Goal: Task Accomplishment & Management: Use online tool/utility

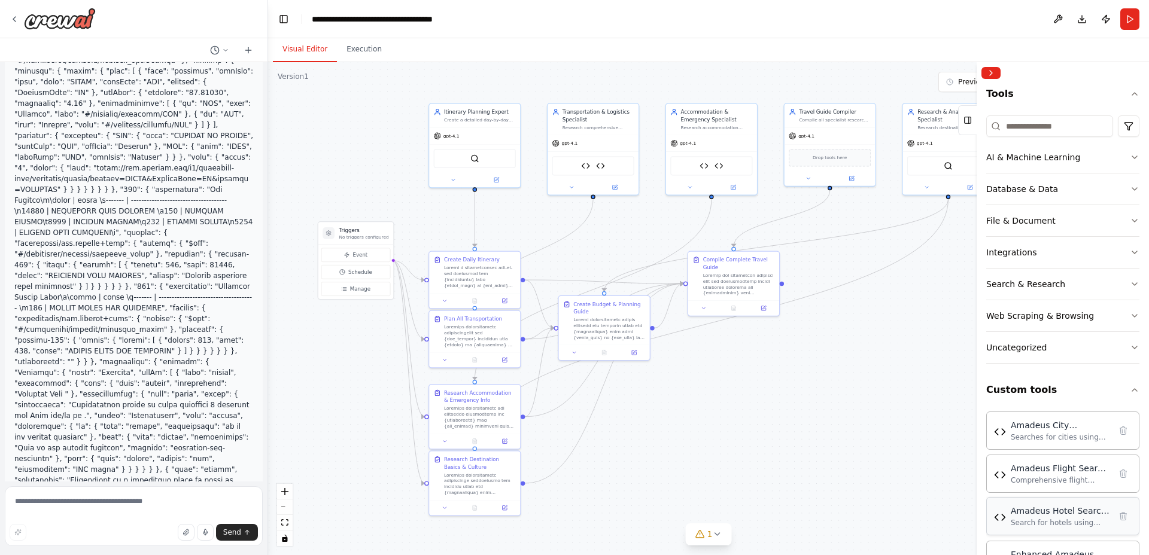
scroll to position [153, 0]
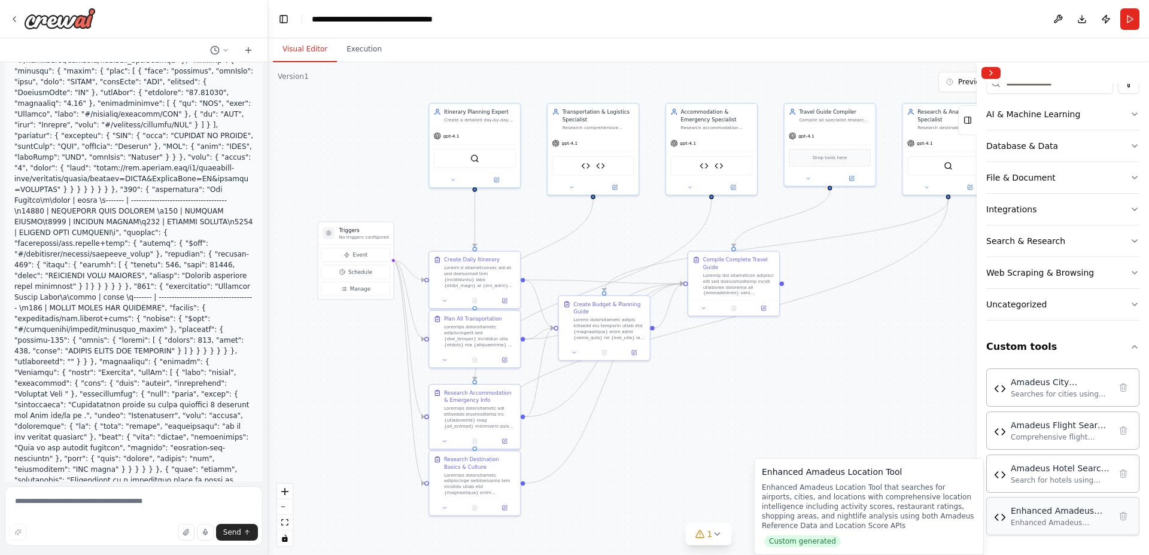
click at [1083, 519] on div "Enhanced Amadeus Location Tool that searches for airports, cities, and location…" at bounding box center [1060, 523] width 99 height 10
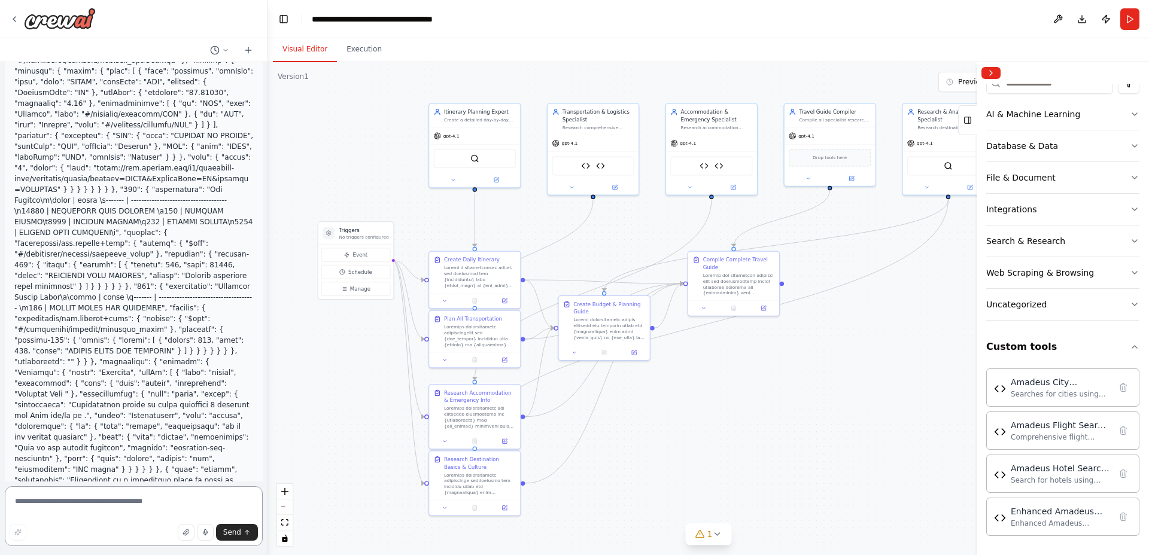
click at [121, 502] on textarea at bounding box center [134, 516] width 258 height 60
type textarea "**********"
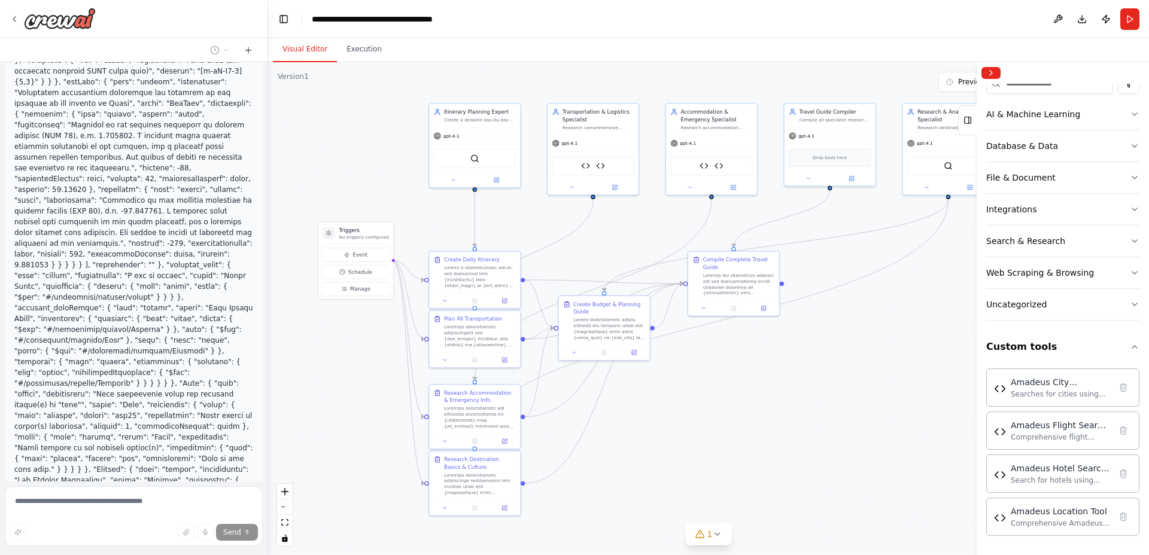
scroll to position [47242, 0]
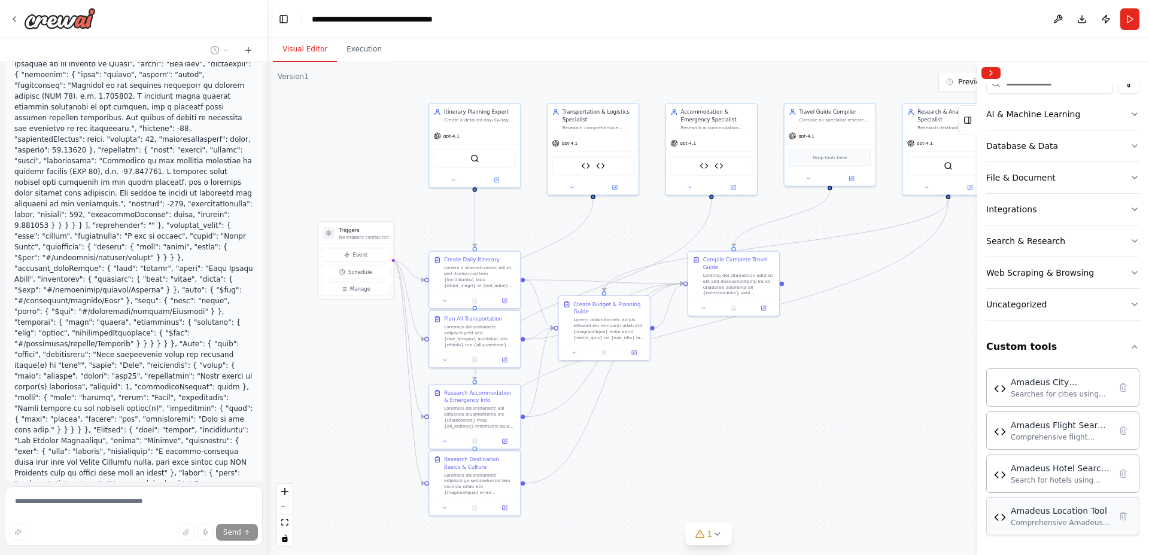
click at [1056, 515] on div "Amadeus Location Tool" at bounding box center [1060, 511] width 99 height 12
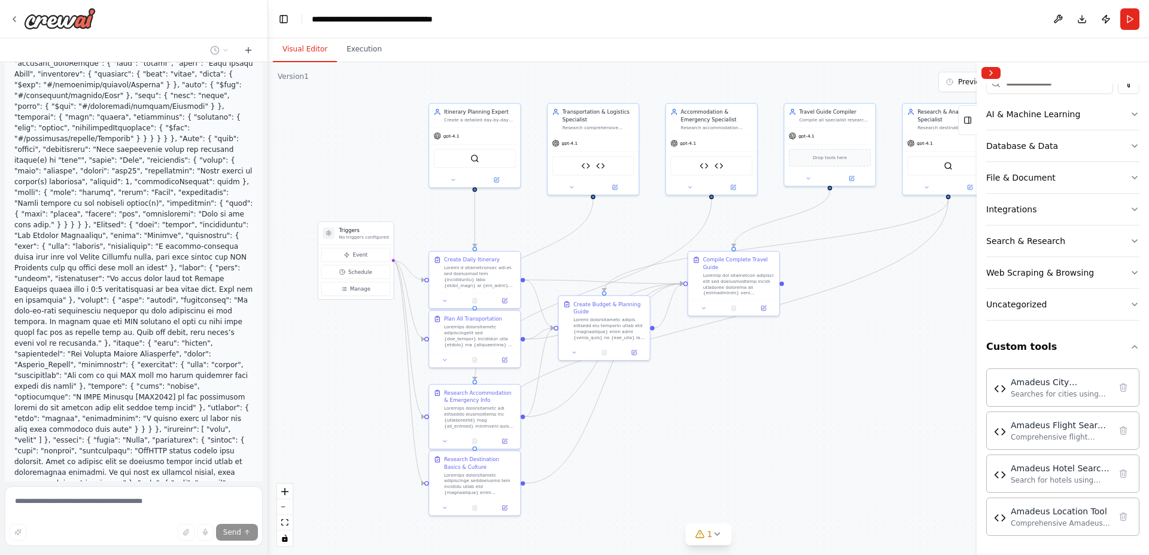
scroll to position [47547, 0]
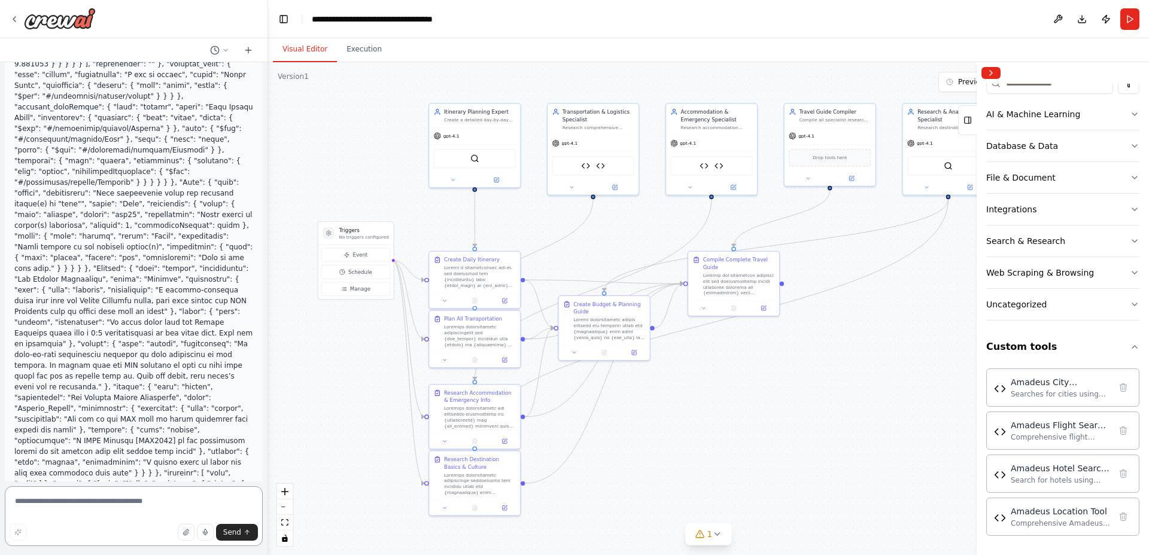
click at [155, 499] on textarea at bounding box center [134, 516] width 258 height 60
type textarea "**********"
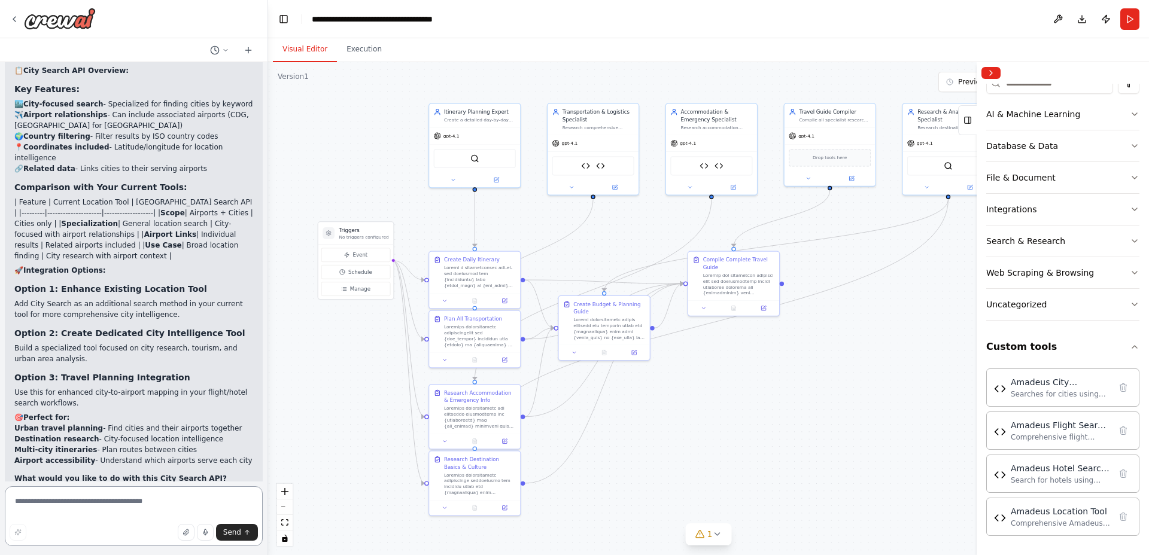
scroll to position [48166, 0]
click at [42, 501] on textarea at bounding box center [134, 516] width 258 height 60
paste textarea "**********"
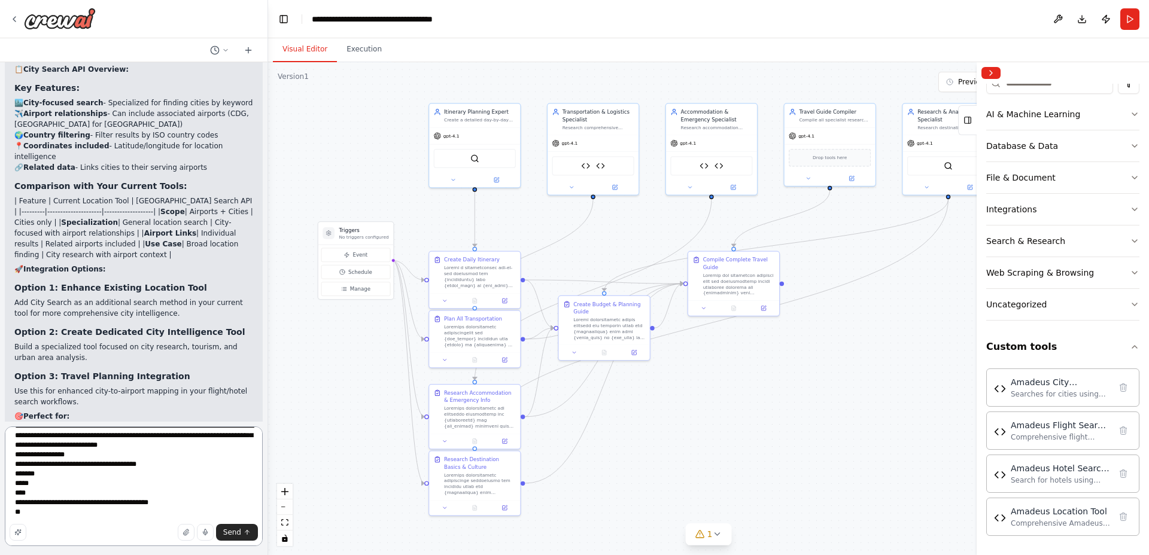
scroll to position [5989, 0]
paste textarea "**********"
type textarea "**********"
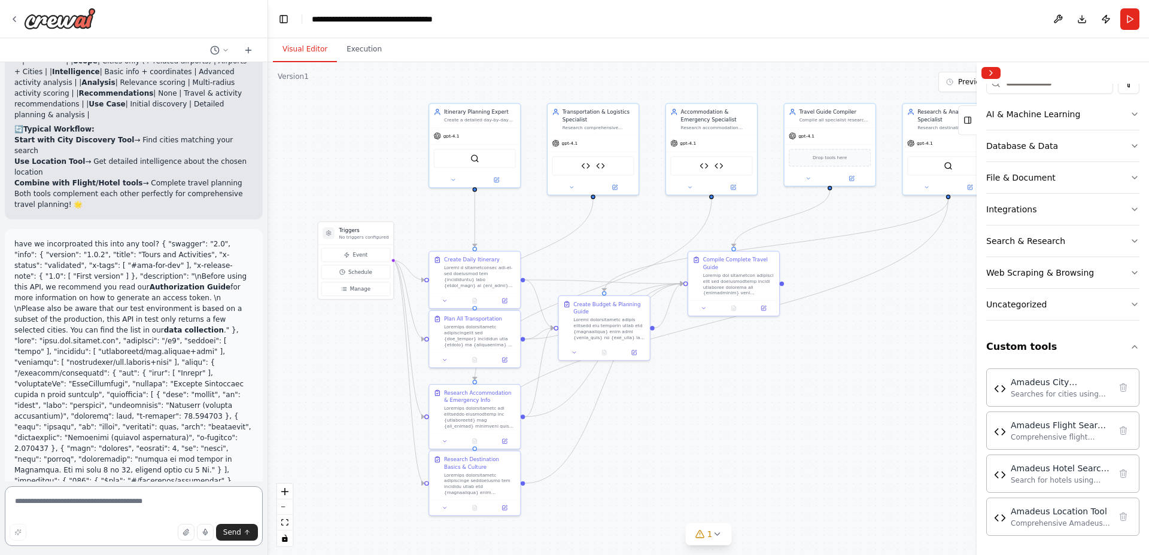
scroll to position [52135, 0]
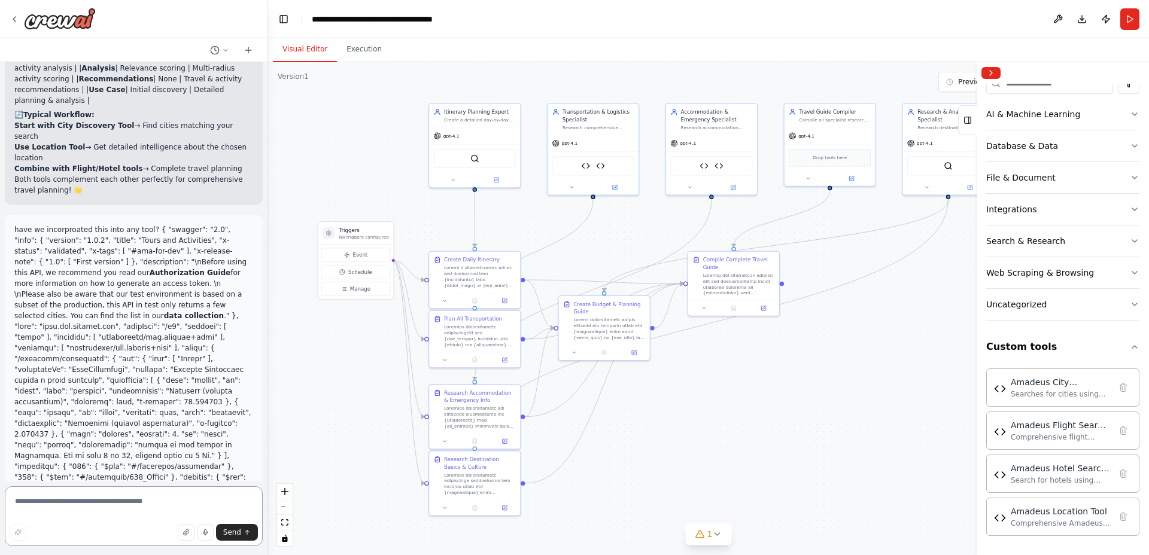
click at [124, 507] on textarea at bounding box center [134, 516] width 258 height 60
type textarea "**********"
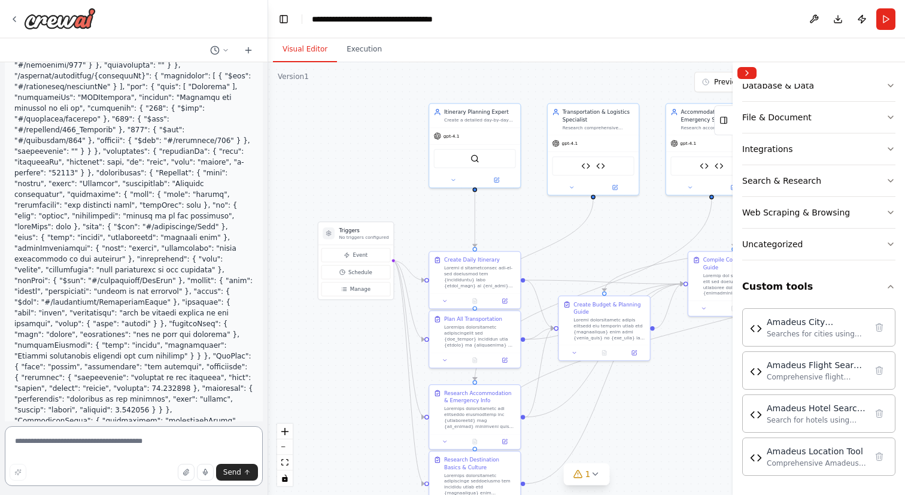
scroll to position [52740, 0]
drag, startPoint x: 160, startPoint y: 228, endPoint x: 51, endPoint y: 226, distance: 108.9
copy strong "Amadeus Activities Tool"
click at [80, 445] on textarea at bounding box center [134, 456] width 258 height 60
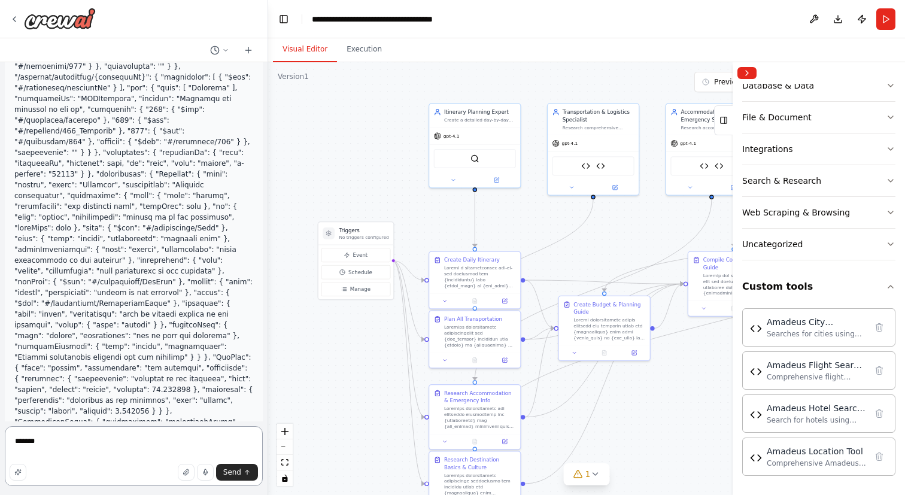
paste textarea "**********"
type textarea "**********"
drag, startPoint x: 211, startPoint y: 319, endPoint x: 53, endPoint y: 321, distance: 158.0
copy strong "Destination Recommendations Tool"
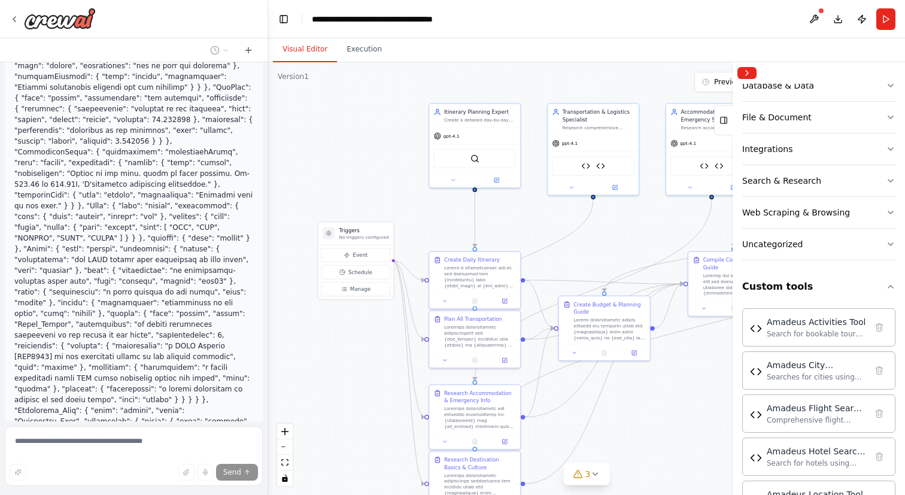
scroll to position [52727, 0]
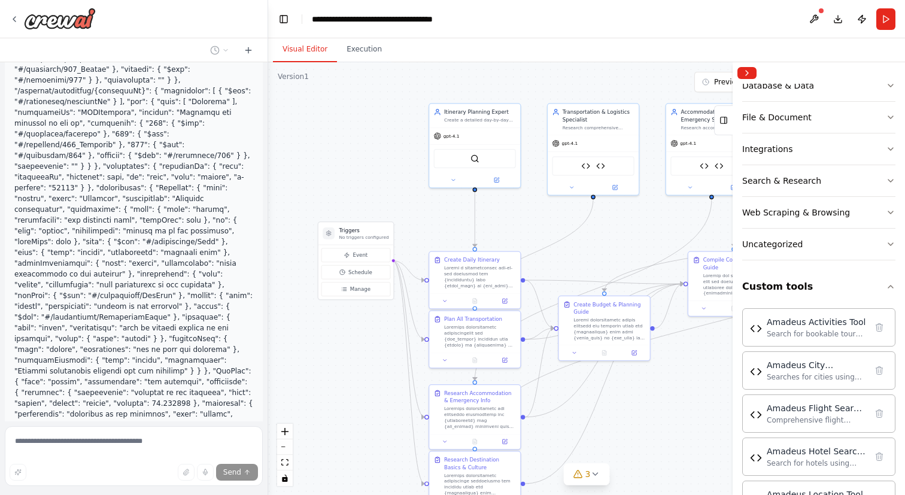
drag, startPoint x: 208, startPoint y: 335, endPoint x: 52, endPoint y: 332, distance: 156.2
copy strong "Destination Recommendations Tool"
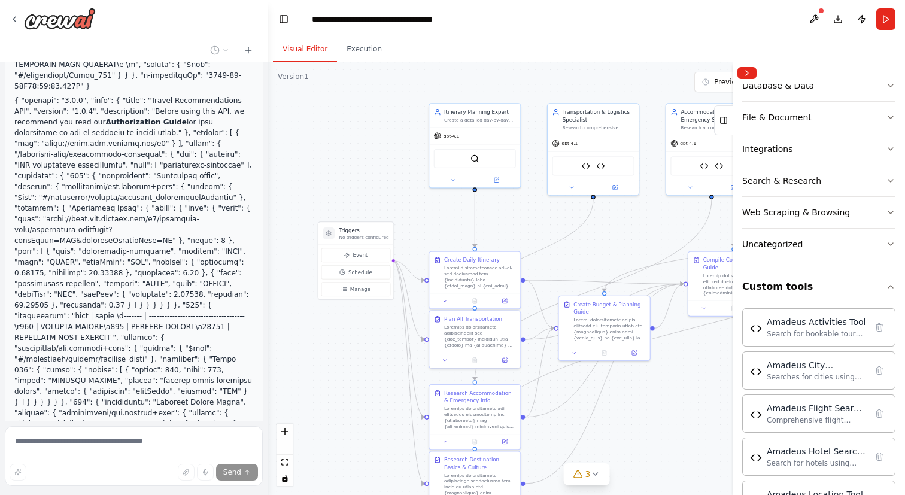
scroll to position [54228, 0]
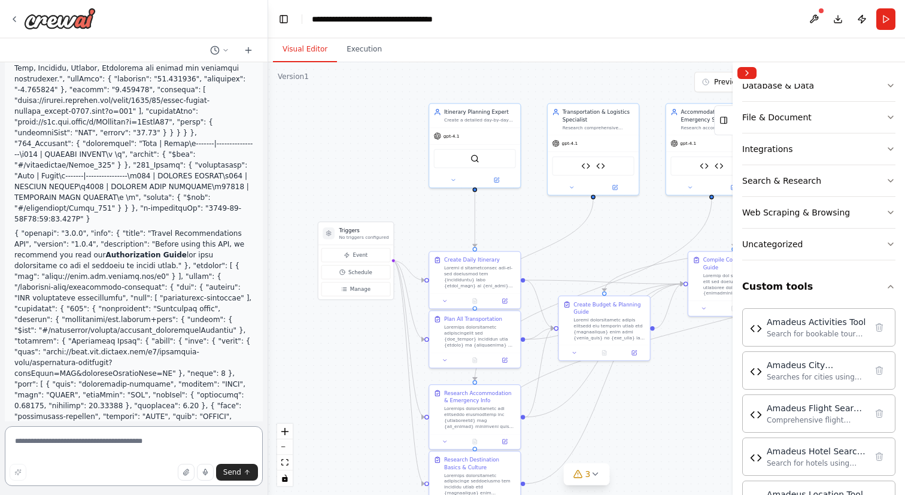
click at [145, 450] on textarea at bounding box center [134, 456] width 258 height 60
paste textarea "**********"
type textarea "**********"
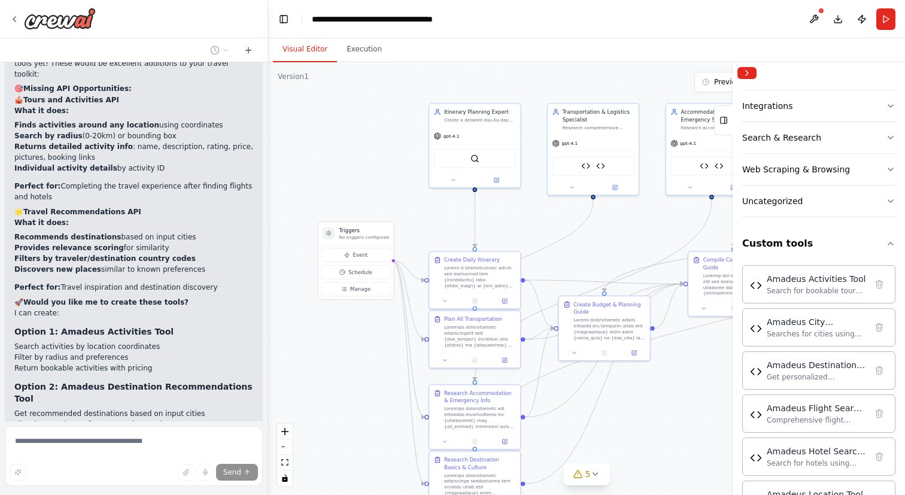
scroll to position [55827, 0]
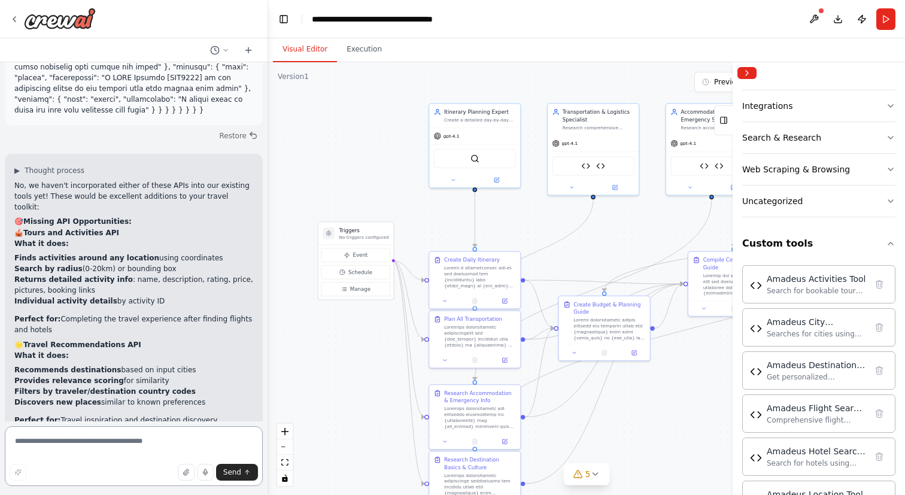
click at [148, 449] on textarea at bounding box center [134, 456] width 258 height 60
paste textarea "**********"
type textarea "**********"
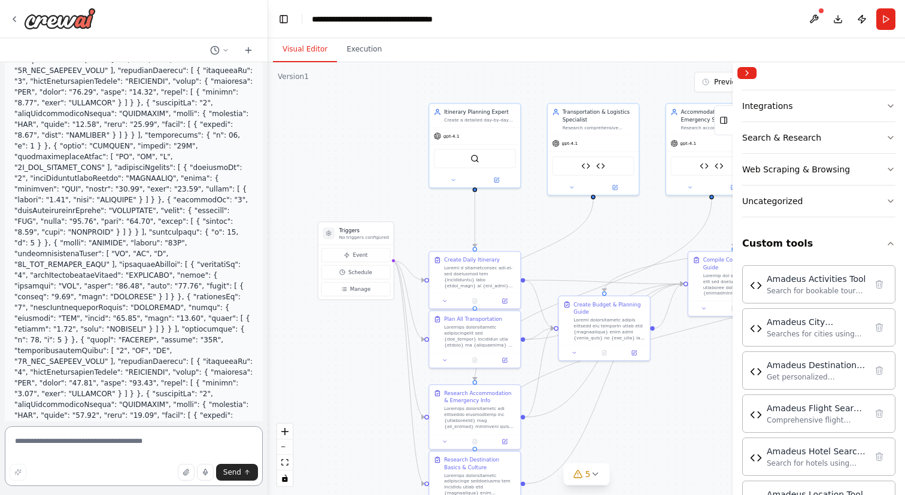
scroll to position [93184, 0]
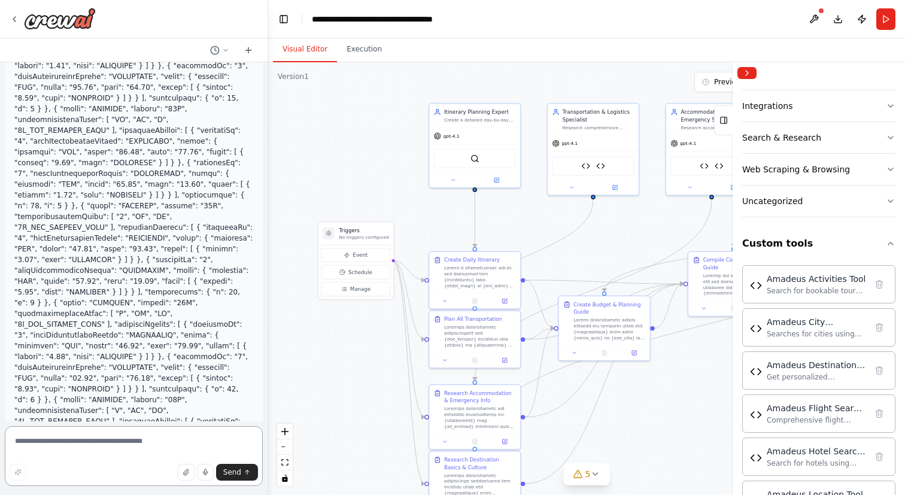
click at [84, 437] on textarea at bounding box center [134, 456] width 258 height 60
type textarea "*"
type textarea "**********"
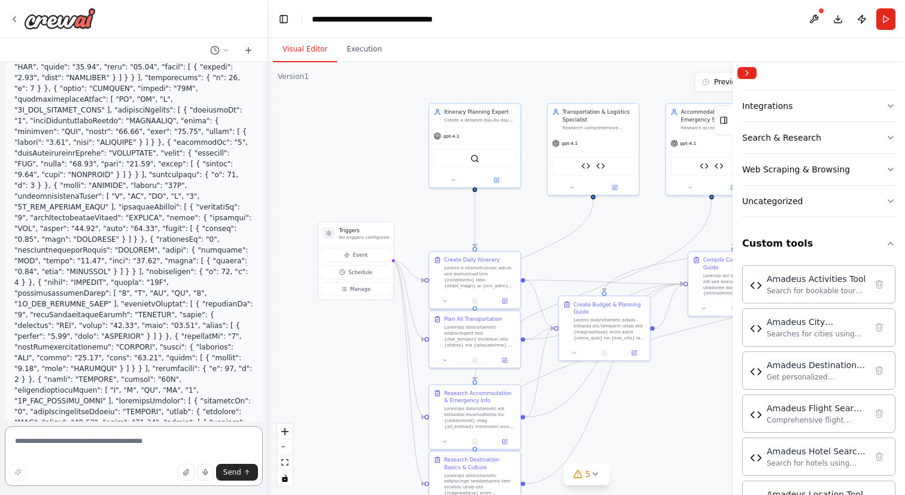
scroll to position [93688, 0]
click at [89, 442] on textarea at bounding box center [134, 456] width 258 height 60
type textarea "**********"
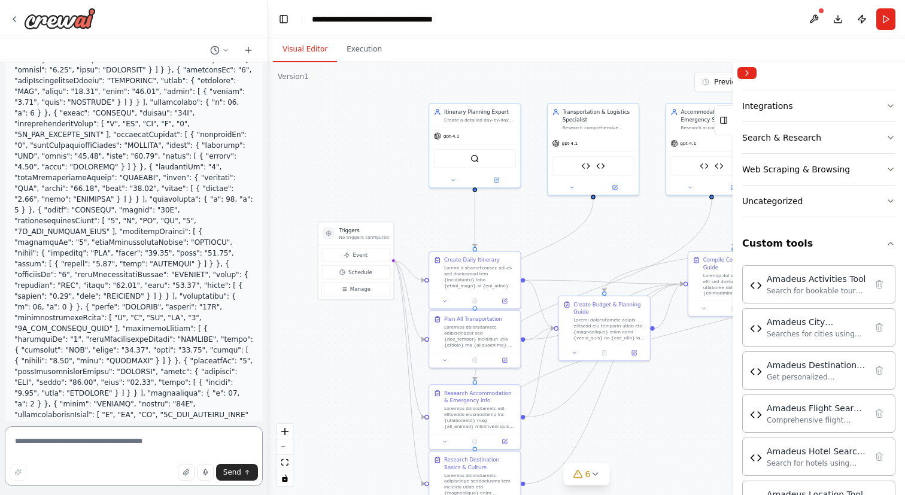
scroll to position [95185, 0]
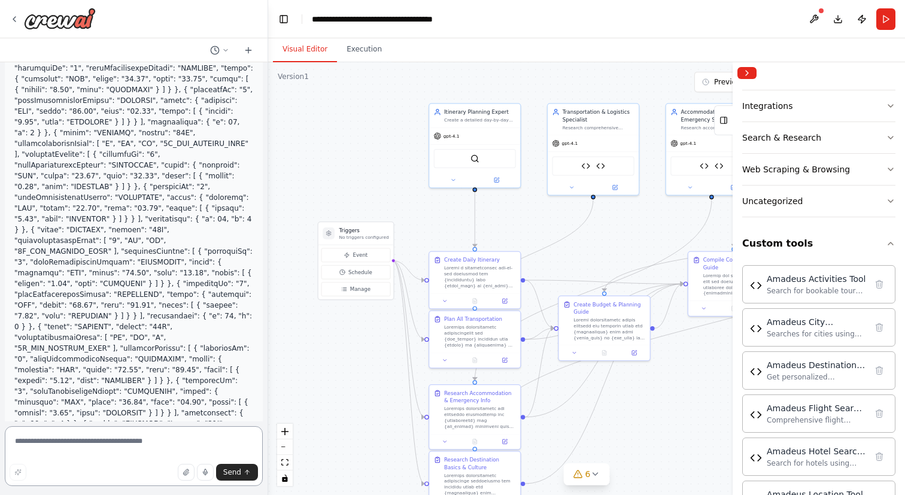
click at [136, 442] on textarea at bounding box center [134, 456] width 258 height 60
type textarea "**********"
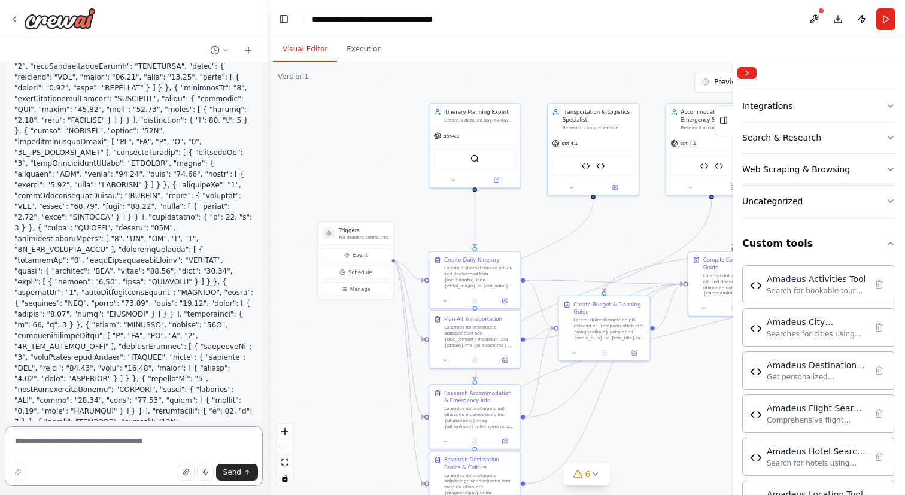
scroll to position [96731, 0]
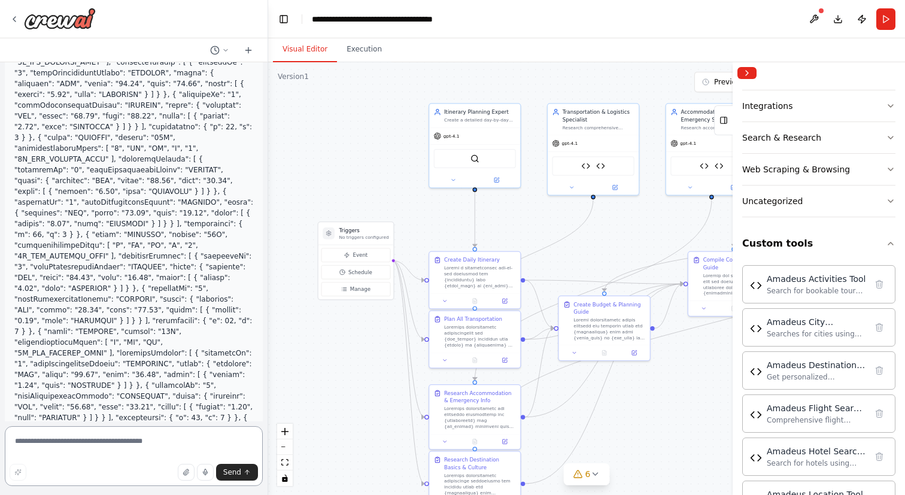
click at [94, 453] on textarea at bounding box center [134, 456] width 258 height 60
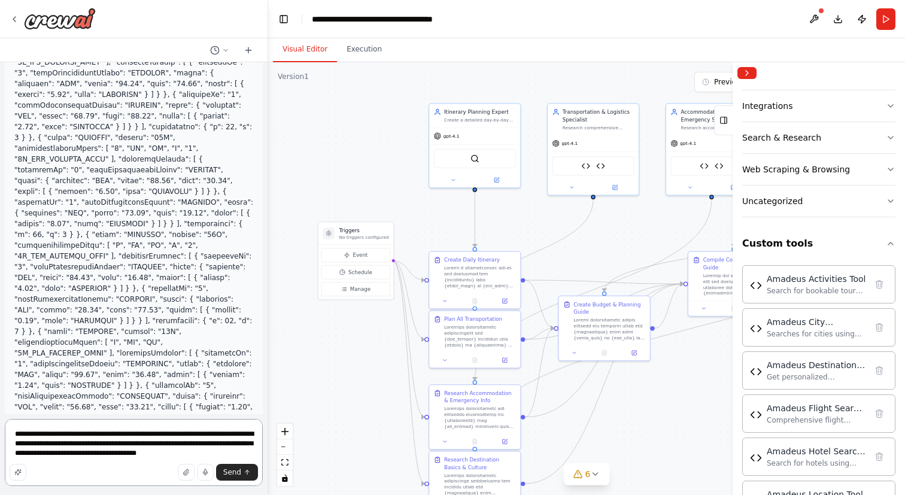
type textarea "**********"
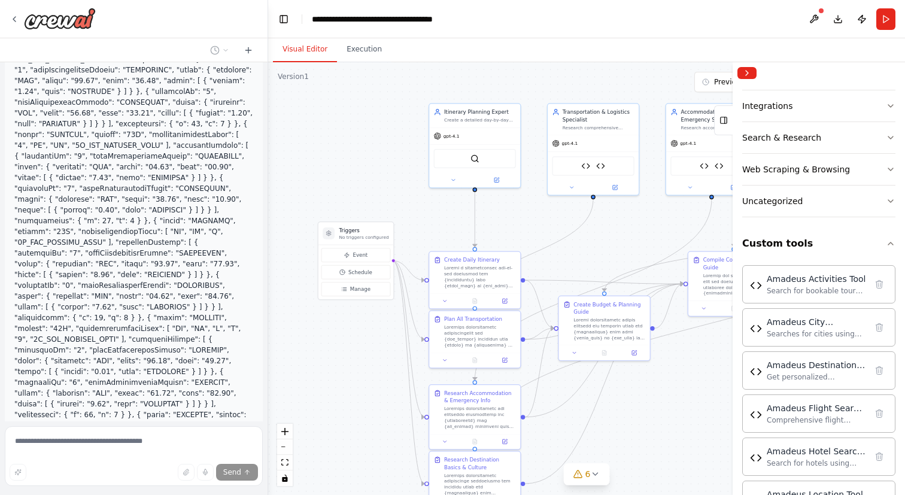
scroll to position [97030, 0]
click at [768, 287] on div "Search for bookable tours, activities, and local experiences using the Amadeus …" at bounding box center [816, 290] width 99 height 10
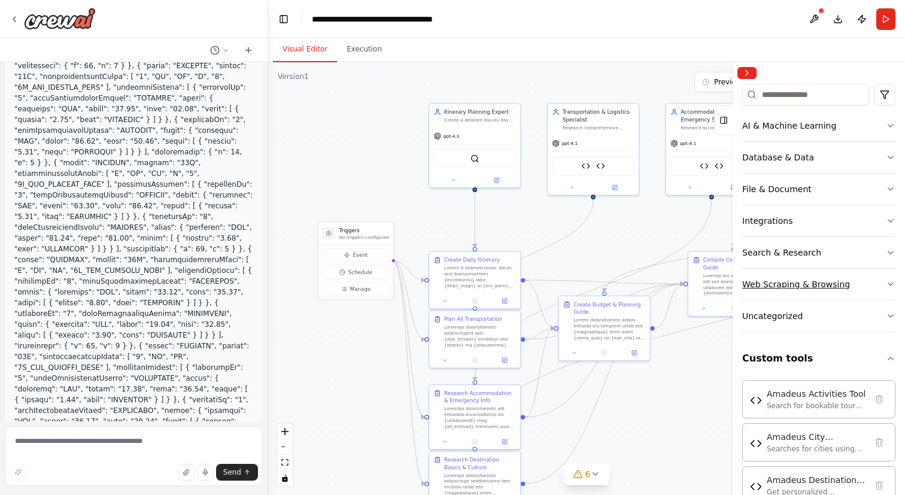
scroll to position [0, 0]
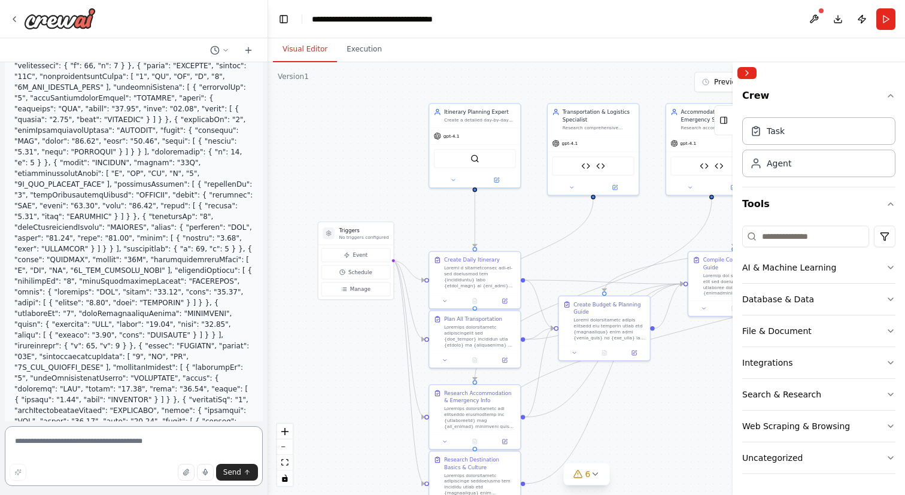
click at [145, 441] on textarea at bounding box center [134, 456] width 258 height 60
paste textarea "**********"
click at [145, 441] on textarea "**********" at bounding box center [134, 452] width 258 height 67
click at [123, 433] on textarea "**********" at bounding box center [134, 452] width 258 height 67
paste textarea "**********"
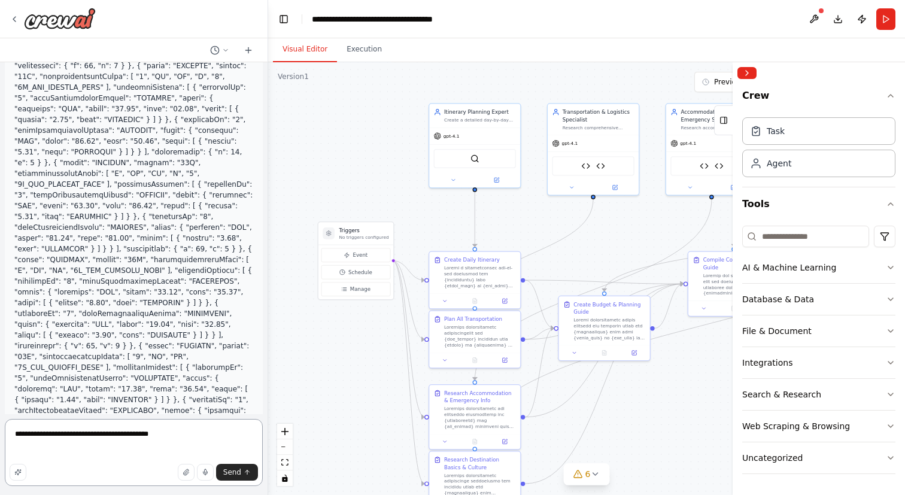
click at [98, 436] on textarea "**********" at bounding box center [134, 452] width 258 height 67
drag, startPoint x: 101, startPoint y: 436, endPoint x: 0, endPoint y: 423, distance: 101.4
click at [0, 423] on div "Hello! I'm the CrewAI assistant. What kind of automation do you want to build? …" at bounding box center [134, 247] width 268 height 495
click at [32, 434] on textarea "**********" at bounding box center [134, 452] width 258 height 67
click at [112, 430] on textarea "**********" at bounding box center [134, 452] width 258 height 67
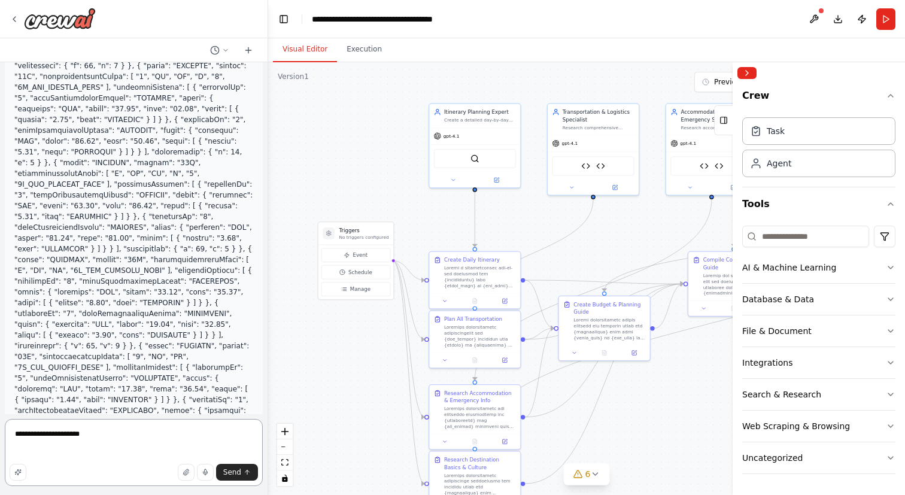
drag, startPoint x: 85, startPoint y: 436, endPoint x: 11, endPoint y: 433, distance: 73.7
click at [11, 433] on textarea "**********" at bounding box center [134, 452] width 258 height 67
click at [151, 434] on textarea "**********" at bounding box center [134, 452] width 258 height 67
paste textarea "**********"
click at [812, 22] on button at bounding box center [813, 19] width 19 height 22
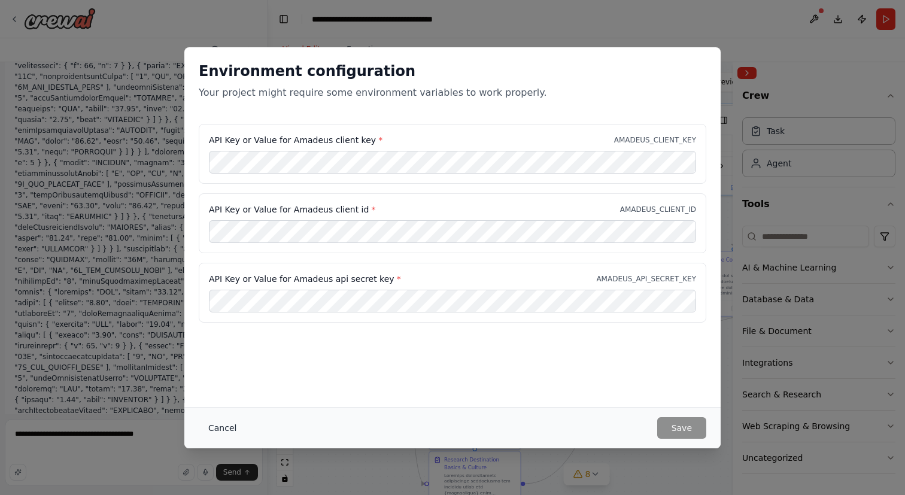
click at [224, 424] on button "Cancel" at bounding box center [222, 428] width 47 height 22
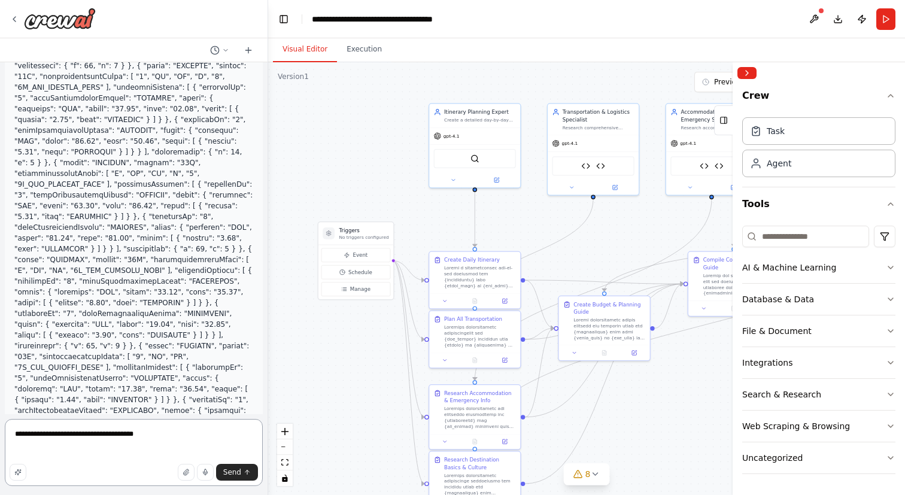
click at [196, 426] on textarea "**********" at bounding box center [134, 452] width 258 height 67
click at [209, 437] on textarea "**********" at bounding box center [134, 452] width 258 height 67
type textarea "**********"
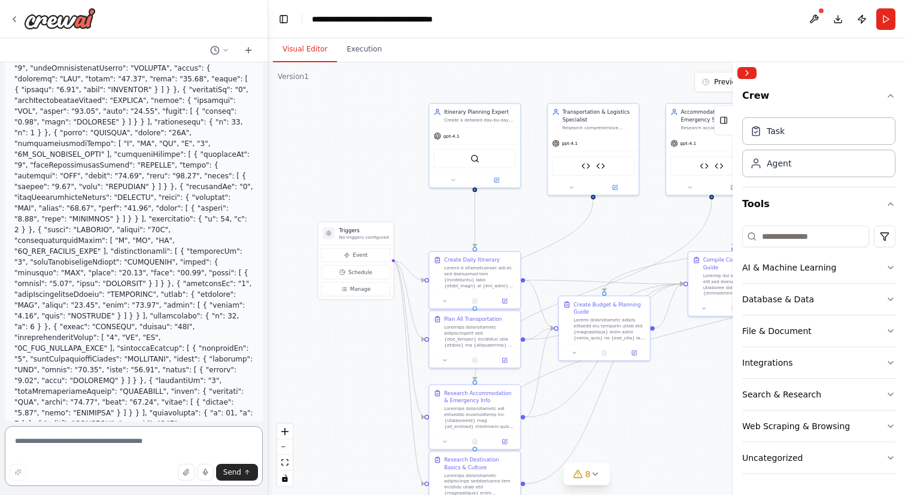
scroll to position [97985, 0]
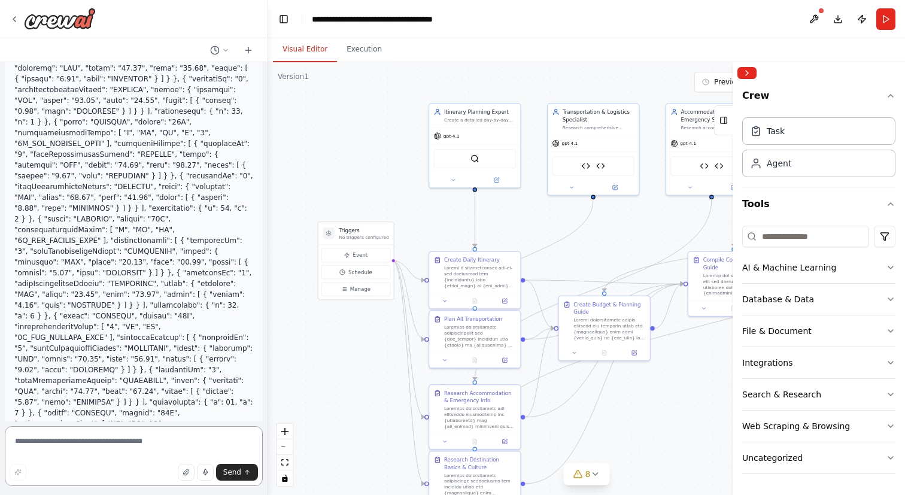
click at [95, 436] on textarea at bounding box center [134, 456] width 258 height 60
type textarea "***"
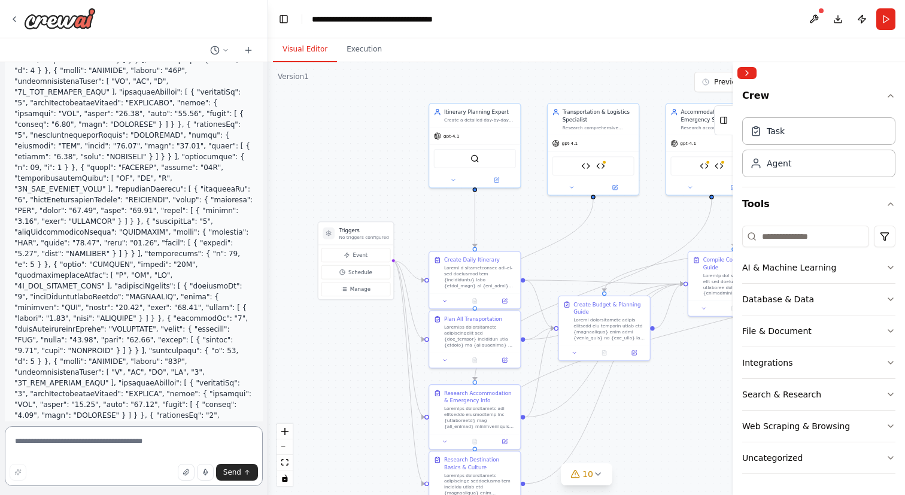
scroll to position [100164, 0]
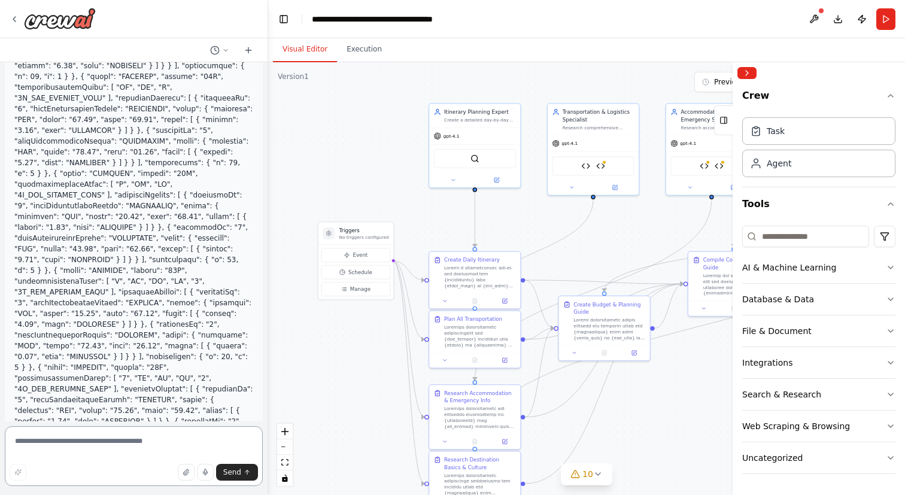
click at [96, 450] on textarea at bounding box center [134, 456] width 258 height 60
paste textarea "**********"
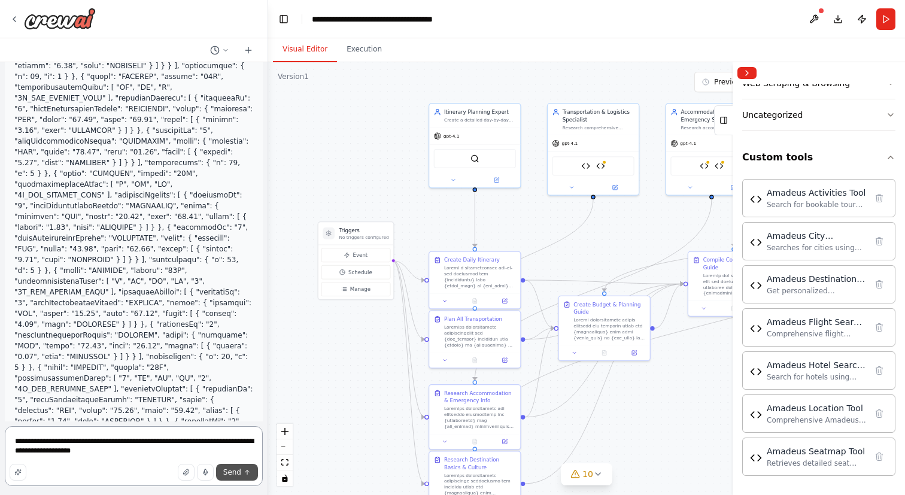
type textarea "**********"
click at [229, 471] on span "Send" at bounding box center [232, 472] width 18 height 10
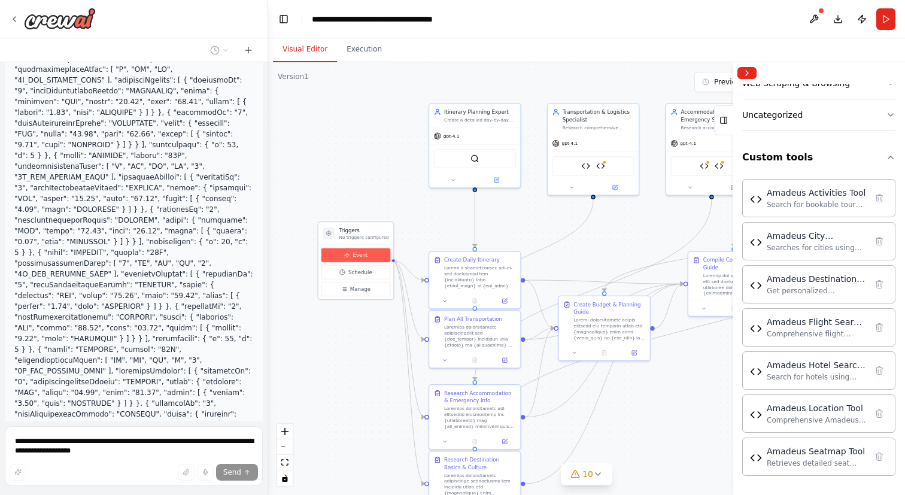
scroll to position [100280, 0]
click at [590, 167] on div "Amadeus Flight Search Tool Amadeus Location Tool" at bounding box center [593, 164] width 82 height 19
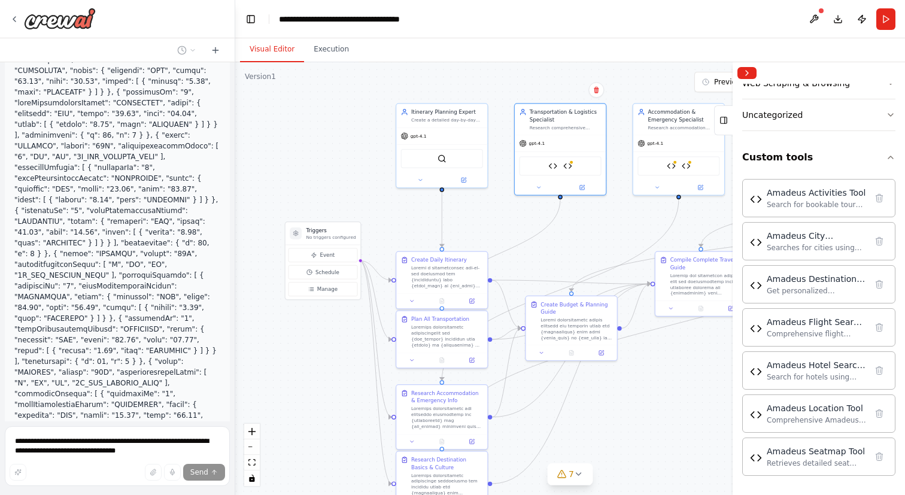
scroll to position [113947, 0]
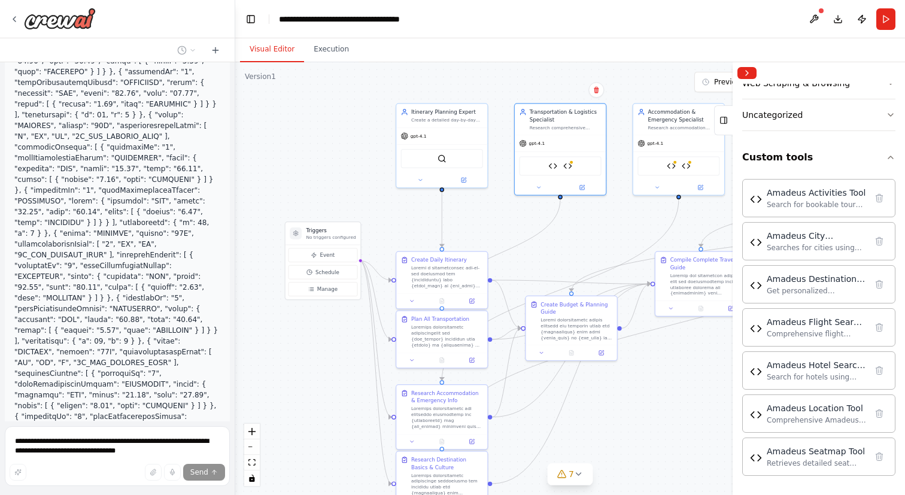
drag, startPoint x: 267, startPoint y: 105, endPoint x: 235, endPoint y: 105, distance: 32.3
click at [235, 105] on div "Hello! I'm the CrewAI assistant. What kind of automation do you want to build? …" at bounding box center [452, 247] width 905 height 495
click at [748, 72] on button "Collapse right sidebar" at bounding box center [746, 73] width 19 height 12
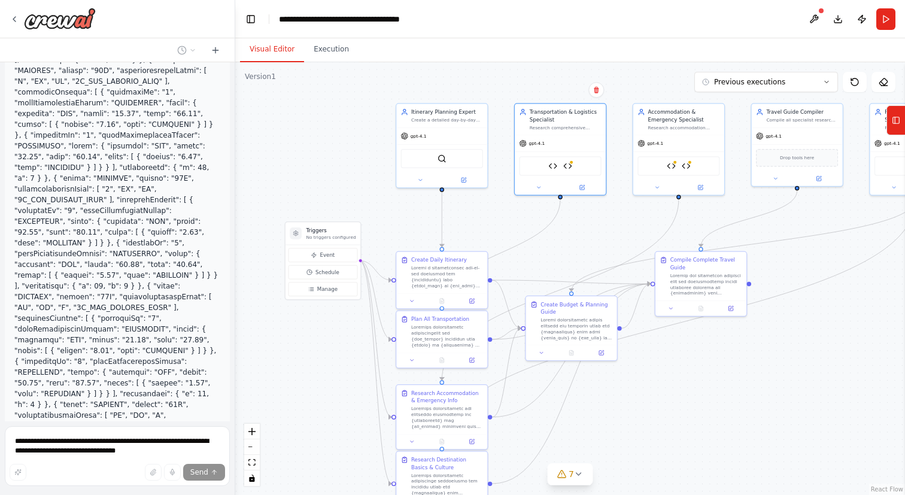
scroll to position [114004, 0]
click at [672, 168] on img at bounding box center [671, 164] width 9 height 9
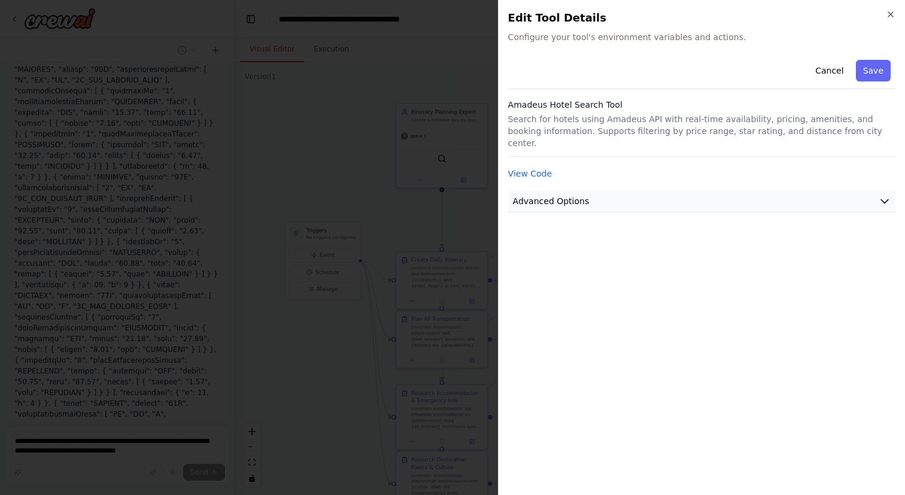
click at [650, 190] on button "Advanced Options" at bounding box center [701, 201] width 387 height 22
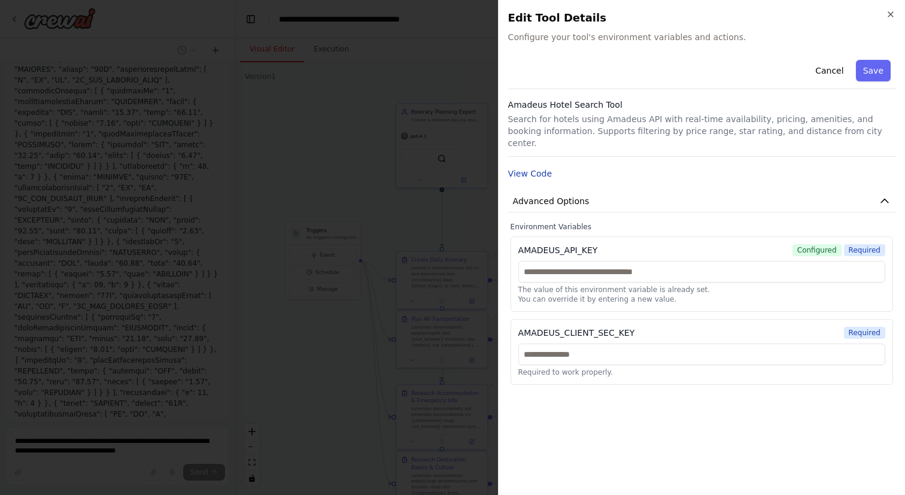
click at [546, 168] on button "View Code" at bounding box center [530, 174] width 44 height 12
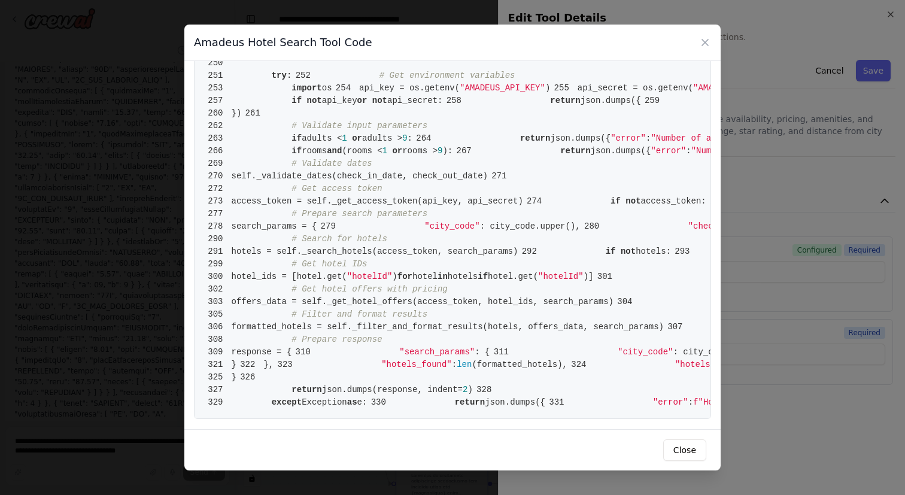
scroll to position [3919, 0]
click at [687, 446] on button "Close" at bounding box center [684, 450] width 43 height 22
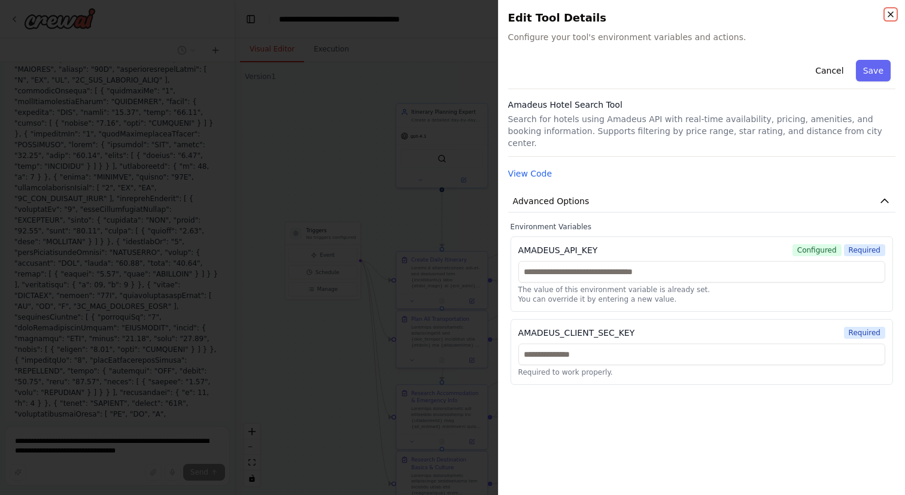
click at [890, 17] on icon "button" at bounding box center [891, 15] width 10 height 10
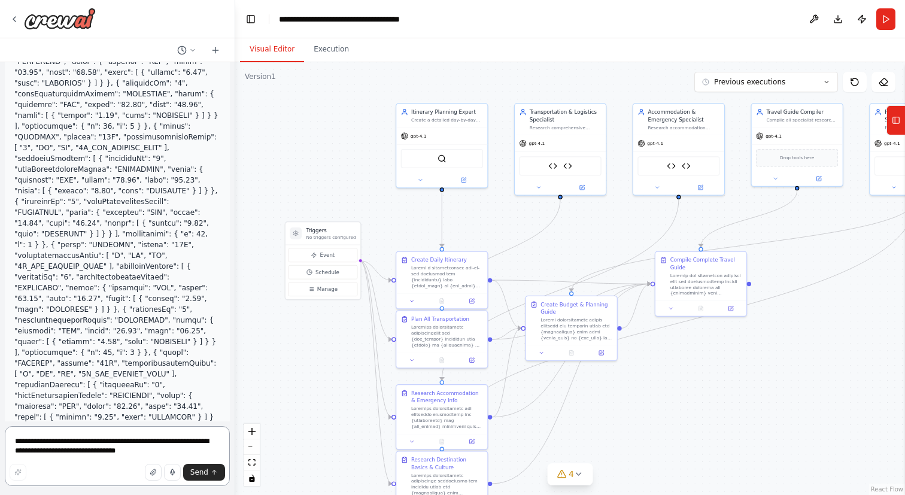
scroll to position [115133, 0]
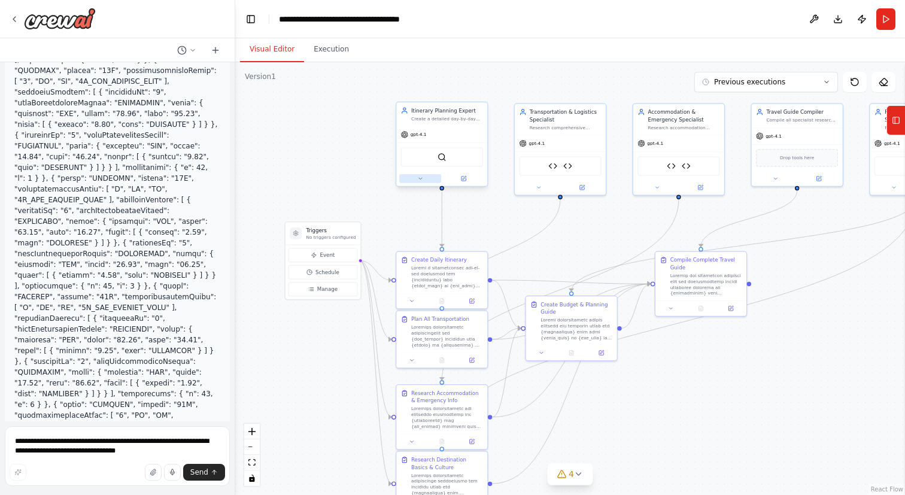
click at [419, 181] on icon at bounding box center [420, 178] width 6 height 6
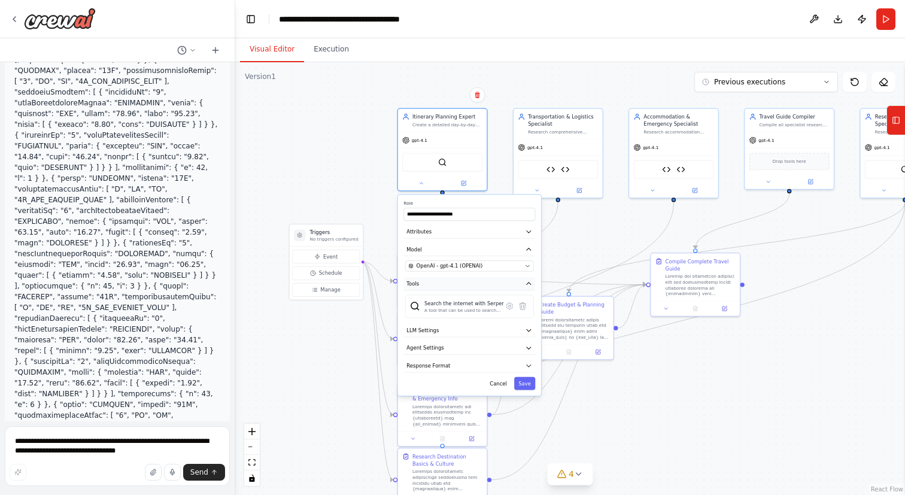
click at [449, 287] on button "Tools" at bounding box center [469, 283] width 132 height 13
click at [187, 448] on textarea "**********" at bounding box center [117, 456] width 225 height 60
click at [118, 443] on textarea "**********" at bounding box center [117, 456] width 225 height 60
click at [184, 444] on textarea "**********" at bounding box center [117, 456] width 225 height 60
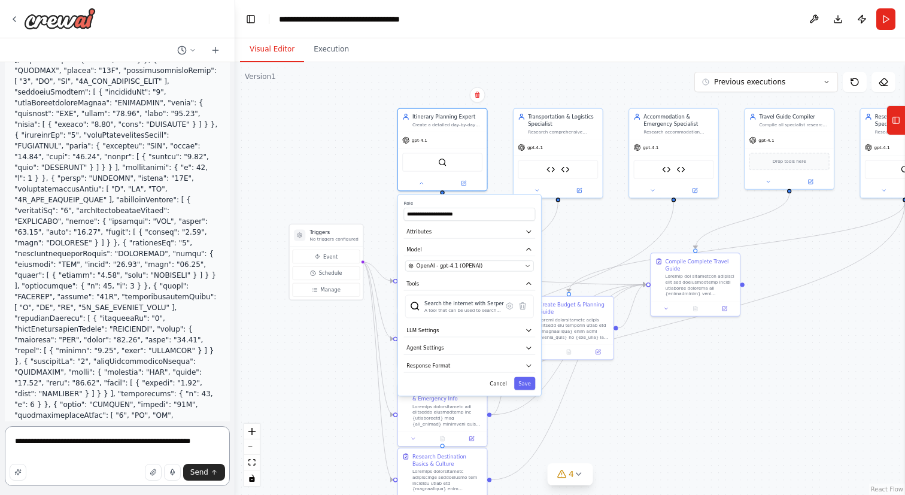
type textarea "**********"
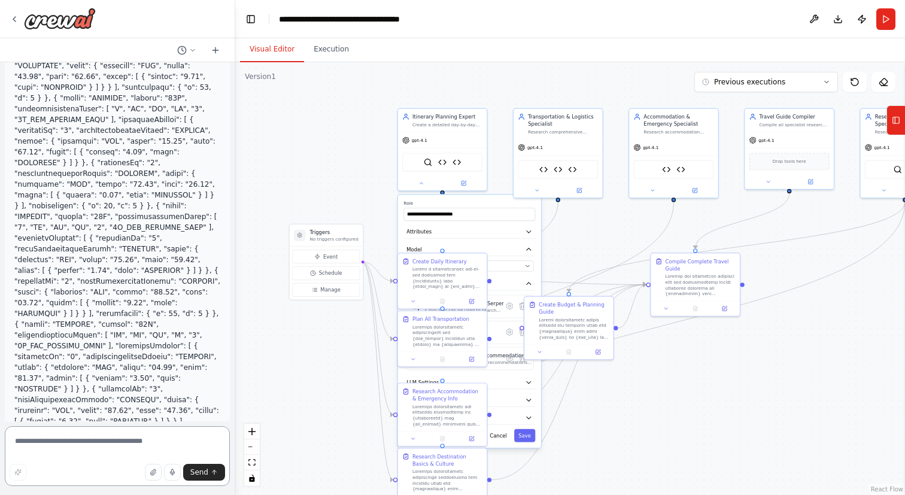
scroll to position [115924, 0]
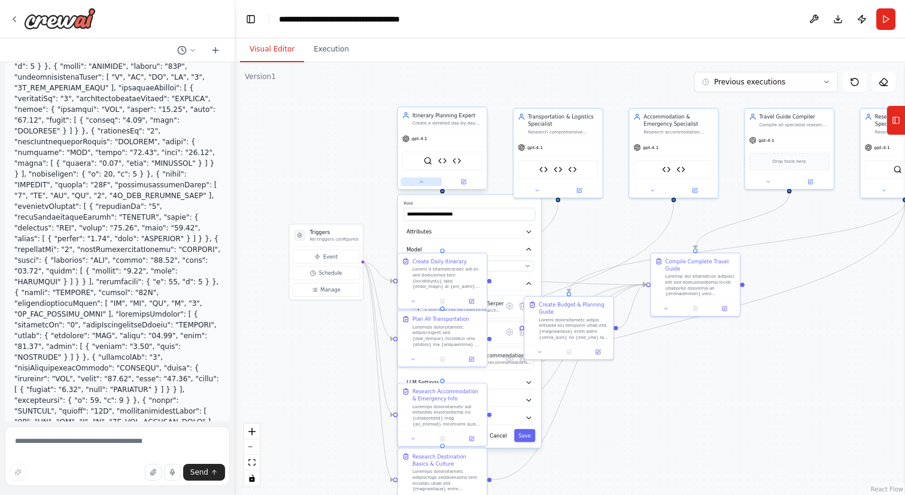
click at [419, 181] on icon at bounding box center [421, 182] width 6 height 6
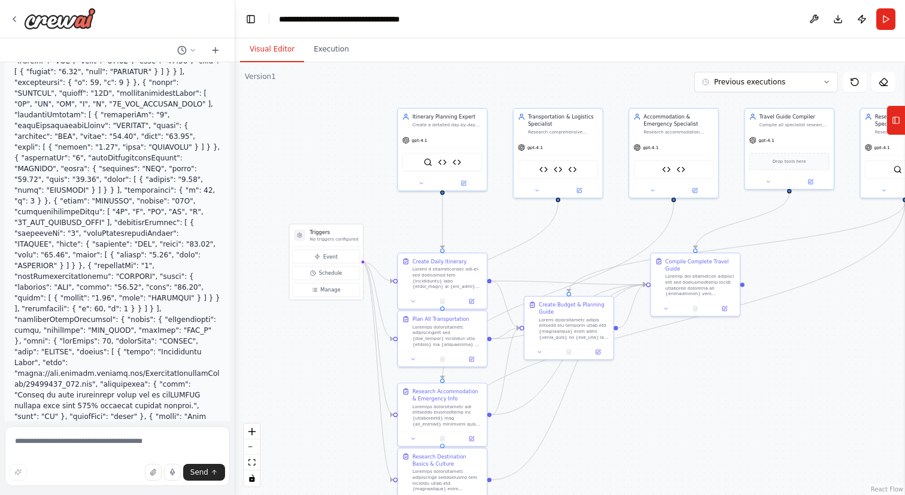
scroll to position [116253, 0]
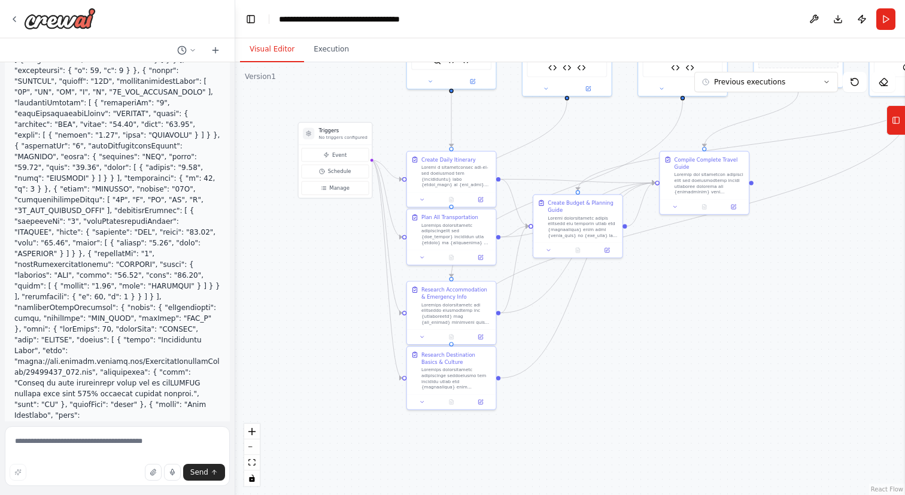
drag, startPoint x: 823, startPoint y: 411, endPoint x: 829, endPoint y: 310, distance: 101.3
click at [829, 310] on div ".deletable-edge-delete-btn { width: 20px; height: 20px; border: 0px solid #ffff…" at bounding box center [570, 278] width 670 height 433
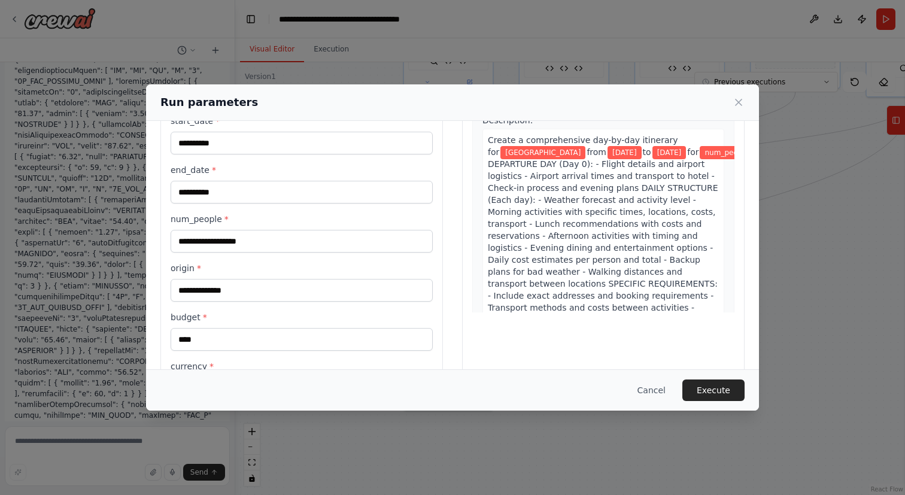
scroll to position [99, 0]
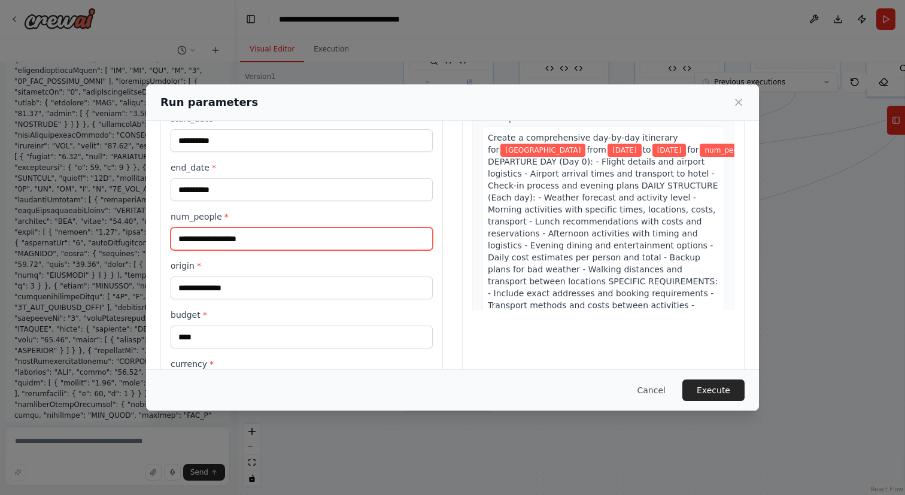
click at [258, 246] on input "num_people *" at bounding box center [302, 238] width 262 height 23
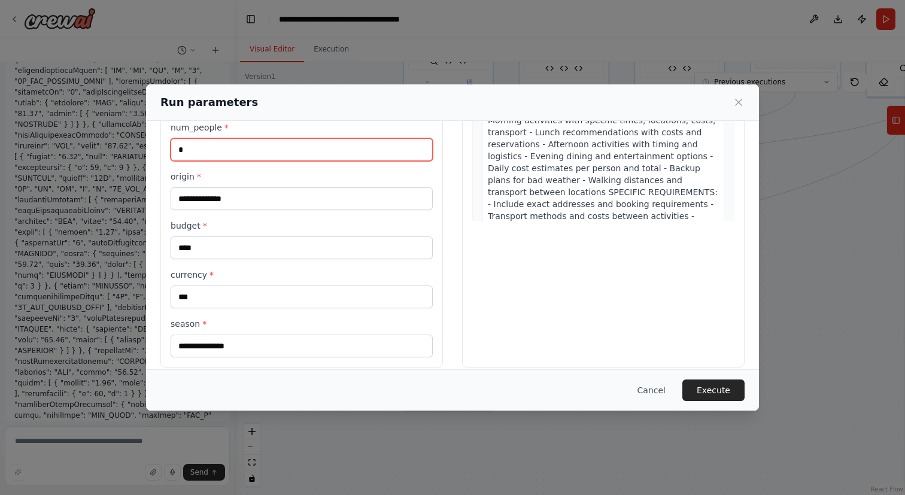
scroll to position [200, 0]
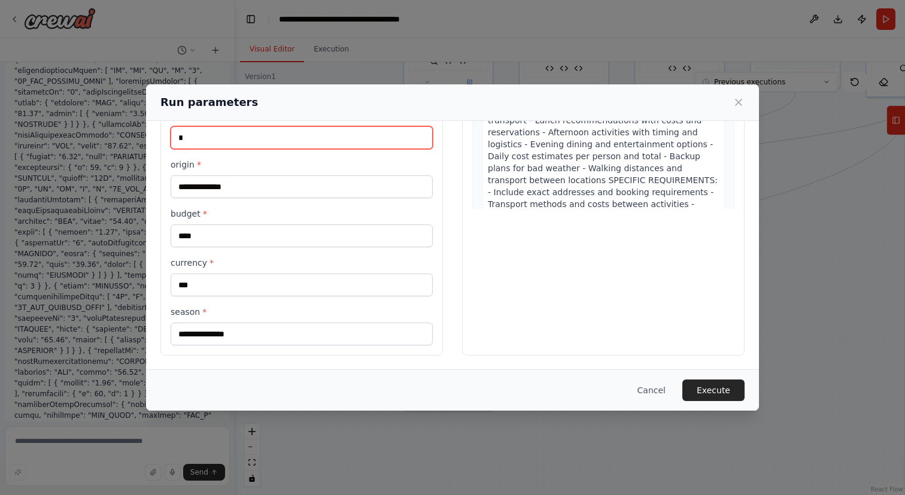
type input "*"
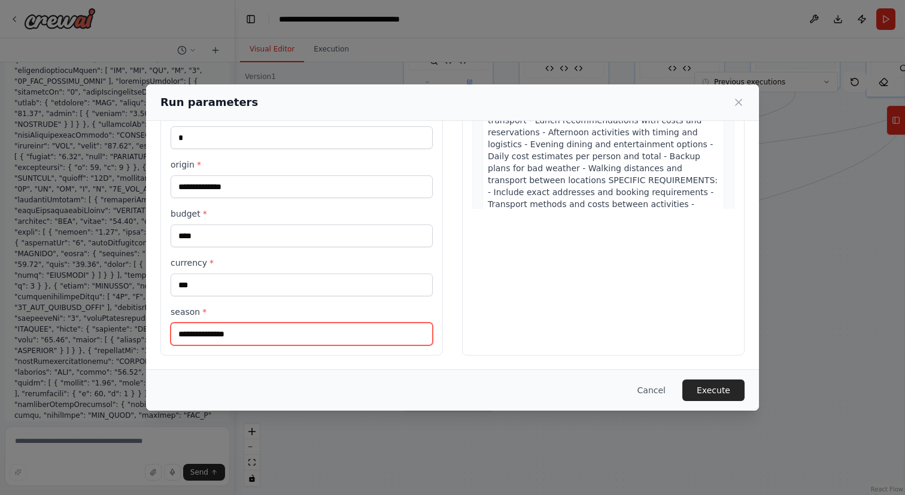
click at [218, 333] on input "season *" at bounding box center [302, 334] width 262 height 23
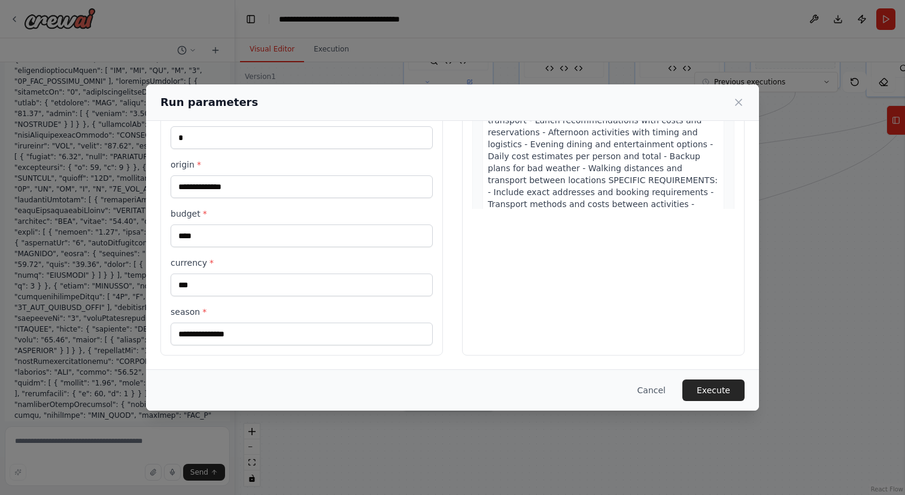
click at [124, 449] on div "**********" at bounding box center [452, 247] width 905 height 495
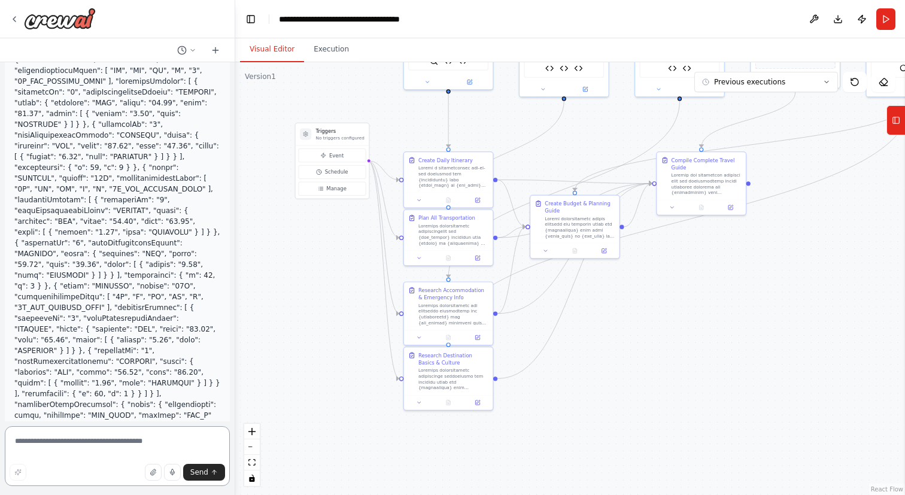
click at [118, 445] on textarea at bounding box center [117, 456] width 225 height 60
type textarea "**********"
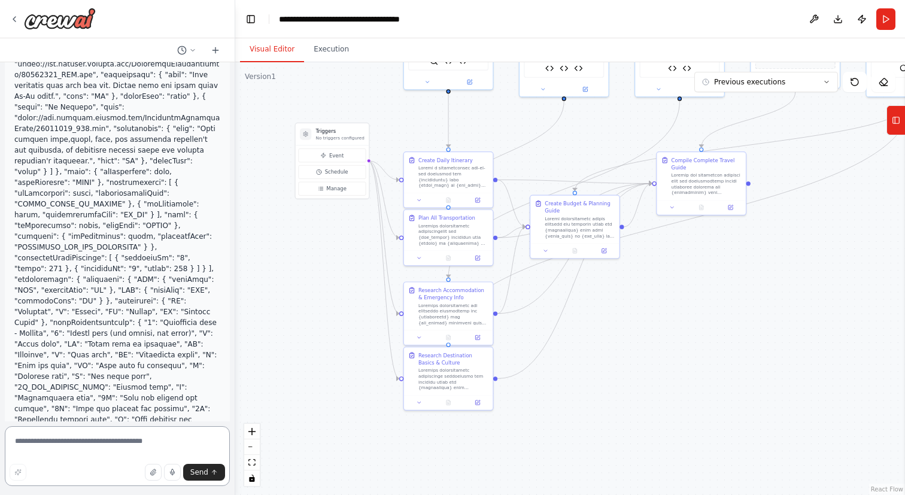
scroll to position [116627, 0]
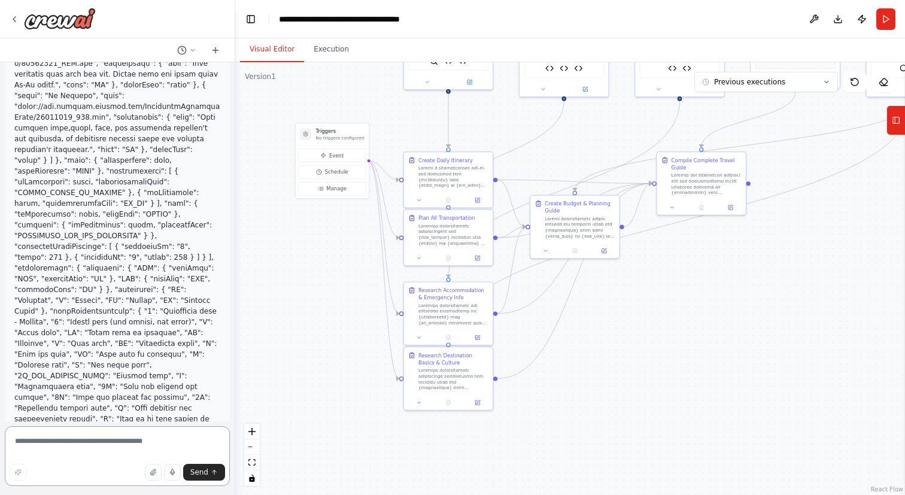
click at [64, 445] on textarea at bounding box center [117, 456] width 225 height 60
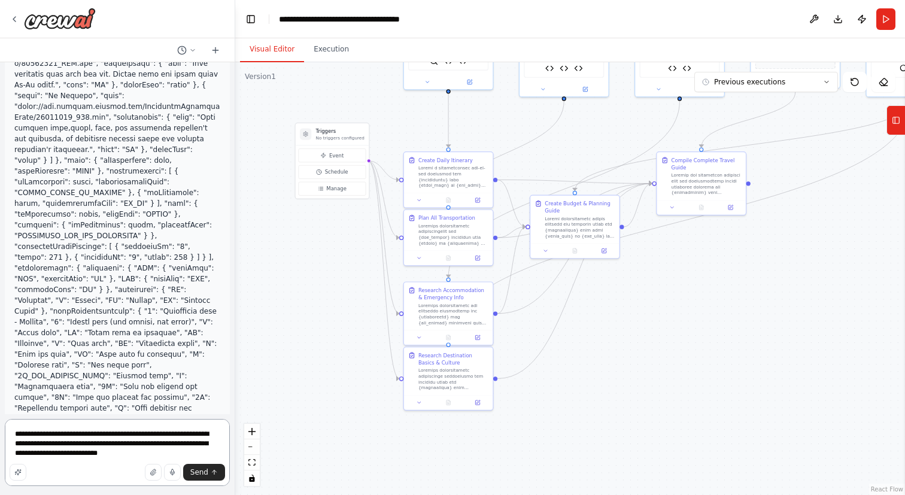
type textarea "**********"
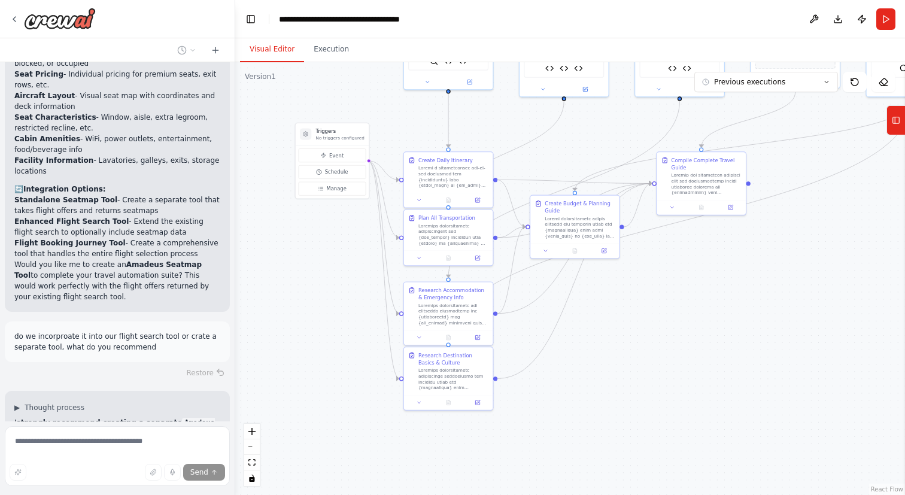
scroll to position [117564, 0]
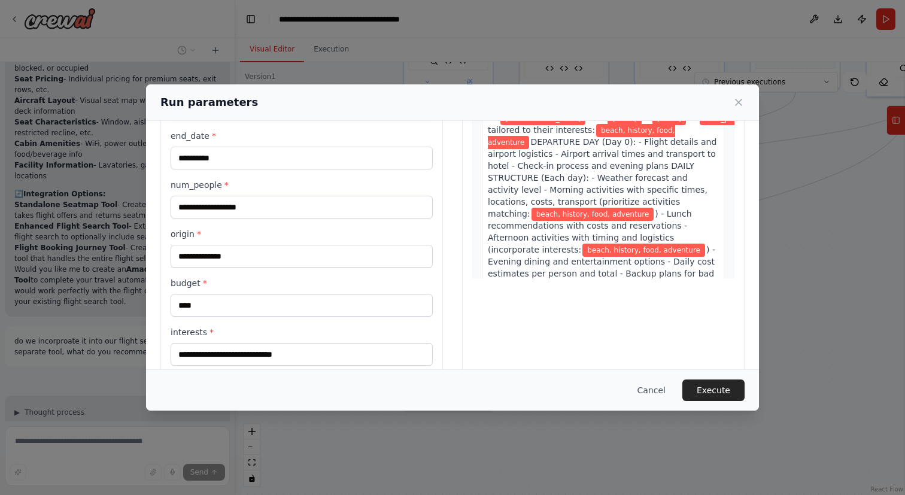
scroll to position [200, 0]
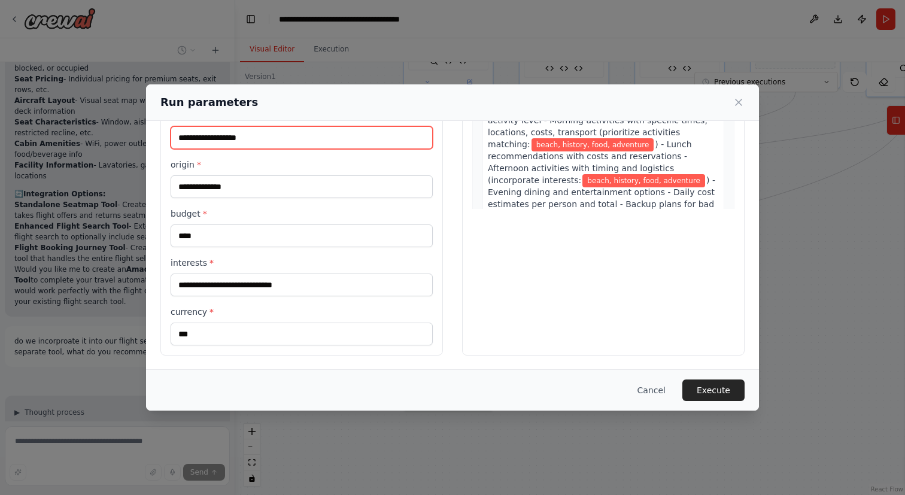
click at [250, 137] on input "num_people *" at bounding box center [302, 137] width 262 height 23
type input "*"
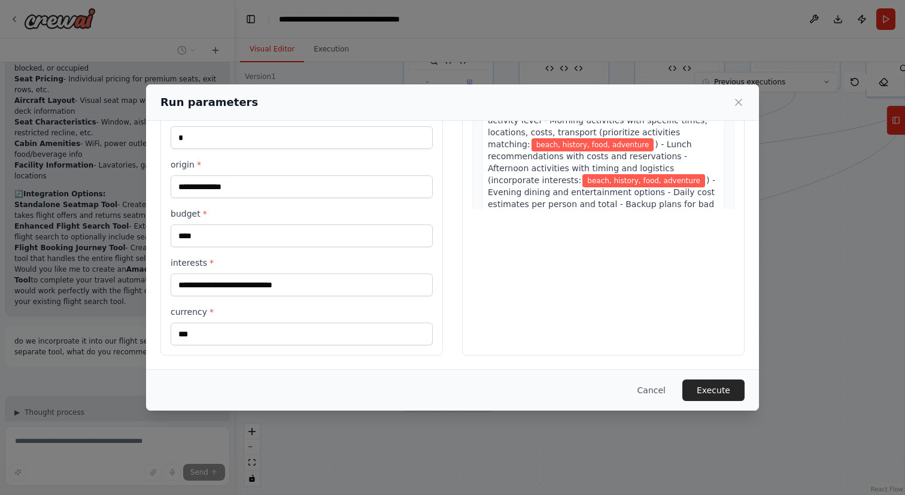
click at [130, 445] on div "**********" at bounding box center [452, 247] width 905 height 495
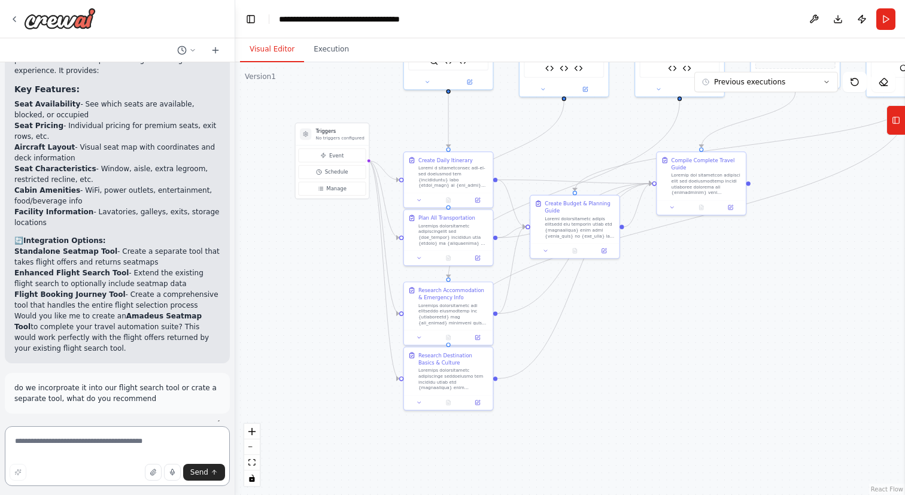
click at [127, 442] on textarea at bounding box center [117, 456] width 225 height 60
click at [174, 439] on textarea "**********" at bounding box center [117, 456] width 225 height 60
click at [177, 442] on textarea "**********" at bounding box center [117, 456] width 225 height 60
click at [197, 440] on textarea "**********" at bounding box center [117, 456] width 225 height 60
type textarea "**********"
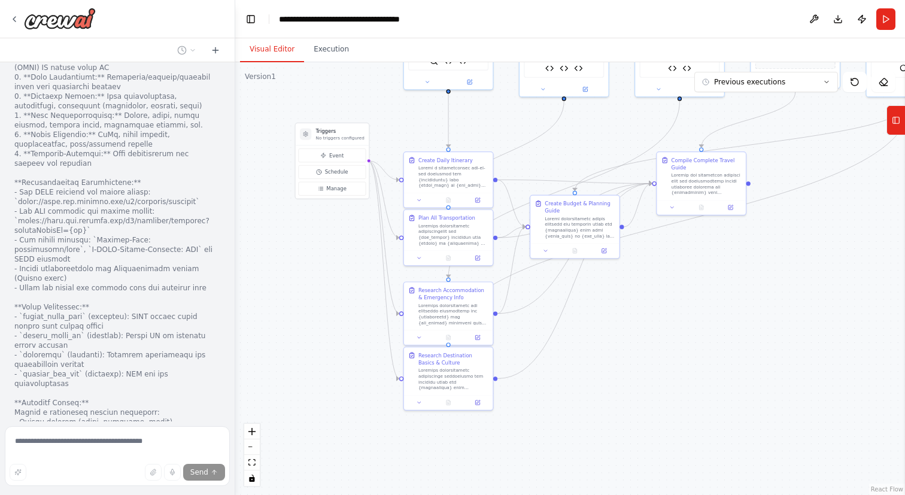
scroll to position [118574, 0]
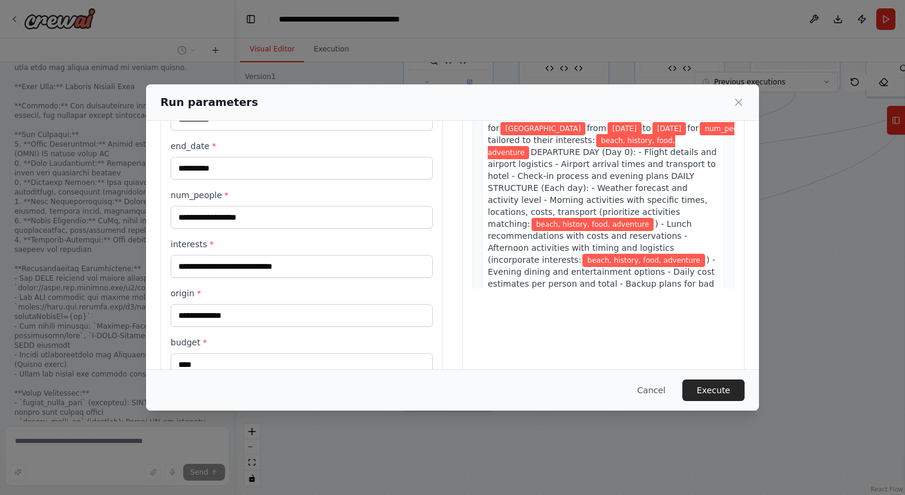
scroll to position [123, 0]
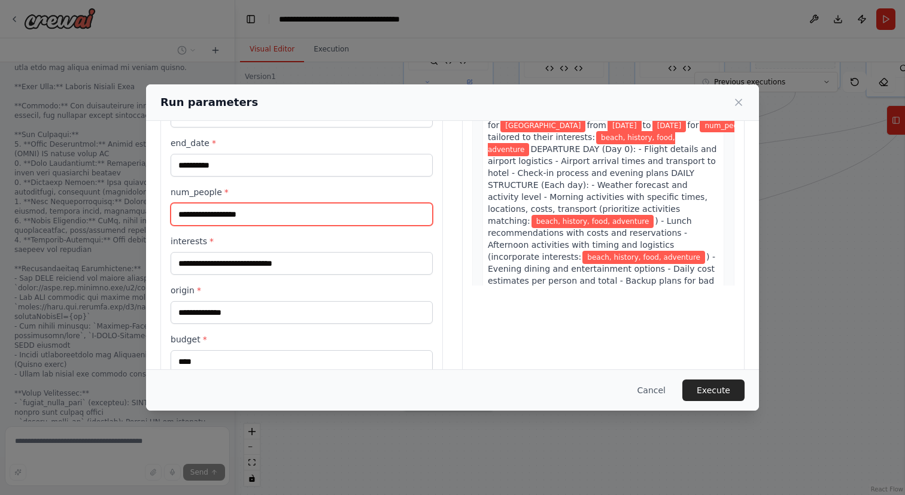
click at [252, 208] on input "num_people *" at bounding box center [302, 214] width 262 height 23
type input "*"
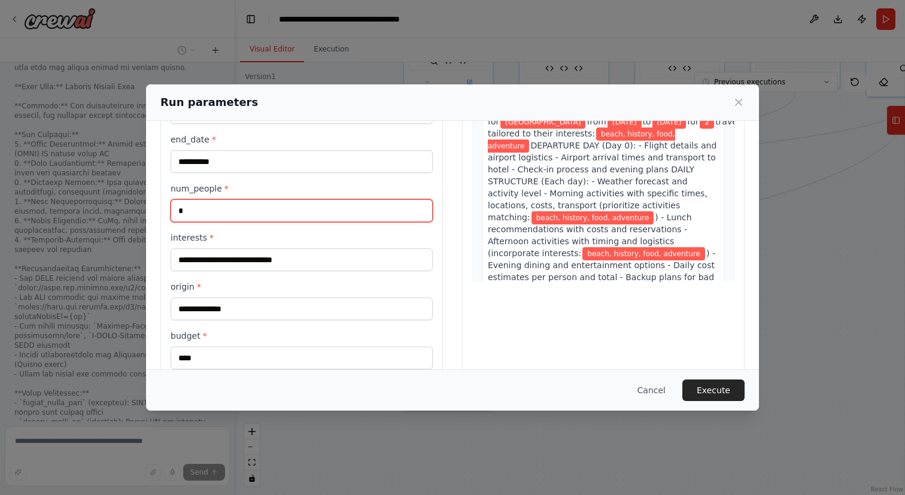
scroll to position [0, 0]
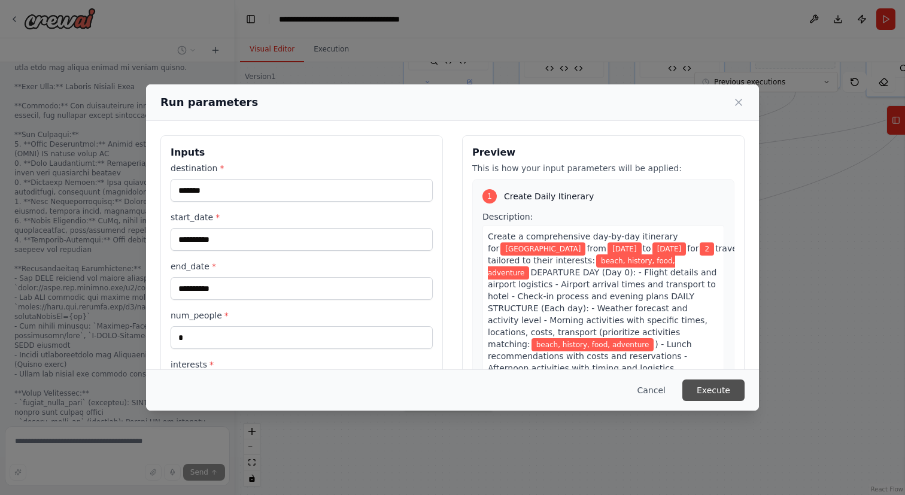
click at [716, 389] on button "Execute" at bounding box center [713, 390] width 62 height 22
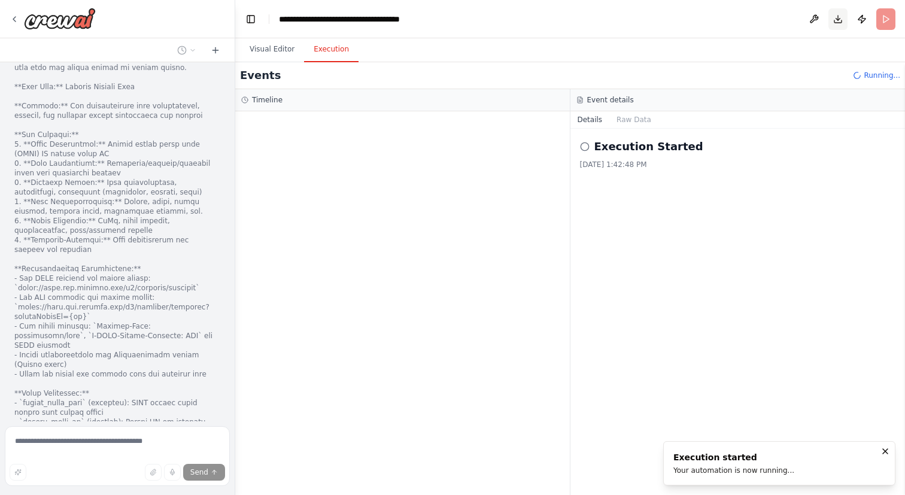
click at [841, 15] on button "Download" at bounding box center [837, 19] width 19 height 22
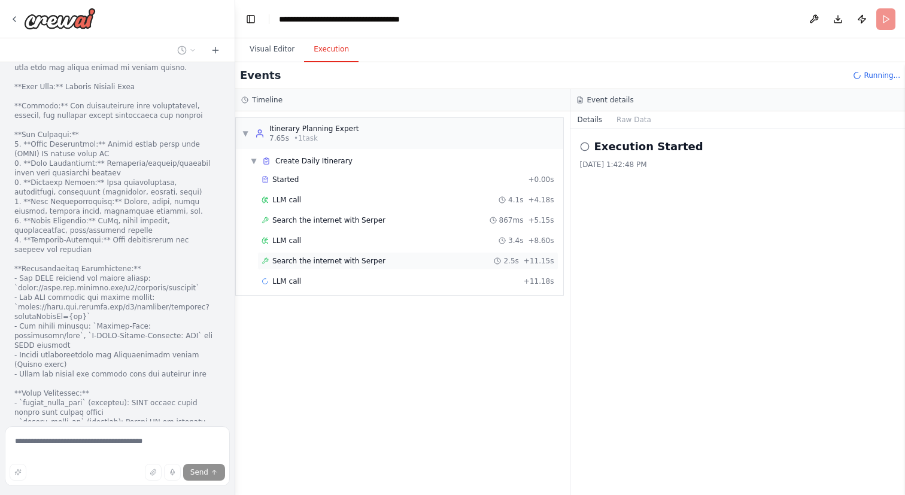
click at [318, 262] on span "Search the internet with Serper" at bounding box center [328, 261] width 113 height 10
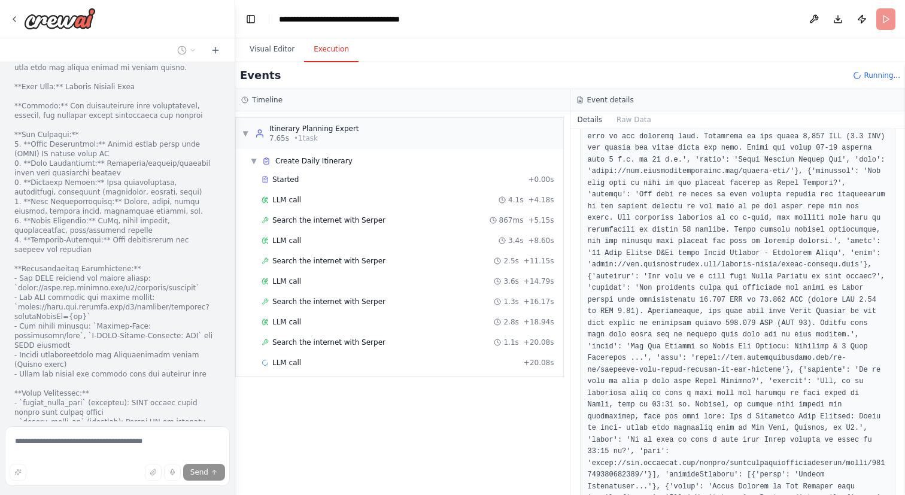
scroll to position [1115, 0]
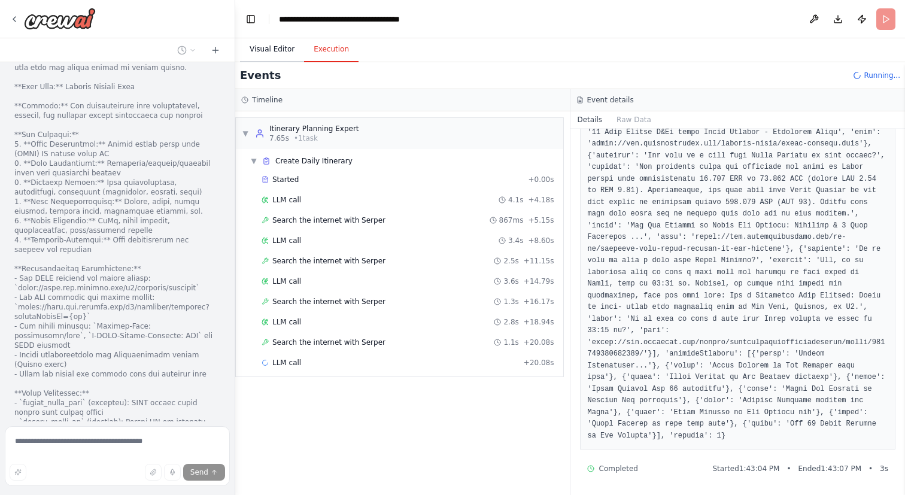
click at [260, 47] on button "Visual Editor" at bounding box center [272, 49] width 64 height 25
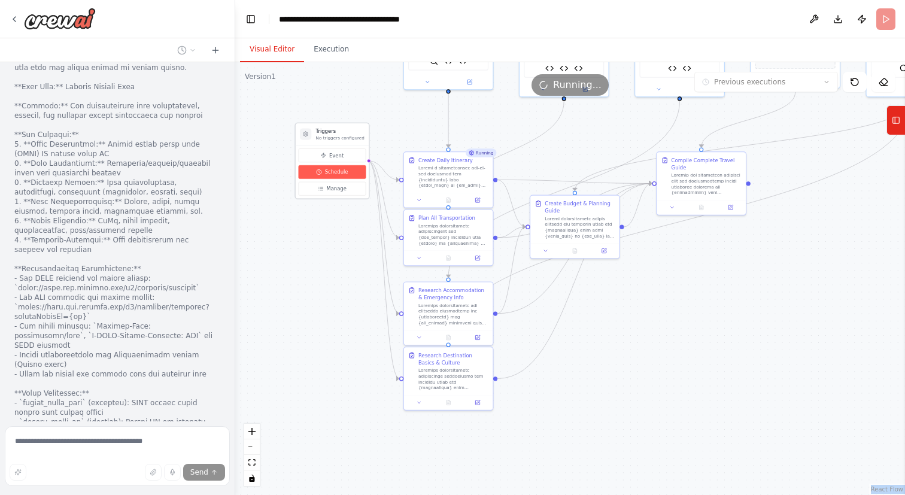
drag, startPoint x: 317, startPoint y: 94, endPoint x: 317, endPoint y: 175, distance: 80.8
click at [317, 175] on div "Version 1 Previous executions Show Tools Hide Agents .deletable-edge-delete-btn…" at bounding box center [570, 278] width 670 height 433
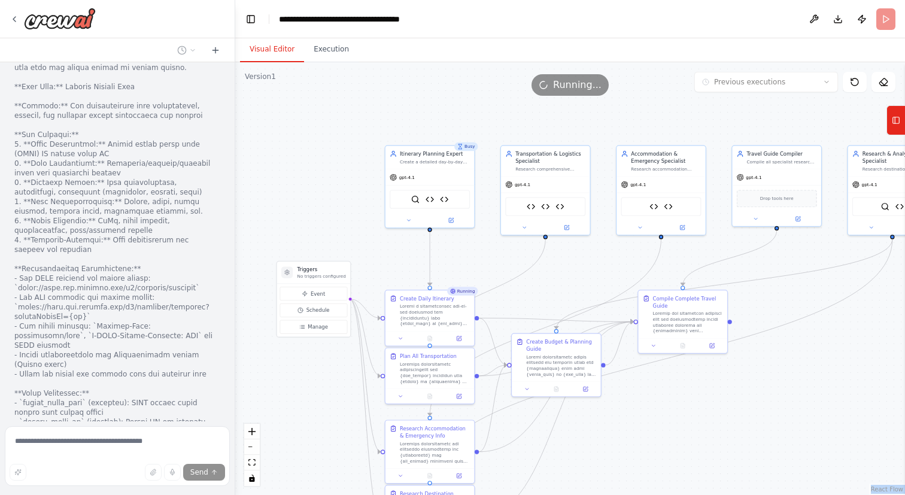
drag, startPoint x: 351, startPoint y: 100, endPoint x: 332, endPoint y: 238, distance: 139.5
click at [332, 238] on div ".deletable-edge-delete-btn { width: 20px; height: 20px; border: 0px solid #ffff…" at bounding box center [570, 278] width 670 height 433
click at [446, 201] on img at bounding box center [444, 197] width 8 height 8
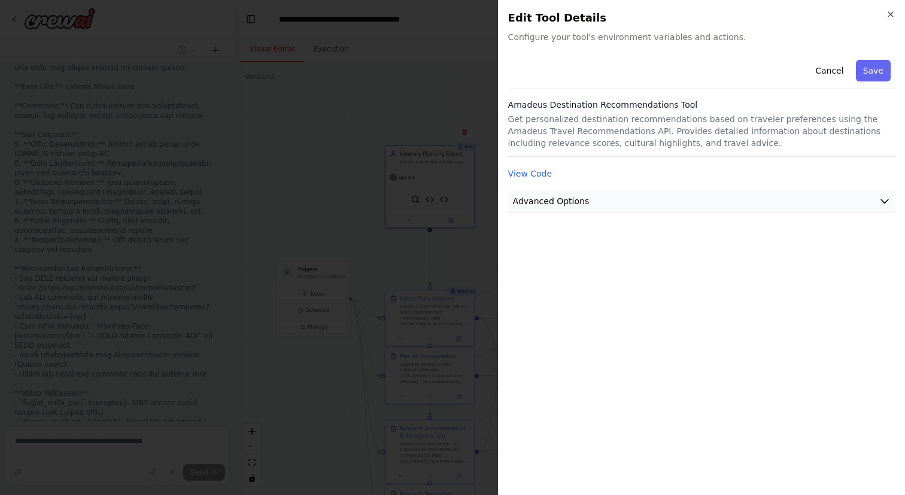
click at [594, 200] on button "Advanced Options" at bounding box center [701, 201] width 387 height 22
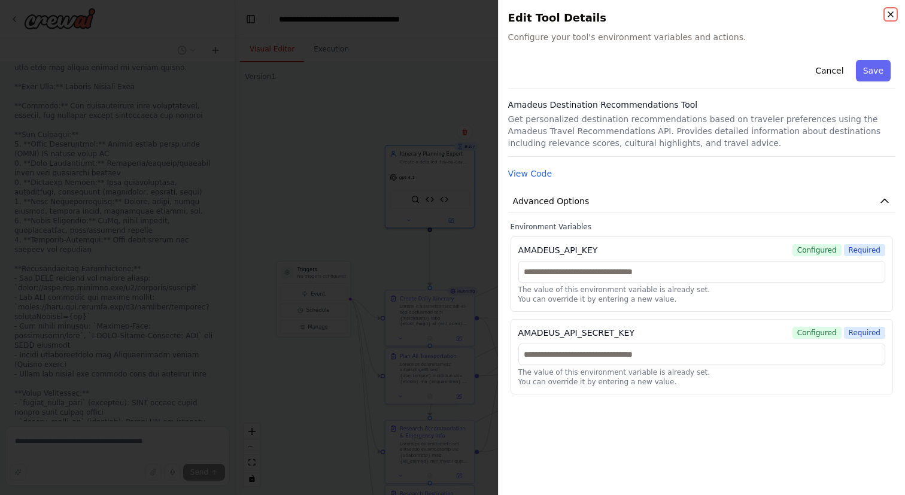
click at [891, 13] on icon "button" at bounding box center [890, 14] width 5 height 5
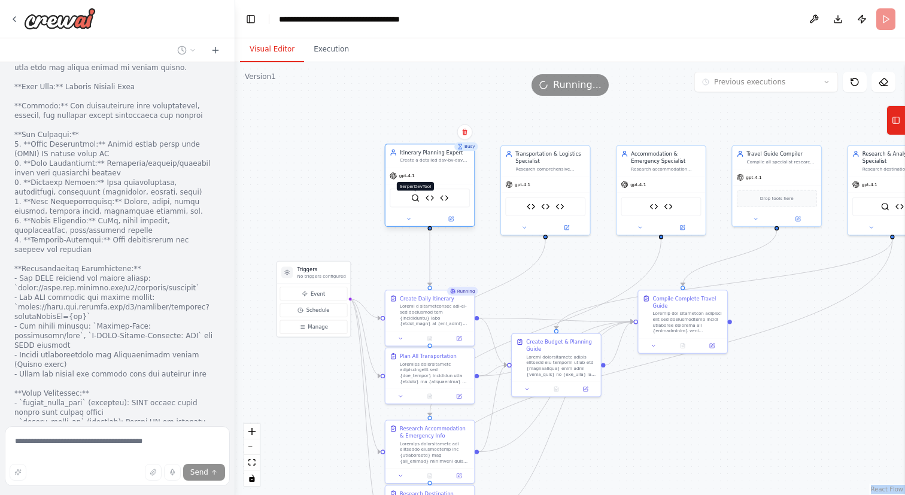
click at [415, 199] on img at bounding box center [415, 197] width 8 height 8
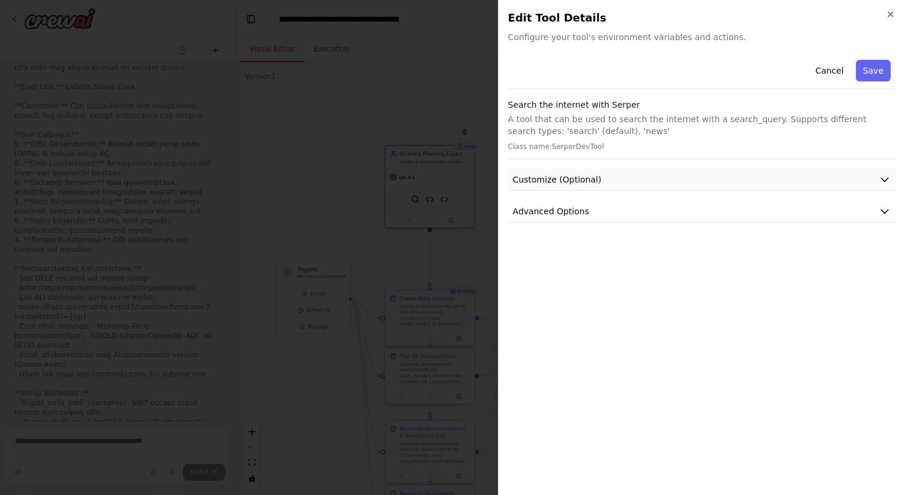
click at [613, 175] on button "Customize (Optional)" at bounding box center [701, 180] width 387 height 22
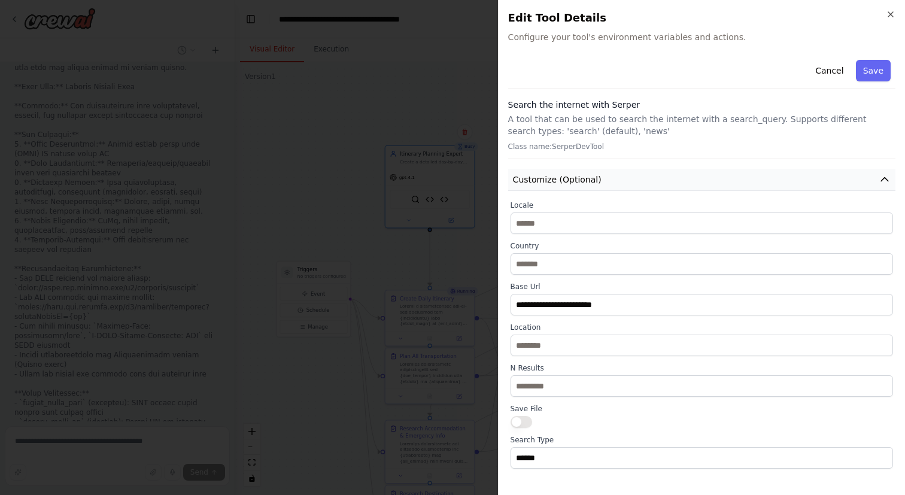
click at [613, 175] on button "Customize (Optional)" at bounding box center [701, 180] width 387 height 22
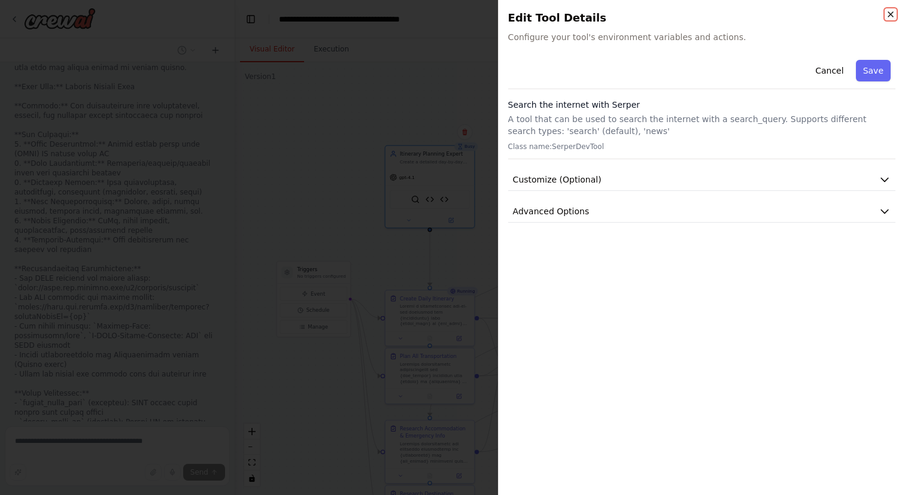
click at [893, 11] on icon "button" at bounding box center [891, 15] width 10 height 10
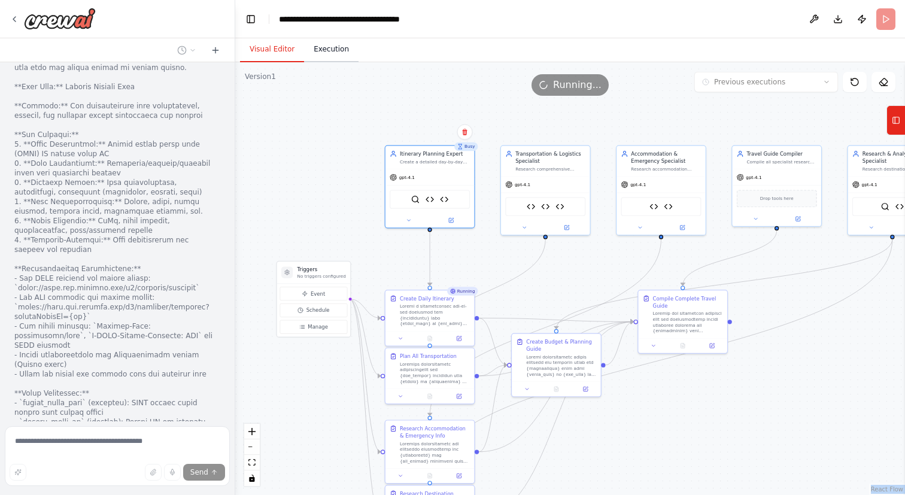
click at [328, 50] on button "Execution" at bounding box center [331, 49] width 54 height 25
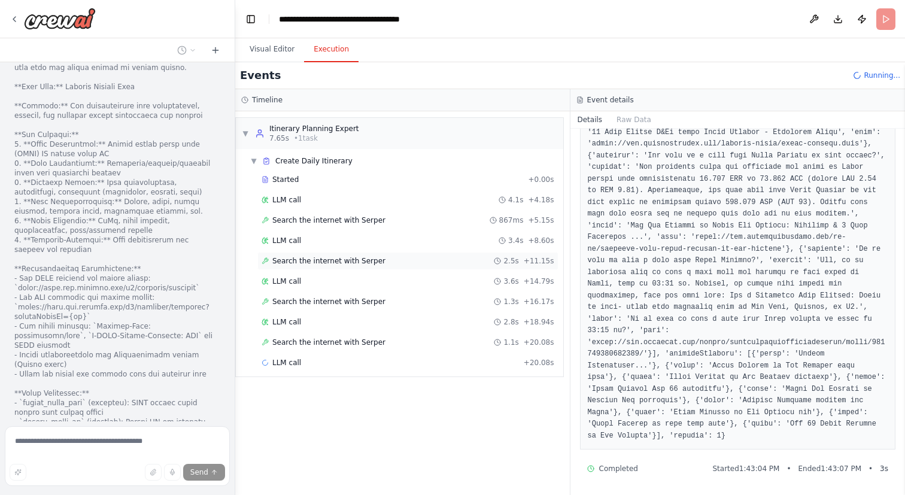
click at [332, 263] on span "Search the internet with Serper" at bounding box center [328, 261] width 113 height 10
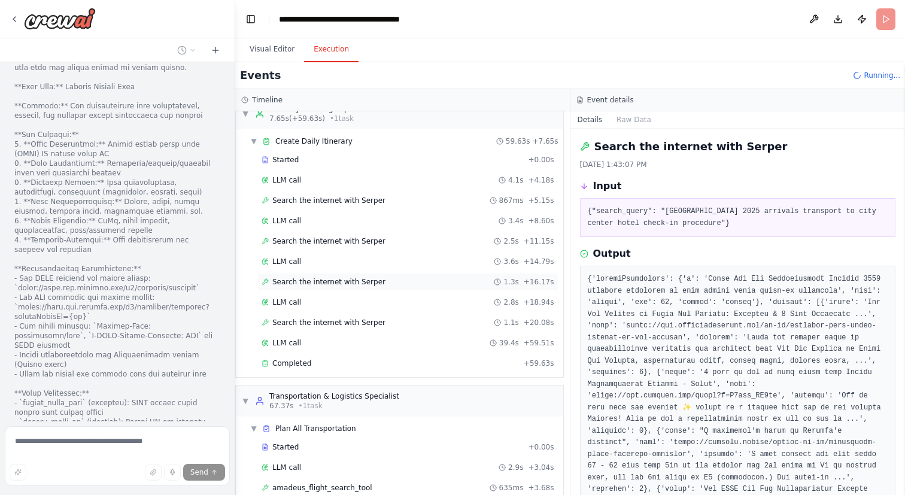
scroll to position [0, 0]
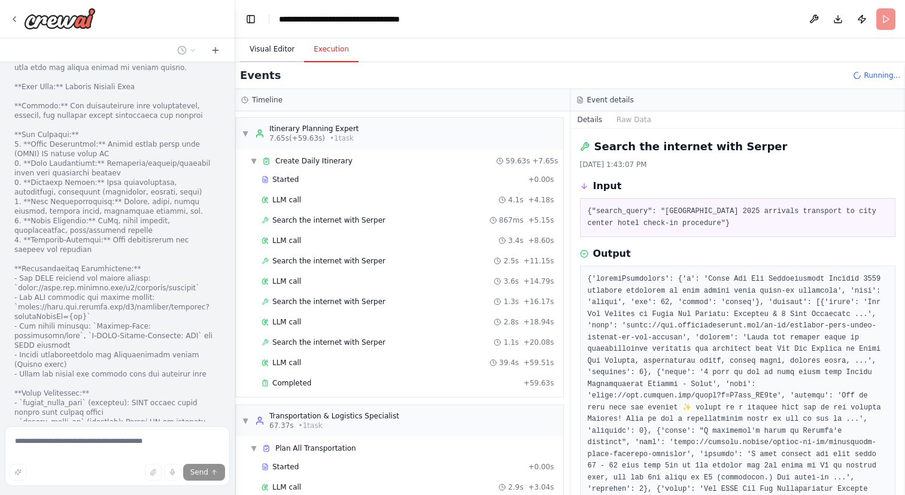
click at [280, 50] on button "Visual Editor" at bounding box center [272, 49] width 64 height 25
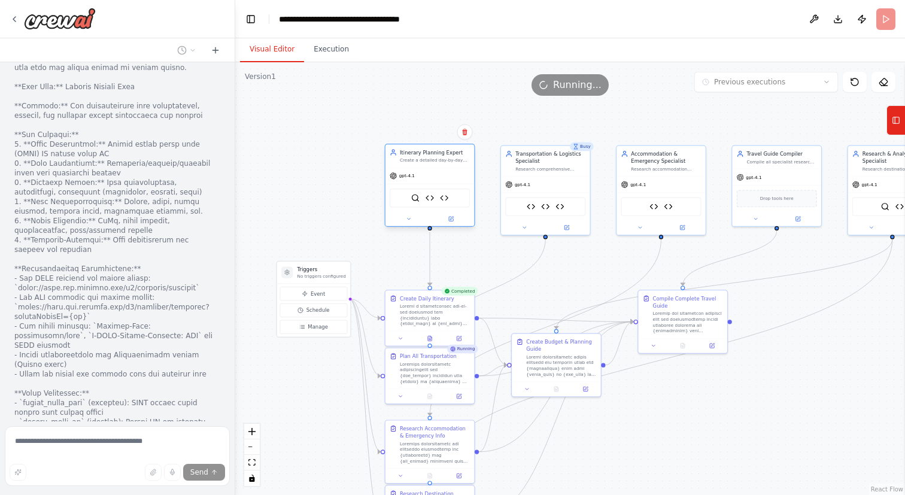
click at [406, 224] on div at bounding box center [429, 219] width 89 height 14
click at [409, 220] on icon at bounding box center [409, 219] width 6 height 6
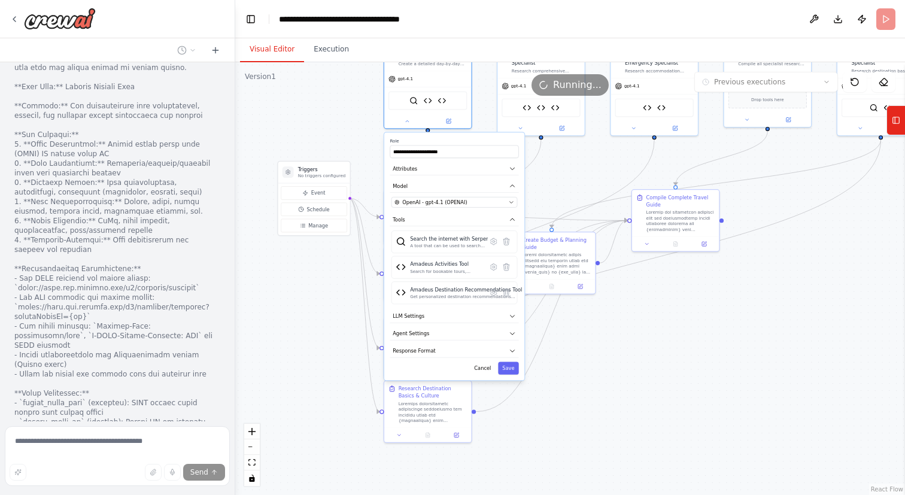
drag, startPoint x: 571, startPoint y: 446, endPoint x: 568, endPoint y: 344, distance: 101.8
click at [568, 344] on div ".deletable-edge-delete-btn { width: 20px; height: 20px; border: 0px solid #ffff…" at bounding box center [570, 278] width 670 height 433
click at [489, 318] on button "LLM Settings" at bounding box center [454, 316] width 129 height 13
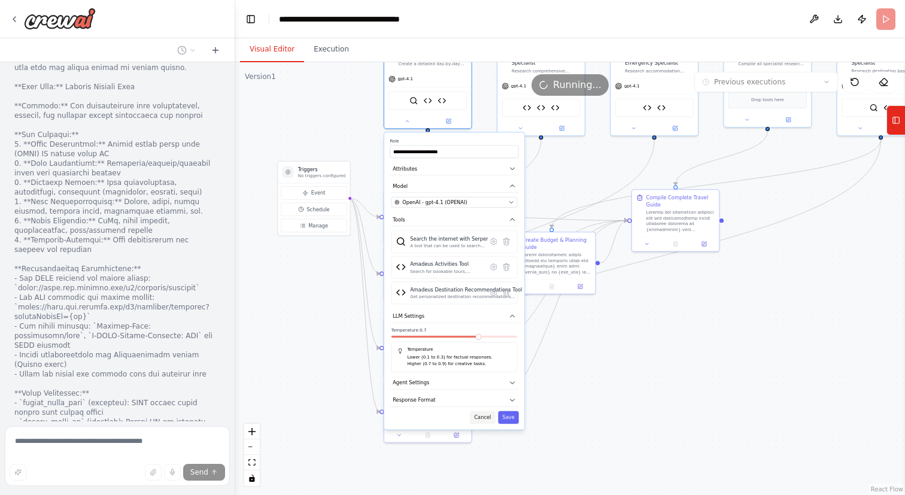
click at [483, 415] on button "Cancel" at bounding box center [482, 417] width 25 height 13
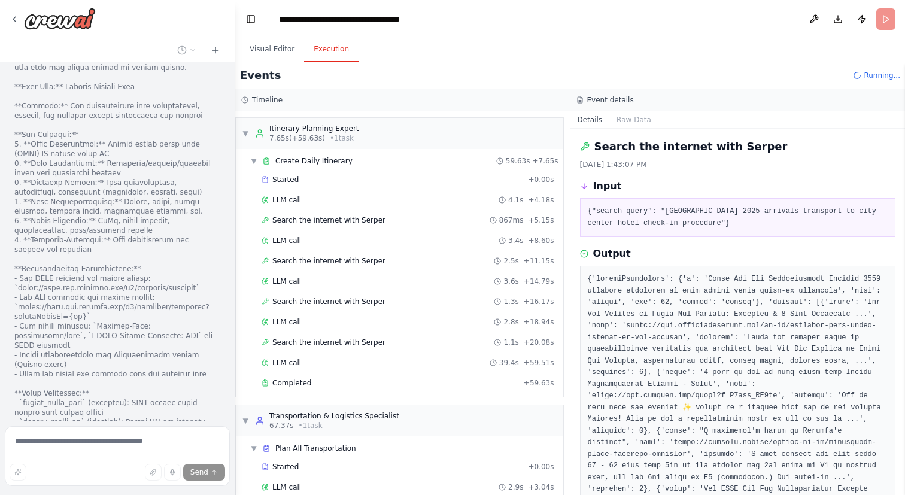
click at [339, 50] on button "Execution" at bounding box center [331, 49] width 54 height 25
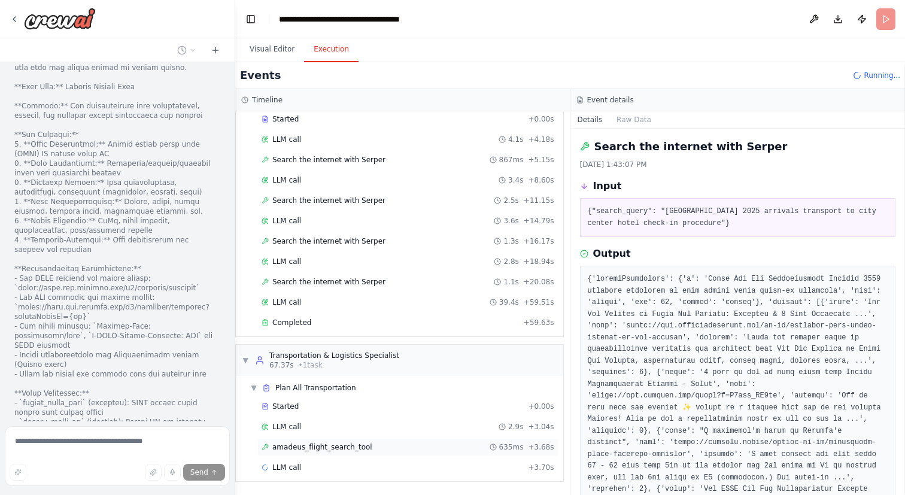
click at [313, 445] on span "amadeus_flight_search_tool" at bounding box center [322, 447] width 100 height 10
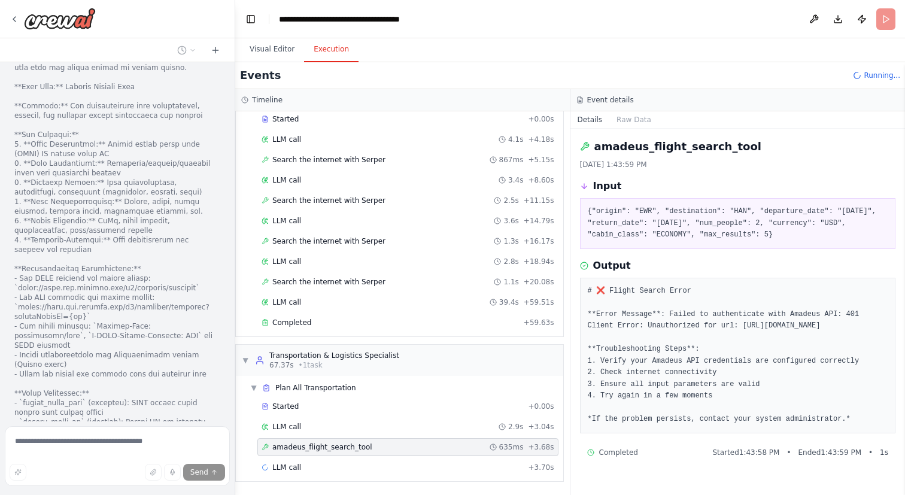
drag, startPoint x: 856, startPoint y: 434, endPoint x: 586, endPoint y: 290, distance: 305.7
click at [586, 290] on div "# ❌ Flight Search Error **Error Message**: Failed to authenticate with Amadeus …" at bounding box center [738, 356] width 316 height 156
copy pre "# ❌ Flight Search Error **Error Message**: Failed to authenticate with Amadeus …"
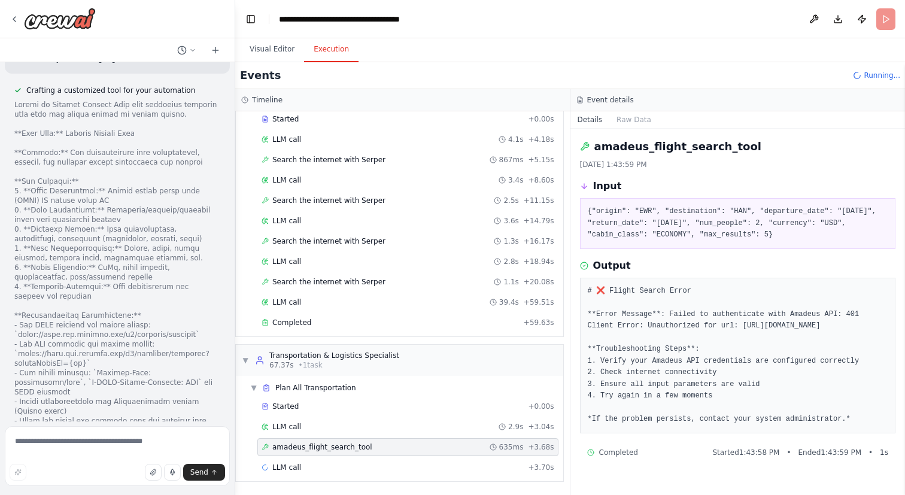
click at [877, 71] on span "Running..." at bounding box center [881, 76] width 37 height 10
click at [133, 450] on textarea at bounding box center [117, 456] width 225 height 60
paste textarea "**********"
type textarea "**********"
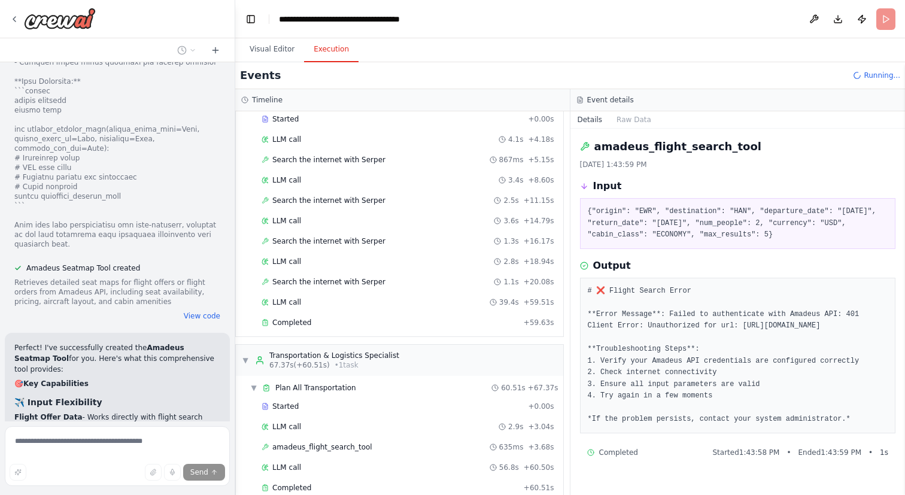
scroll to position [119042, 0]
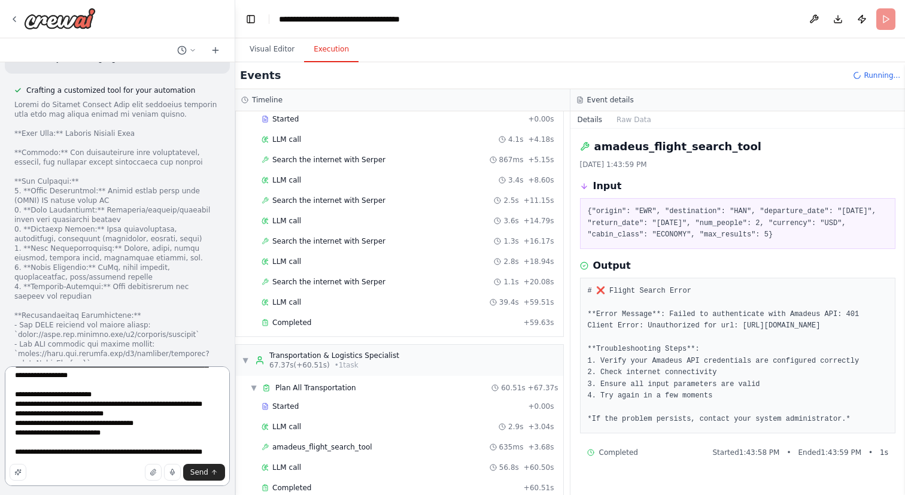
click at [226, 446] on textarea "**********" at bounding box center [117, 426] width 225 height 120
click at [220, 452] on textarea "**********" at bounding box center [117, 426] width 225 height 120
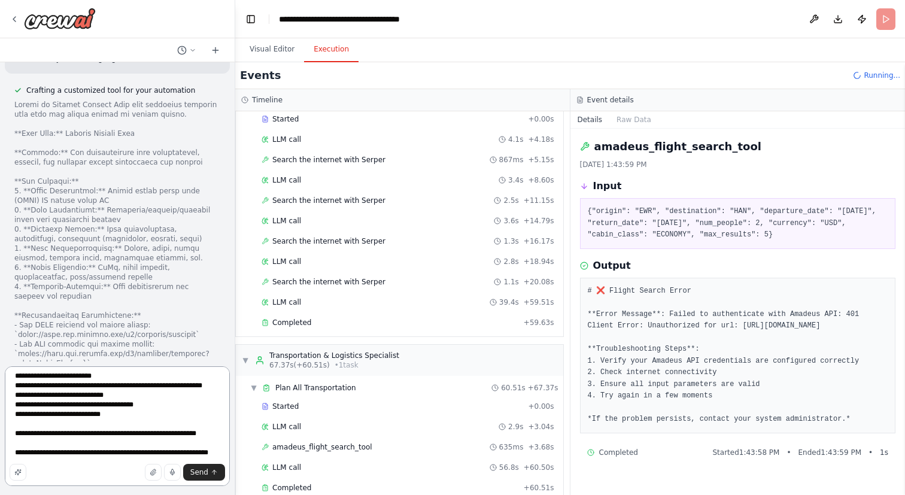
paste textarea "**********"
type textarea "**********"
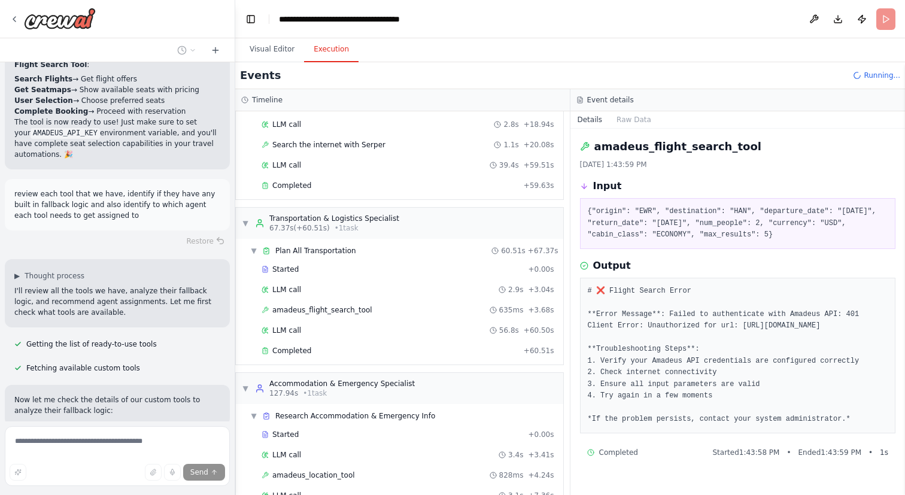
scroll to position [266, 0]
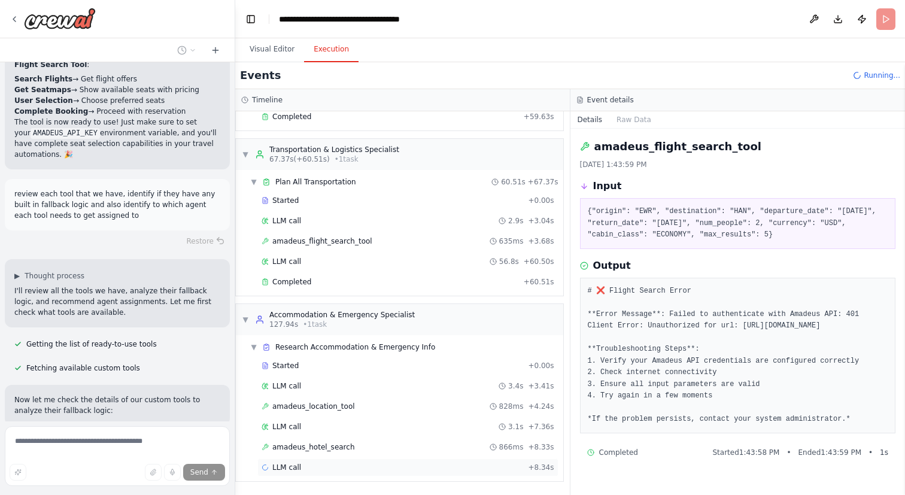
click at [299, 464] on span "LLM call" at bounding box center [286, 468] width 29 height 10
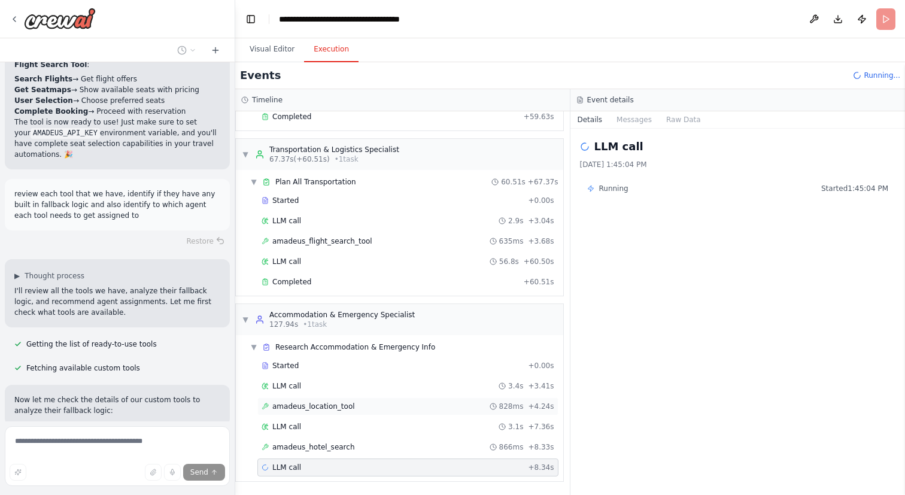
click at [284, 412] on div "amadeus_location_tool 828ms + 4.24s" at bounding box center [407, 406] width 301 height 18
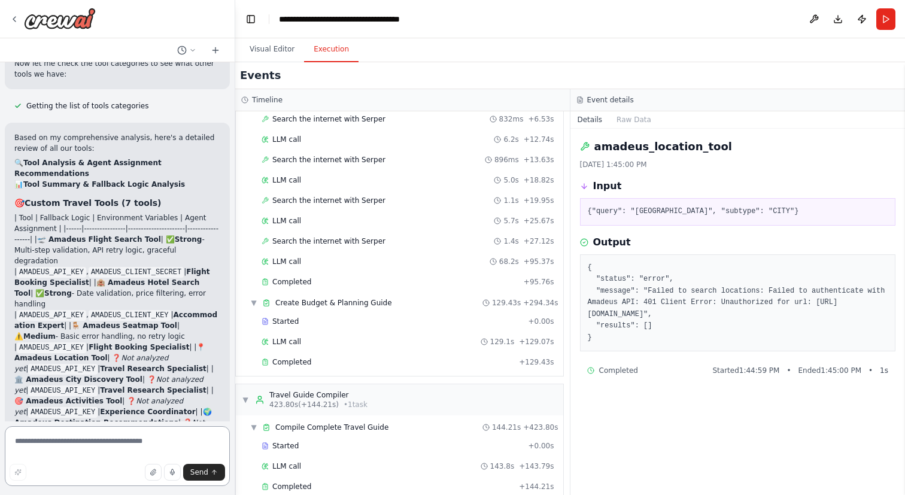
scroll to position [778, 0]
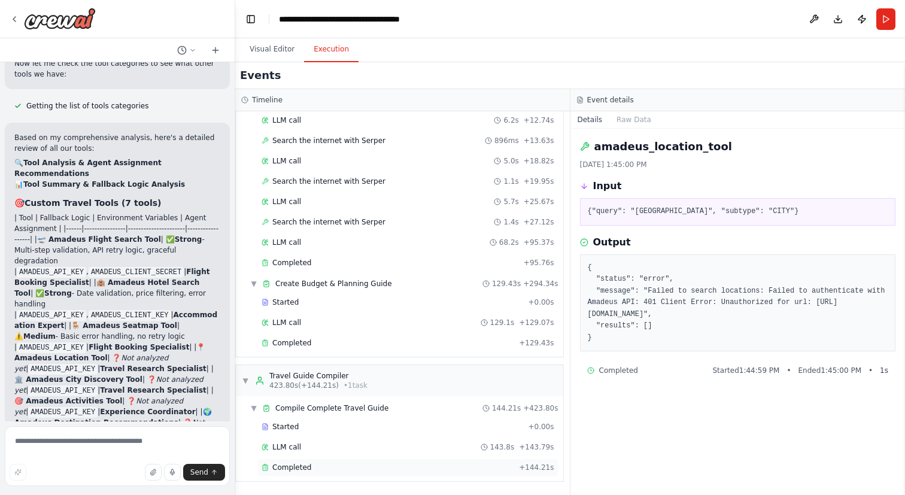
click at [306, 466] on span "Completed" at bounding box center [291, 468] width 39 height 10
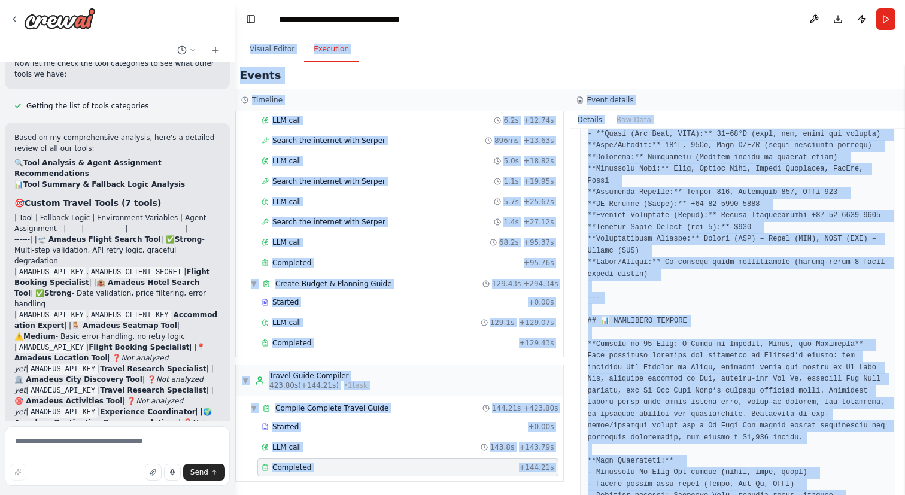
scroll to position [0, 0]
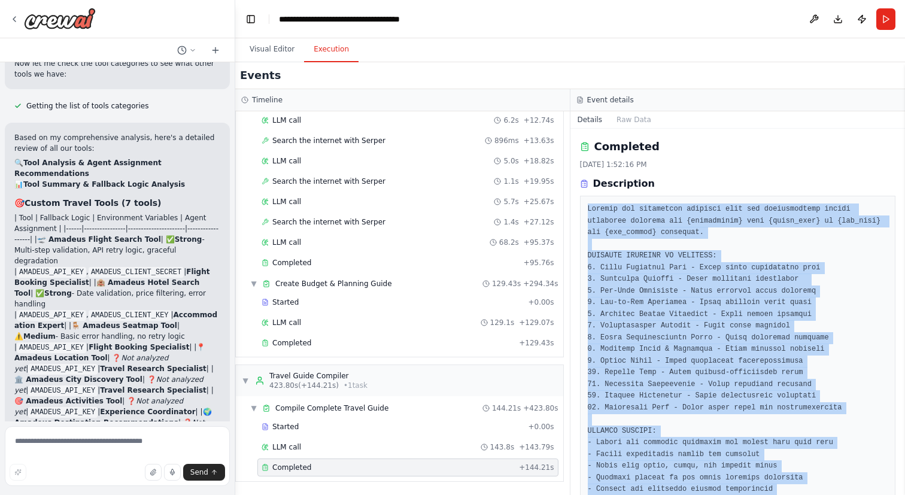
drag, startPoint x: 704, startPoint y: 465, endPoint x: 583, endPoint y: 210, distance: 282.1
click at [583, 210] on div "Completed 10/13/2025, 1:52:16 PM Description Output" at bounding box center [737, 312] width 335 height 366
copy div "Compile all specialist research into the comprehensive travel itinerary templat…"
click at [670, 293] on pre at bounding box center [738, 354] width 300 height 303
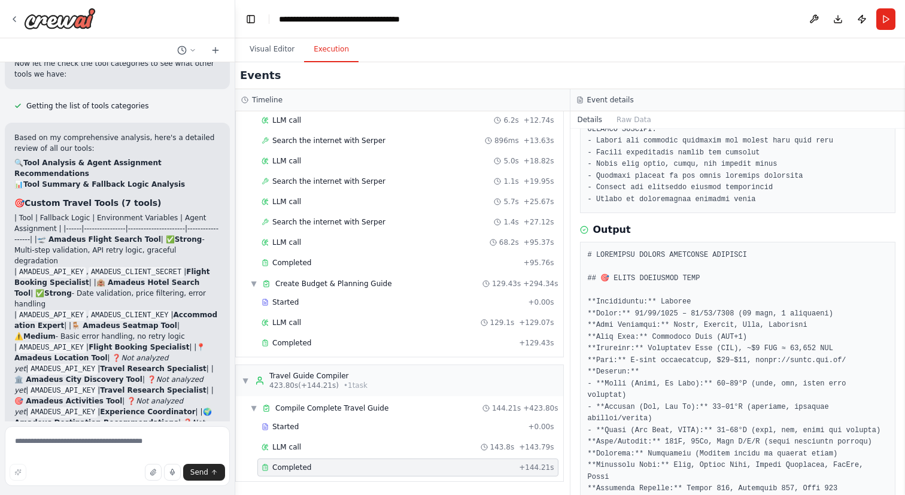
scroll to position [300, 0]
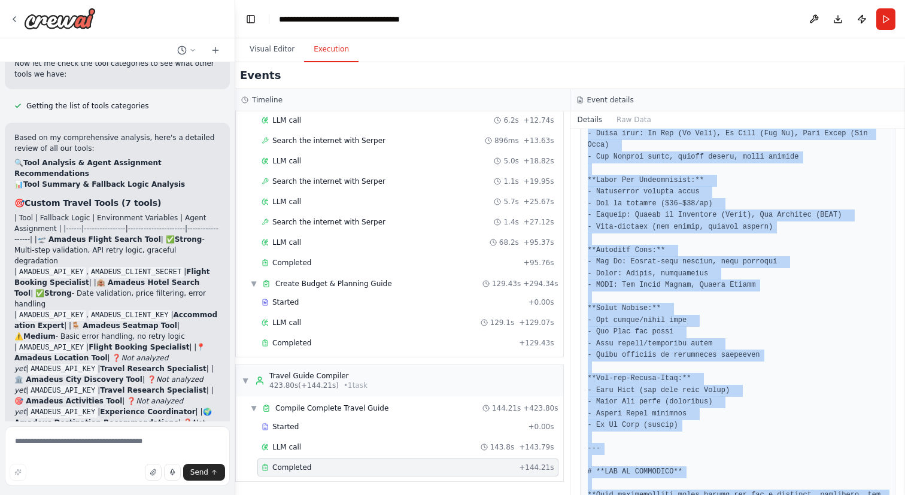
scroll to position [7971, 0]
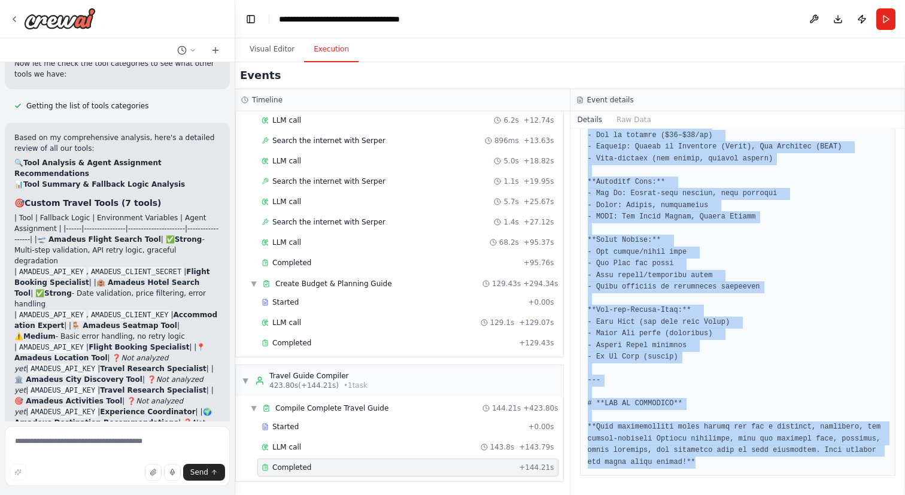
drag, startPoint x: 586, startPoint y: 256, endPoint x: 697, endPoint y: 466, distance: 237.7
copy pre "# OPTIMIZED TRAVEL ITINERARY TEMPLATE ## 🎯 QUICK REFERENCE CARD **Destination:*…"
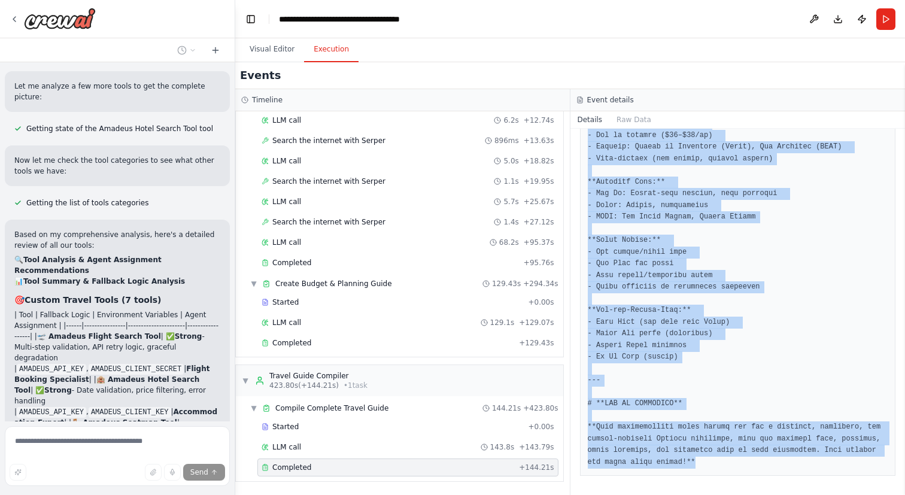
scroll to position [120343, 0]
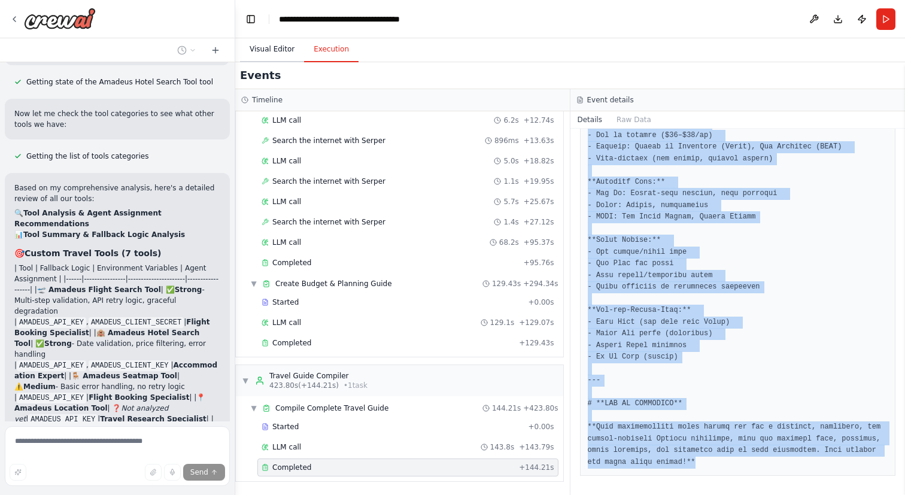
click at [276, 48] on button "Visual Editor" at bounding box center [272, 49] width 64 height 25
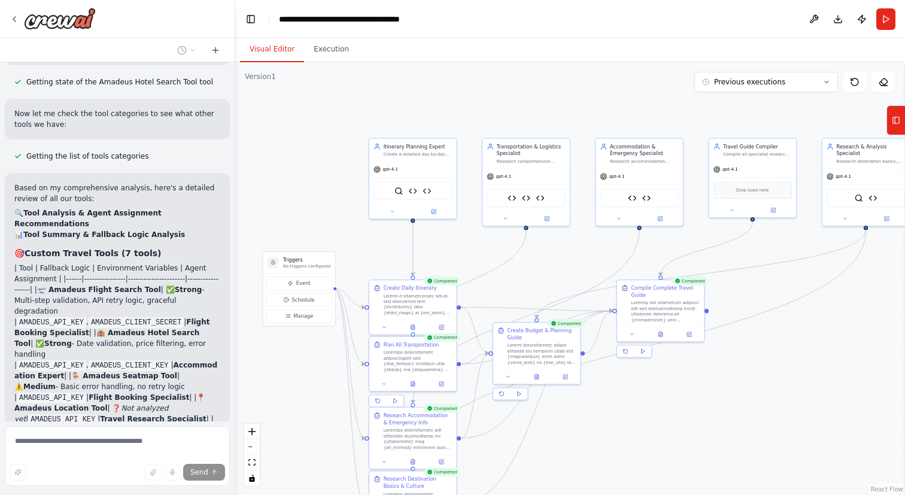
drag, startPoint x: 321, startPoint y: 108, endPoint x: 306, endPoint y: 200, distance: 93.9
click at [306, 200] on div ".deletable-edge-delete-btn { width: 20px; height: 20px; border: 0px solid #ffff…" at bounding box center [570, 278] width 670 height 433
click at [390, 215] on button at bounding box center [392, 212] width 40 height 8
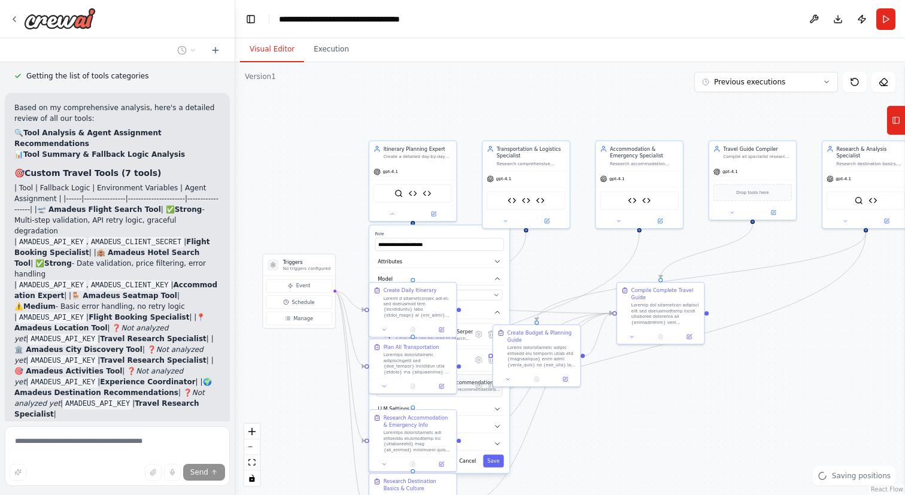
scroll to position [120434, 0]
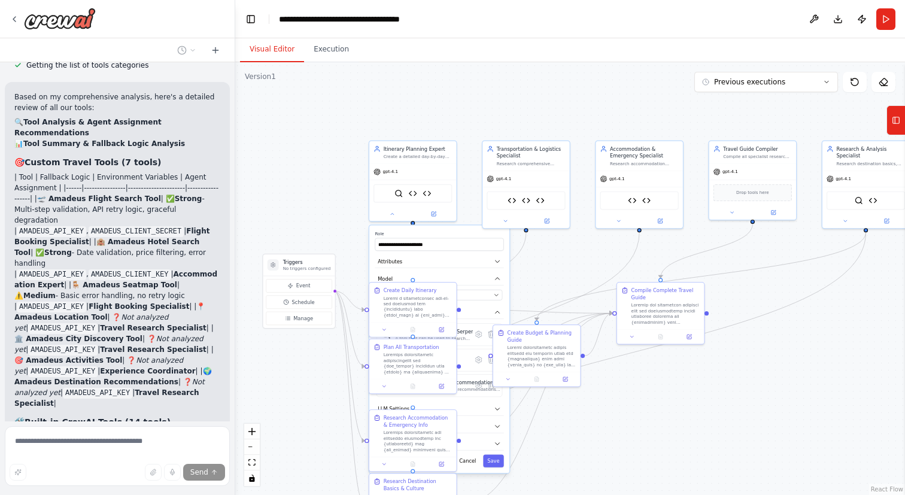
click at [445, 230] on div "**********" at bounding box center [439, 349] width 140 height 248
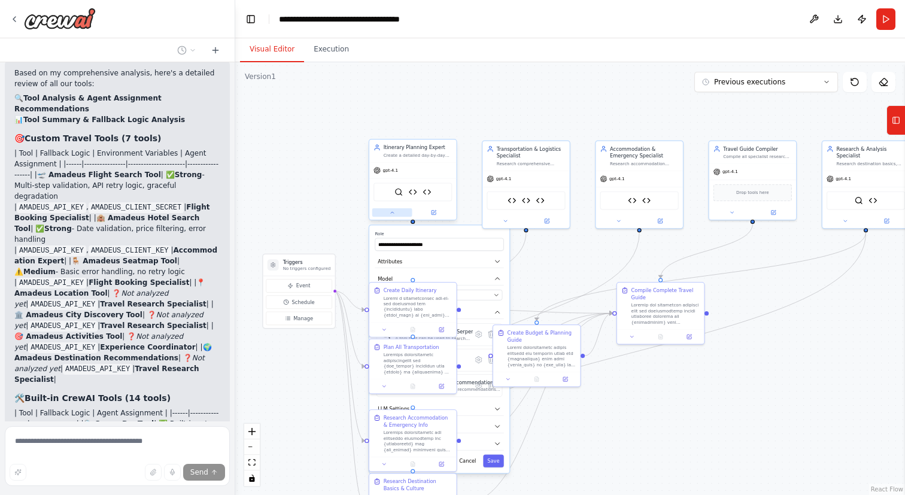
click at [387, 213] on button at bounding box center [392, 212] width 40 height 8
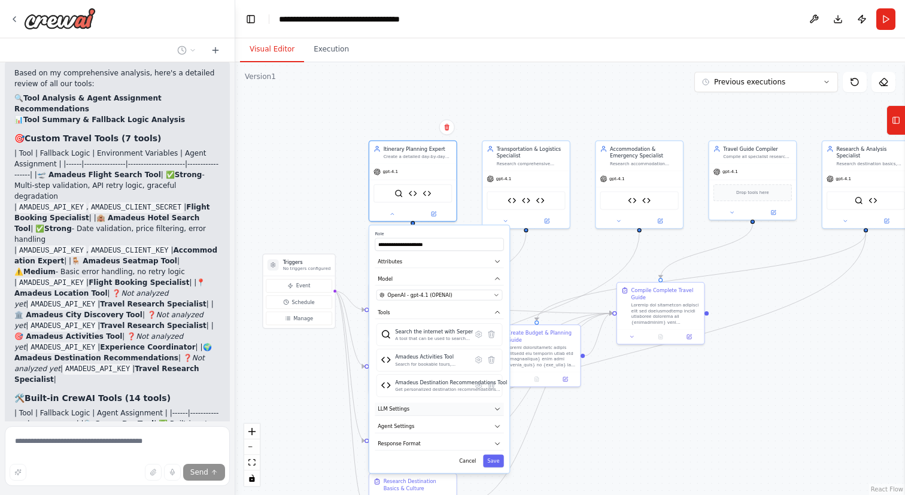
click at [449, 407] on button "LLM Settings" at bounding box center [439, 409] width 129 height 13
click at [390, 428] on span at bounding box center [420, 429] width 88 height 2
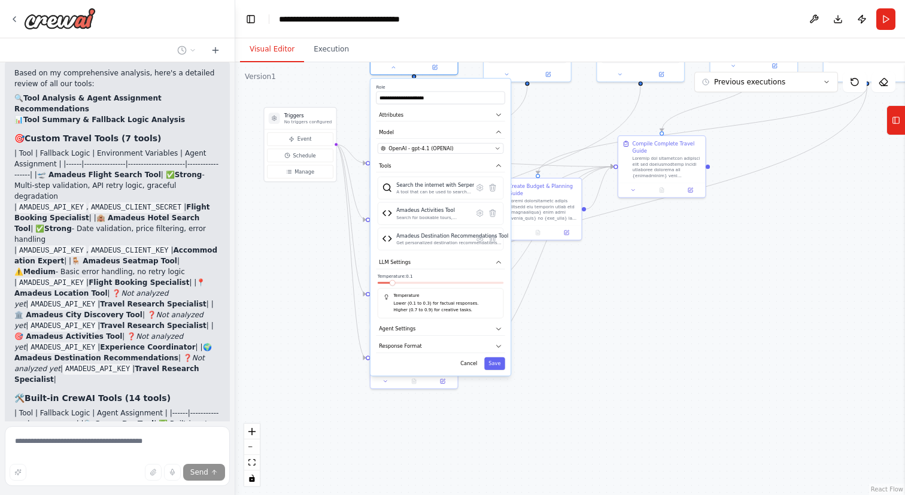
drag, startPoint x: 582, startPoint y: 449, endPoint x: 582, endPoint y: 305, distance: 143.6
click at [582, 305] on div ".deletable-edge-delete-btn { width: 20px; height: 20px; border: 0px solid #ffff…" at bounding box center [570, 278] width 670 height 433
click at [497, 264] on icon "button" at bounding box center [497, 261] width 7 height 7
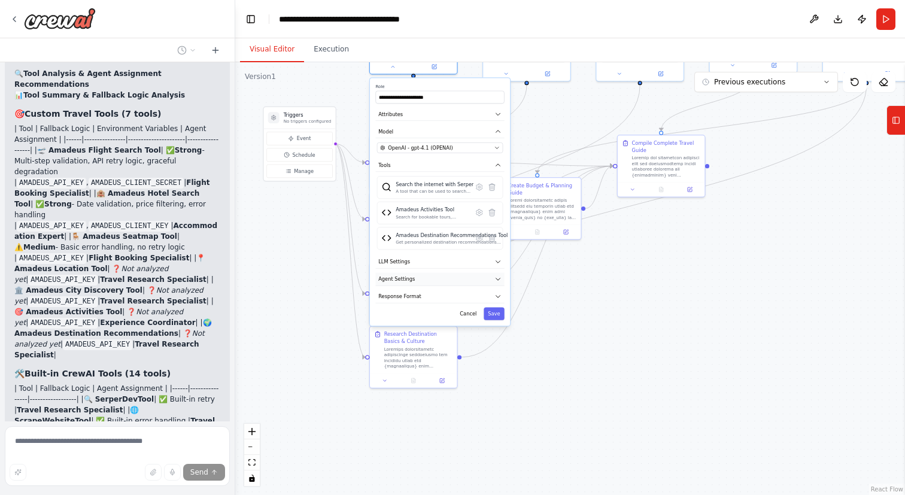
scroll to position [120497, 0]
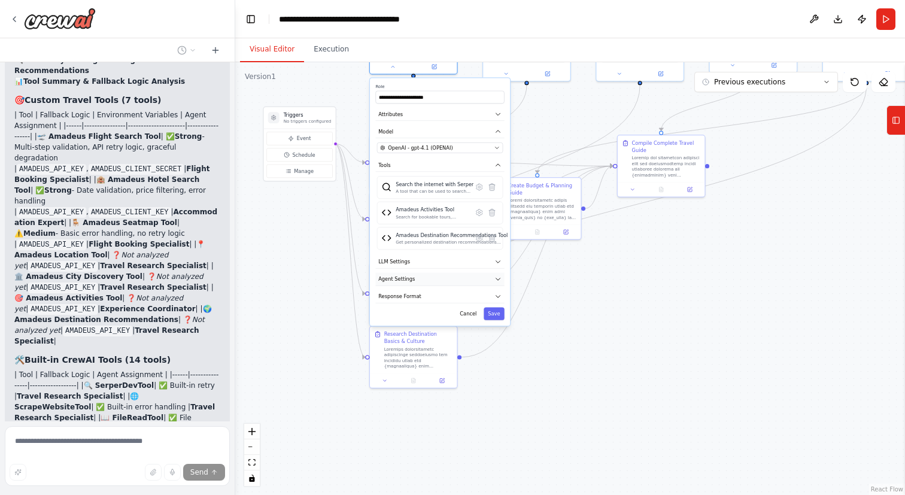
click at [453, 280] on button "Agent Settings" at bounding box center [439, 279] width 129 height 13
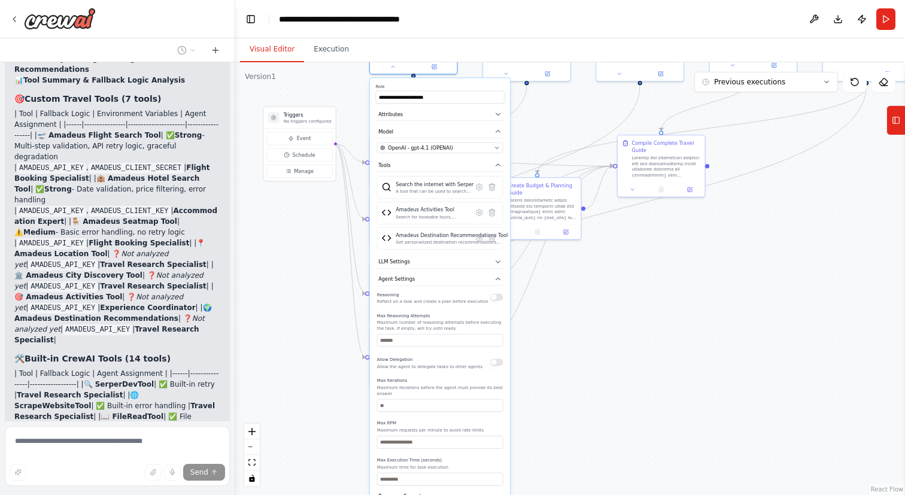
click at [418, 85] on label "Role" at bounding box center [439, 86] width 129 height 5
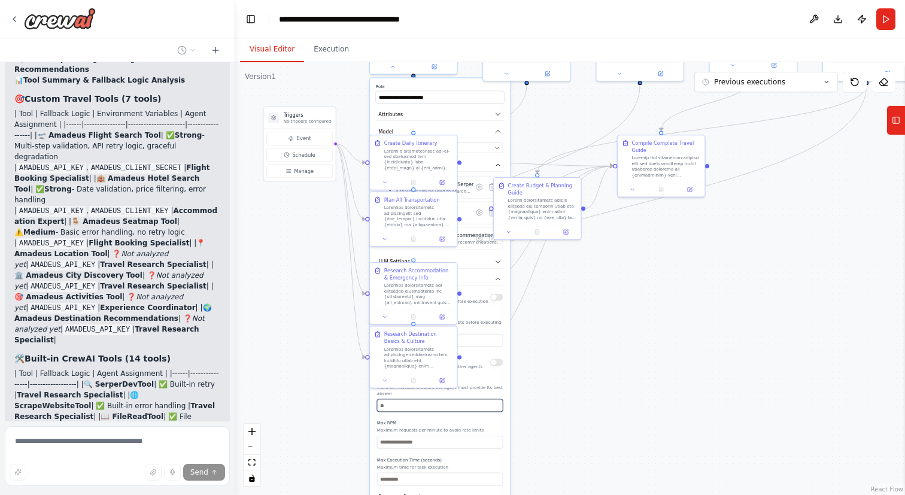
click at [480, 404] on input "number" at bounding box center [440, 405] width 126 height 13
click at [440, 82] on div "**********" at bounding box center [440, 301] width 140 height 447
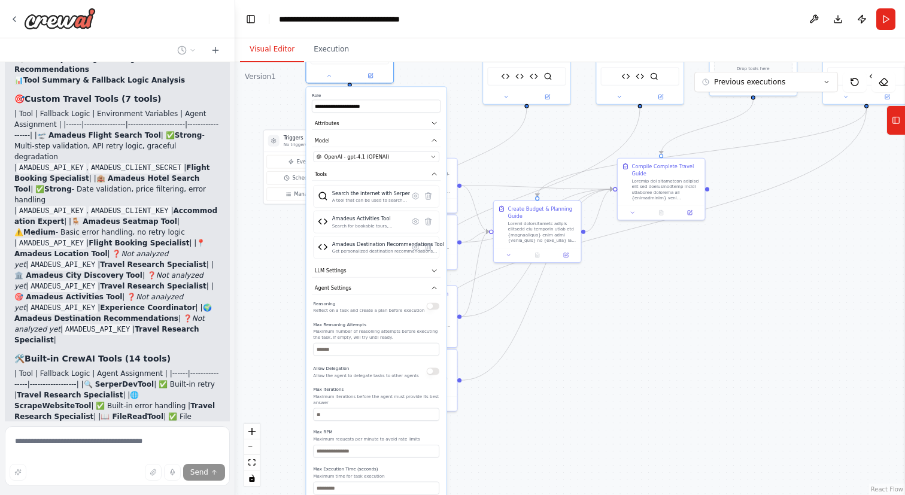
drag, startPoint x: 440, startPoint y: 82, endPoint x: 378, endPoint y: 90, distance: 62.1
click at [378, 90] on div "**********" at bounding box center [376, 310] width 140 height 447
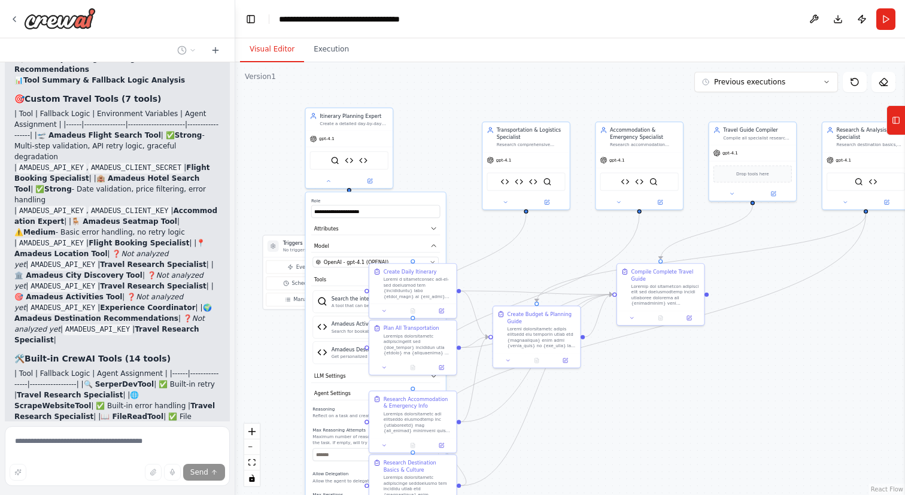
drag, startPoint x: 465, startPoint y: 83, endPoint x: 464, endPoint y: 188, distance: 105.3
click at [464, 188] on div ".deletable-edge-delete-btn { width: 20px; height: 20px; border: 0px solid #ffff…" at bounding box center [570, 278] width 670 height 433
drag, startPoint x: 367, startPoint y: 123, endPoint x: 325, endPoint y: 101, distance: 47.6
click at [325, 101] on div ".deletable-edge-delete-btn { width: 20px; height: 20px; border: 0px solid #ffff…" at bounding box center [570, 278] width 670 height 433
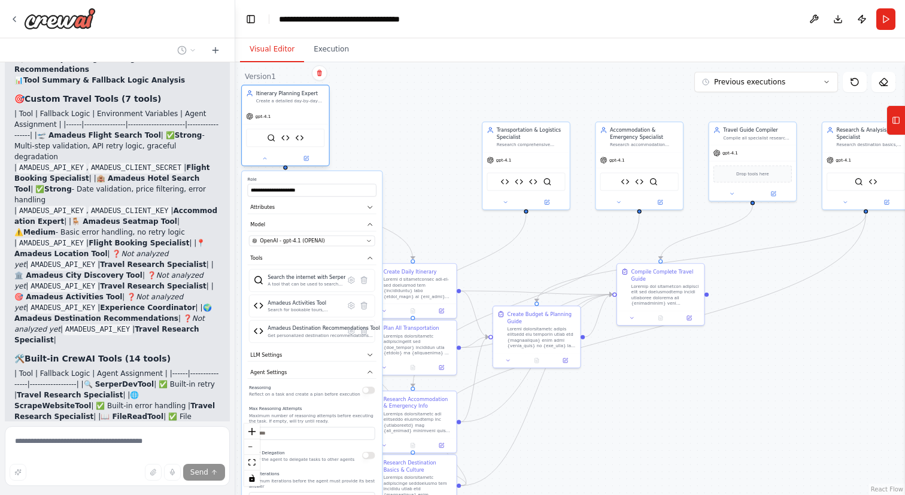
drag, startPoint x: 326, startPoint y: 105, endPoint x: 305, endPoint y: 102, distance: 21.2
click at [305, 102] on div "Itinerary Planning Expert Create a detailed day-by-day itinerary for {destinati…" at bounding box center [285, 97] width 87 height 23
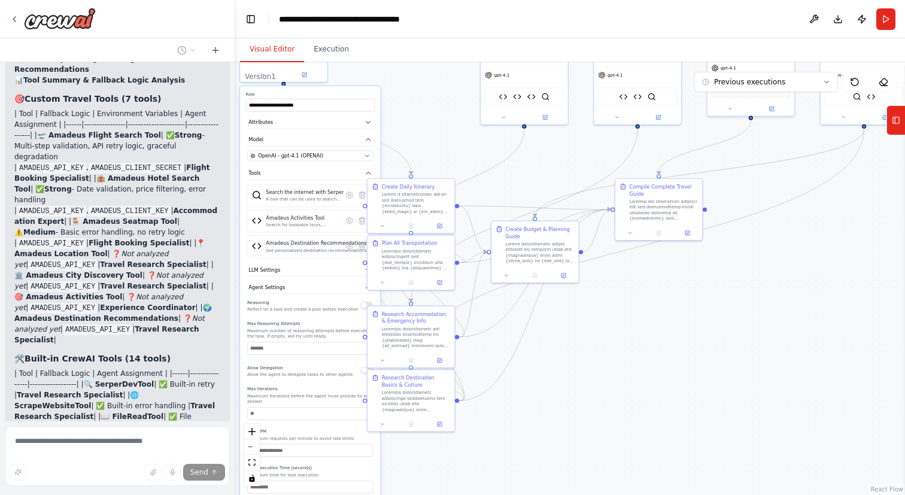
drag, startPoint x: 597, startPoint y: 441, endPoint x: 595, endPoint y: 350, distance: 91.0
click at [595, 350] on div ".deletable-edge-delete-btn { width: 20px; height: 20px; border: 0px solid #ffff…" at bounding box center [570, 278] width 670 height 433
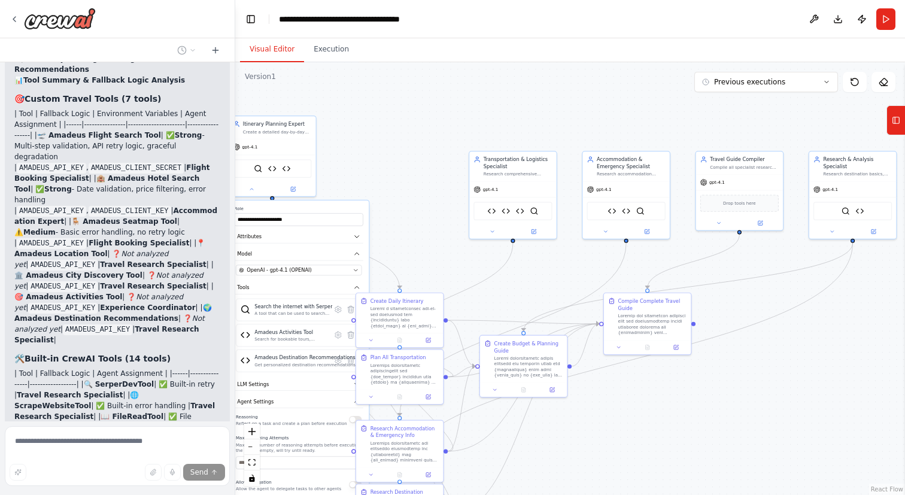
drag, startPoint x: 595, startPoint y: 350, endPoint x: 583, endPoint y: 469, distance: 119.7
click at [583, 470] on div ".deletable-edge-delete-btn { width: 20px; height: 20px; border: 0px solid #ffff…" at bounding box center [570, 278] width 670 height 433
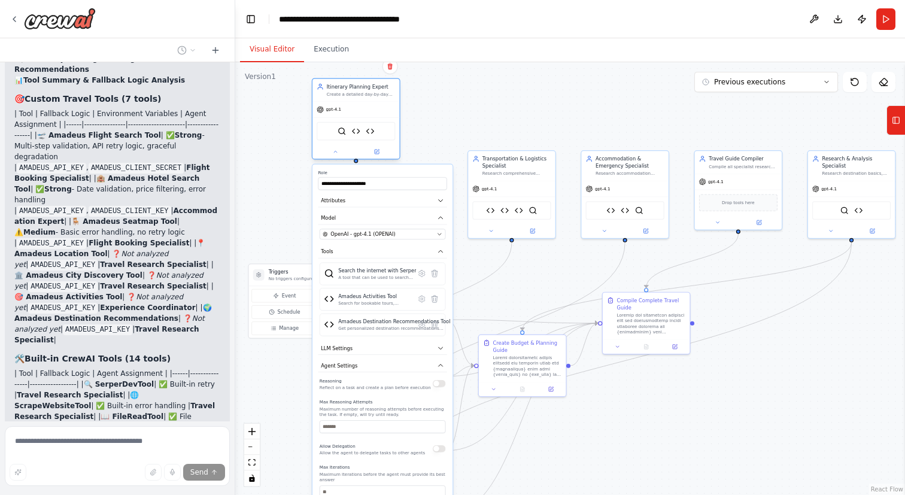
drag, startPoint x: 278, startPoint y: 126, endPoint x: 362, endPoint y: 88, distance: 91.9
click at [362, 88] on div "Itinerary Planning Expert Create a detailed day-by-day itinerary for {destinati…" at bounding box center [361, 90] width 69 height 14
click at [440, 385] on button "button" at bounding box center [439, 383] width 13 height 7
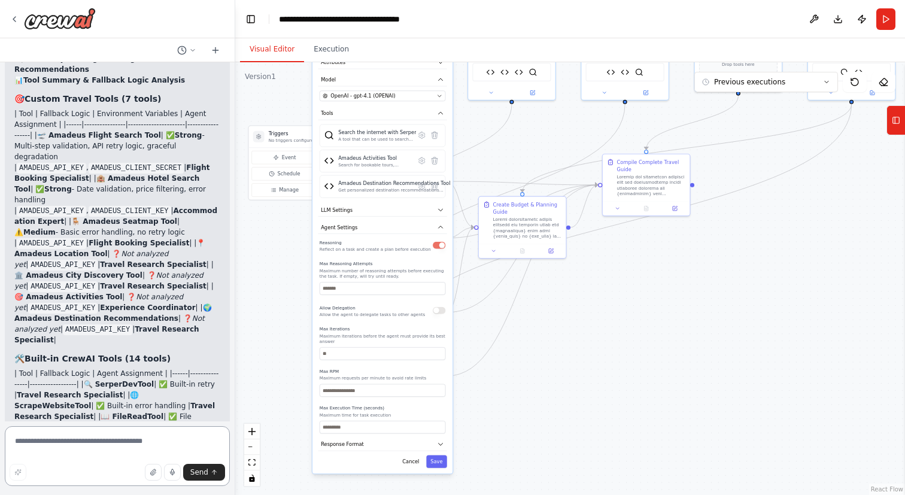
drag, startPoint x: 615, startPoint y: 469, endPoint x: 615, endPoint y: 330, distance: 138.8
click at [615, 330] on div ".deletable-edge-delete-btn { width: 20px; height: 20px; border: 0px solid #ffff…" at bounding box center [570, 278] width 670 height 433
click at [442, 457] on button "Save" at bounding box center [436, 461] width 21 height 13
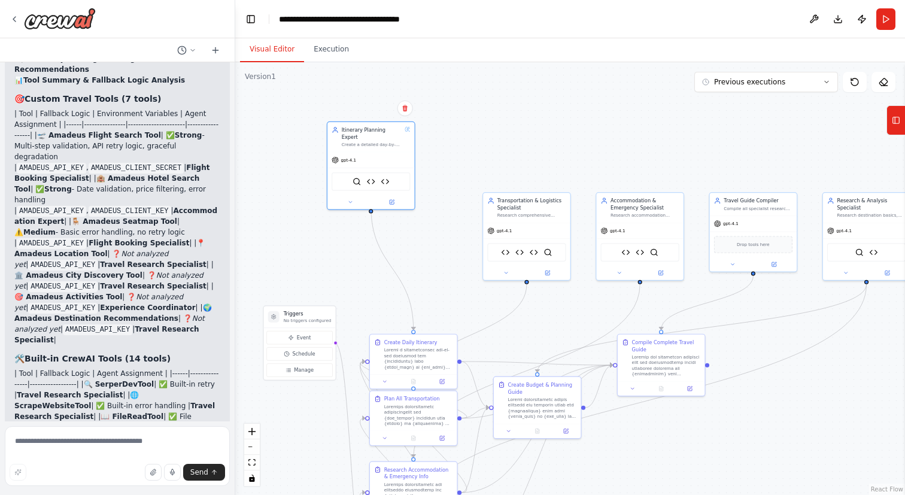
drag, startPoint x: 635, startPoint y: 266, endPoint x: 650, endPoint y: 446, distance: 180.7
click at [650, 446] on div ".deletable-edge-delete-btn { width: 20px; height: 20px; border: 0px solid #ffff…" at bounding box center [570, 278] width 670 height 433
drag, startPoint x: 383, startPoint y: 136, endPoint x: 418, endPoint y: 173, distance: 51.2
click at [418, 176] on div "Create a detailed day-by-day itinerary for {destination} from {start_date} to {…" at bounding box center [400, 178] width 60 height 5
click at [389, 232] on button at bounding box center [386, 236] width 40 height 8
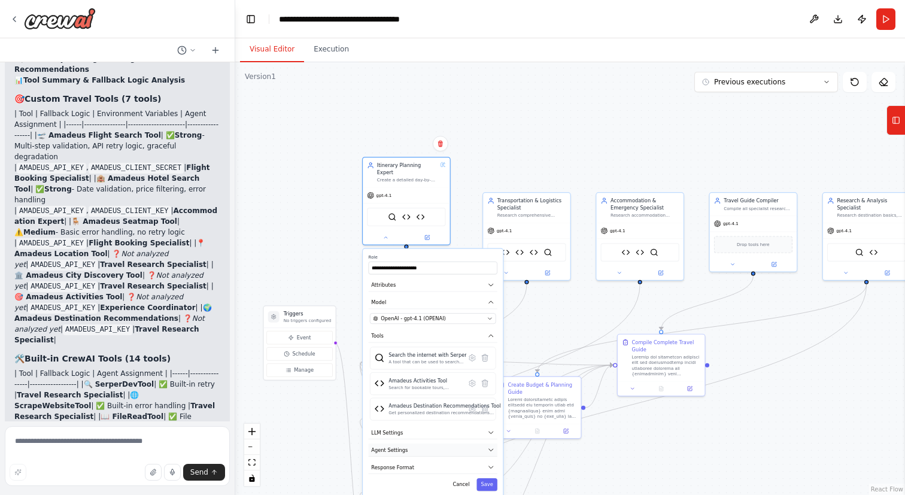
click at [442, 446] on button "Agent Settings" at bounding box center [433, 449] width 129 height 13
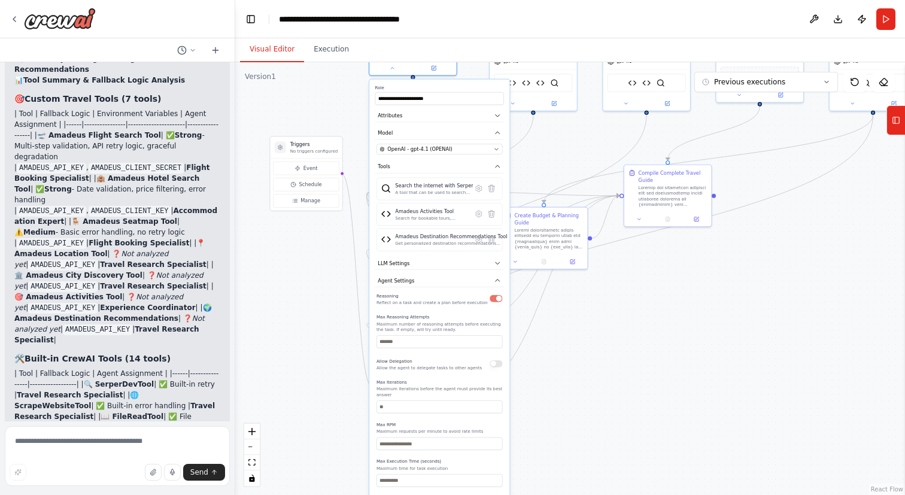
drag, startPoint x: 694, startPoint y: 488, endPoint x: 701, endPoint y: 315, distance: 173.1
click at [701, 315] on div ".deletable-edge-delete-btn { width: 20px; height: 20px; border: 0px solid #ffff…" at bounding box center [570, 278] width 670 height 433
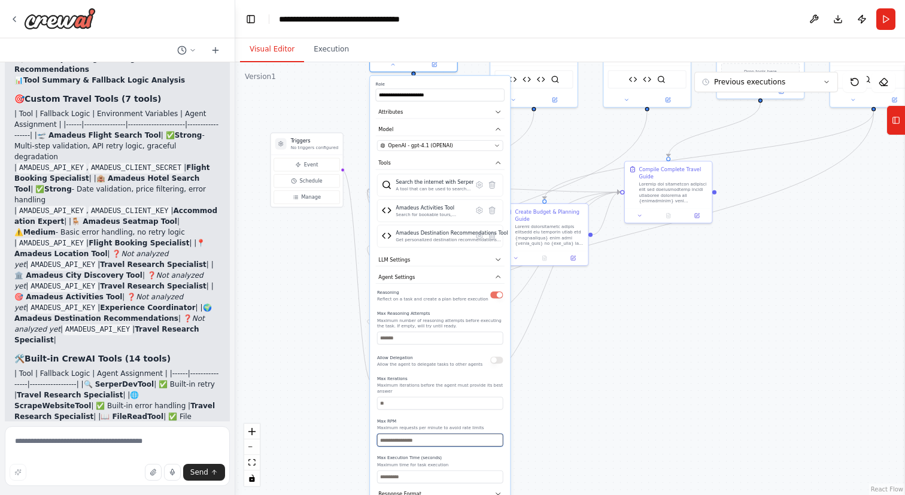
click at [419, 434] on input "number" at bounding box center [440, 440] width 126 height 13
type input "**"
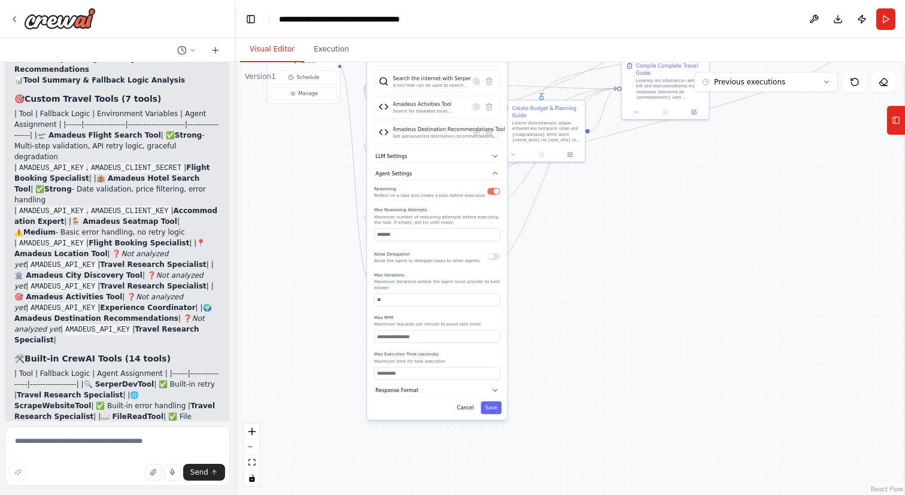
drag, startPoint x: 676, startPoint y: 441, endPoint x: 672, endPoint y: 334, distance: 106.6
click at [672, 334] on div ".deletable-edge-delete-btn { width: 20px; height: 20px; border: 0px solid #ffff…" at bounding box center [570, 278] width 670 height 433
click at [493, 398] on button "Save" at bounding box center [490, 404] width 21 height 13
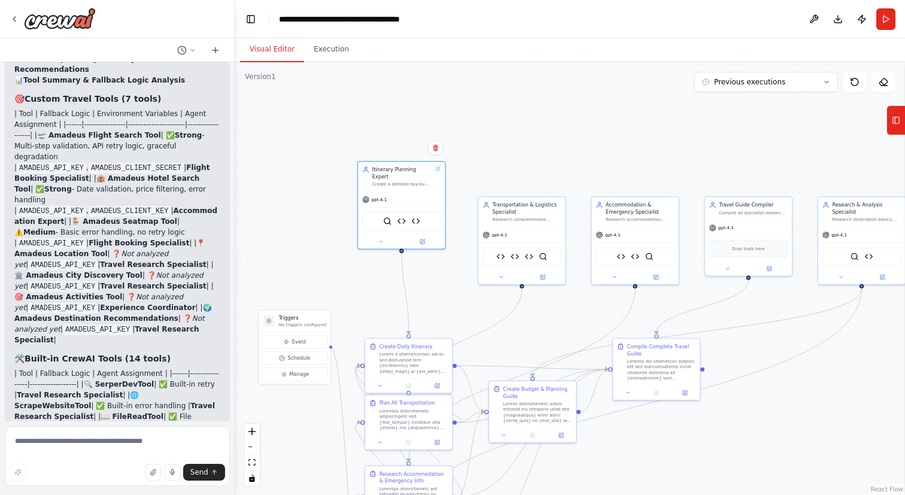
drag, startPoint x: 627, startPoint y: 196, endPoint x: 619, endPoint y: 479, distance: 283.7
click at [619, 479] on div ".deletable-edge-delete-btn { width: 20px; height: 20px; border: 0px solid #ffff…" at bounding box center [570, 278] width 670 height 433
drag, startPoint x: 404, startPoint y: 169, endPoint x: 394, endPoint y: 201, distance: 33.3
click at [394, 201] on div "Itinerary Planning Expert Create a detailed day-by-day itinerary for {destinati…" at bounding box center [396, 210] width 60 height 21
click at [500, 274] on icon at bounding box center [501, 275] width 5 height 5
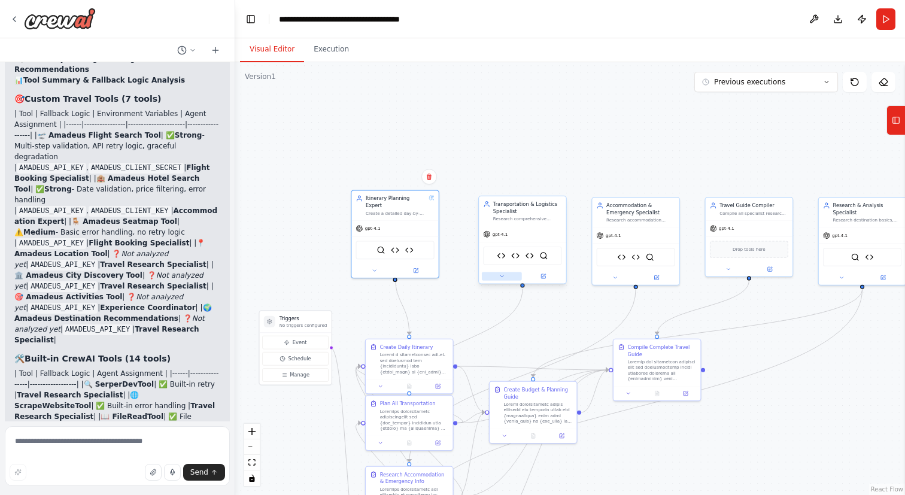
click at [501, 276] on icon at bounding box center [501, 275] width 5 height 5
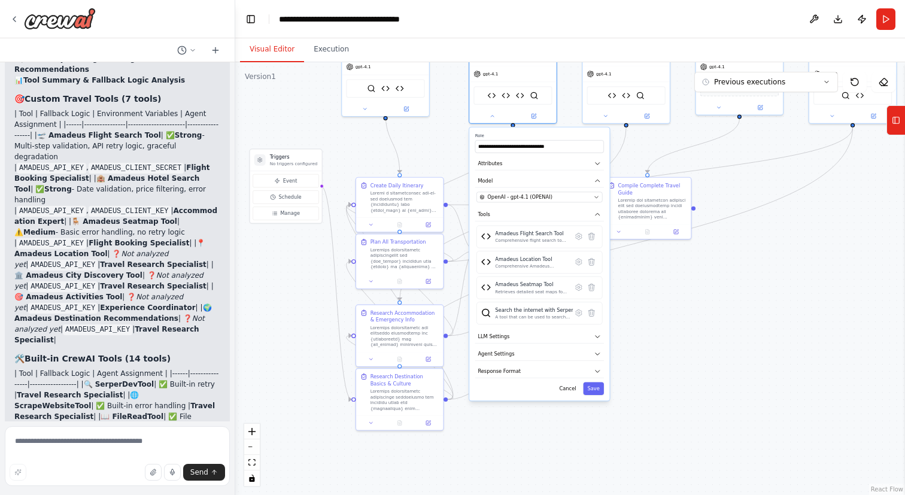
drag, startPoint x: 758, startPoint y: 427, endPoint x: 749, endPoint y: 267, distance: 160.6
click at [749, 267] on div ".deletable-edge-delete-btn { width: 20px; height: 20px; border: 0px solid #ffff…" at bounding box center [570, 278] width 670 height 433
click at [552, 337] on button "LLM Settings" at bounding box center [539, 336] width 129 height 13
click at [492, 360] on span at bounding box center [490, 356] width 5 height 5
click at [597, 440] on button "Save" at bounding box center [593, 437] width 21 height 13
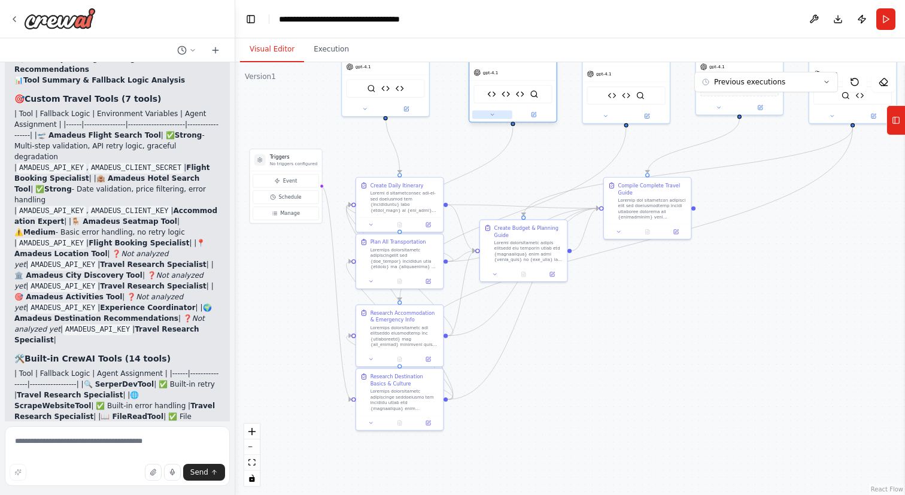
click at [489, 115] on icon at bounding box center [491, 114] width 5 height 5
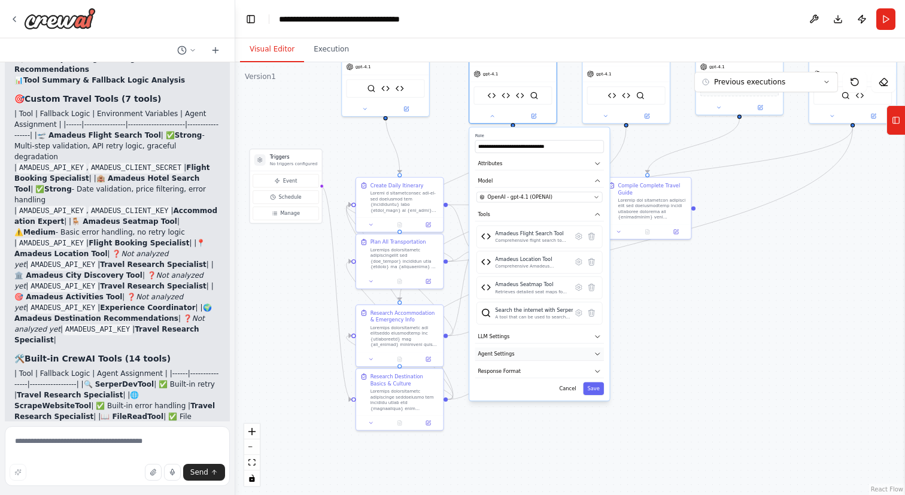
click at [523, 355] on button "Agent Settings" at bounding box center [539, 354] width 129 height 13
click at [594, 372] on button "button" at bounding box center [595, 372] width 13 height 7
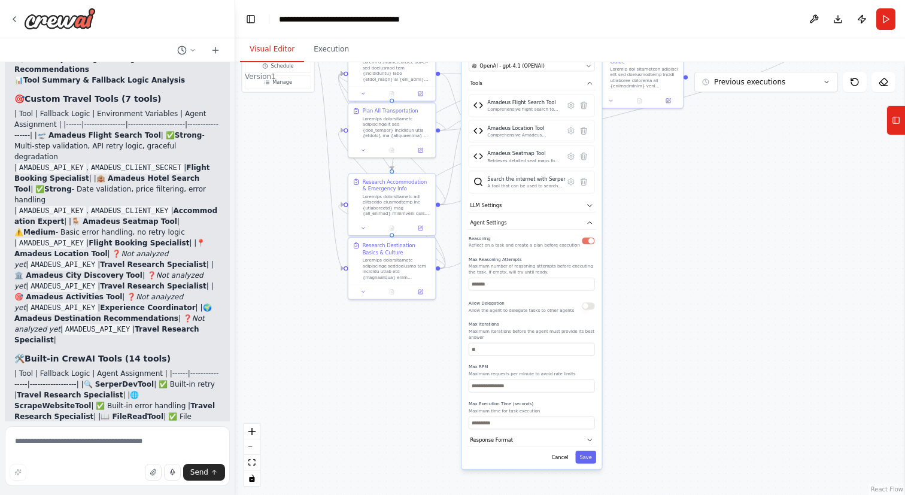
drag, startPoint x: 664, startPoint y: 431, endPoint x: 657, endPoint y: 296, distance: 135.4
click at [657, 296] on div ".deletable-edge-delete-btn { width: 20px; height: 20px; border: 0px solid #ffff…" at bounding box center [570, 278] width 670 height 433
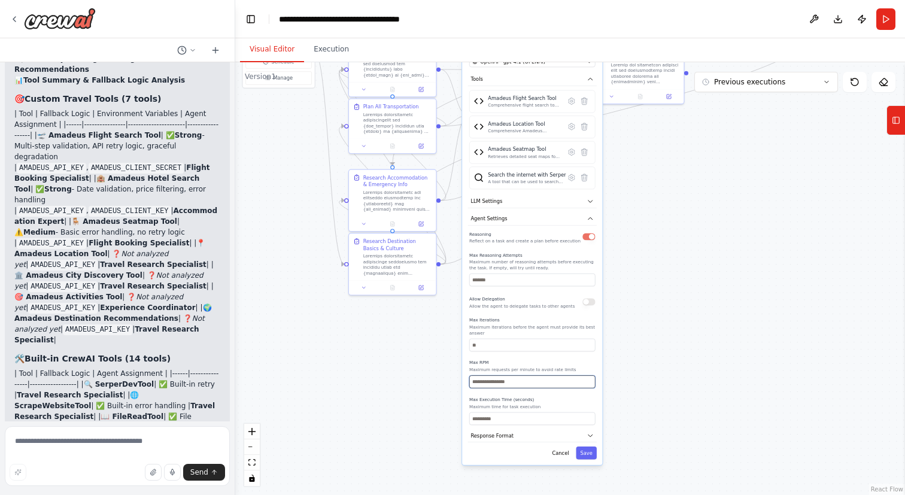
click at [524, 382] on input "number" at bounding box center [532, 381] width 126 height 13
type input "**"
click at [590, 453] on button "Save" at bounding box center [586, 452] width 21 height 13
click at [588, 453] on button "Save" at bounding box center [586, 452] width 21 height 13
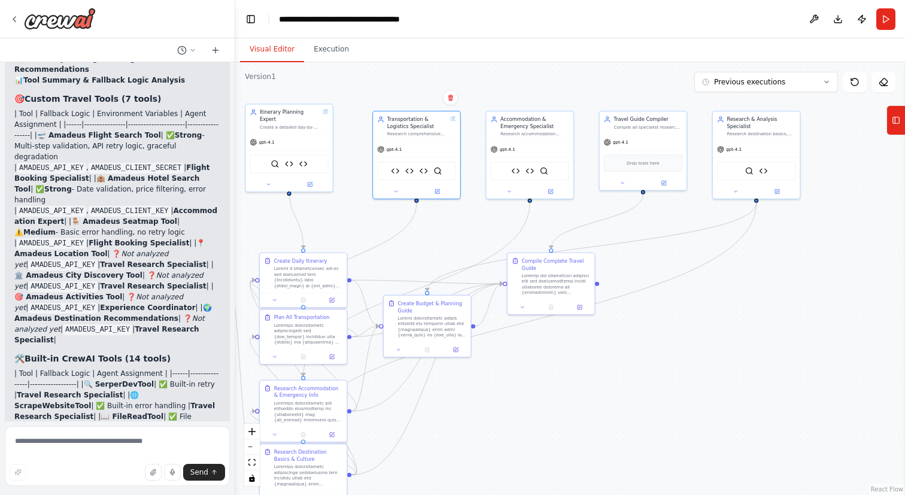
drag, startPoint x: 638, startPoint y: 218, endPoint x: 529, endPoint y: 422, distance: 231.6
click at [529, 422] on div ".deletable-edge-delete-btn { width: 20px; height: 20px; border: 0px solid #ffff…" at bounding box center [570, 278] width 670 height 433
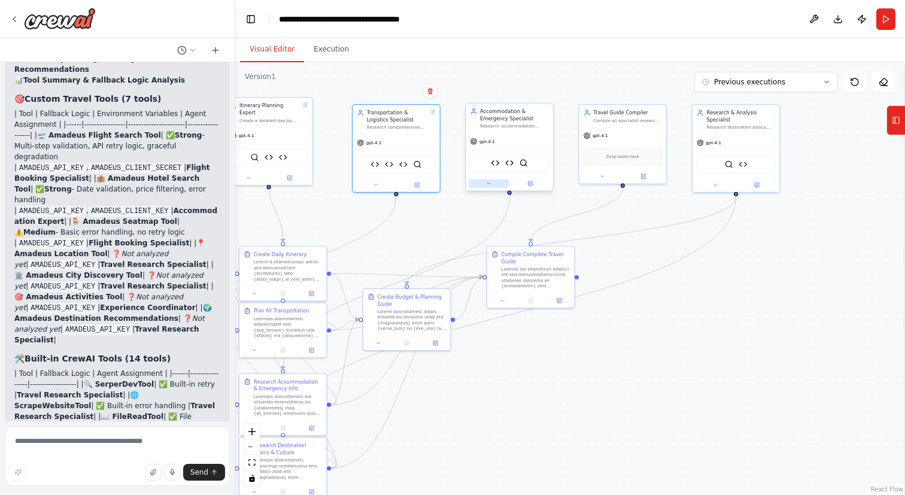
click at [490, 186] on icon at bounding box center [488, 183] width 5 height 5
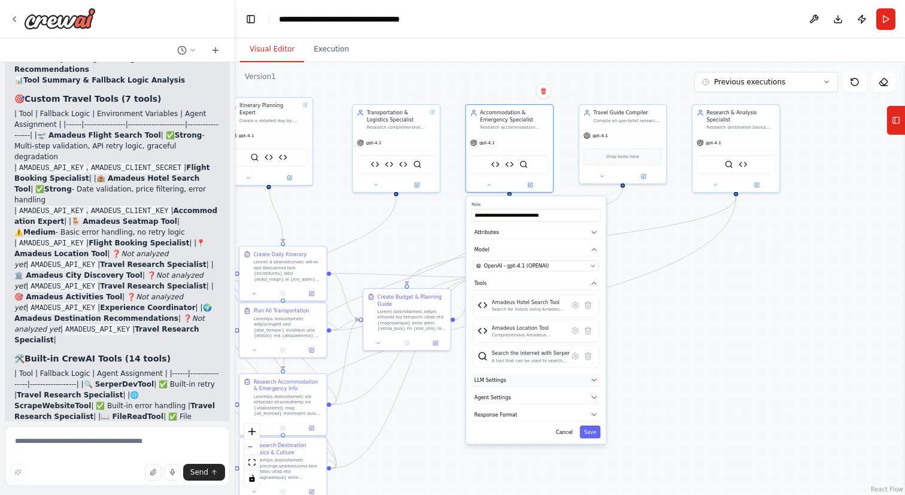
click at [535, 382] on button "LLM Settings" at bounding box center [536, 379] width 129 height 13
click at [488, 403] on span at bounding box center [487, 399] width 5 height 5
click at [589, 379] on button "LLM Settings" at bounding box center [536, 379] width 129 height 13
click at [583, 397] on button "Agent Settings" at bounding box center [536, 397] width 129 height 13
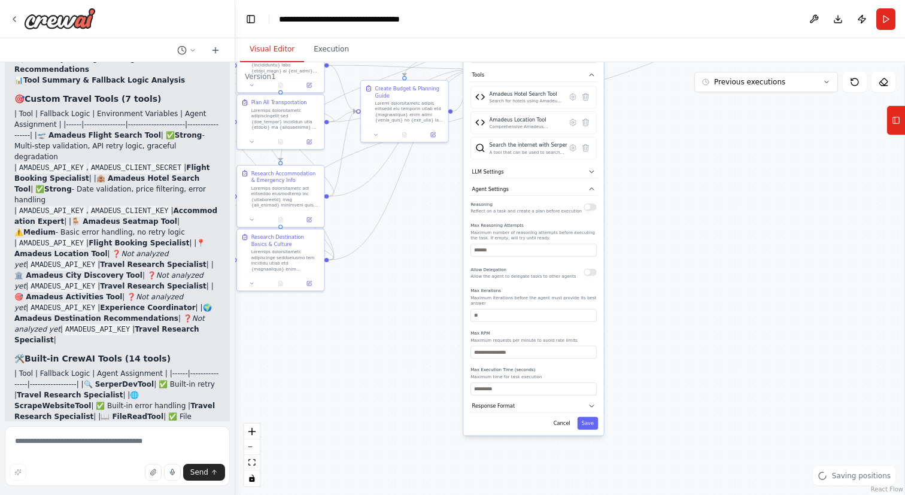
drag, startPoint x: 691, startPoint y: 448, endPoint x: 688, endPoint y: 238, distance: 210.0
click at [688, 238] on div ".deletable-edge-delete-btn { width: 20px; height: 20px; border: 0px solid #ffff…" at bounding box center [570, 278] width 670 height 433
click at [589, 206] on button "button" at bounding box center [589, 205] width 13 height 7
click at [589, 209] on button "button" at bounding box center [589, 205] width 13 height 7
click at [498, 351] on input "number" at bounding box center [533, 351] width 126 height 13
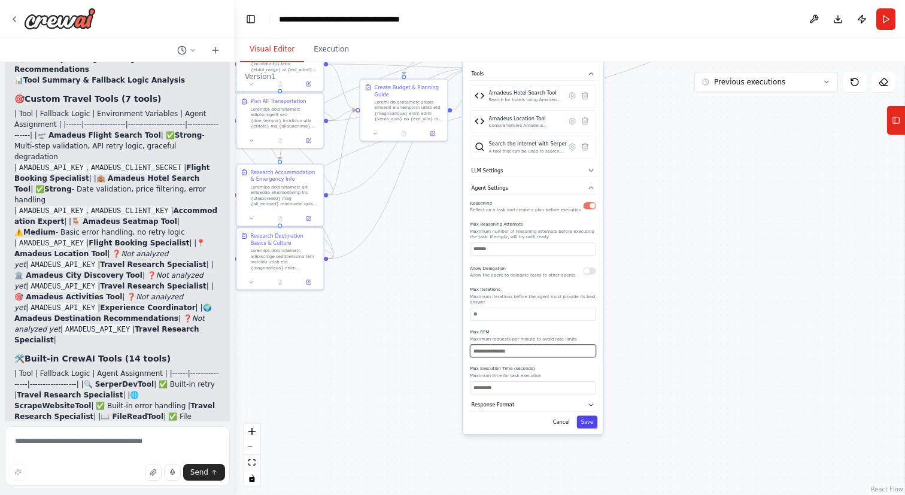
type input "**"
click at [591, 423] on button "Save" at bounding box center [587, 422] width 21 height 13
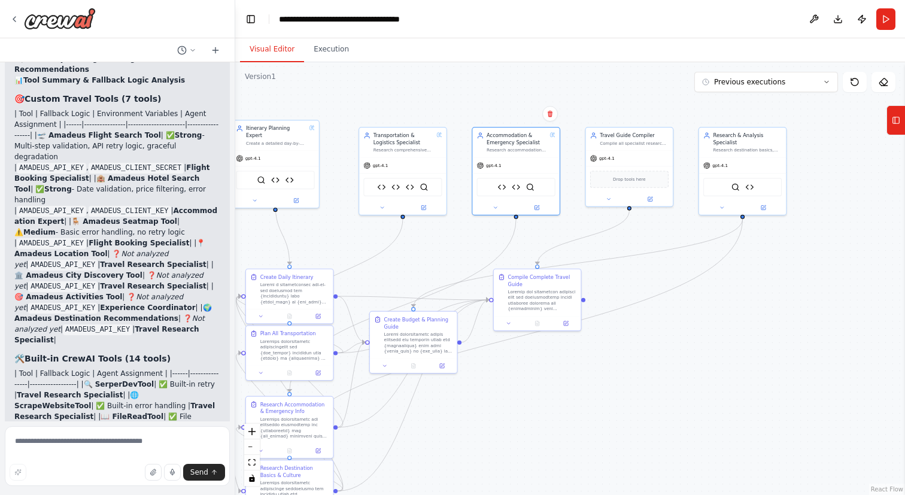
drag, startPoint x: 637, startPoint y: 237, endPoint x: 646, endPoint y: 415, distance: 178.6
click at [646, 415] on div ".deletable-edge-delete-btn { width: 20px; height: 20px; border: 0px solid #ffff…" at bounding box center [570, 278] width 670 height 433
click at [632, 141] on div "Compile all specialist research into the comprehensive travel itinerary templat…" at bounding box center [634, 141] width 69 height 5
click at [607, 199] on icon at bounding box center [608, 197] width 5 height 5
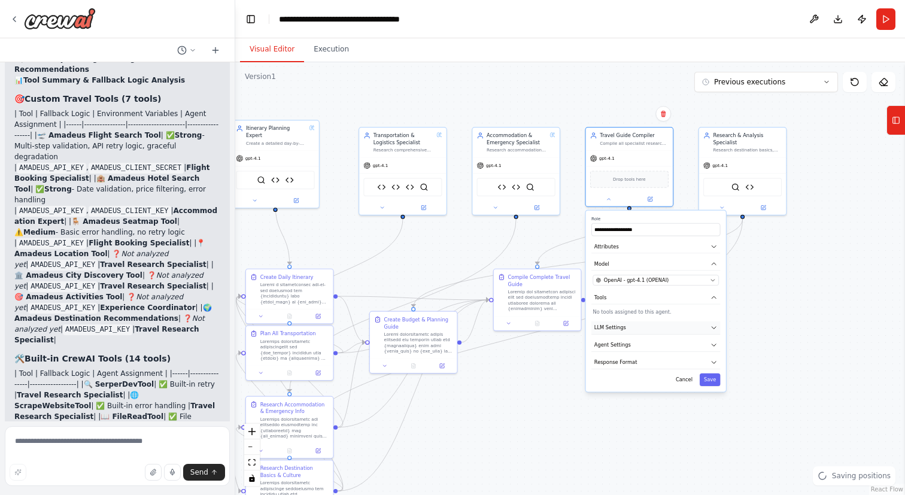
click at [683, 330] on button "LLM Settings" at bounding box center [655, 327] width 129 height 13
click at [607, 351] on span at bounding box center [607, 347] width 5 height 5
click at [710, 327] on icon "button" at bounding box center [713, 327] width 7 height 7
click at [710, 342] on button "Agent Settings" at bounding box center [655, 345] width 129 height 13
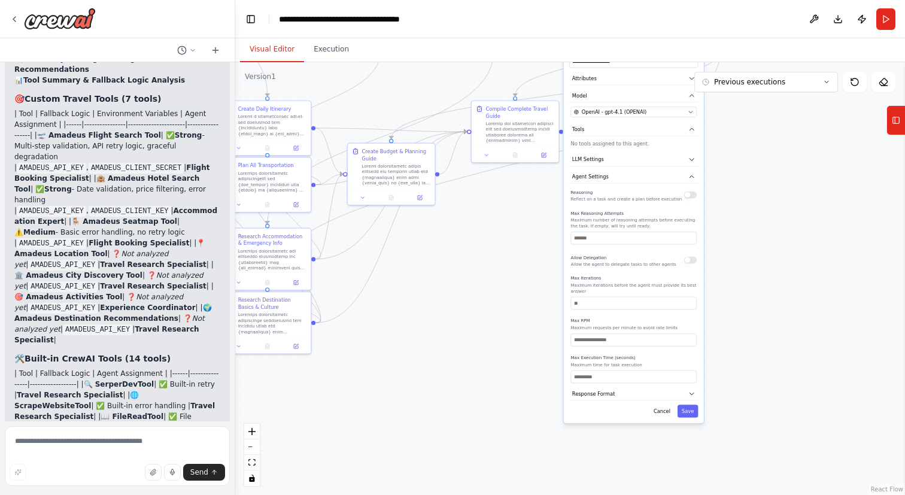
drag, startPoint x: 803, startPoint y: 407, endPoint x: 780, endPoint y: 239, distance: 169.7
click at [780, 239] on div ".deletable-edge-delete-btn { width: 20px; height: 20px; border: 0px solid #ffff…" at bounding box center [570, 278] width 670 height 433
click at [692, 194] on button "button" at bounding box center [690, 194] width 13 height 7
click at [615, 340] on input "number" at bounding box center [633, 339] width 126 height 13
type input "**"
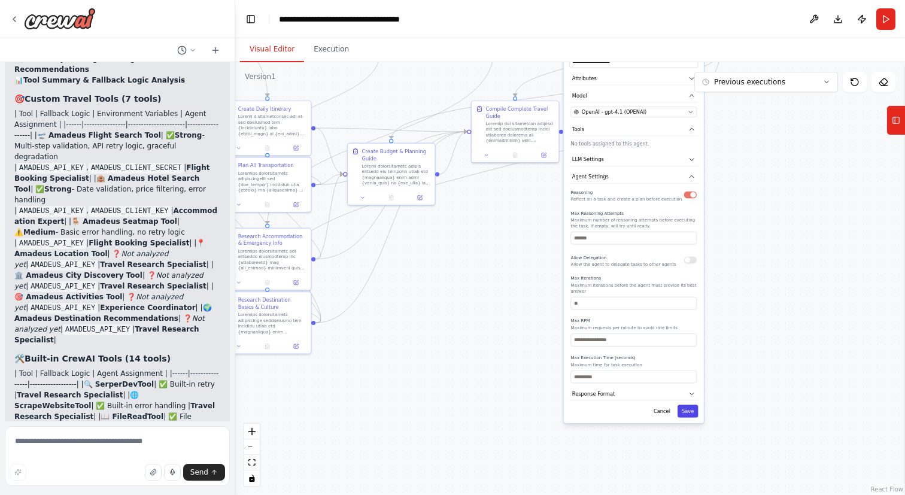
click at [689, 406] on button "Save" at bounding box center [687, 410] width 21 height 13
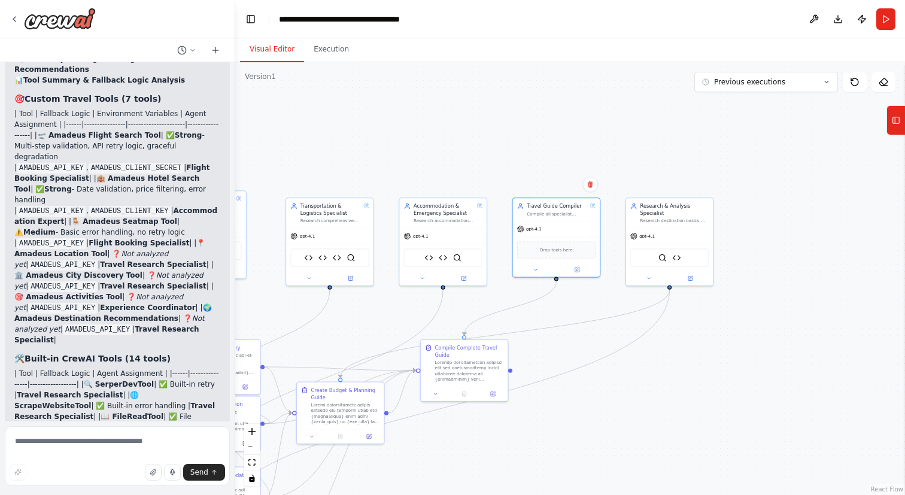
drag, startPoint x: 728, startPoint y: 194, endPoint x: 676, endPoint y: 432, distance: 243.8
click at [676, 432] on div ".deletable-edge-delete-btn { width: 20px; height: 20px; border: 0px solid #ffff…" at bounding box center [570, 278] width 670 height 433
click at [674, 214] on div "Research & Analysis Specialist Research destination basics, cultural informatio…" at bounding box center [673, 210] width 69 height 21
click at [649, 278] on icon at bounding box center [646, 275] width 5 height 5
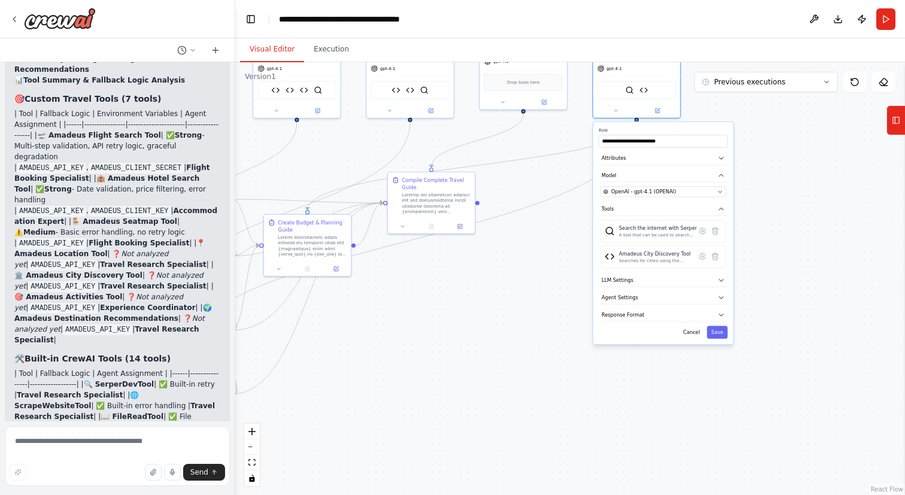
drag, startPoint x: 837, startPoint y: 350, endPoint x: 805, endPoint y: 183, distance: 169.9
click at [805, 183] on div ".deletable-edge-delete-btn { width: 20px; height: 20px; border: 0px solid #ffff…" at bounding box center [570, 278] width 670 height 433
click at [714, 278] on button "LLM Settings" at bounding box center [662, 280] width 129 height 13
click at [612, 303] on span at bounding box center [614, 300] width 5 height 5
click at [719, 281] on icon "button" at bounding box center [720, 279] width 7 height 7
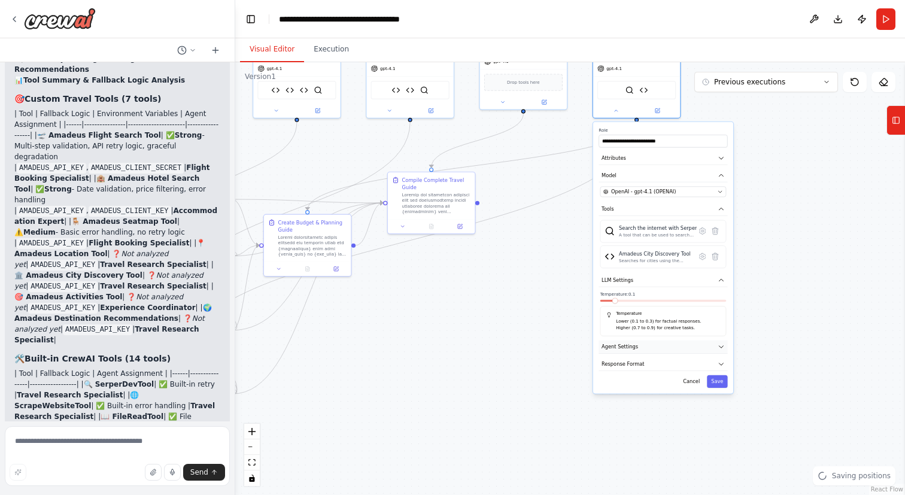
click at [691, 349] on button "Agent Settings" at bounding box center [662, 346] width 129 height 13
click at [724, 281] on button "LLM Settings" at bounding box center [662, 280] width 129 height 13
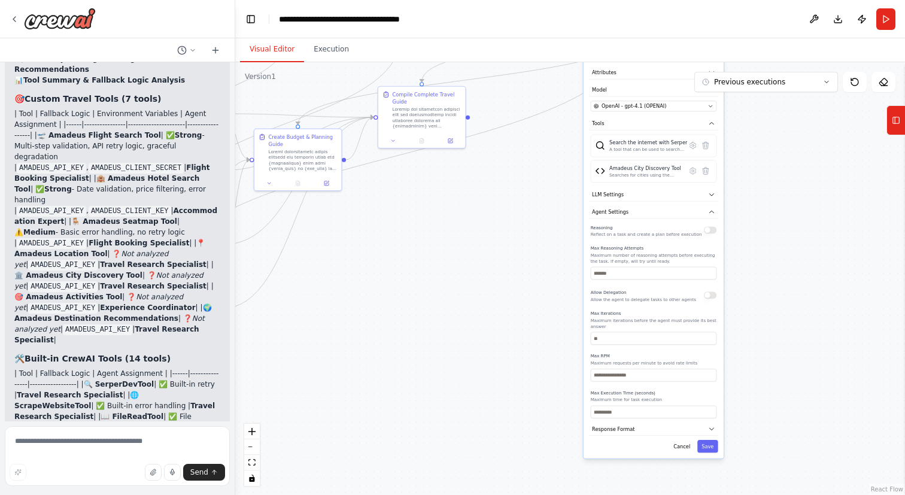
drag, startPoint x: 793, startPoint y: 287, endPoint x: 778, endPoint y: 185, distance: 102.7
click at [778, 185] on div ".deletable-edge-delete-btn { width: 20px; height: 20px; border: 0px solid #ffff…" at bounding box center [570, 278] width 670 height 433
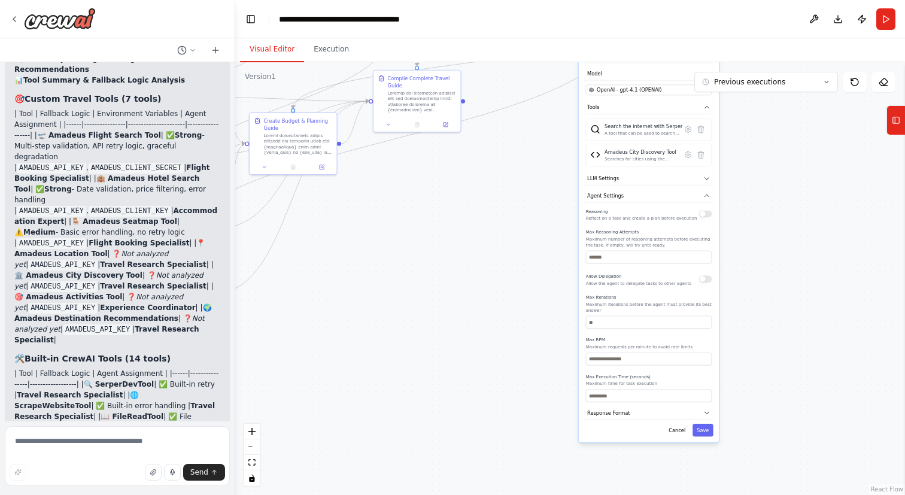
click at [707, 214] on button "button" at bounding box center [705, 213] width 13 height 7
click at [625, 361] on input "number" at bounding box center [649, 358] width 126 height 13
type input "**"
click at [705, 428] on button "Save" at bounding box center [702, 430] width 21 height 13
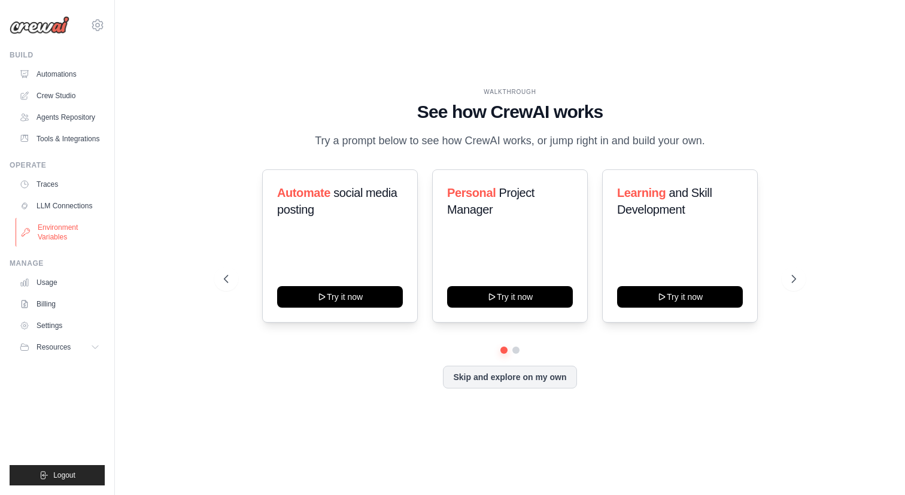
click at [72, 238] on link "Environment Variables" at bounding box center [61, 232] width 90 height 29
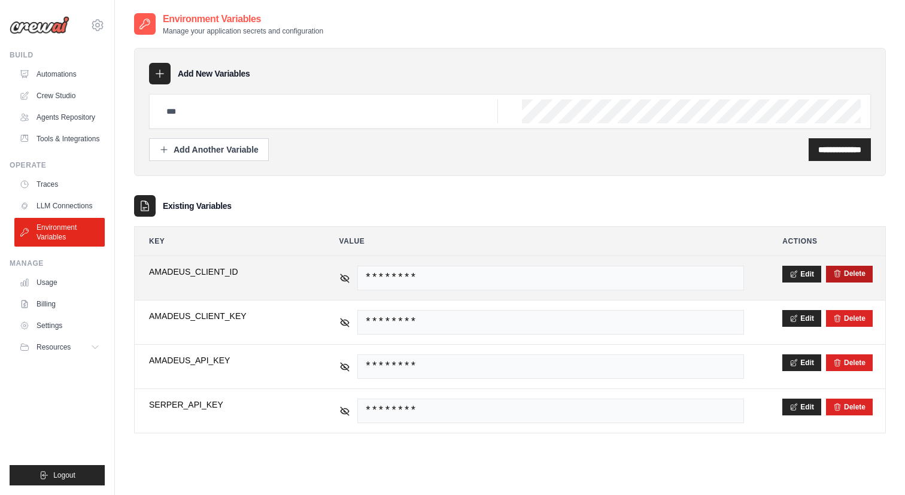
click at [860, 272] on button "Delete" at bounding box center [849, 274] width 32 height 10
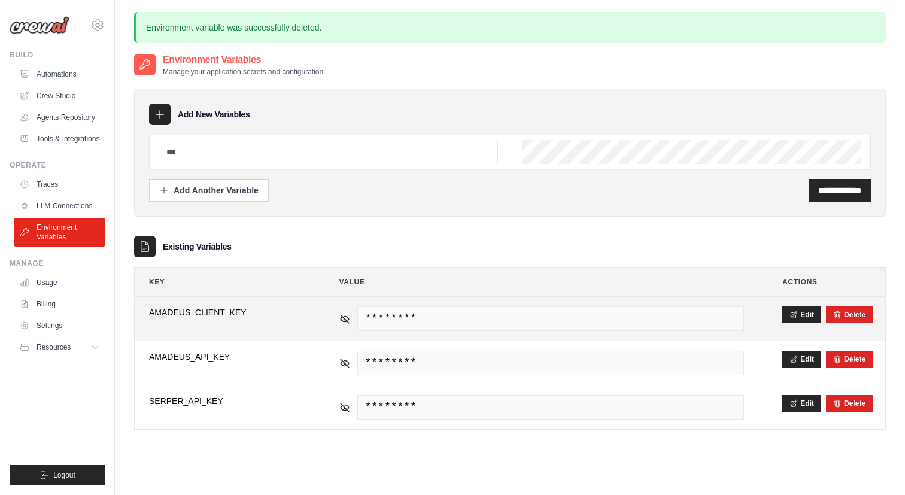
click at [221, 310] on span "AMADEUS_CLIENT_KEY" at bounding box center [225, 312] width 152 height 12
copy tr "AMADEUS_CLIENT_KEY"
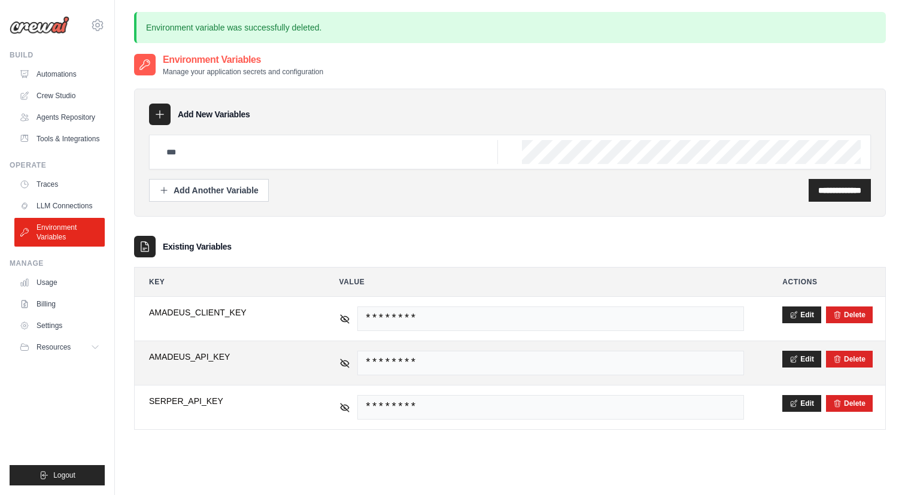
click at [187, 357] on span "AMADEUS_API_KEY" at bounding box center [225, 357] width 152 height 12
copy tr "AMADEUS_API_KEY"
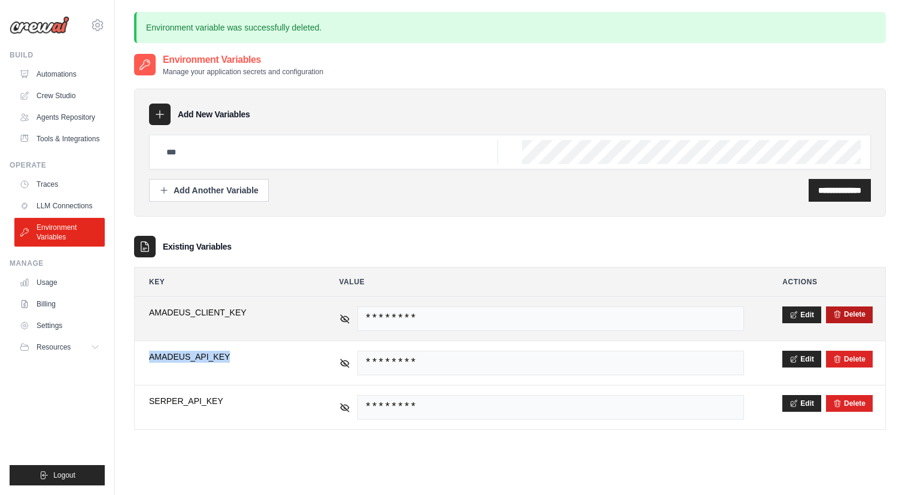
click at [847, 312] on button "Delete" at bounding box center [849, 314] width 32 height 10
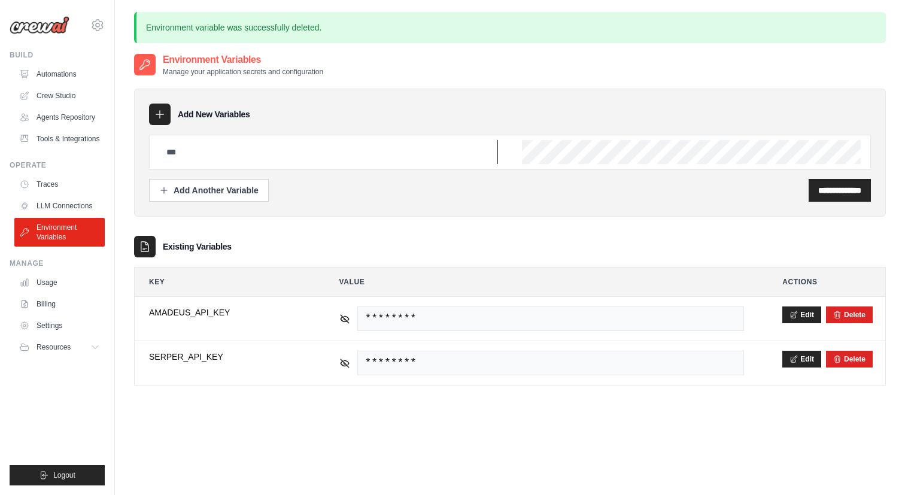
click at [266, 150] on input "text" at bounding box center [328, 152] width 339 height 24
type input "**********"
click at [836, 189] on input "**********" at bounding box center [839, 190] width 43 height 12
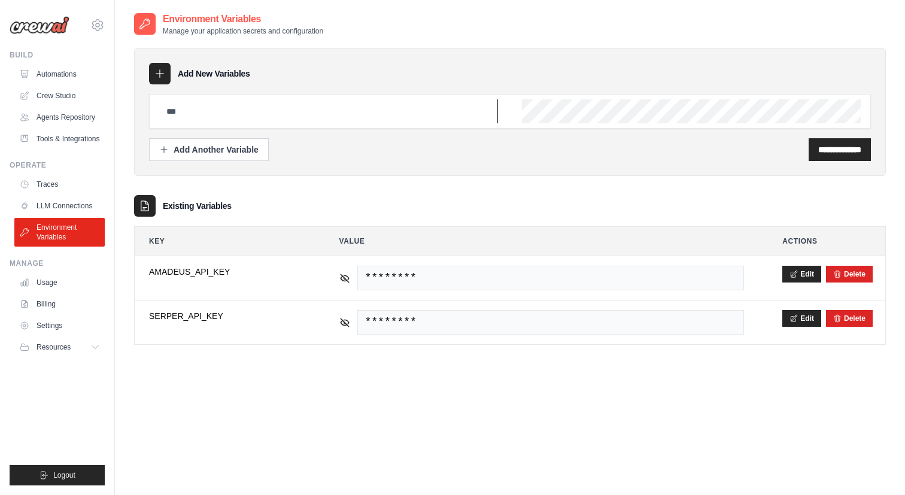
click at [224, 117] on input "text" at bounding box center [328, 111] width 339 height 24
type input "**********"
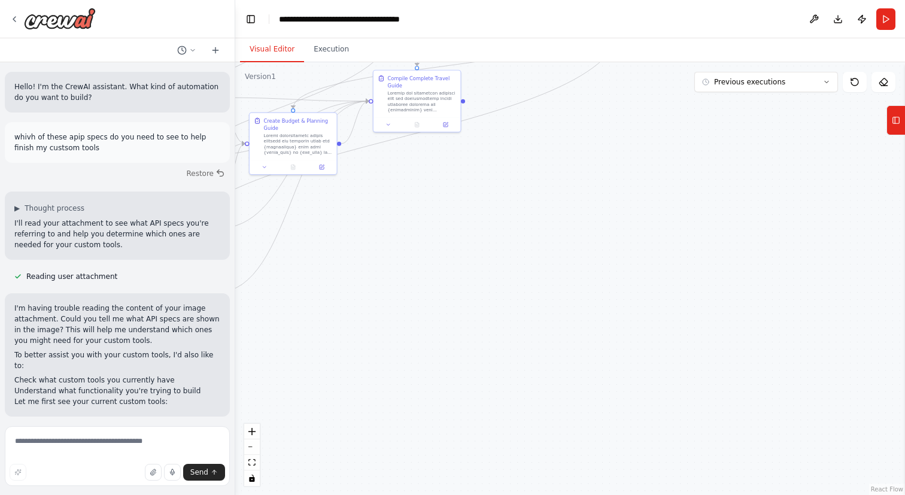
scroll to position [343, 0]
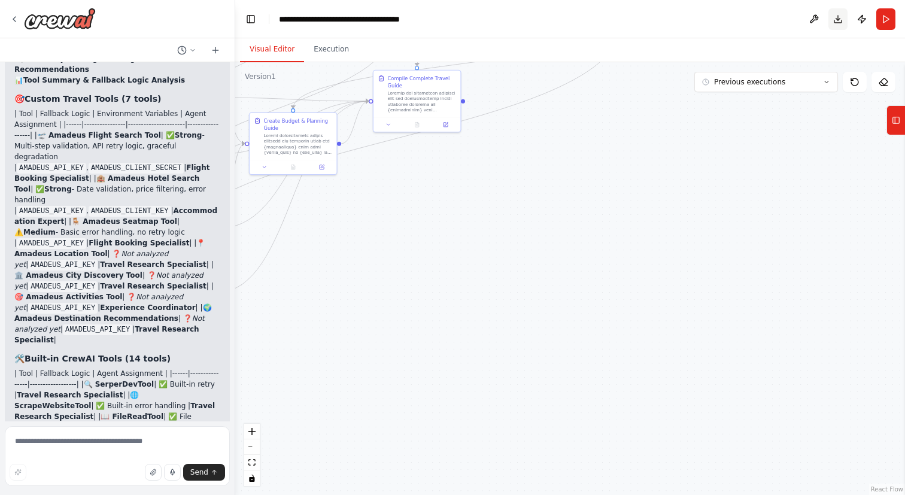
click at [836, 19] on button "Download" at bounding box center [837, 19] width 19 height 22
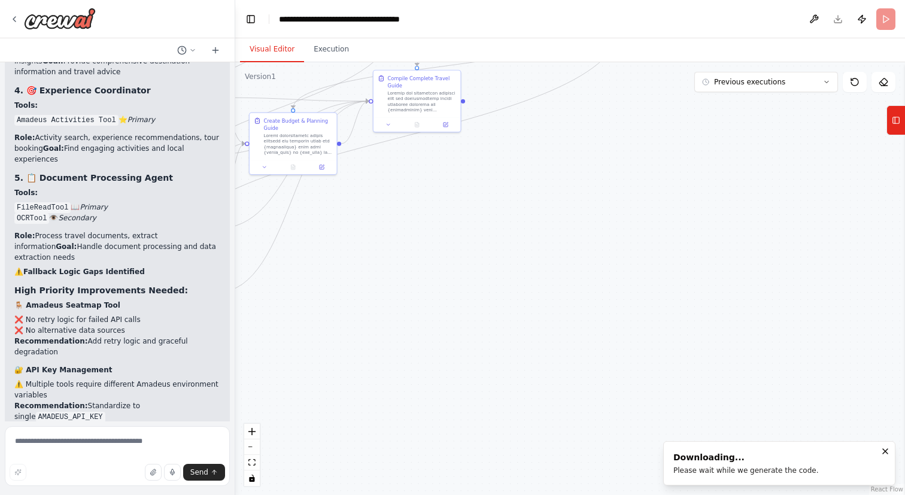
scroll to position [121280, 0]
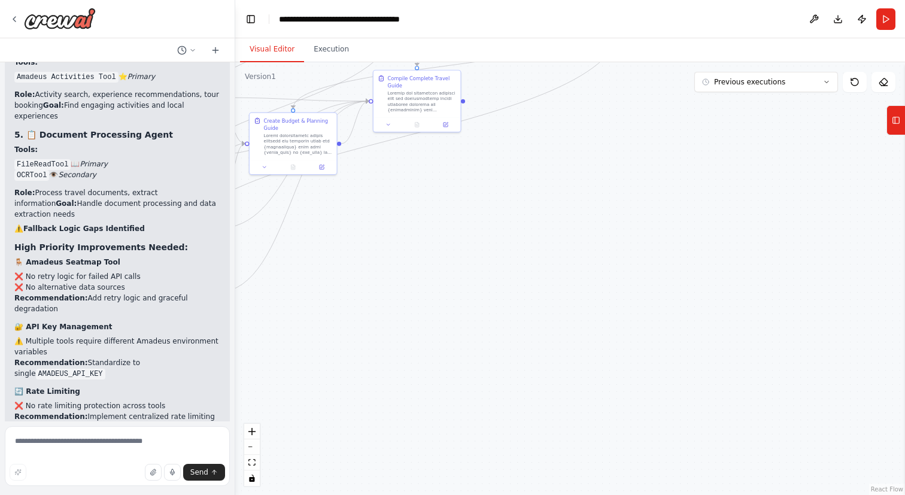
drag, startPoint x: 161, startPoint y: 299, endPoint x: 15, endPoint y: 210, distance: 170.8
copy ul "Transportation Specialist lacked SerperDevTool for comprehensive flight and tra…"
click at [60, 440] on textarea at bounding box center [117, 456] width 225 height 60
paste textarea "**********"
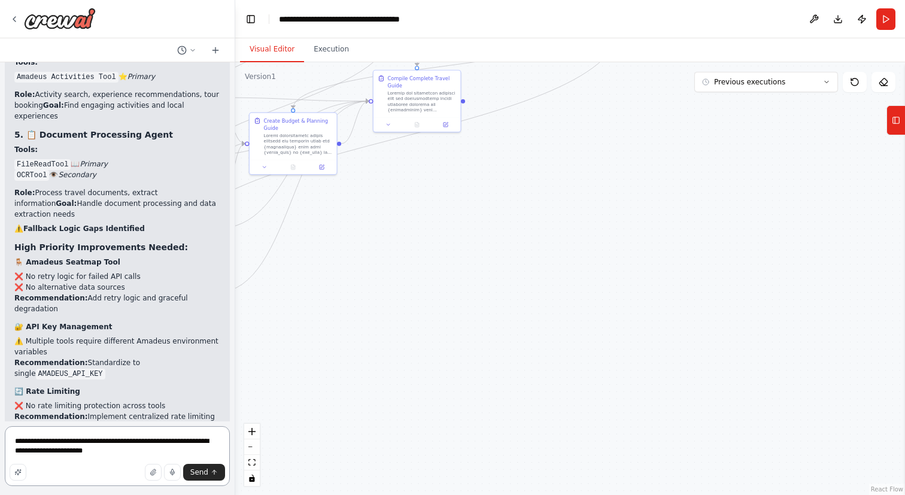
type textarea "**********"
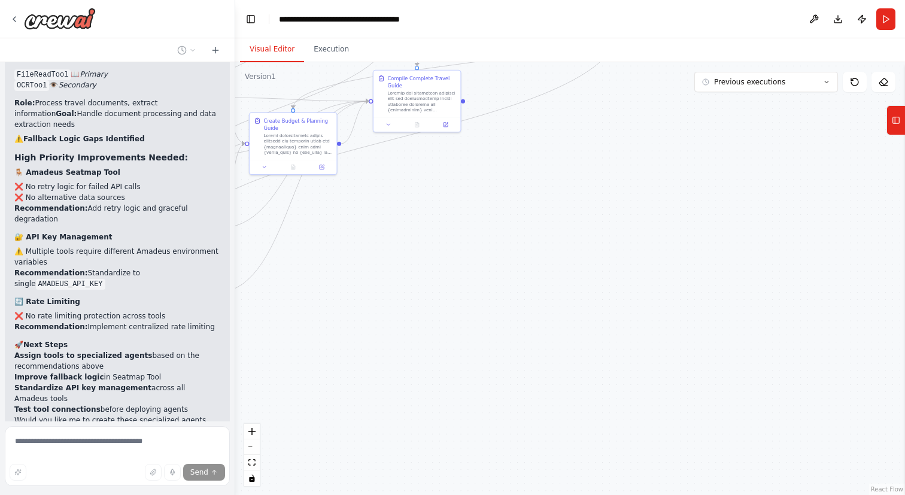
scroll to position [121374, 0]
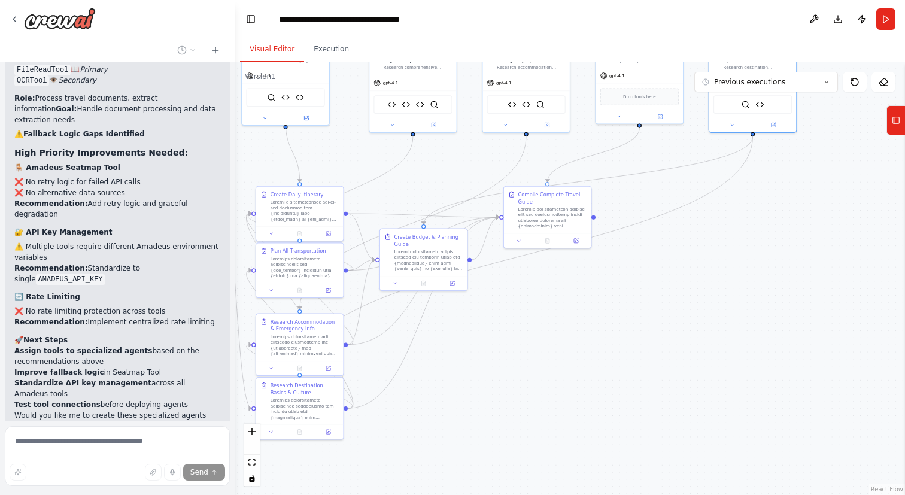
drag, startPoint x: 496, startPoint y: 209, endPoint x: 626, endPoint y: 326, distance: 174.6
click at [626, 326] on div ".deletable-edge-delete-btn { width: 20px; height: 20px; border: 0px solid #ffff…" at bounding box center [570, 278] width 670 height 433
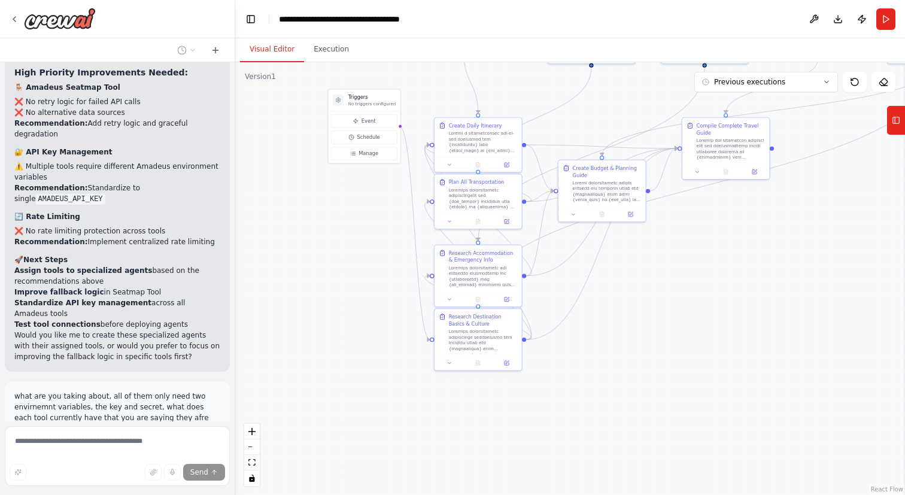
drag, startPoint x: 534, startPoint y: 370, endPoint x: 734, endPoint y: 303, distance: 210.6
click at [734, 303] on div ".deletable-edge-delete-btn { width: 20px; height: 20px; border: 0px solid #ffff…" at bounding box center [570, 278] width 670 height 433
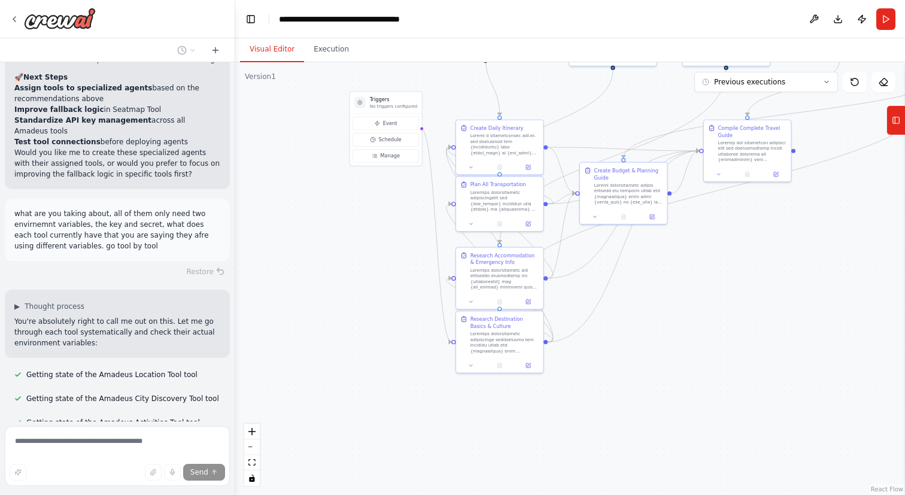
scroll to position [121642, 0]
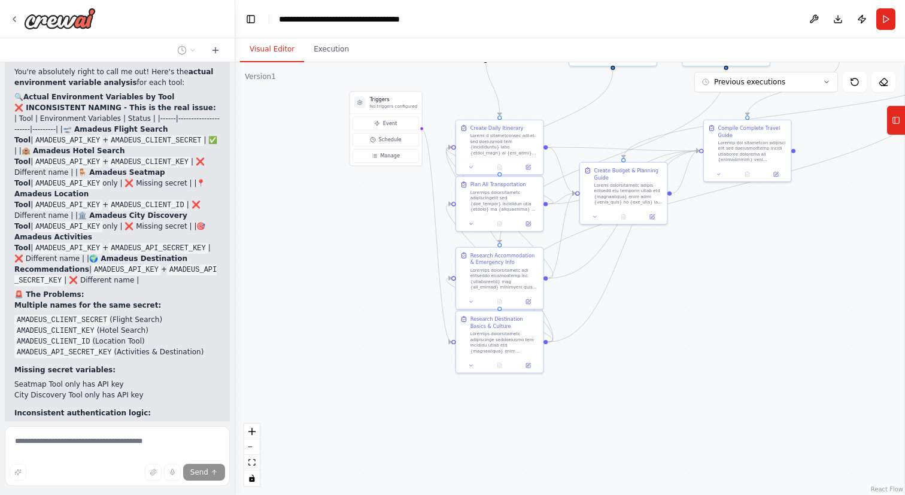
scroll to position [122077, 0]
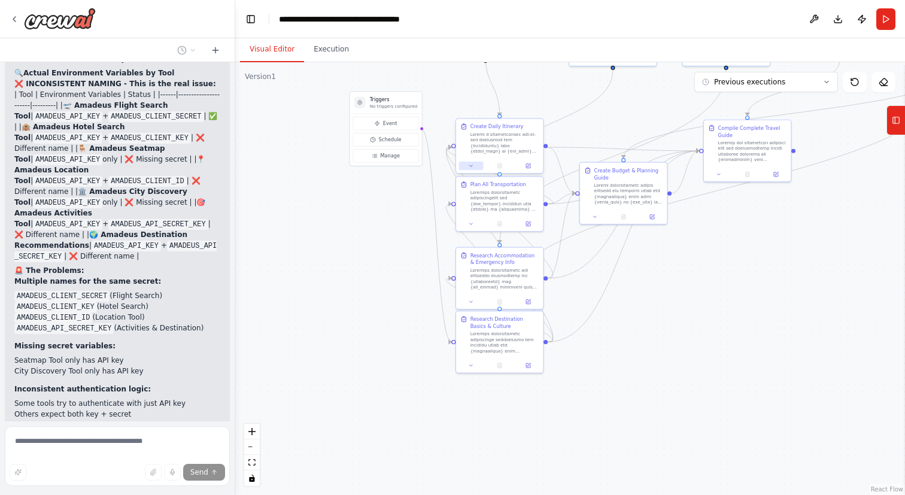
click at [473, 166] on icon at bounding box center [470, 165] width 5 height 5
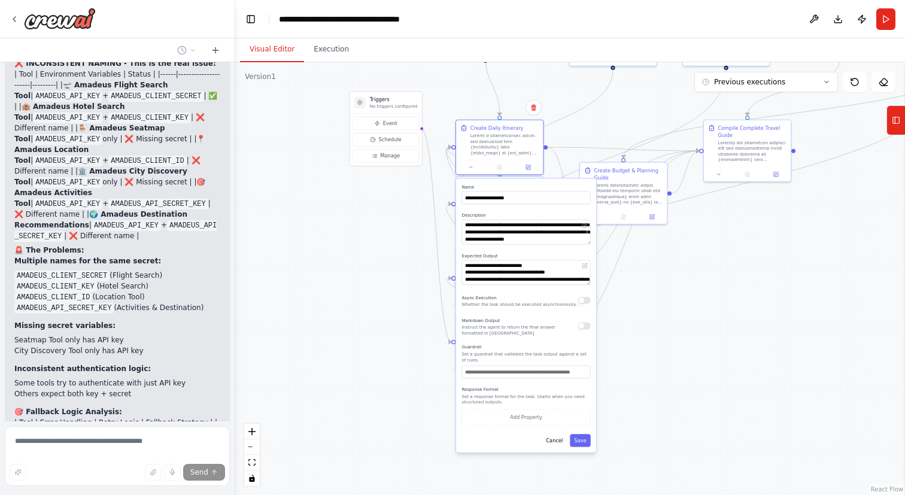
scroll to position [122101, 0]
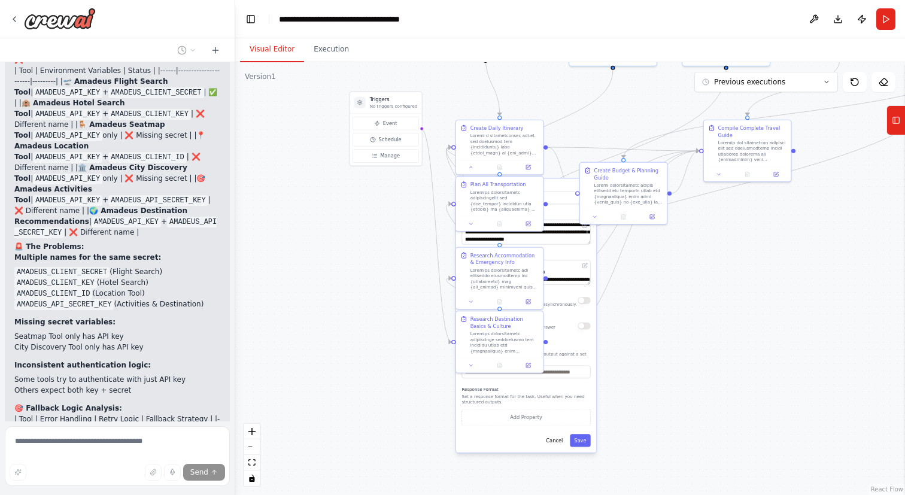
click at [644, 294] on div ".deletable-edge-delete-btn { width: 20px; height: 20px; border: 0px solid #ffff…" at bounding box center [570, 278] width 670 height 433
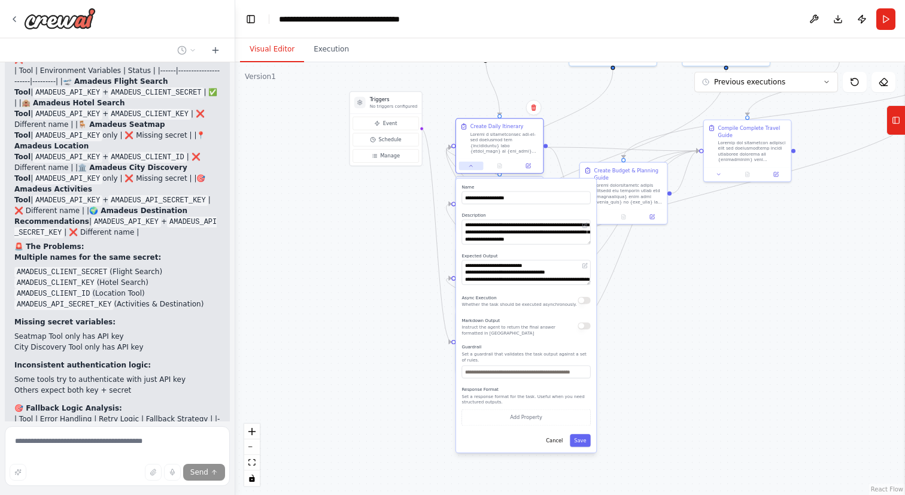
click at [472, 162] on button at bounding box center [471, 166] width 25 height 8
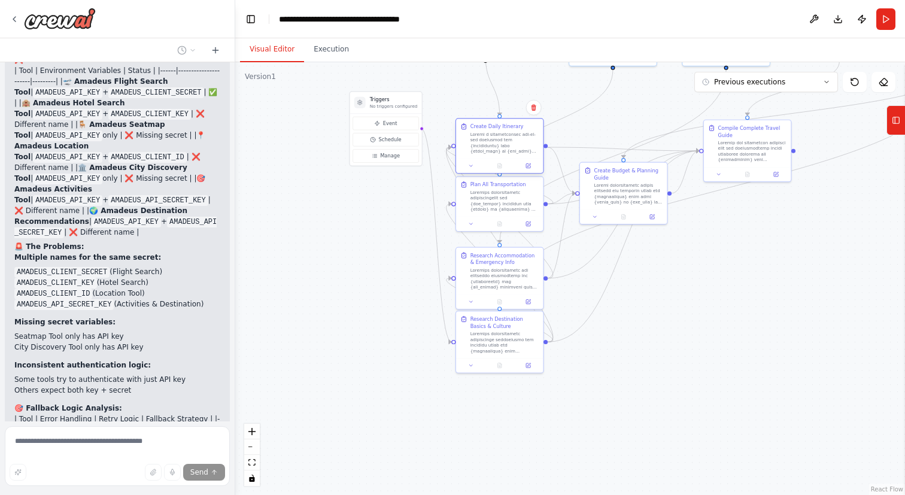
scroll to position [122129, 0]
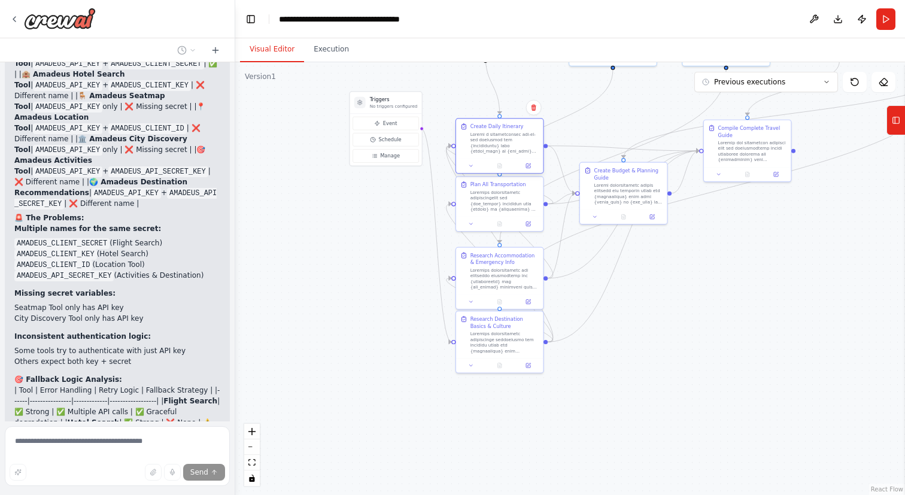
click at [468, 170] on div at bounding box center [499, 166] width 87 height 14
click at [469, 166] on icon at bounding box center [470, 165] width 5 height 5
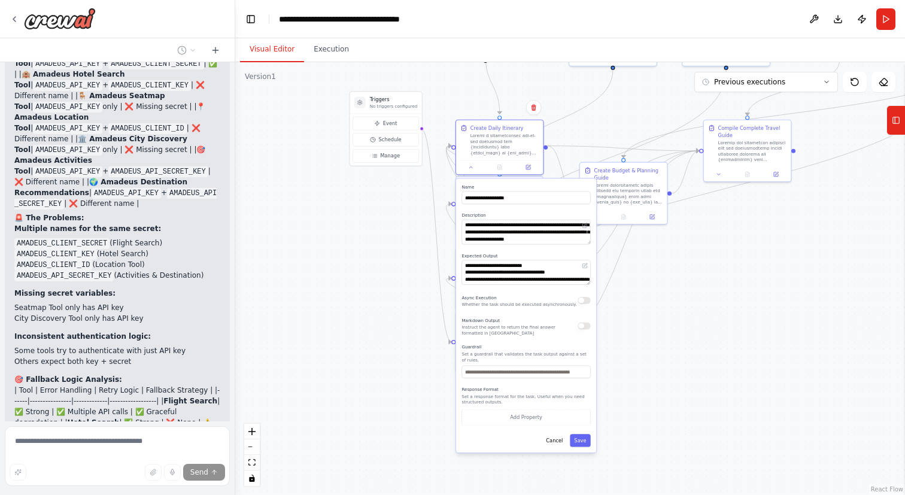
click at [410, 437] on div ".deletable-edge-delete-btn { width: 20px; height: 20px; border: 0px solid #ffff…" at bounding box center [570, 278] width 670 height 433
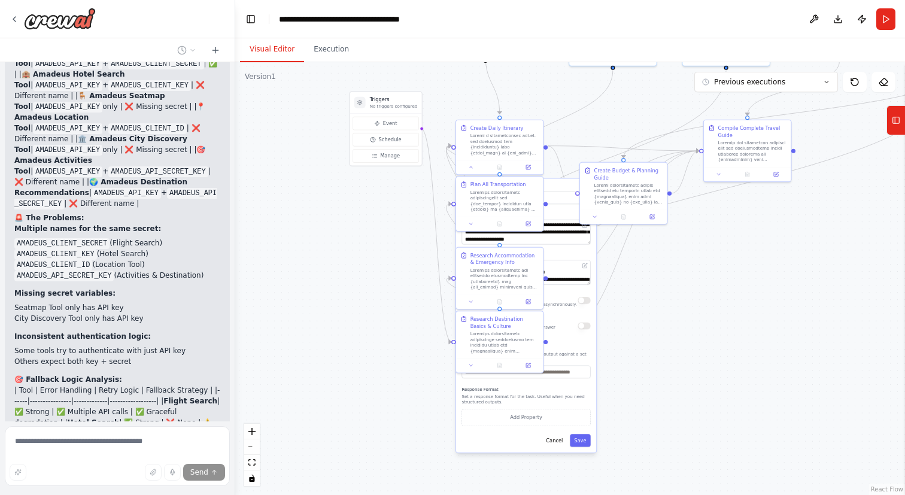
click at [410, 437] on div ".deletable-edge-delete-btn { width: 20px; height: 20px; border: 0px solid #ffff…" at bounding box center [570, 278] width 670 height 433
click at [472, 165] on icon at bounding box center [470, 165] width 5 height 5
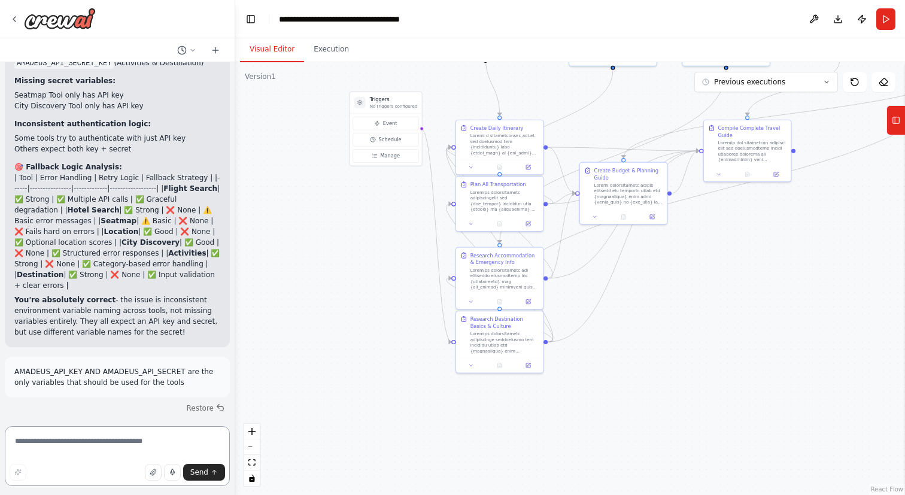
scroll to position [122347, 0]
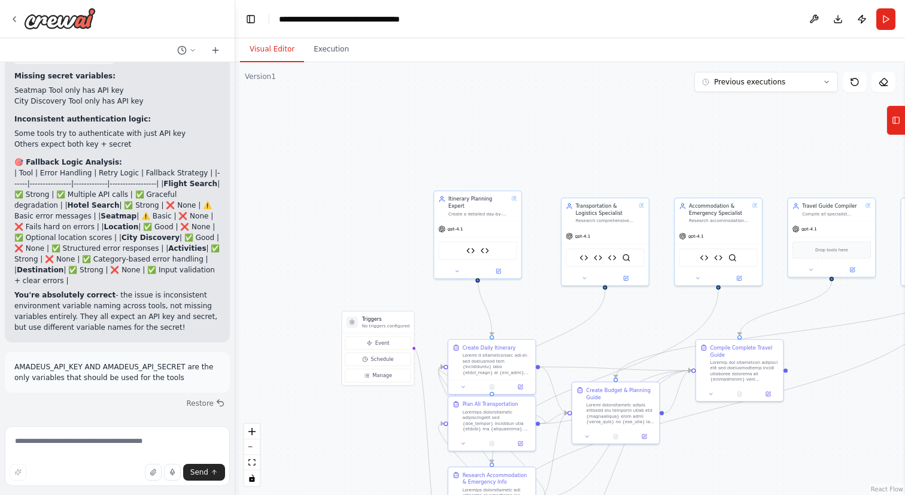
drag, startPoint x: 293, startPoint y: 184, endPoint x: 285, endPoint y: 403, distance: 219.7
click at [285, 403] on div ".deletable-edge-delete-btn { width: 20px; height: 20px; border: 0px solid #ffff…" at bounding box center [570, 278] width 670 height 433
click at [159, 442] on textarea at bounding box center [117, 456] width 225 height 60
type textarea "**********"
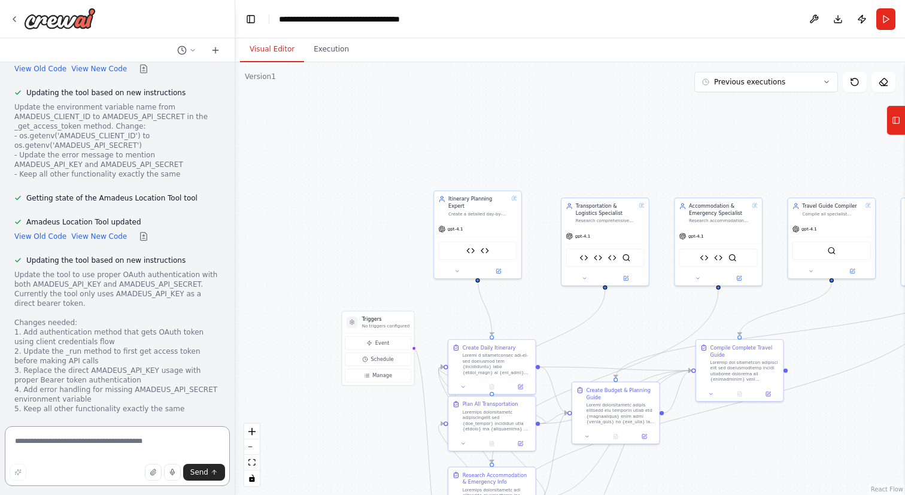
scroll to position [124159, 0]
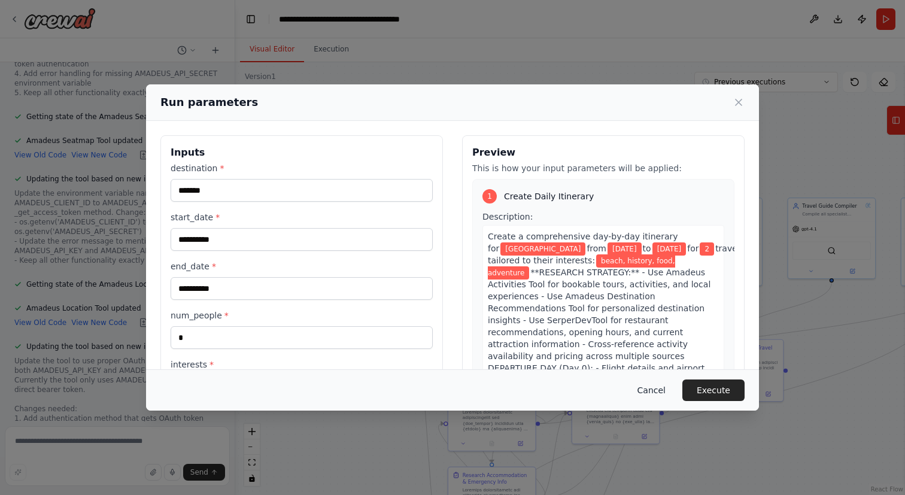
click at [653, 392] on button "Cancel" at bounding box center [651, 390] width 47 height 22
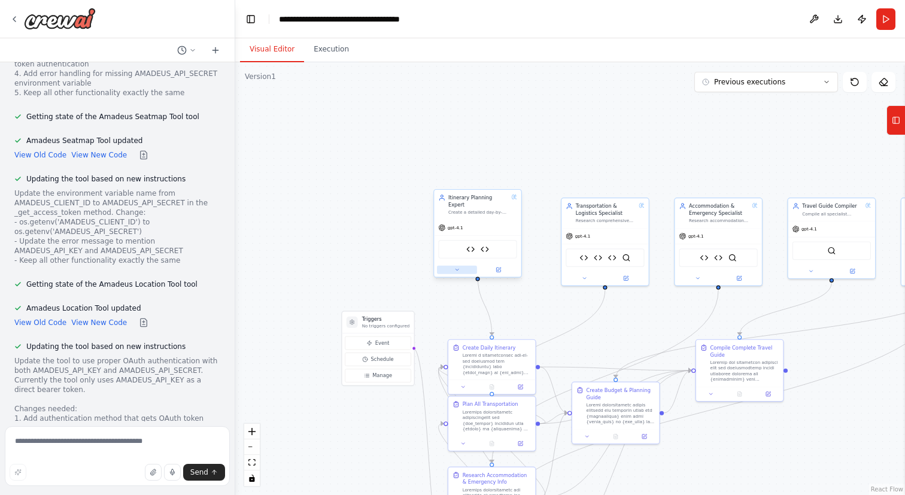
click at [461, 266] on button at bounding box center [457, 270] width 40 height 8
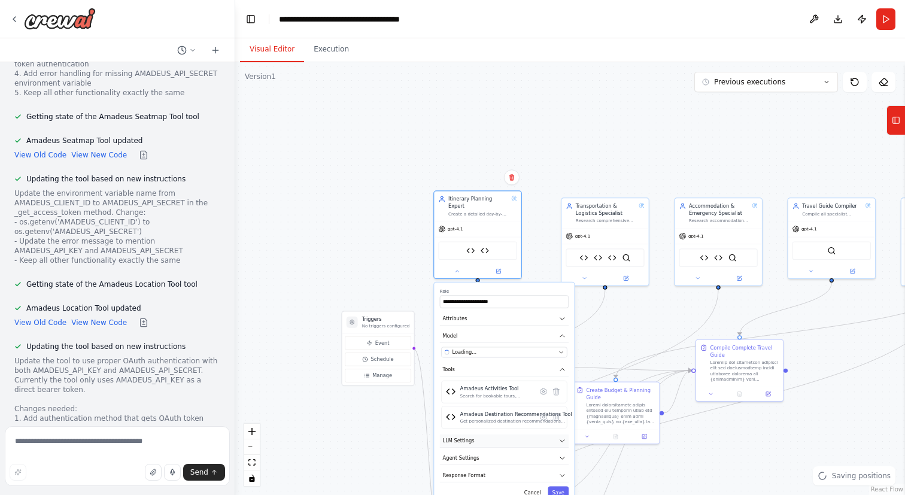
click at [502, 434] on button "LLM Settings" at bounding box center [504, 440] width 129 height 13
click at [458, 266] on button at bounding box center [457, 270] width 40 height 8
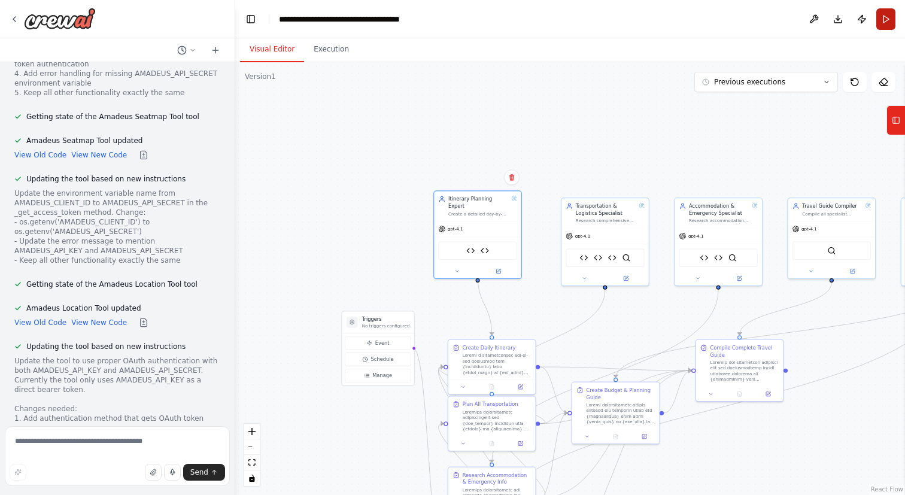
click at [890, 19] on button "Run" at bounding box center [885, 19] width 19 height 22
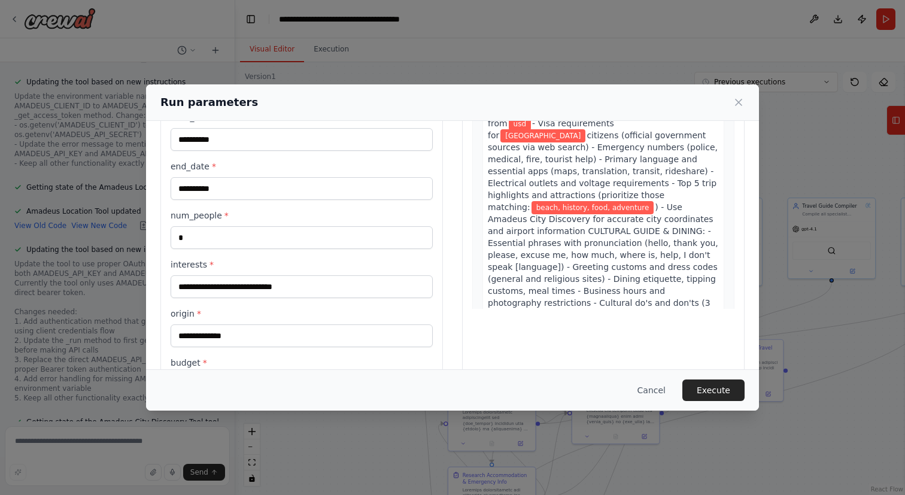
scroll to position [200, 0]
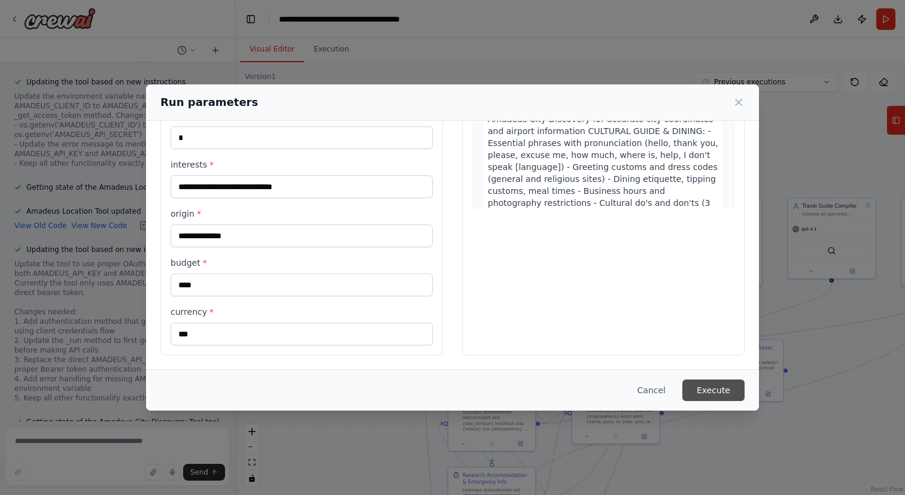
click at [721, 387] on button "Execute" at bounding box center [713, 390] width 62 height 22
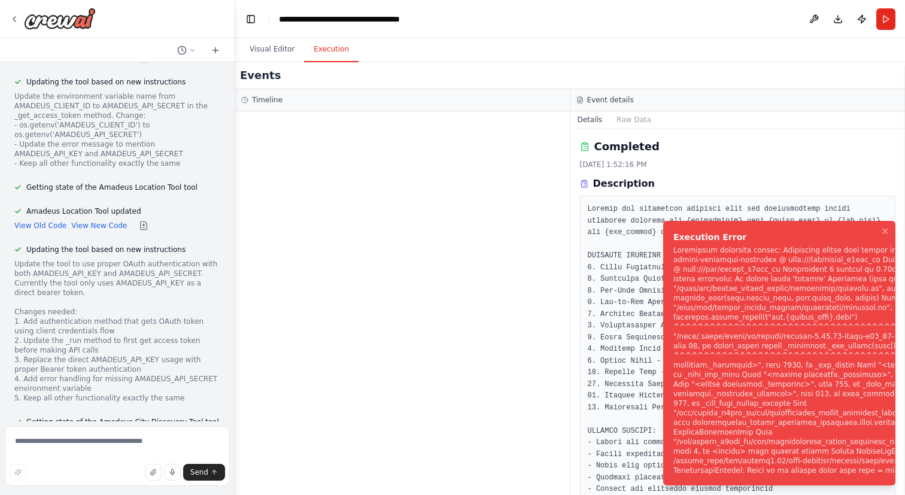
drag, startPoint x: 669, startPoint y: 236, endPoint x: 856, endPoint y: 486, distance: 312.0
click at [858, 485] on li "Execution Error" at bounding box center [779, 353] width 232 height 264
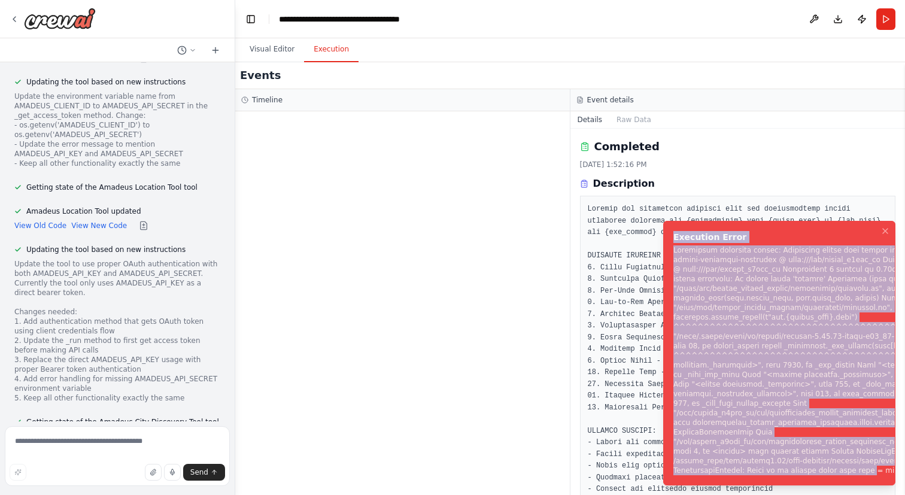
drag, startPoint x: 866, startPoint y: 471, endPoint x: 668, endPoint y: 226, distance: 315.3
click at [668, 226] on li "Execution Error" at bounding box center [779, 353] width 232 height 264
copy div "Execution Error Subprocess execution failed: Subprocess failed with return code…"
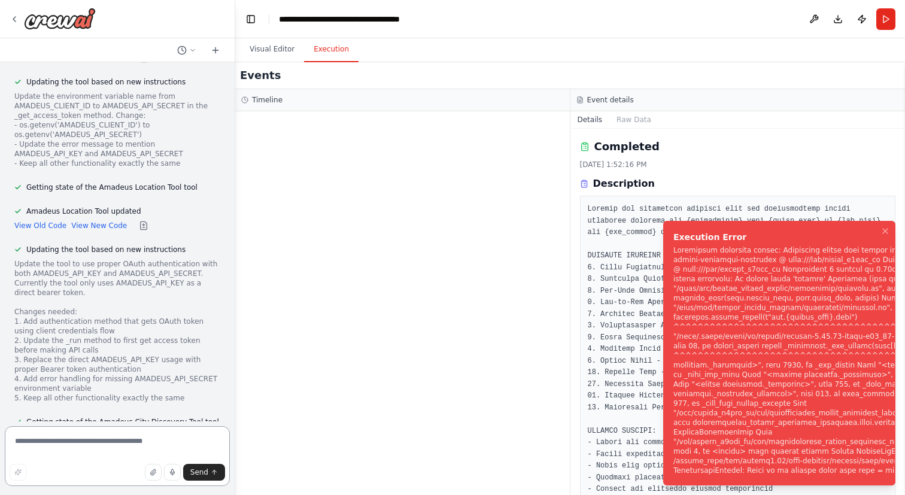
click at [105, 448] on textarea at bounding box center [117, 456] width 225 height 60
paste textarea "**********"
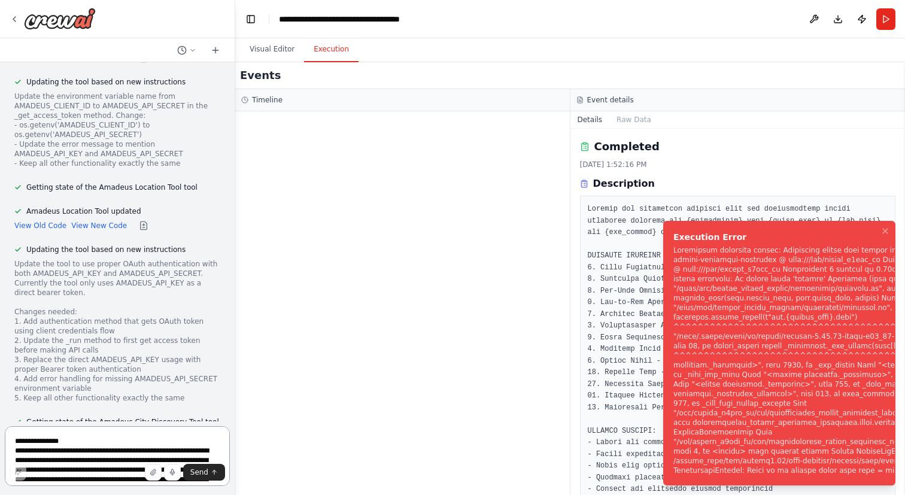
scroll to position [283, 0]
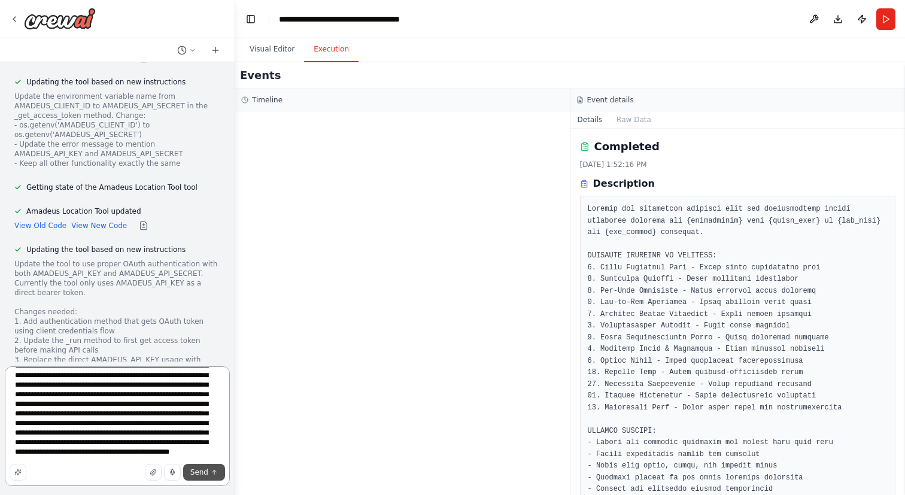
type textarea "**********"
click at [199, 473] on span "Send" at bounding box center [199, 472] width 18 height 10
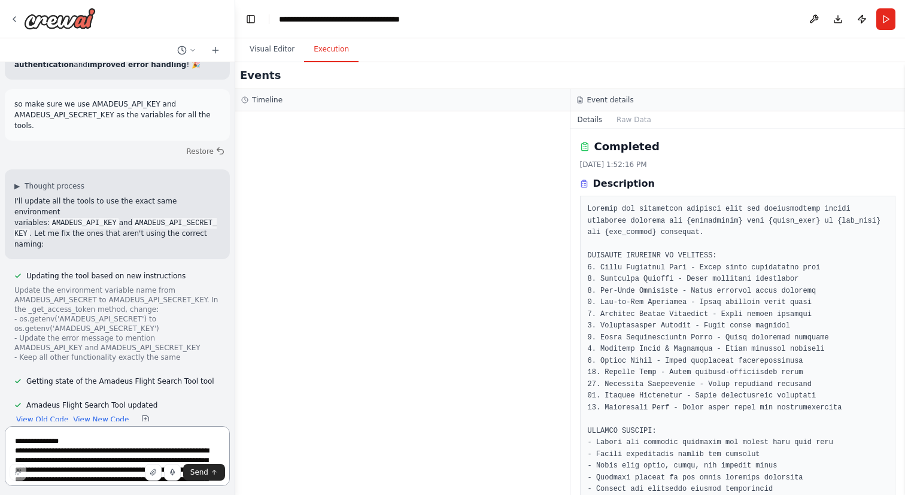
scroll to position [125465, 0]
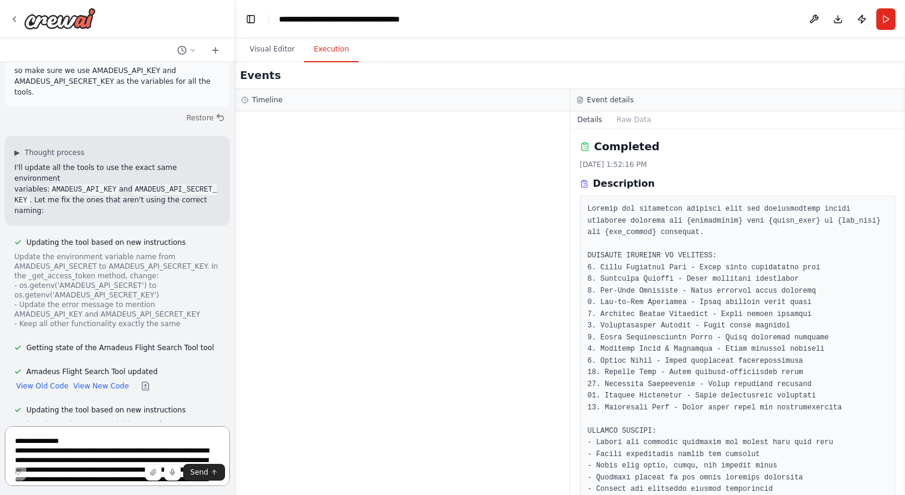
click at [102, 438] on textarea at bounding box center [117, 456] width 225 height 60
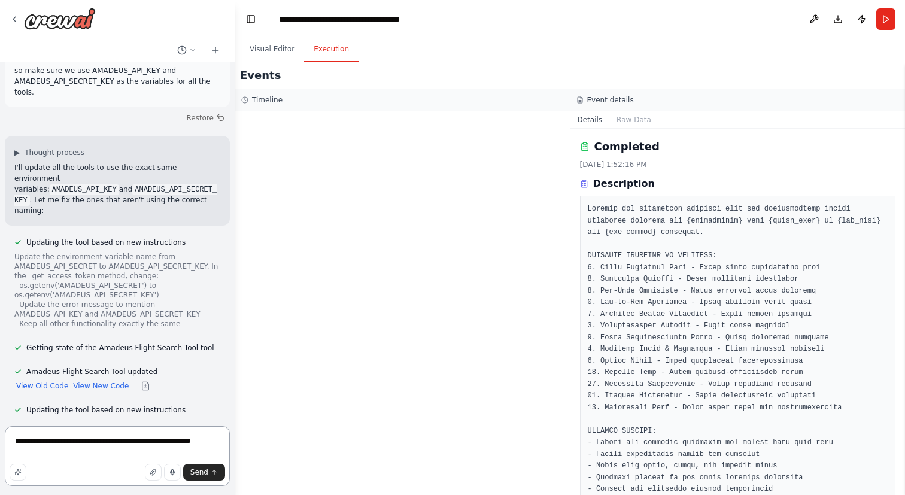
type textarea "**********"
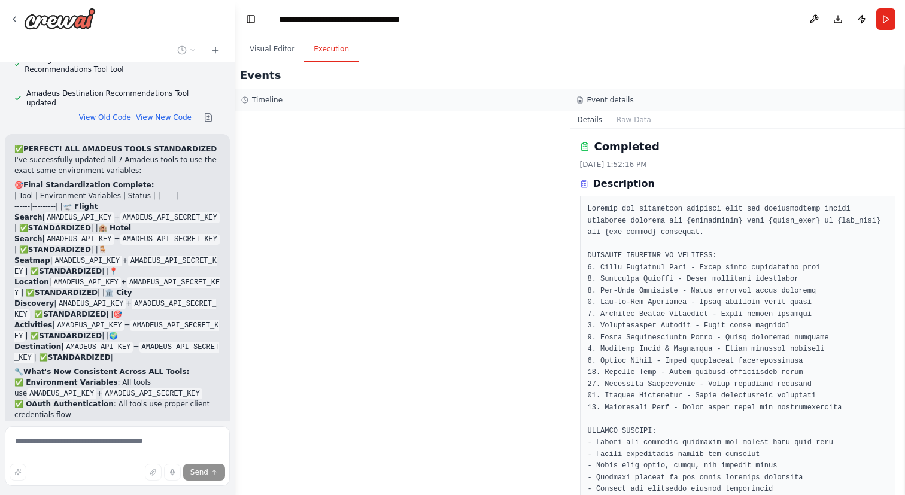
scroll to position [126267, 0]
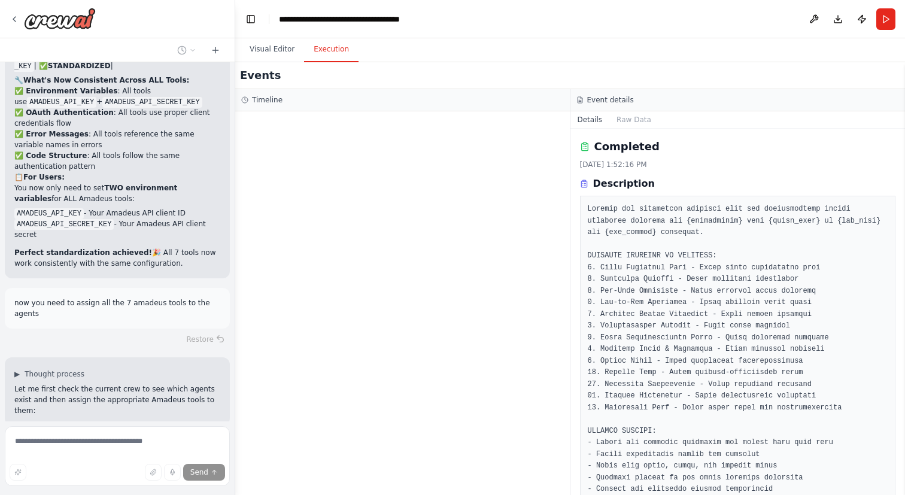
click at [219, 397] on div "Hello! I'm the CrewAI assistant. What kind of automation do you want to build? …" at bounding box center [117, 241] width 235 height 359
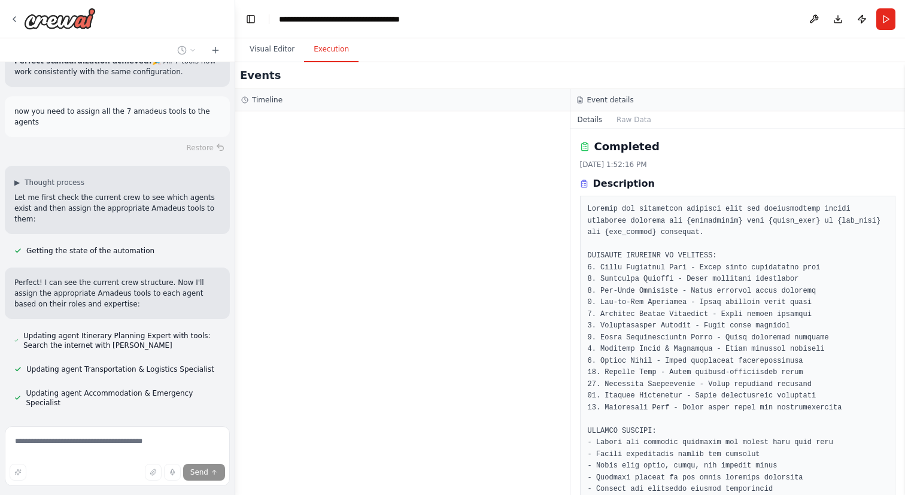
click at [94, 441] on textarea at bounding box center [117, 456] width 225 height 60
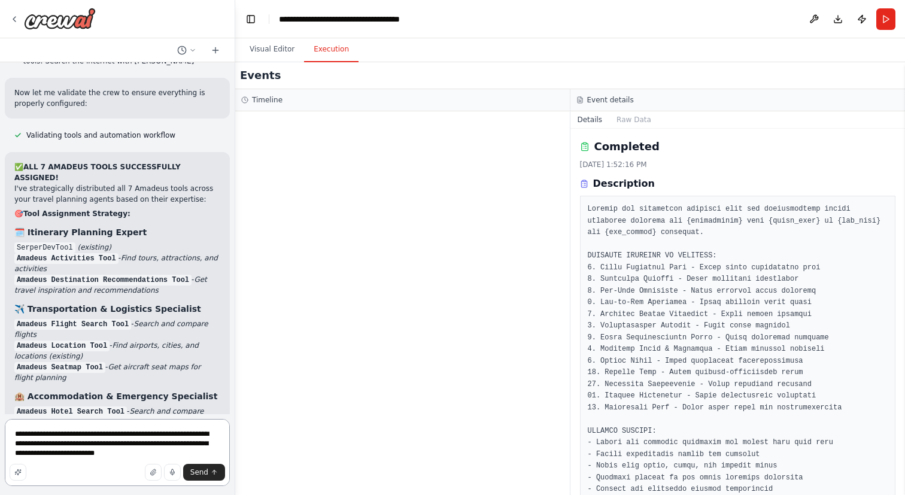
scroll to position [127139, 0]
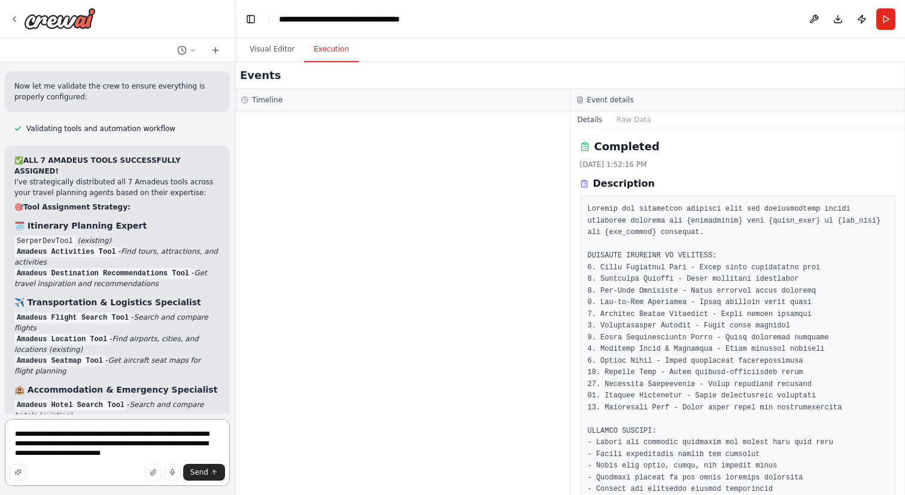
type textarea "**********"
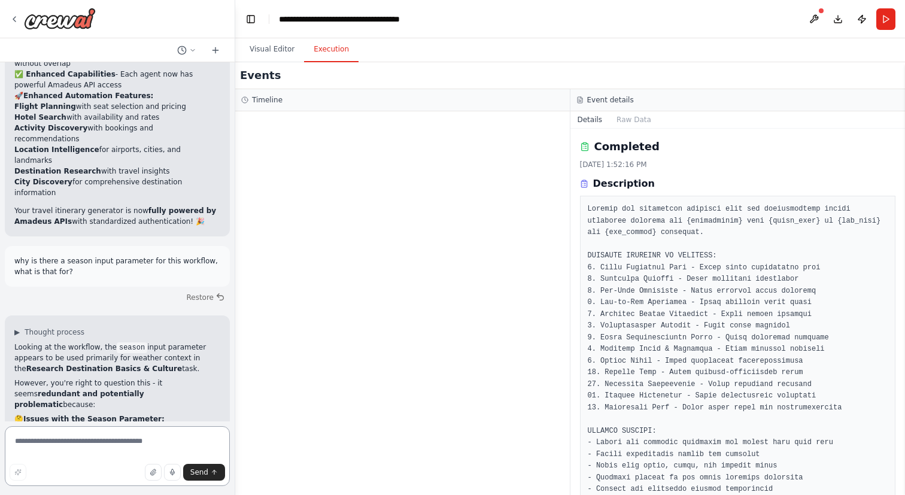
scroll to position [127709, 0]
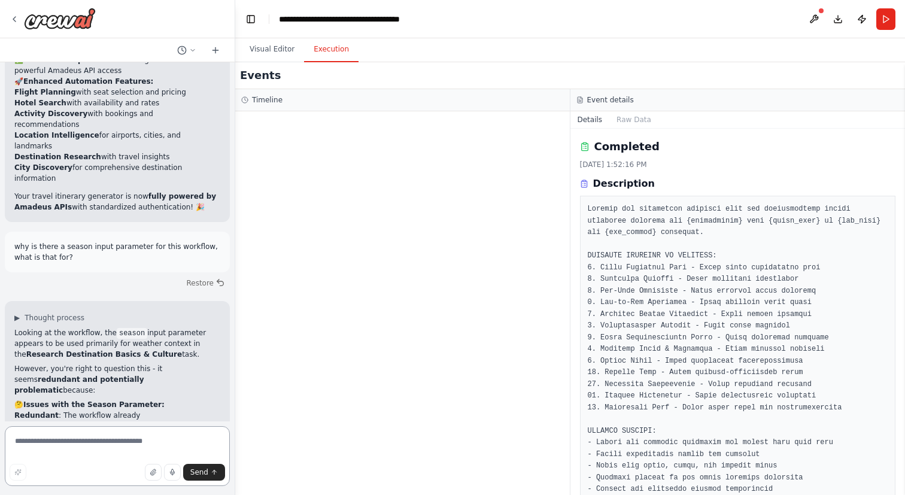
click at [77, 438] on textarea at bounding box center [117, 456] width 225 height 60
click at [97, 442] on textarea "**********" at bounding box center [117, 456] width 225 height 60
click at [97, 441] on textarea "**********" at bounding box center [117, 456] width 225 height 60
paste textarea "**********"
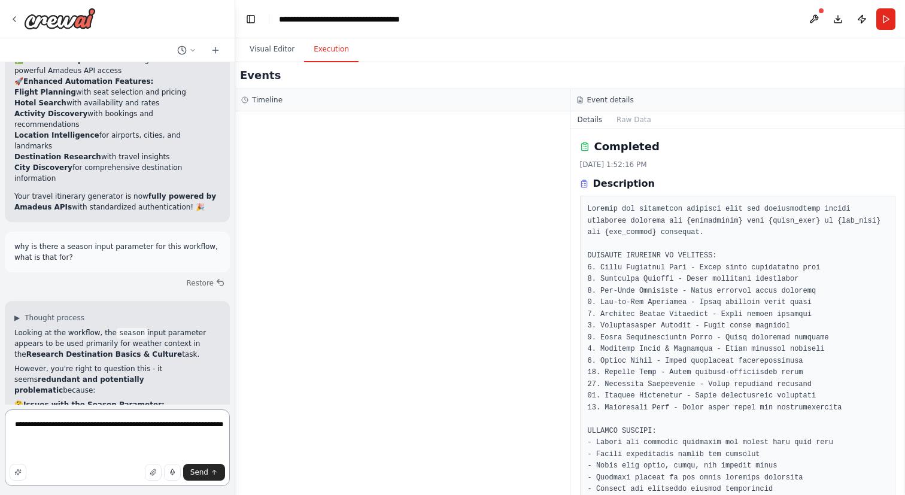
click at [175, 422] on textarea "**********" at bounding box center [117, 447] width 225 height 77
paste textarea "**********"
type textarea "**********"
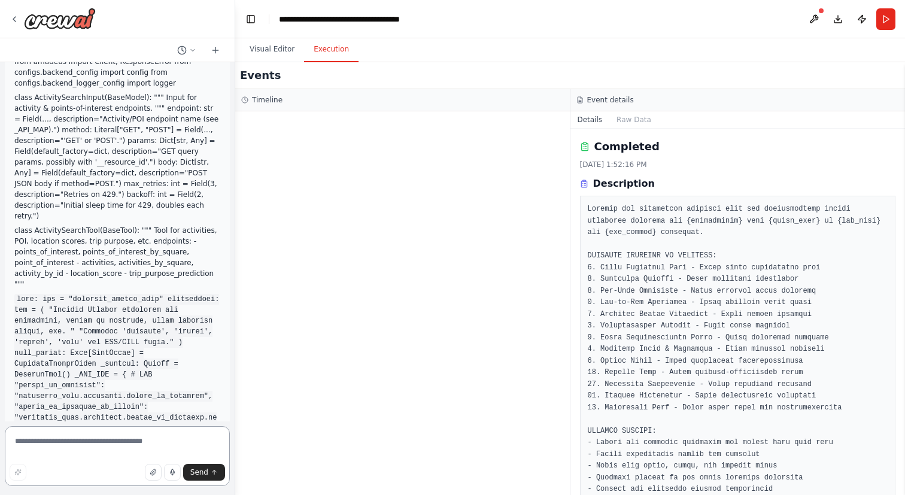
scroll to position [130504, 0]
click at [83, 442] on textarea at bounding box center [117, 456] width 225 height 60
paste textarea "**********"
type textarea "**********"
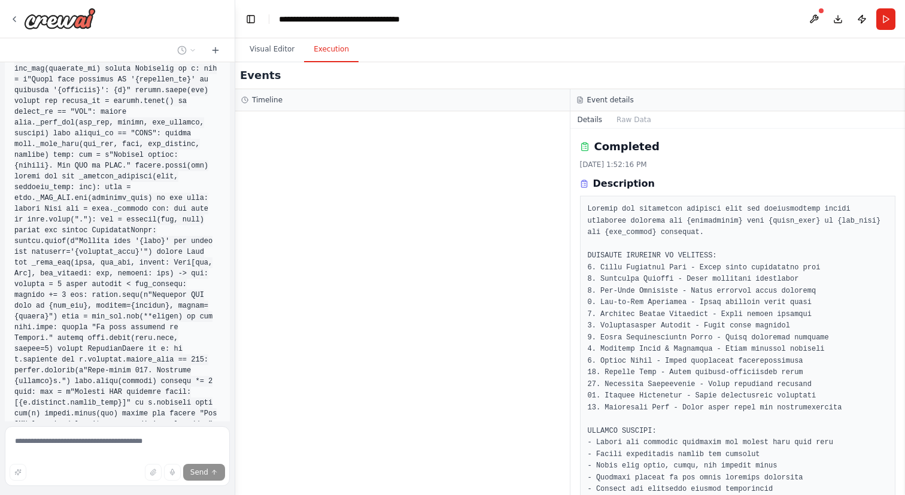
scroll to position [131193, 0]
drag, startPoint x: 96, startPoint y: 235, endPoint x: 15, endPoint y: 237, distance: 80.8
copy code "AMADEUS_CLIENT_PWD"
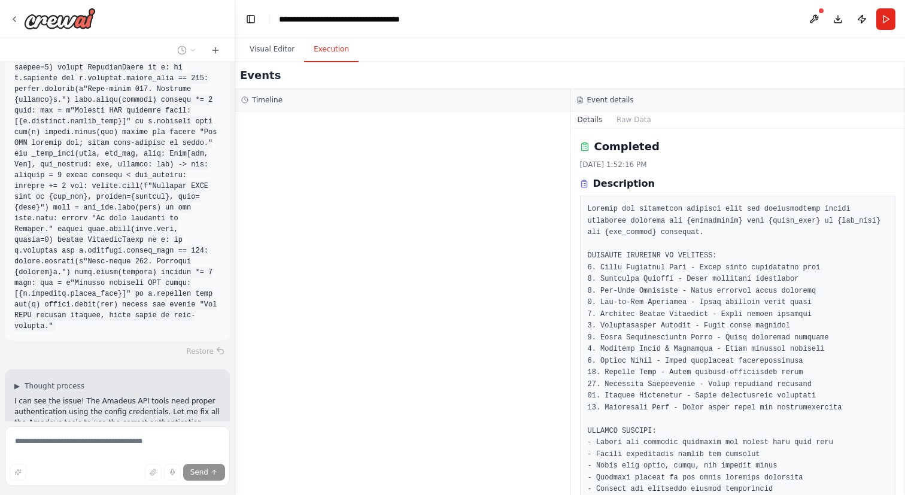
scroll to position [131615, 0]
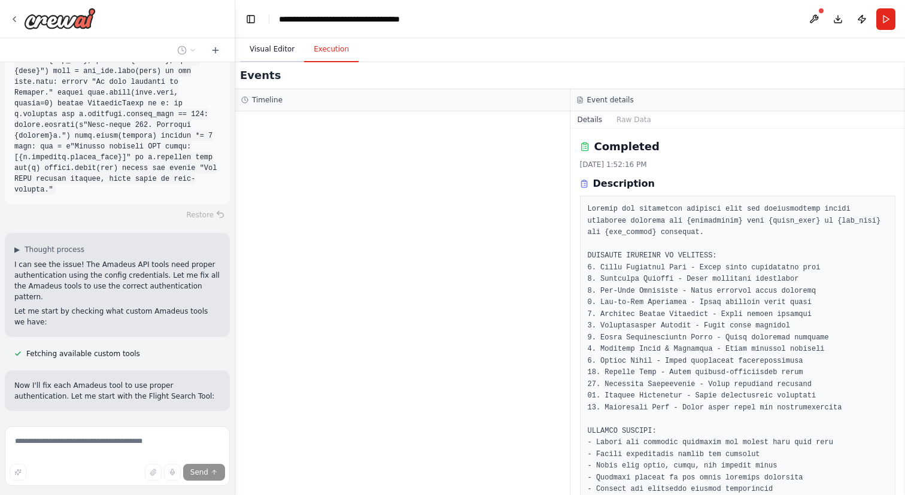
click at [288, 44] on button "Visual Editor" at bounding box center [272, 49] width 64 height 25
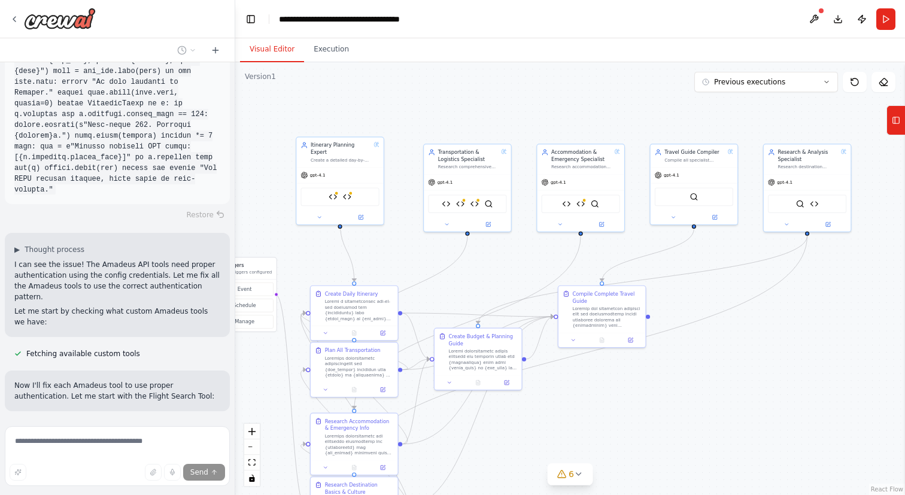
drag, startPoint x: 686, startPoint y: 163, endPoint x: 549, endPoint y: 108, distance: 148.0
click at [549, 108] on div ".deletable-edge-delete-btn { width: 20px; height: 20px; border: 0px solid #ffff…" at bounding box center [570, 278] width 670 height 433
click at [462, 202] on img at bounding box center [460, 201] width 8 height 8
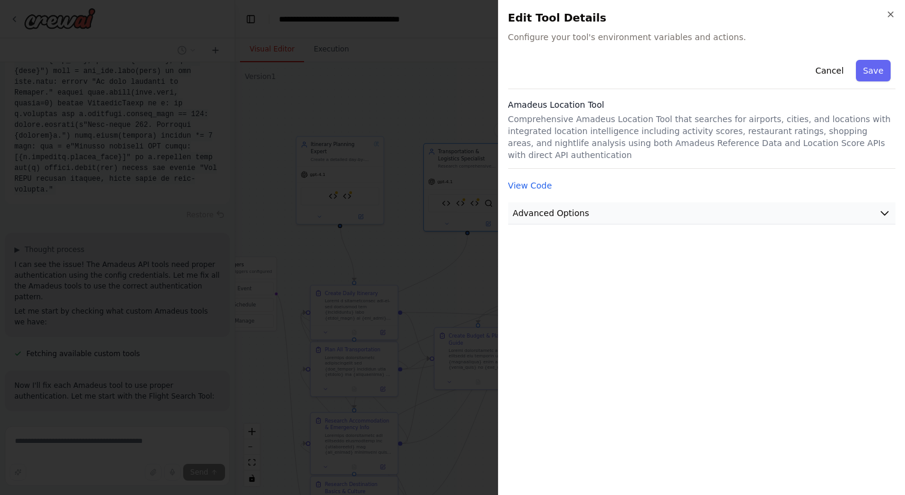
click at [588, 212] on button "Advanced Options" at bounding box center [701, 213] width 387 height 22
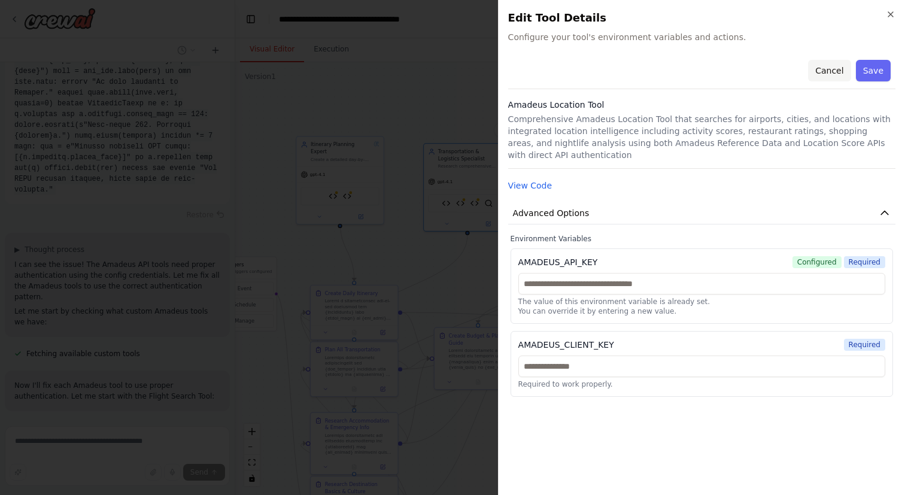
click at [829, 72] on button "Cancel" at bounding box center [829, 71] width 42 height 22
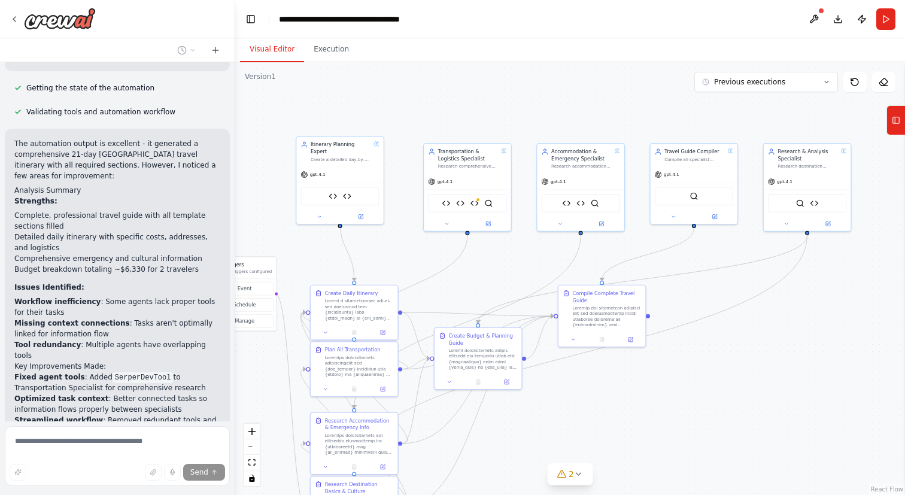
scroll to position [132270, 0]
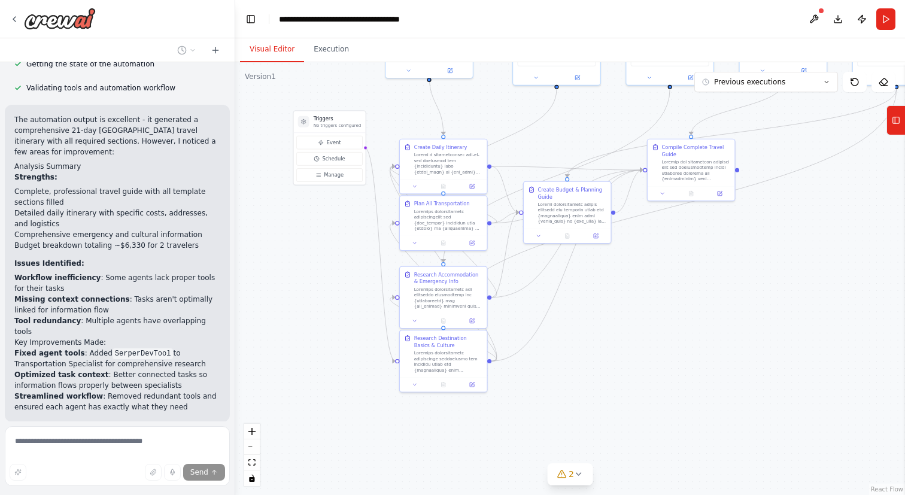
drag, startPoint x: 523, startPoint y: 454, endPoint x: 609, endPoint y: 309, distance: 168.0
click at [609, 309] on div ".deletable-edge-delete-btn { width: 20px; height: 20px; border: 0px solid #ffff…" at bounding box center [570, 278] width 670 height 433
click at [662, 194] on button at bounding box center [662, 191] width 25 height 8
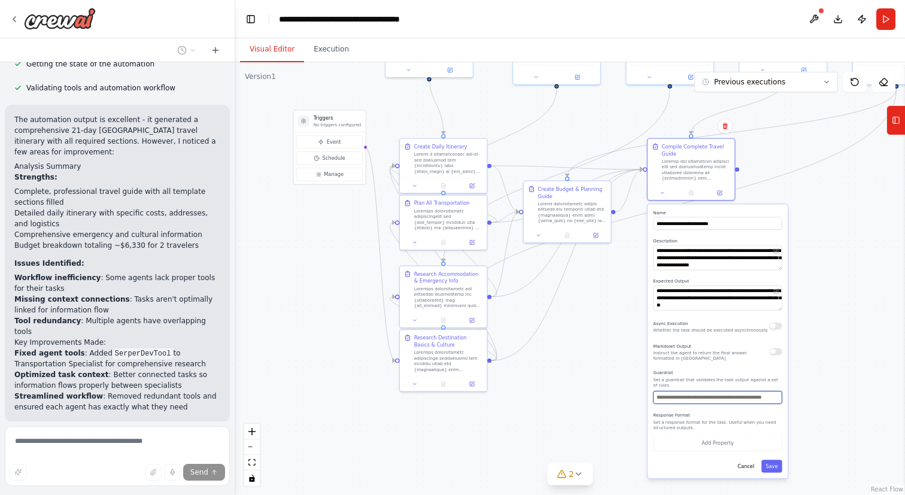
click at [686, 399] on input "text" at bounding box center [717, 397] width 129 height 13
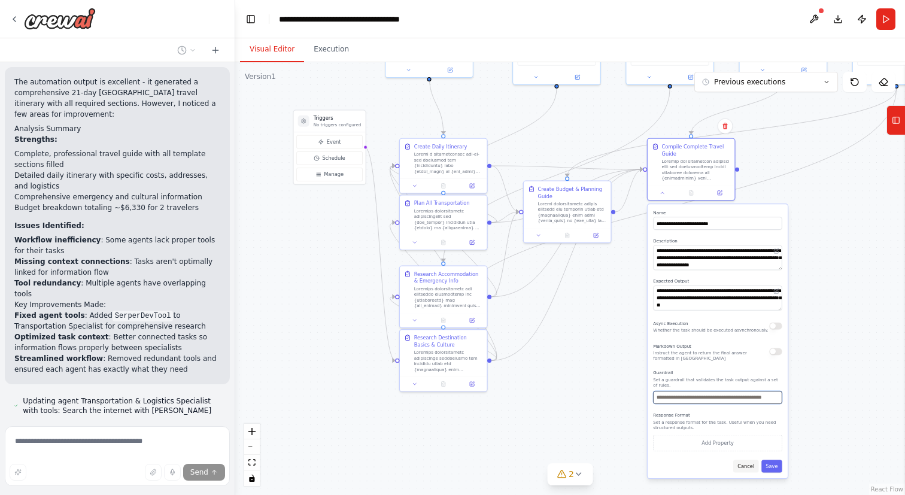
scroll to position [132309, 0]
click at [744, 469] on button "Cancel" at bounding box center [745, 466] width 25 height 13
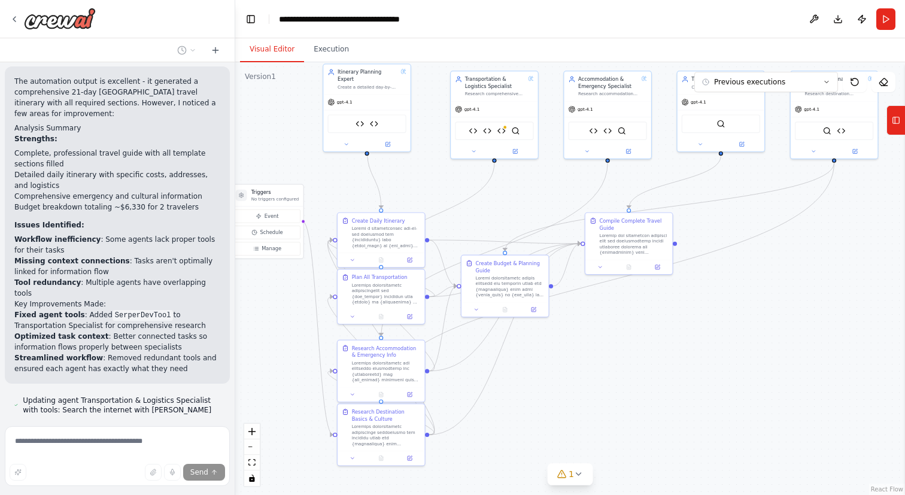
drag, startPoint x: 692, startPoint y: 263, endPoint x: 630, endPoint y: 336, distance: 95.5
click at [630, 336] on div ".deletable-edge-delete-btn { width: 20px; height: 20px; border: 0px solid #ffff…" at bounding box center [570, 278] width 670 height 433
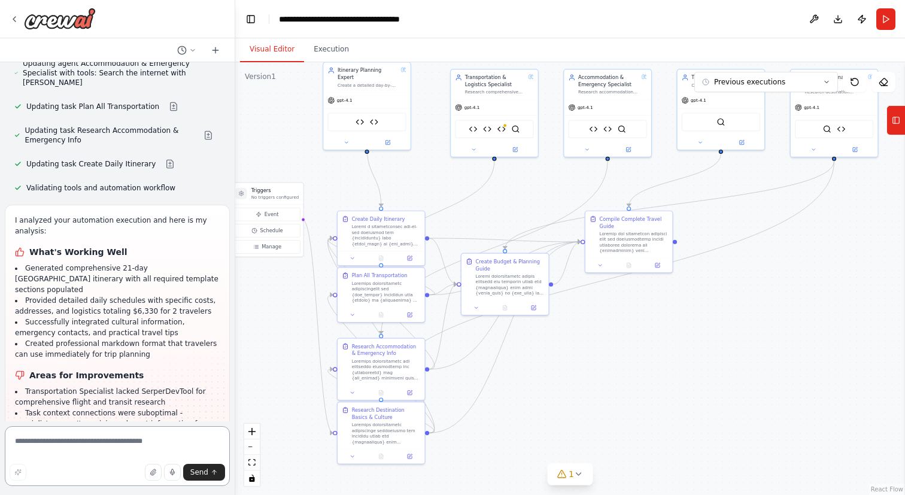
scroll to position [132743, 0]
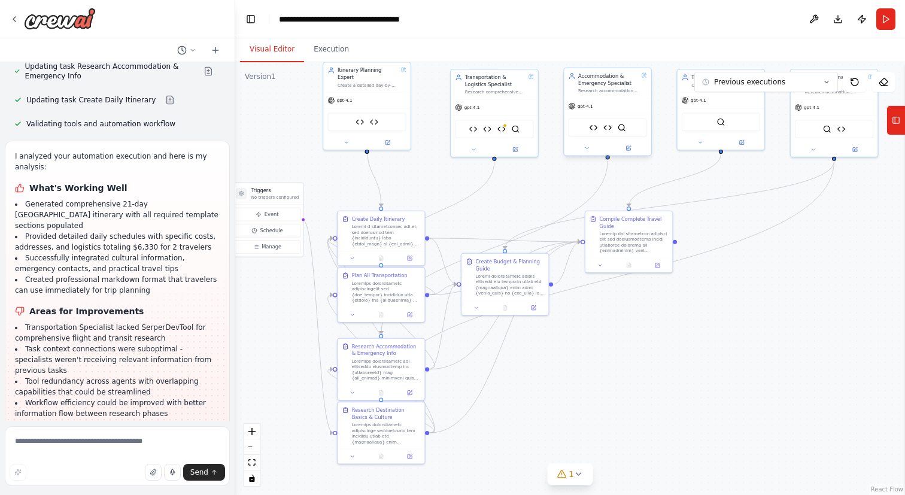
drag, startPoint x: 112, startPoint y: 391, endPoint x: 579, endPoint y: 105, distance: 547.9
click at [579, 105] on div "Hello! I'm the CrewAI assistant. What kind of automation do you want to build? …" at bounding box center [452, 247] width 905 height 495
click at [506, 129] on div "Amadeus Flight Search Tool Amadeus Location Tool Amadeus Seatmap Tool SerperDev…" at bounding box center [494, 127] width 78 height 19
click at [505, 127] on img at bounding box center [501, 127] width 8 height 8
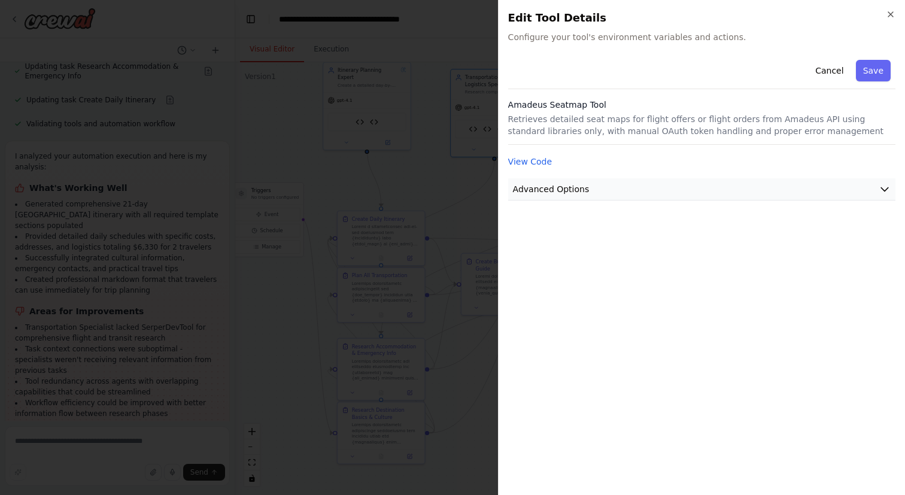
click at [554, 185] on span "Advanced Options" at bounding box center [551, 189] width 77 height 12
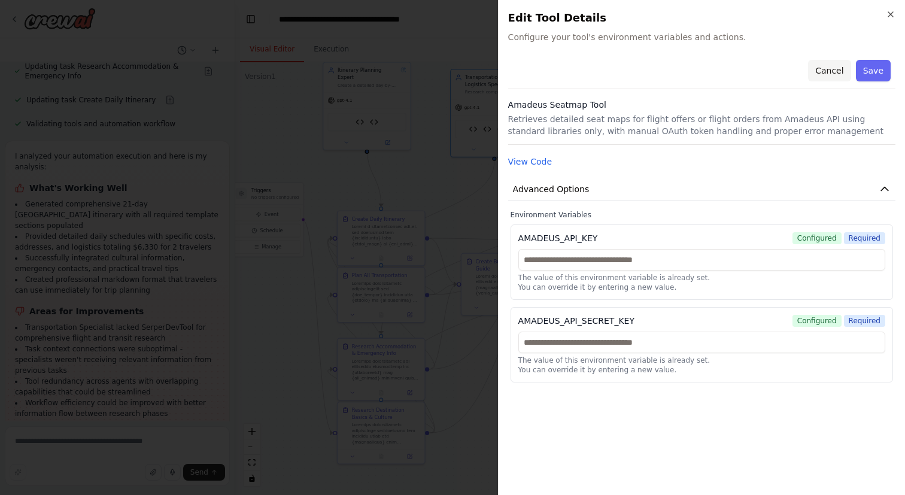
click at [831, 67] on button "Cancel" at bounding box center [829, 71] width 42 height 22
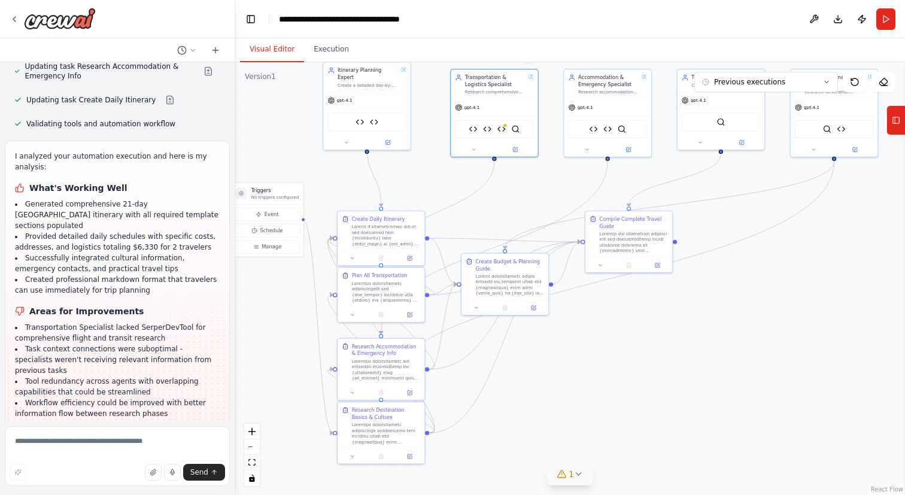
click at [567, 480] on button "1" at bounding box center [570, 474] width 46 height 22
click at [639, 443] on button at bounding box center [639, 443] width 20 height 14
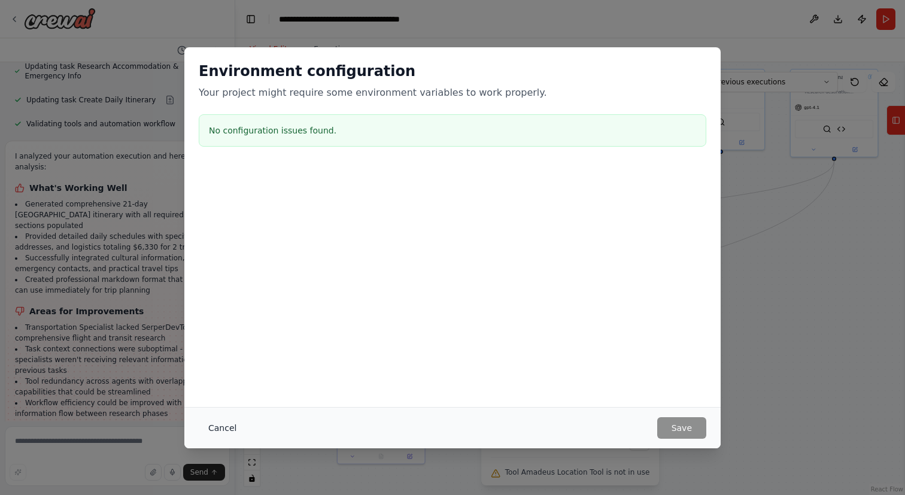
click at [234, 424] on button "Cancel" at bounding box center [222, 428] width 47 height 22
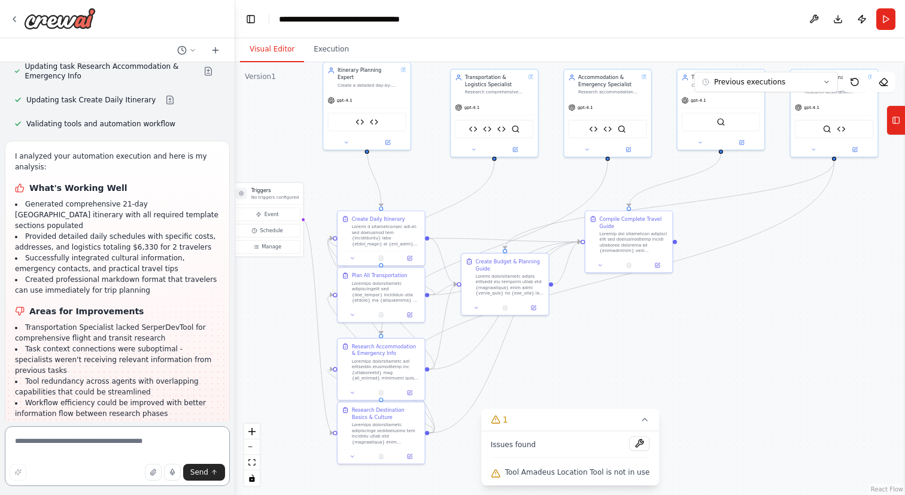
click at [44, 442] on textarea at bounding box center [117, 456] width 225 height 60
type textarea "**********"
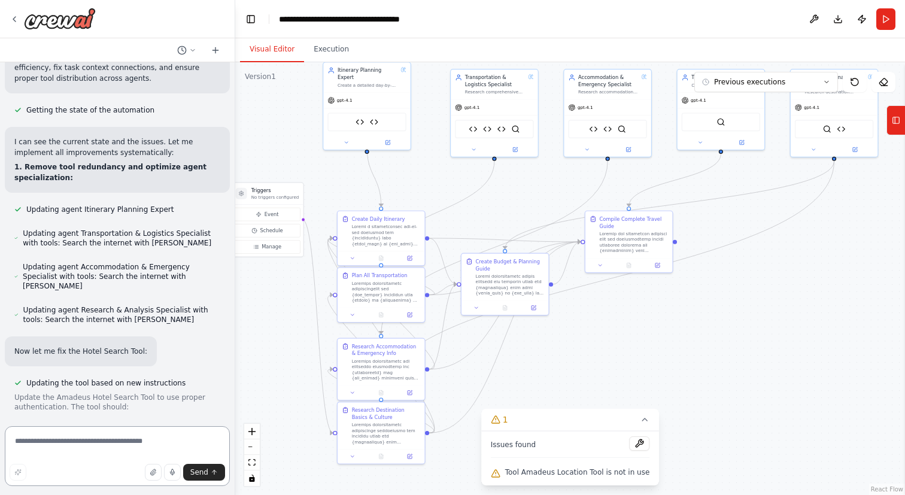
scroll to position [133356, 0]
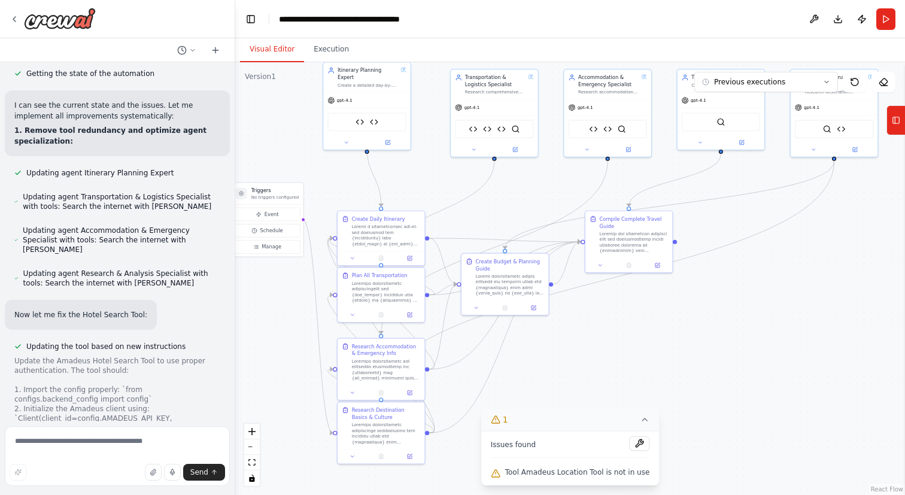
click at [642, 420] on icon at bounding box center [644, 419] width 5 height 2
click at [683, 368] on div ".deletable-edge-delete-btn { width: 20px; height: 20px; border: 0px solid #ffff…" at bounding box center [570, 278] width 670 height 433
click at [565, 474] on icon at bounding box center [561, 474] width 10 height 10
click at [495, 473] on icon at bounding box center [496, 474] width 10 height 10
click at [366, 117] on div "Amadeus Activities Tool Amadeus Destination Recommendations Tool" at bounding box center [366, 120] width 78 height 19
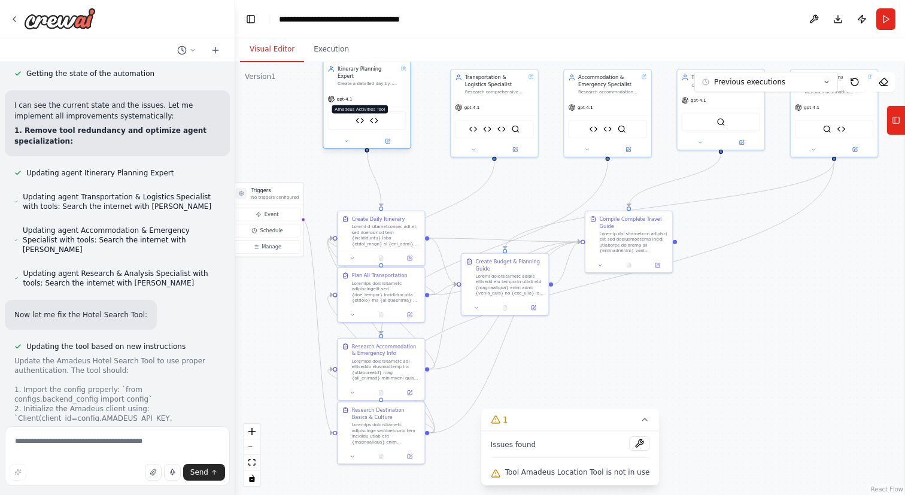
click at [361, 116] on img at bounding box center [359, 120] width 8 height 8
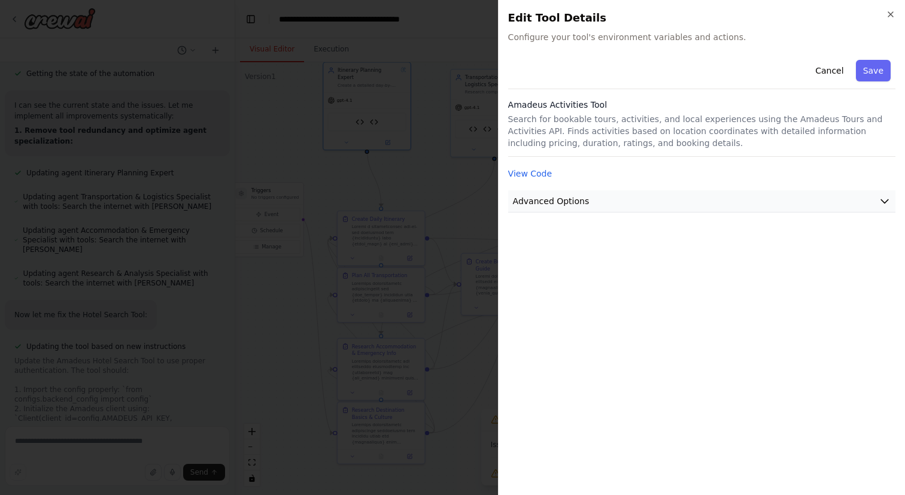
click at [661, 199] on button "Advanced Options" at bounding box center [701, 201] width 387 height 22
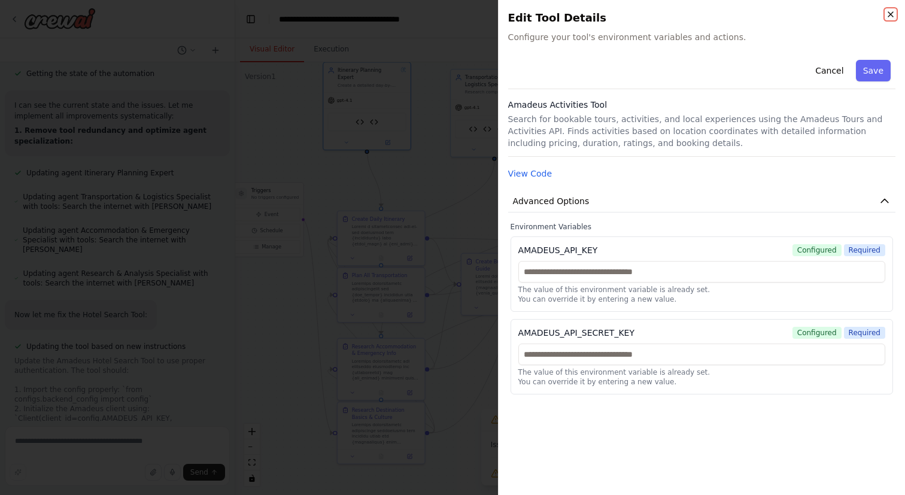
click at [889, 12] on icon "button" at bounding box center [890, 14] width 5 height 5
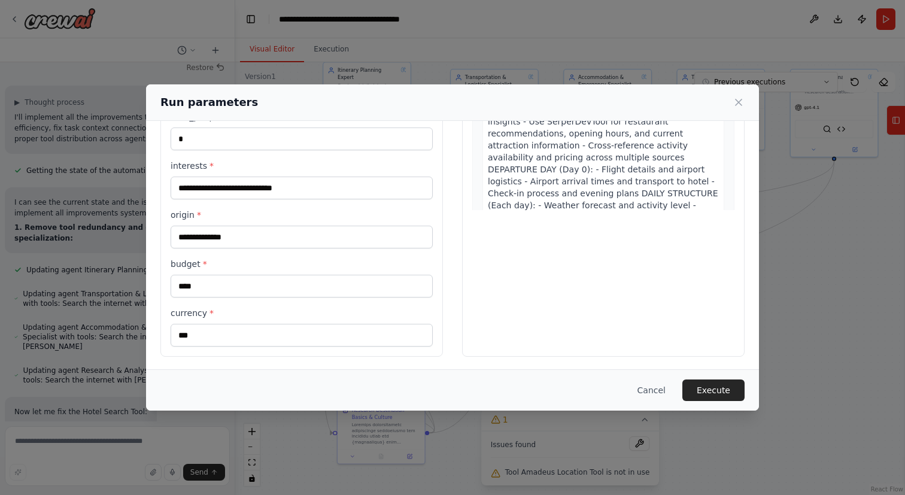
scroll to position [200, 0]
click at [701, 385] on button "Execute" at bounding box center [713, 390] width 62 height 22
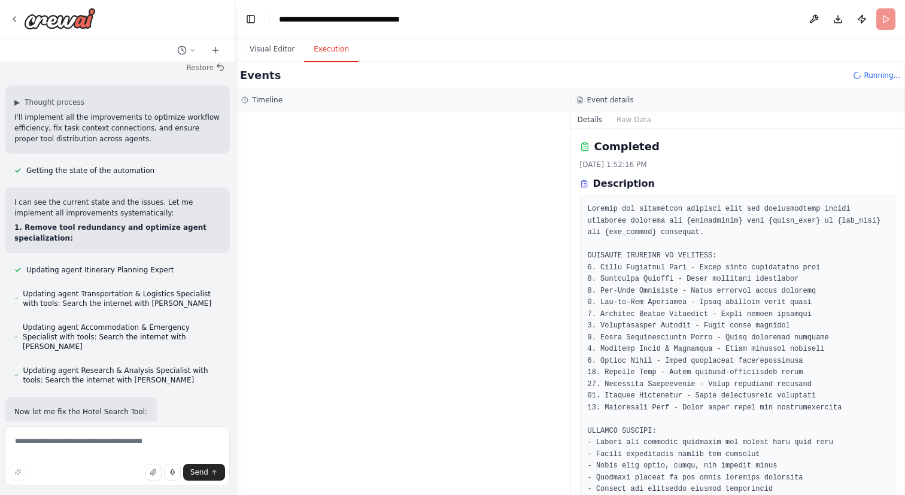
scroll to position [133356, 0]
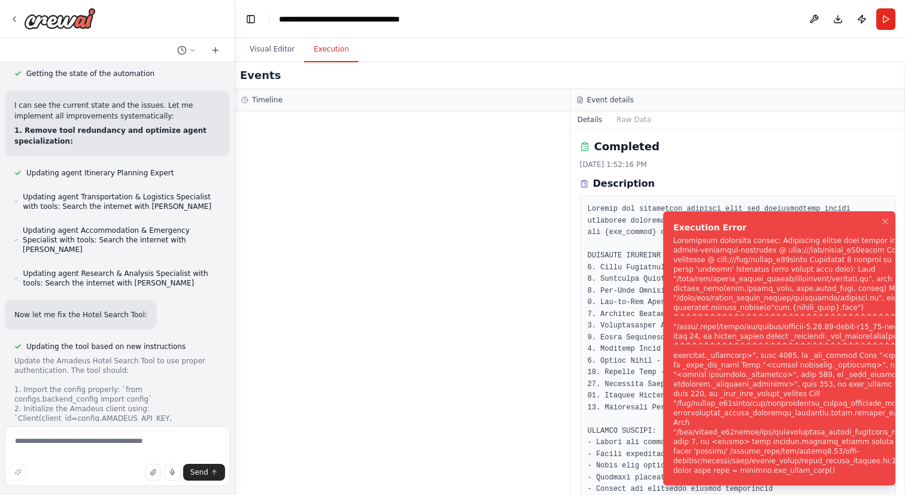
drag, startPoint x: 671, startPoint y: 225, endPoint x: 798, endPoint y: 434, distance: 244.3
click at [798, 233] on div "Execution Error" at bounding box center [862, 227] width 379 height 12
drag, startPoint x: 854, startPoint y: 477, endPoint x: 653, endPoint y: 239, distance: 311.2
click at [653, 239] on ol "Execution Error" at bounding box center [778, 348] width 251 height 293
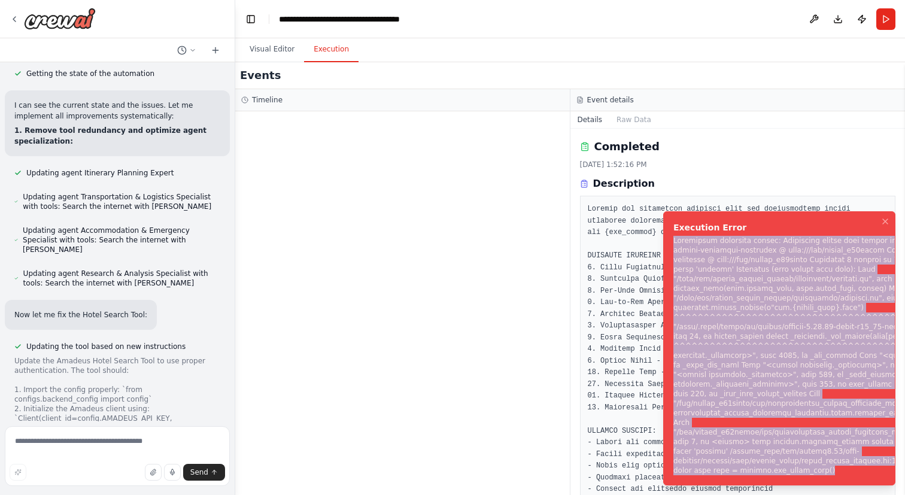
drag, startPoint x: 675, startPoint y: 241, endPoint x: 863, endPoint y: 479, distance: 303.3
click at [863, 475] on div "Notifications (F8)" at bounding box center [862, 355] width 379 height 239
copy div "Subprocess execution failed: Subprocess failed with return code 1. STDERR: Buil…"
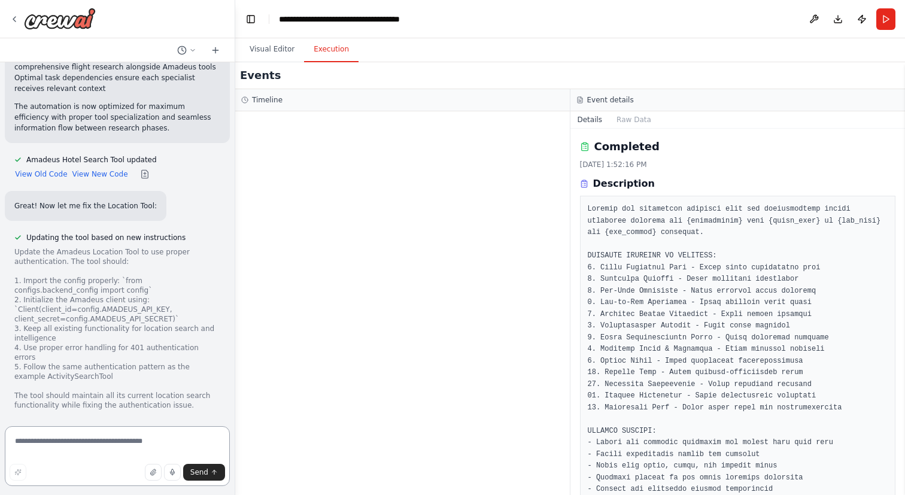
scroll to position [134495, 0]
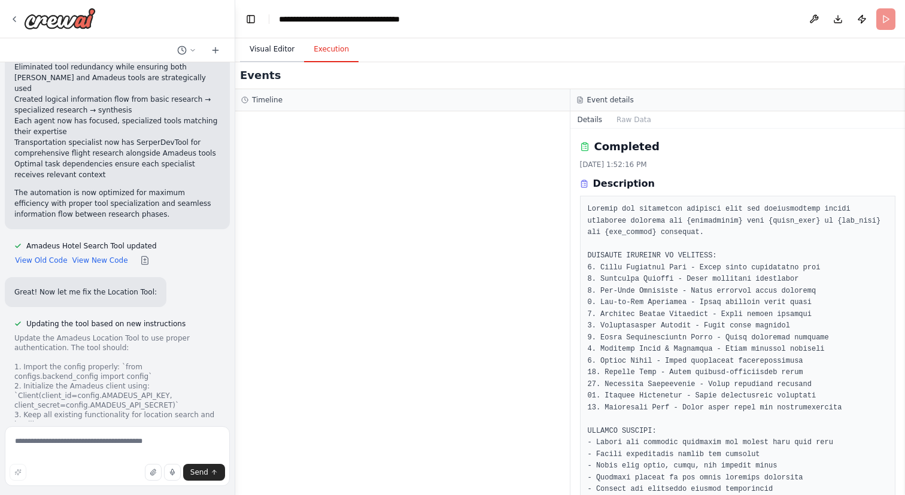
click at [266, 47] on button "Visual Editor" at bounding box center [272, 49] width 64 height 25
click at [326, 47] on button "Execution" at bounding box center [331, 49] width 54 height 25
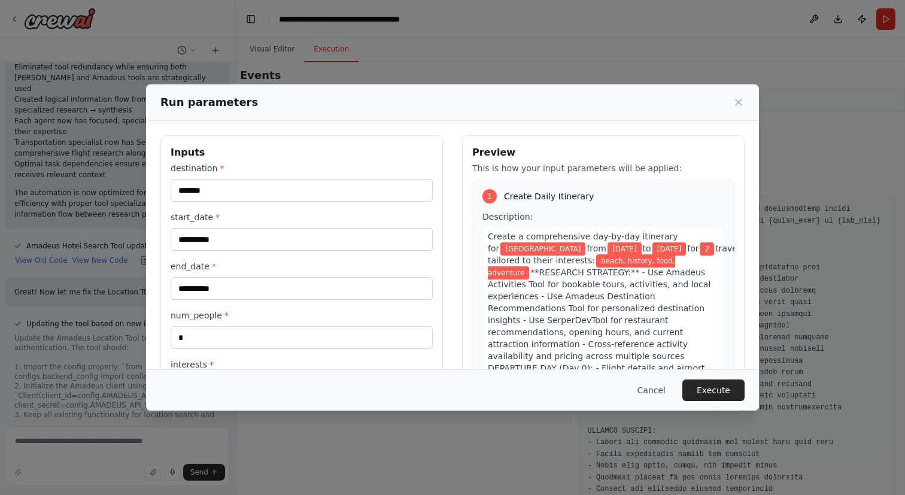
scroll to position [200, 0]
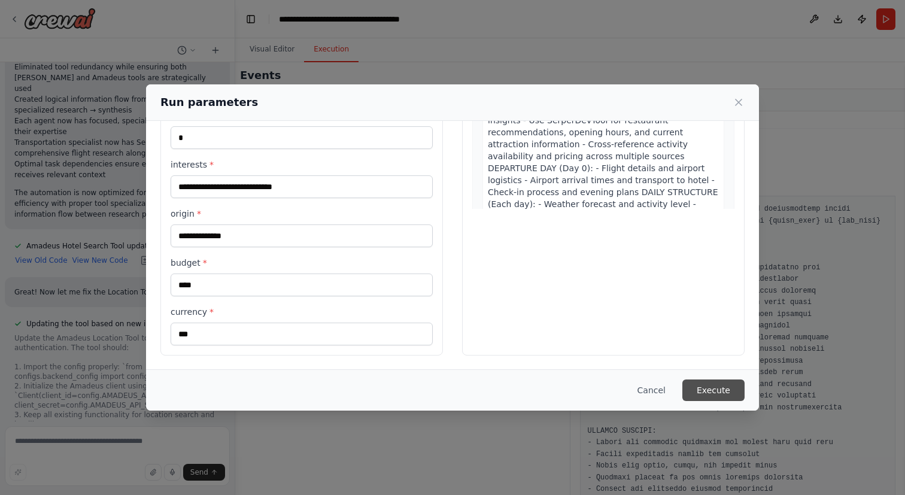
click at [707, 386] on button "Execute" at bounding box center [713, 390] width 62 height 22
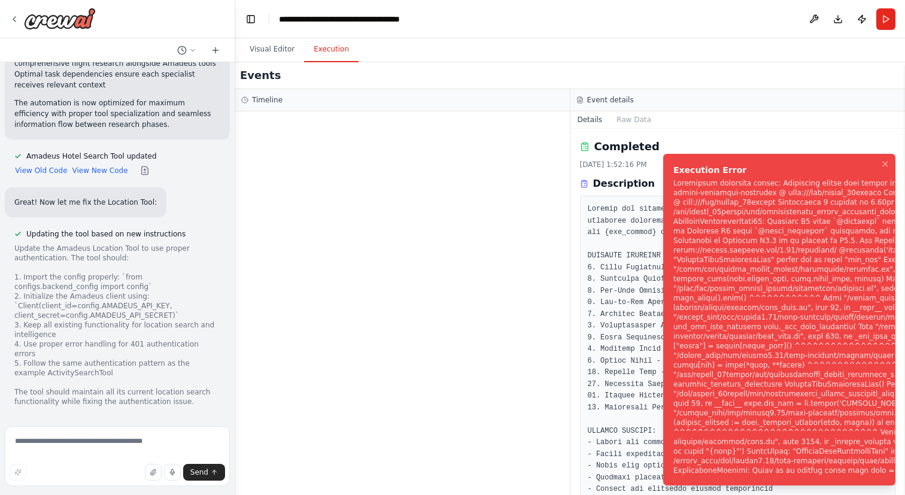
scroll to position [134495, 0]
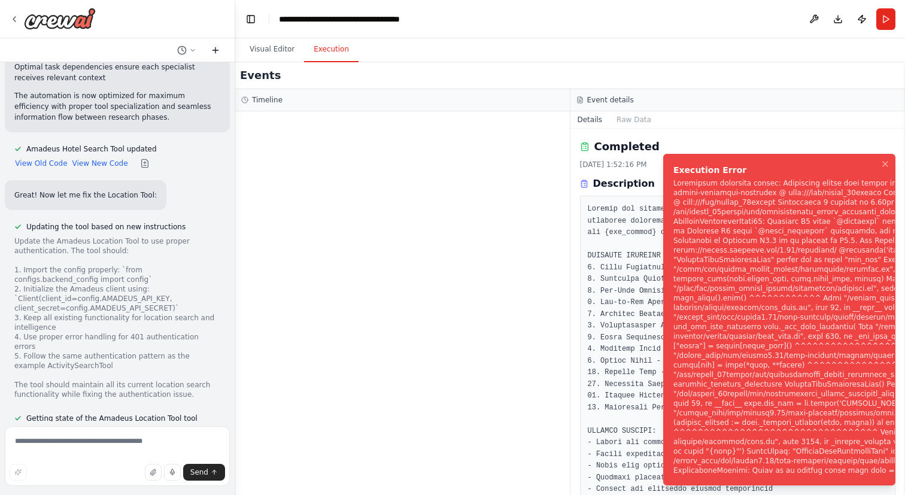
click at [213, 48] on icon at bounding box center [216, 50] width 10 height 10
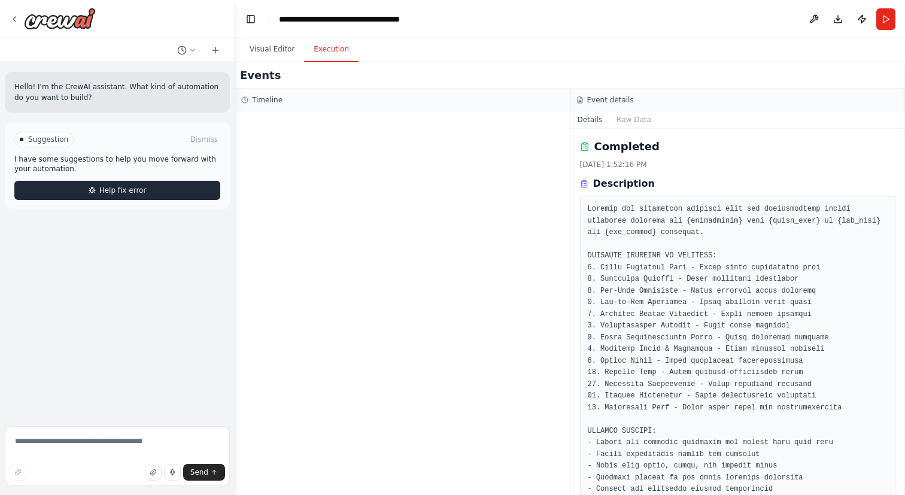
click at [142, 196] on button "Help fix error" at bounding box center [117, 190] width 206 height 19
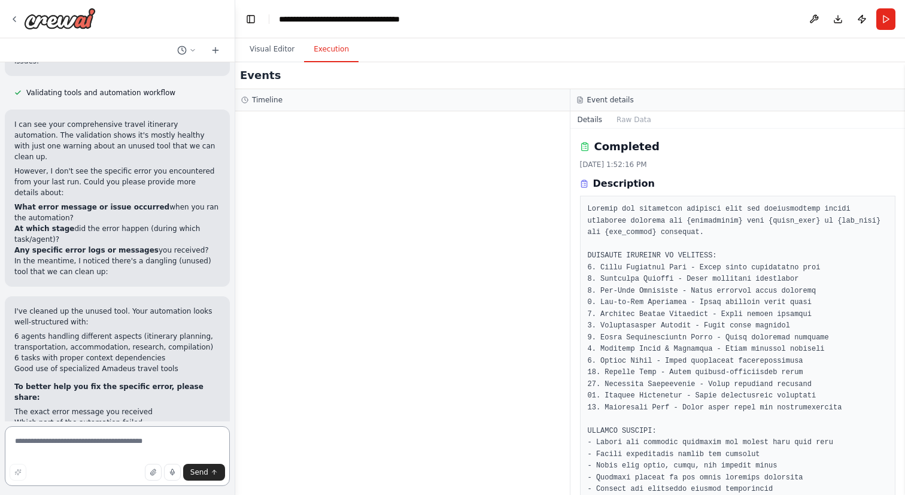
scroll to position [210, 0]
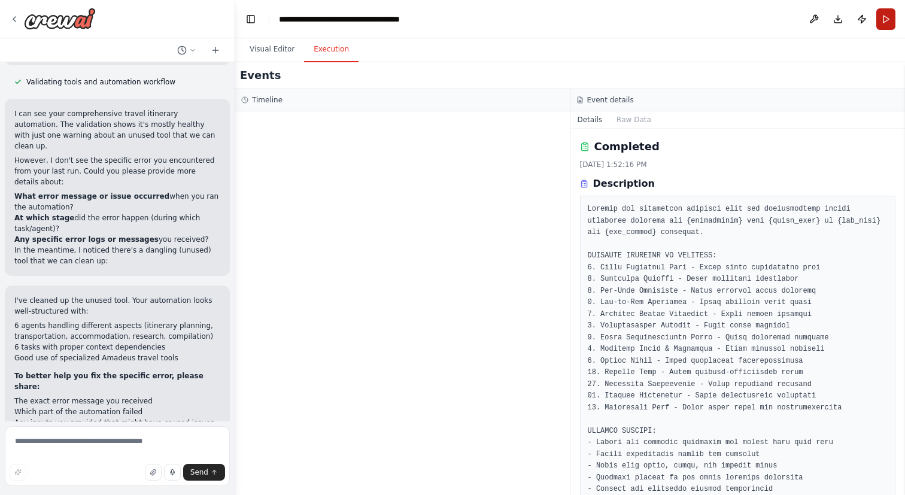
click at [882, 20] on button "Run" at bounding box center [885, 19] width 19 height 22
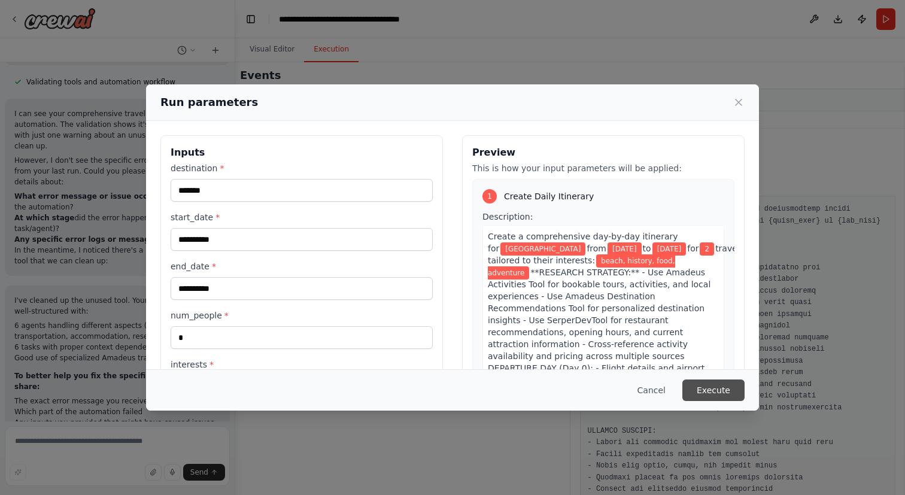
click at [716, 390] on button "Execute" at bounding box center [713, 390] width 62 height 22
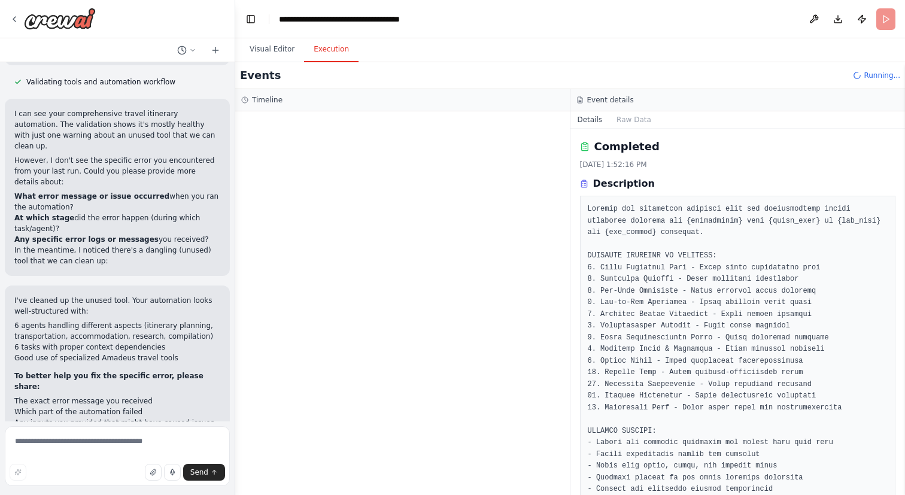
click at [275, 35] on header "**********" at bounding box center [570, 19] width 670 height 38
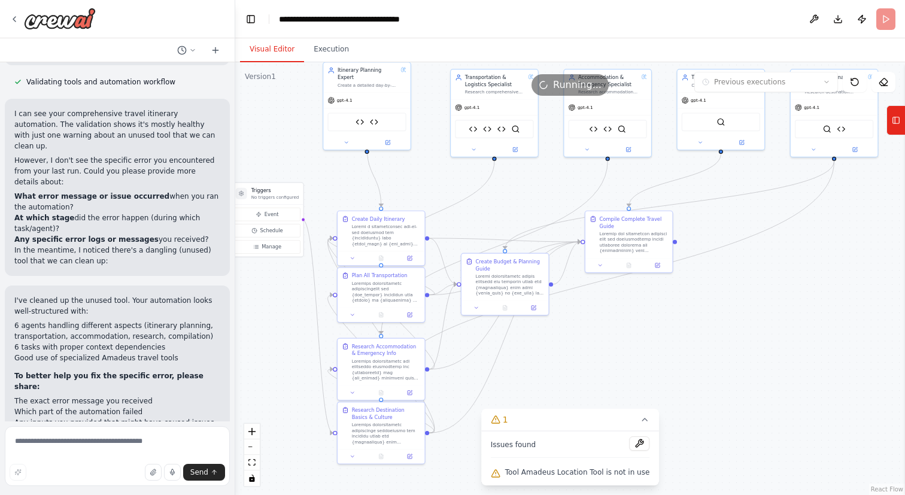
click at [269, 51] on button "Visual Editor" at bounding box center [272, 49] width 64 height 25
click at [326, 52] on button "Execution" at bounding box center [331, 49] width 54 height 25
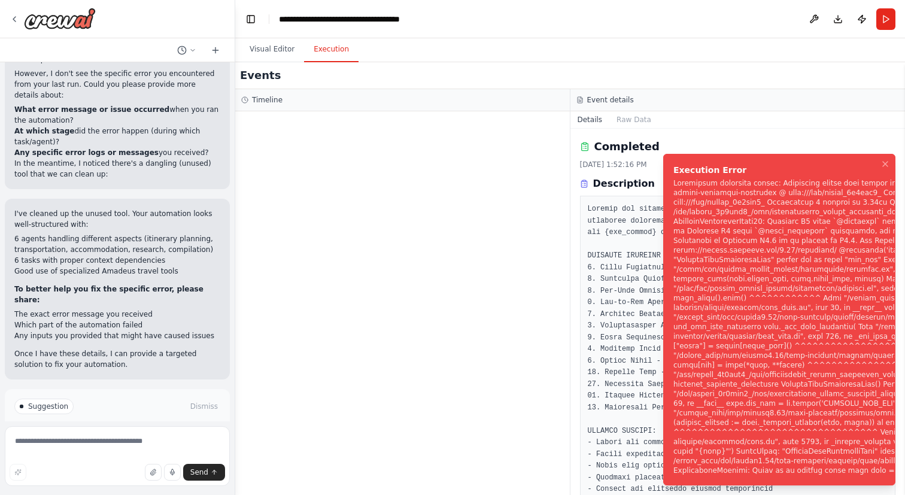
scroll to position [307, 0]
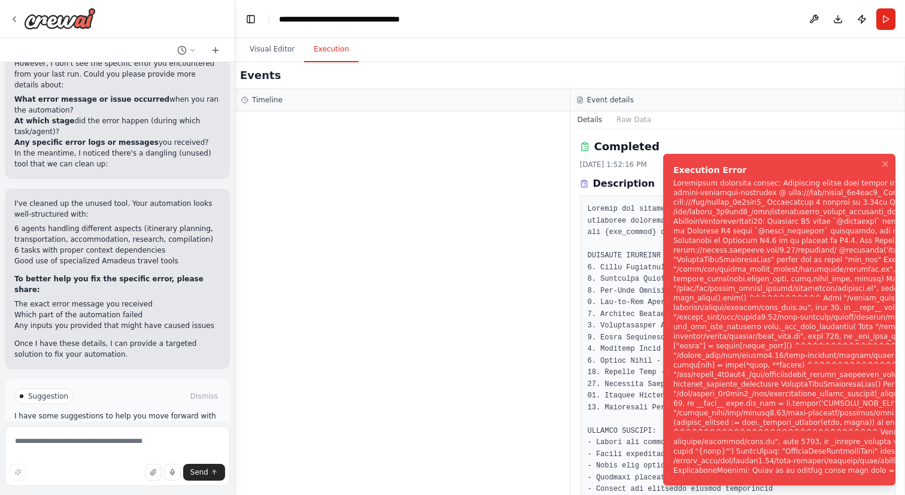
click at [101, 442] on span "Help fix error" at bounding box center [122, 447] width 47 height 10
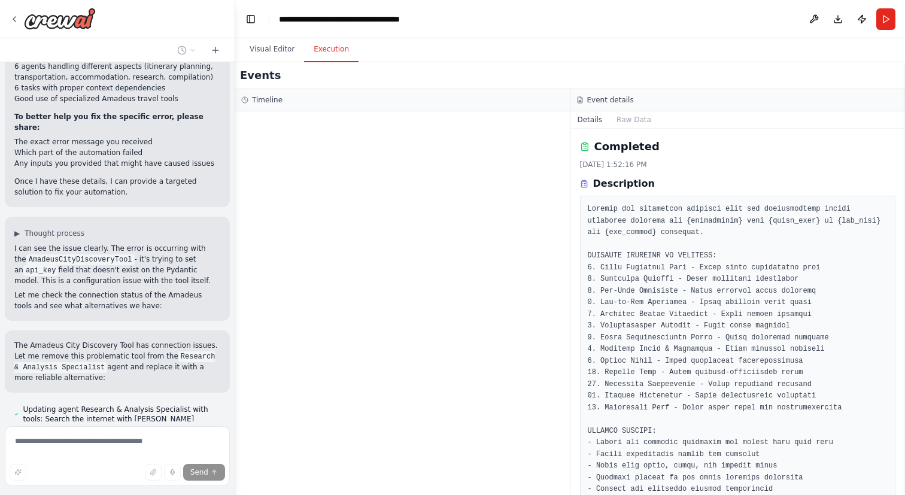
scroll to position [476, 0]
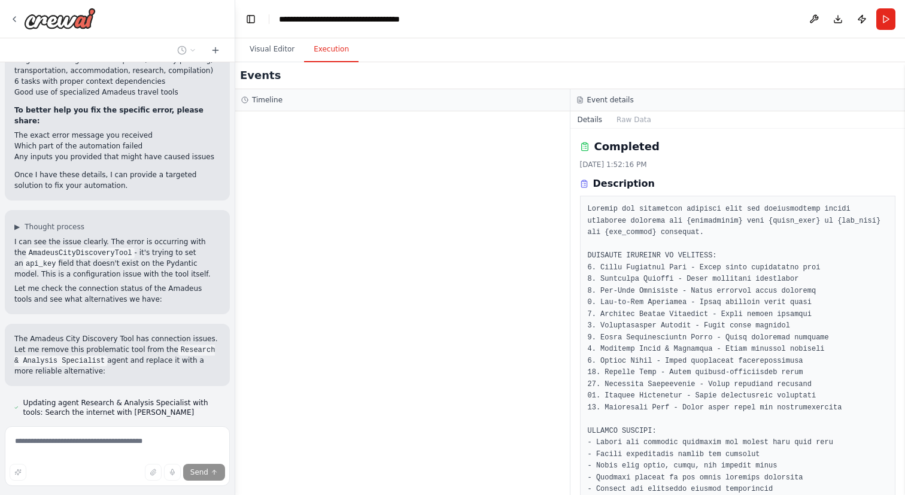
click at [212, 443] on span "Stop" at bounding box center [214, 448] width 16 height 10
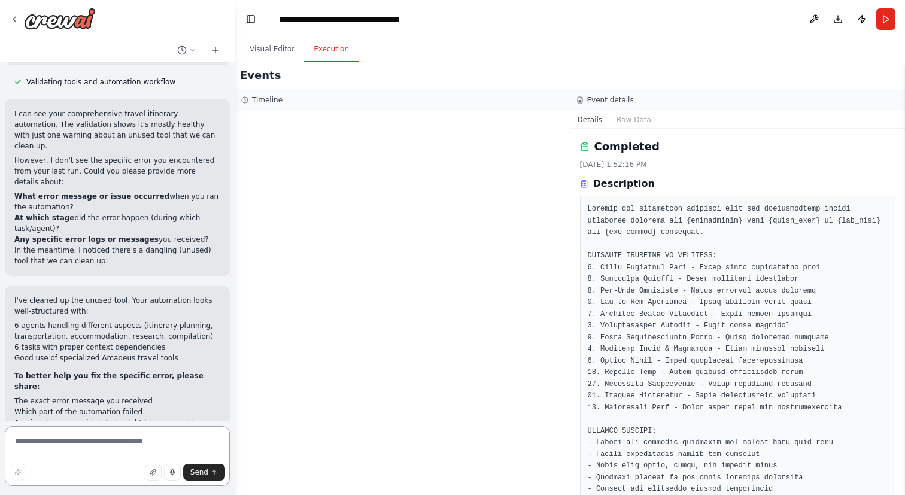
click at [131, 446] on textarea at bounding box center [117, 456] width 225 height 60
type textarea "**********"
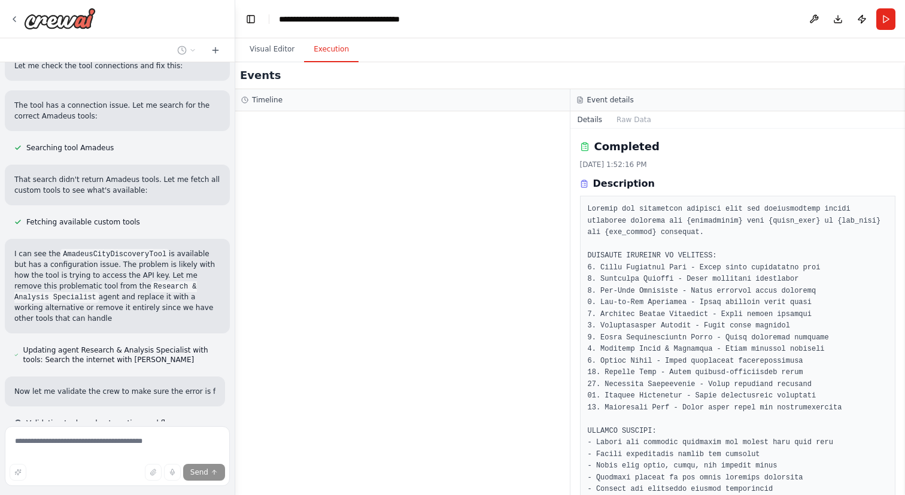
scroll to position [768, 0]
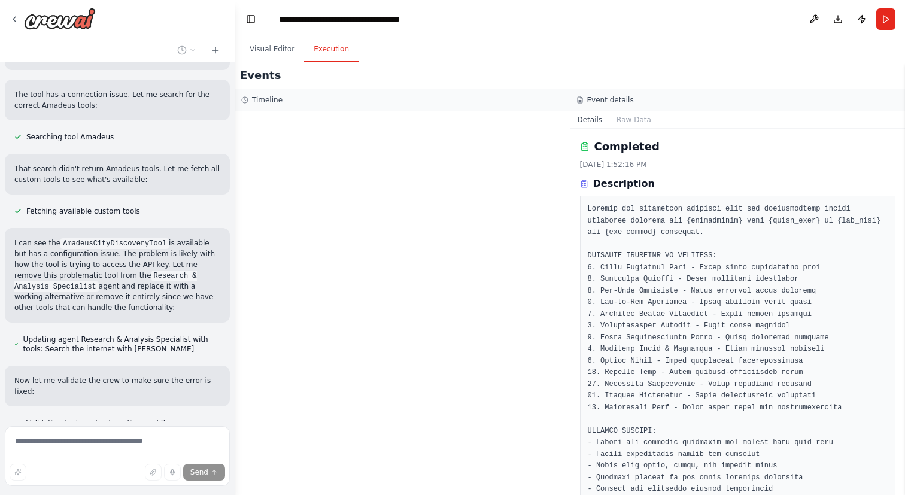
click at [217, 454] on span "Stop" at bounding box center [214, 459] width 16 height 10
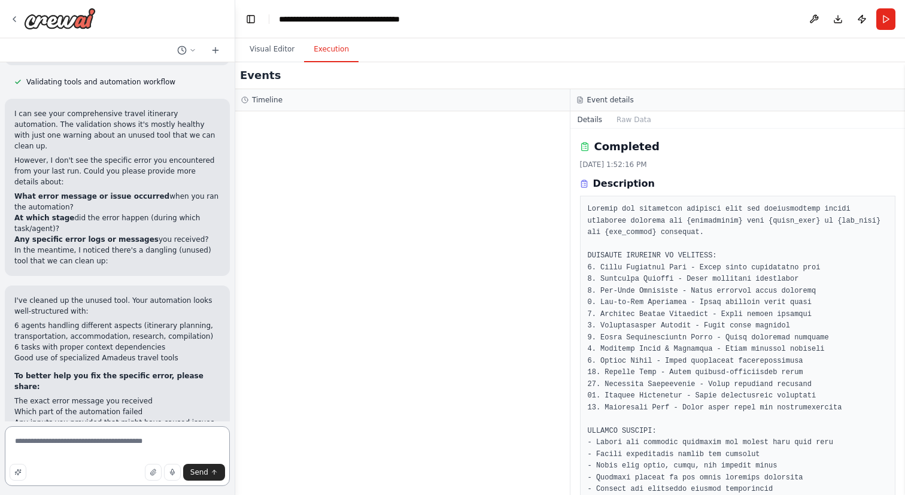
click at [126, 443] on textarea "**********" at bounding box center [117, 456] width 225 height 60
click at [166, 442] on textarea "**********" at bounding box center [117, 456] width 225 height 60
type textarea "**********"
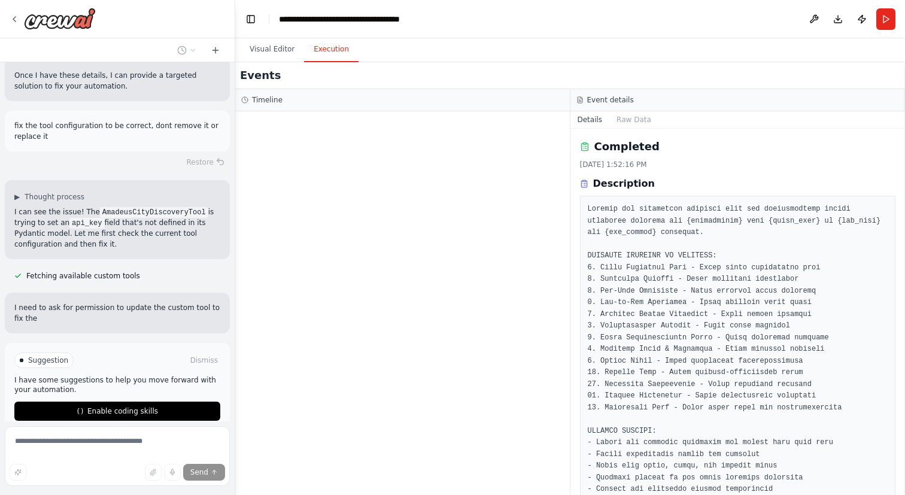
scroll to position [586, 0]
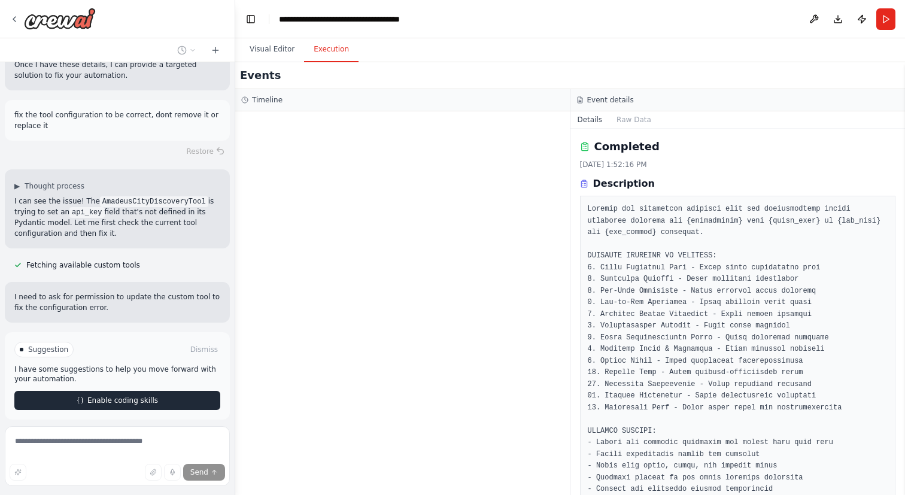
click at [128, 396] on span "Enable coding skills" at bounding box center [122, 401] width 71 height 10
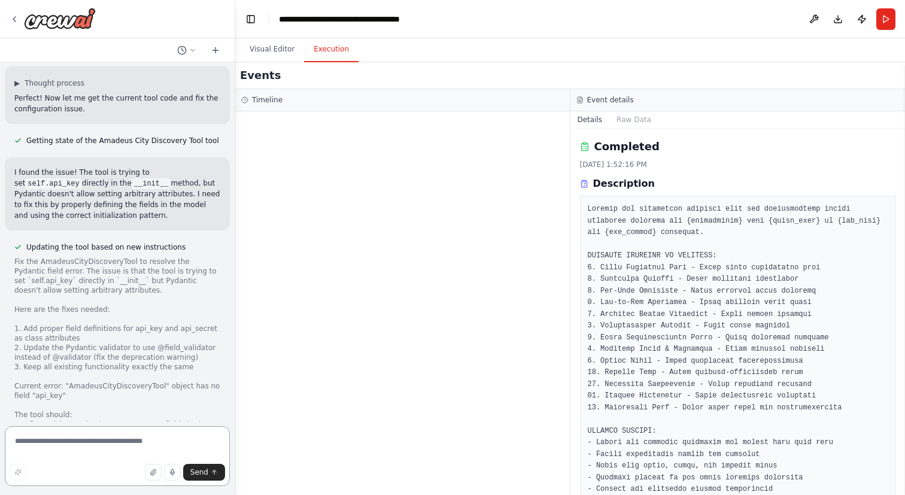
scroll to position [1098, 0]
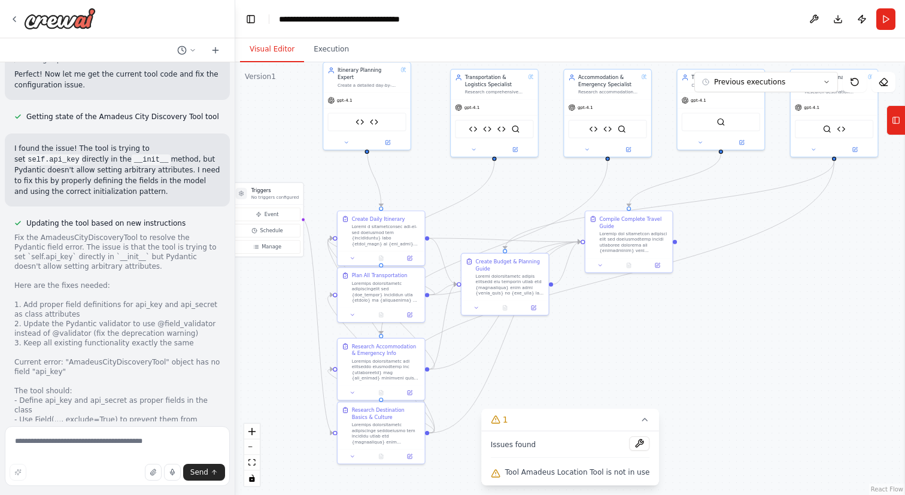
click at [273, 51] on button "Visual Editor" at bounding box center [272, 49] width 64 height 25
click at [471, 149] on icon at bounding box center [473, 147] width 5 height 5
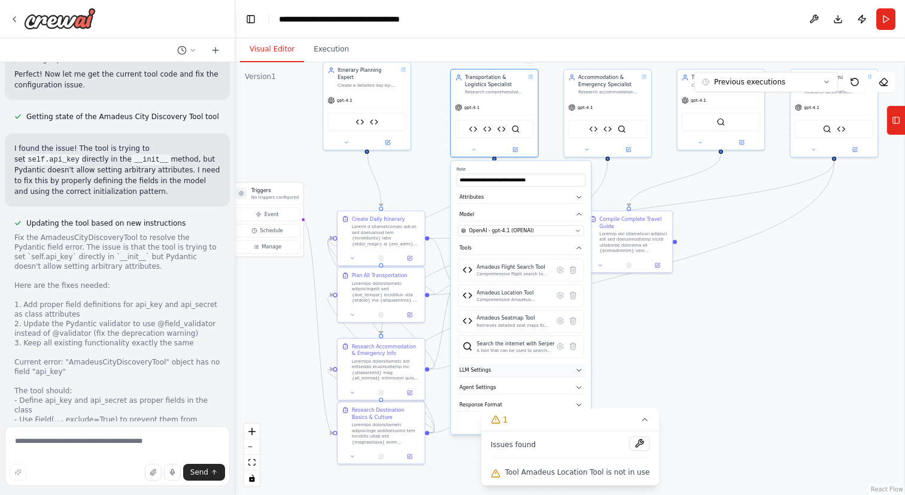
click at [577, 367] on icon "button" at bounding box center [578, 369] width 7 height 7
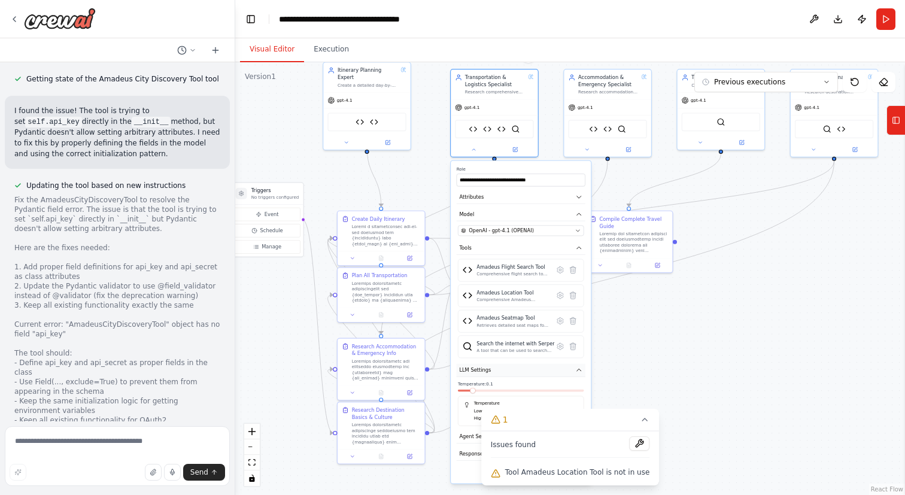
scroll to position [1136, 0]
click at [577, 367] on icon "button" at bounding box center [578, 369] width 7 height 7
click at [475, 148] on icon at bounding box center [473, 147] width 3 height 1
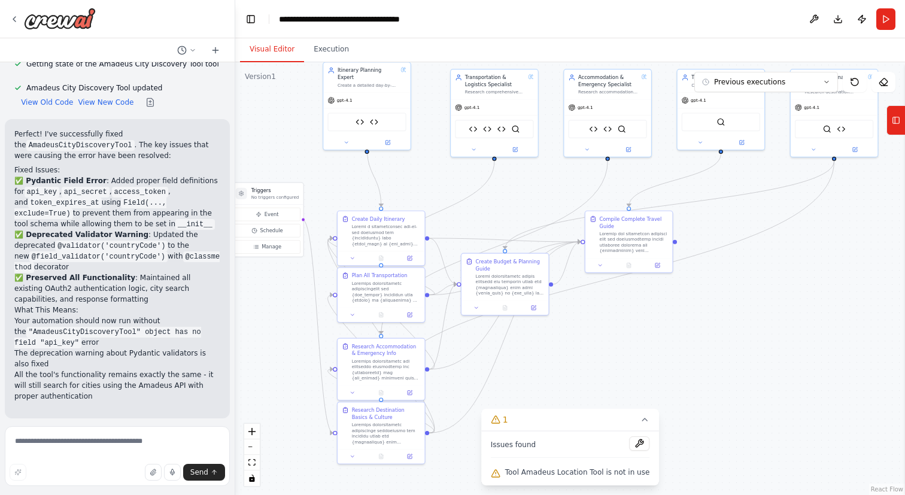
scroll to position [1702, 0]
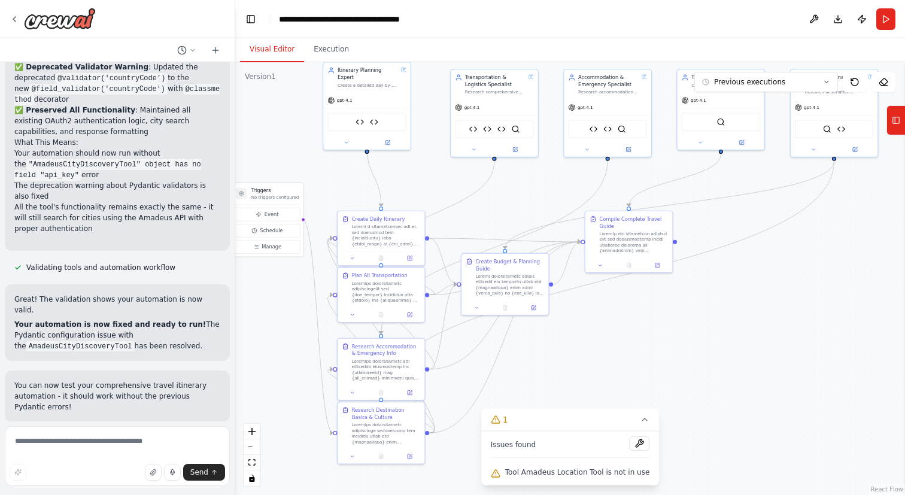
click at [111, 494] on span "Run Automation" at bounding box center [123, 500] width 58 height 10
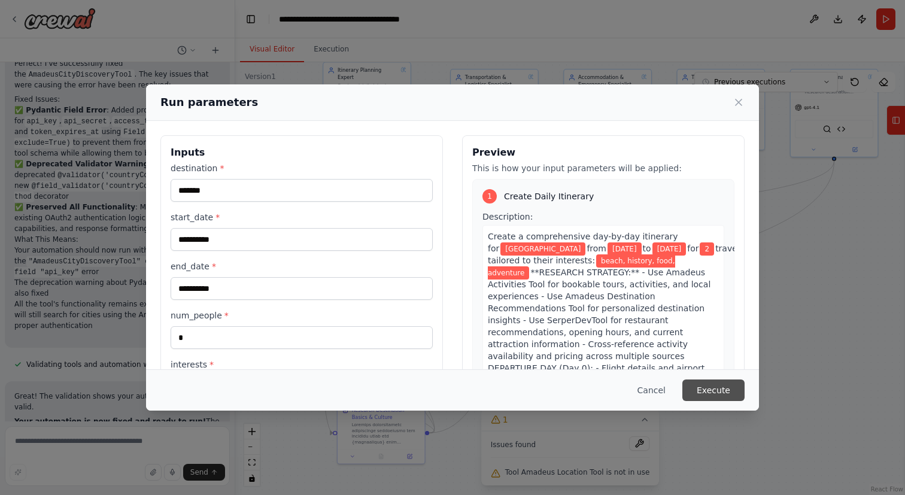
click at [710, 393] on button "Execute" at bounding box center [713, 390] width 62 height 22
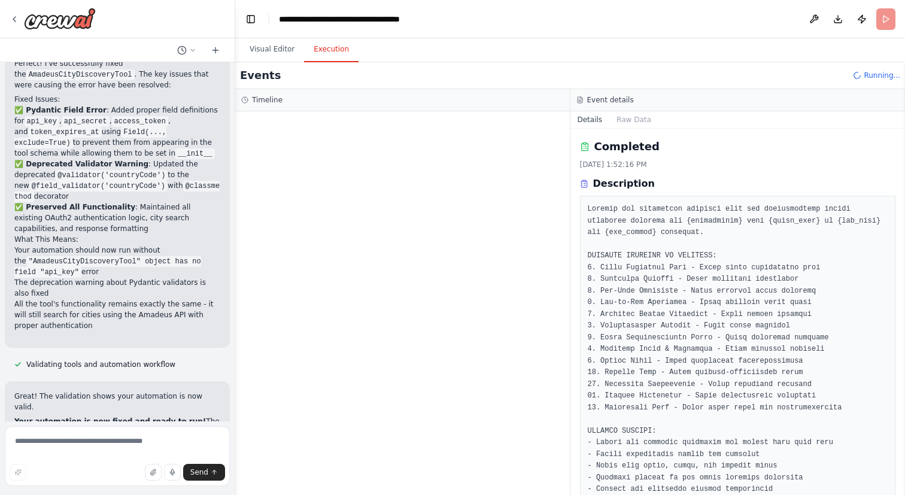
scroll to position [1702, 0]
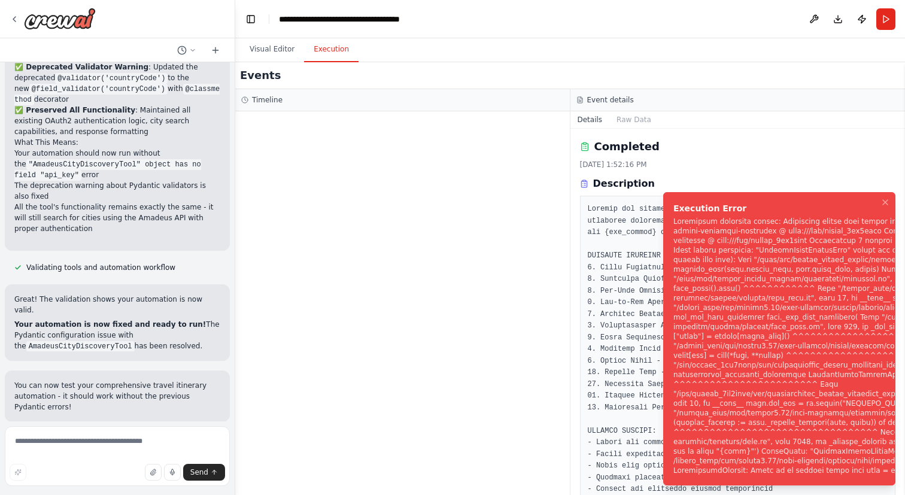
drag, startPoint x: 671, startPoint y: 204, endPoint x: 850, endPoint y: 481, distance: 329.5
click at [850, 481] on li "Execution Error" at bounding box center [779, 338] width 232 height 293
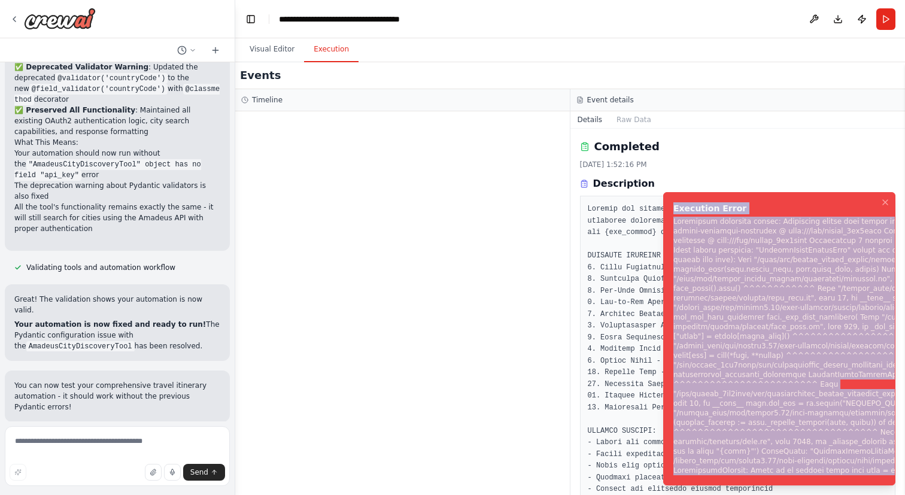
drag, startPoint x: 890, startPoint y: 469, endPoint x: 673, endPoint y: 194, distance: 349.8
click at [673, 194] on li "Execution Error" at bounding box center [779, 338] width 232 height 293
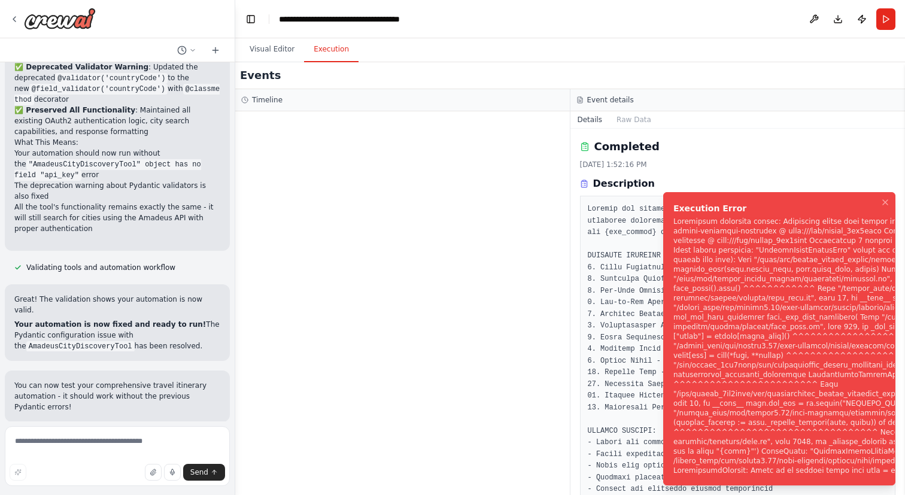
click at [142, 441] on div "Suggestion Dismiss I have some suggestions to help you move forward with your a…" at bounding box center [117, 475] width 206 height 68
click at [134, 494] on span "Help fix error" at bounding box center [122, 500] width 47 height 10
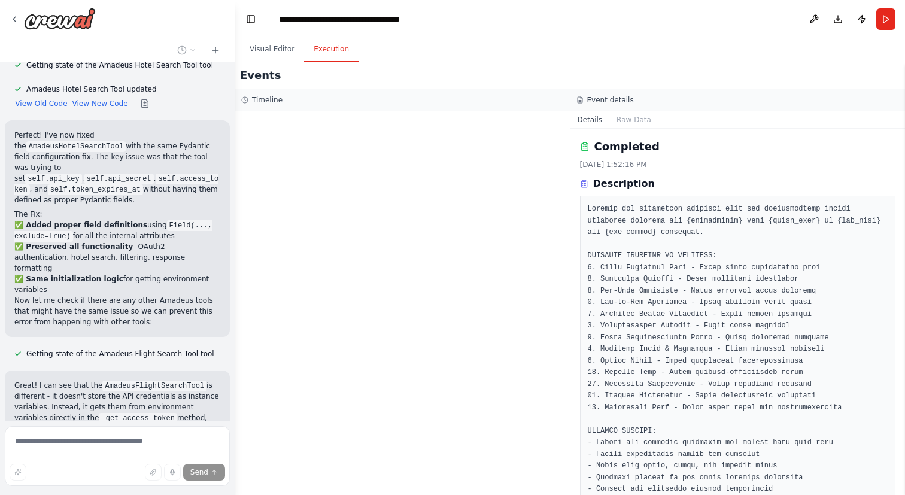
scroll to position [2642, 0]
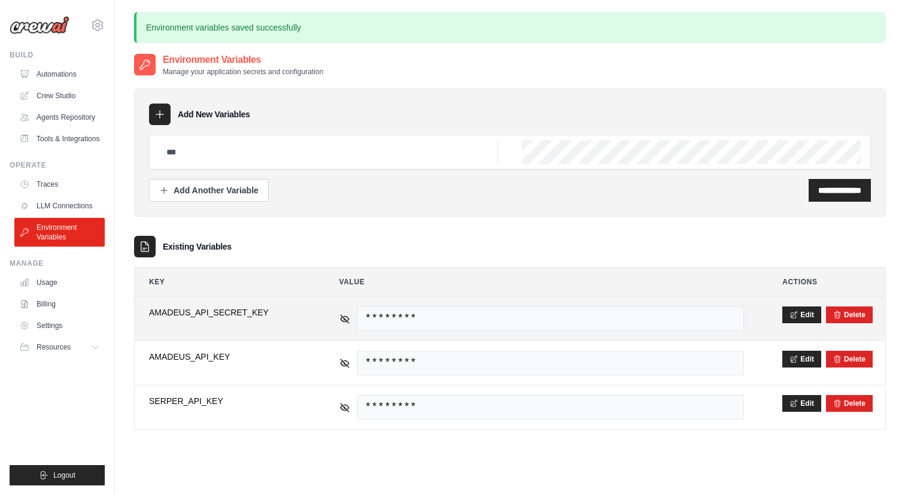
click at [224, 317] on span "AMADEUS_API_SECRET_KEY" at bounding box center [225, 312] width 152 height 12
copy tr "AMADEUS_API_SECRET_KEY"
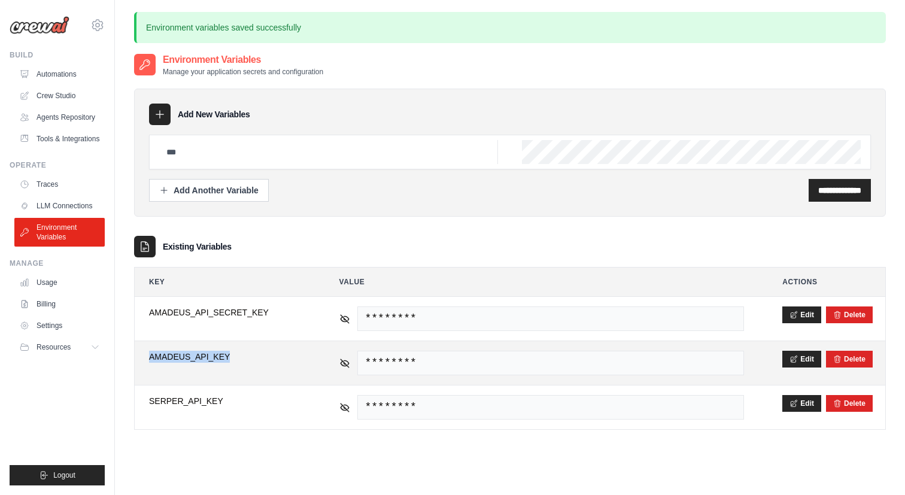
drag, startPoint x: 235, startPoint y: 358, endPoint x: 150, endPoint y: 357, distance: 85.0
click at [150, 357] on span "AMADEUS_API_KEY" at bounding box center [225, 357] width 152 height 12
copy span "AMADEUS_API_KEY"
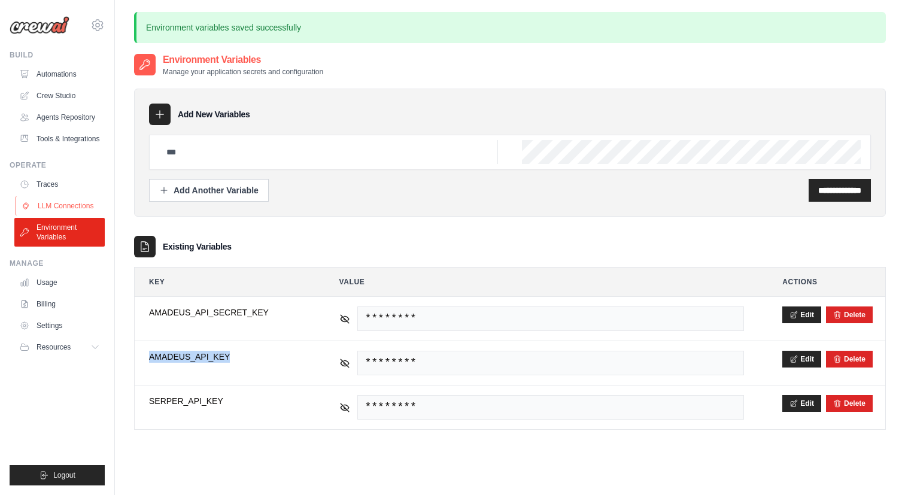
click at [68, 209] on link "LLM Connections" at bounding box center [61, 205] width 90 height 19
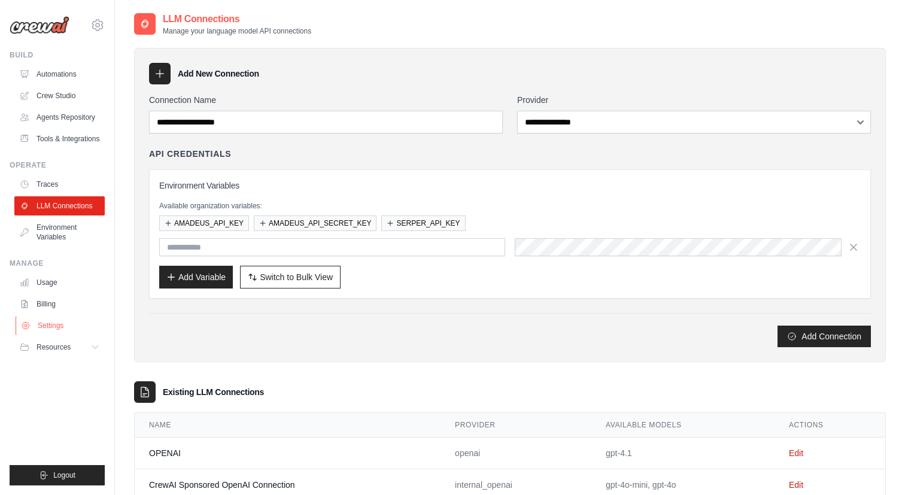
click at [64, 326] on link "Settings" at bounding box center [61, 325] width 90 height 19
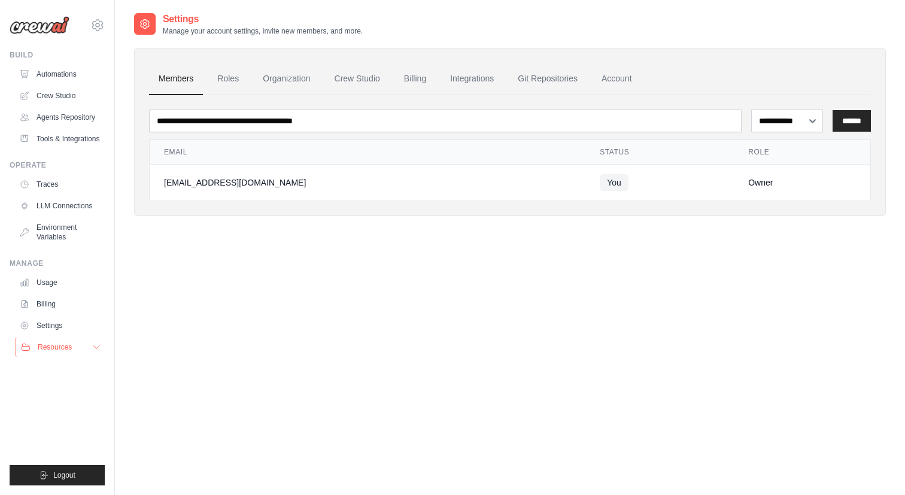
click at [68, 347] on span "Resources" at bounding box center [55, 347] width 34 height 10
click at [51, 327] on link "Settings" at bounding box center [61, 325] width 90 height 19
click at [60, 276] on link "Usage" at bounding box center [61, 282] width 90 height 19
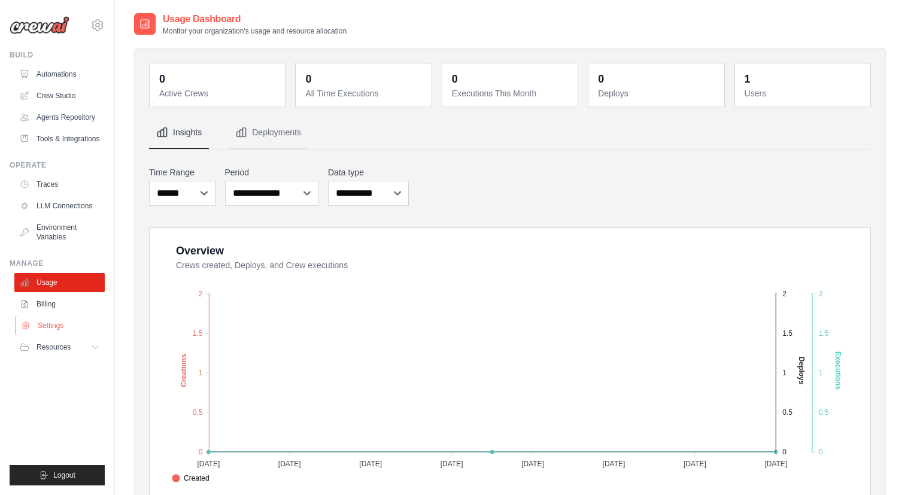
click at [53, 326] on link "Settings" at bounding box center [61, 325] width 90 height 19
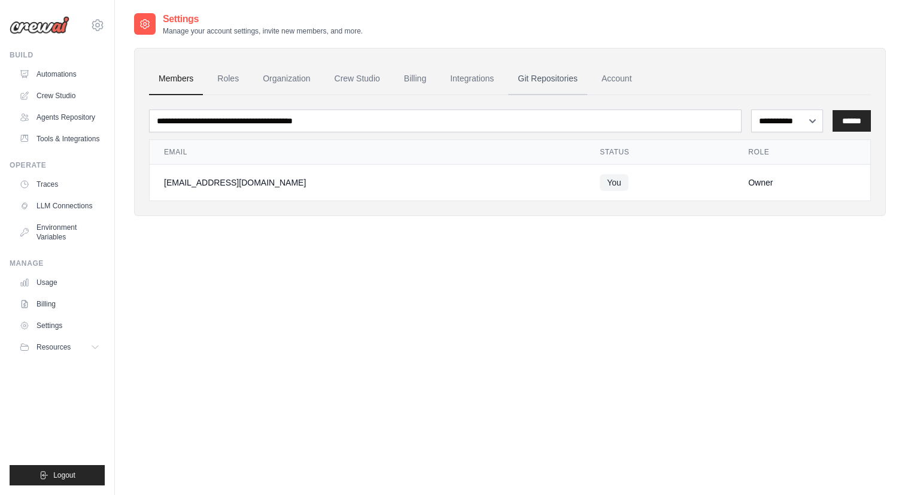
click at [538, 81] on link "Git Repositories" at bounding box center [547, 79] width 79 height 32
click at [282, 75] on link "Organization" at bounding box center [286, 79] width 66 height 32
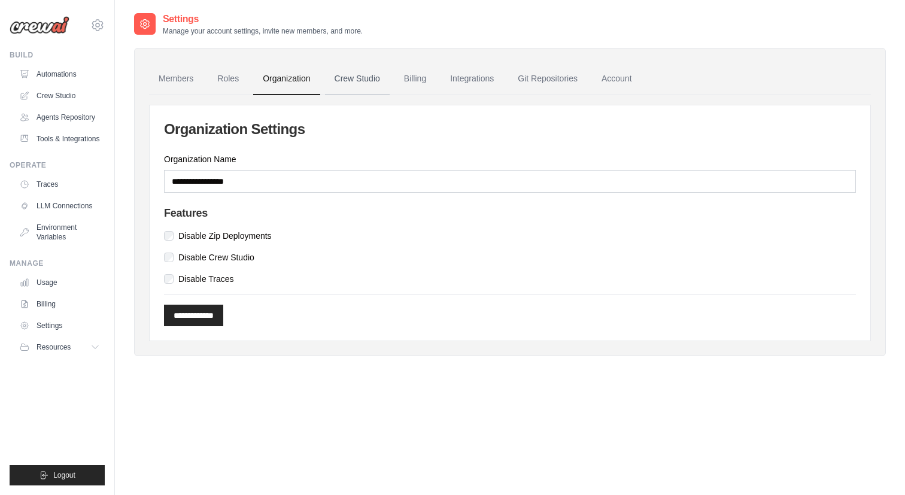
click at [369, 80] on link "Crew Studio" at bounding box center [357, 79] width 65 height 32
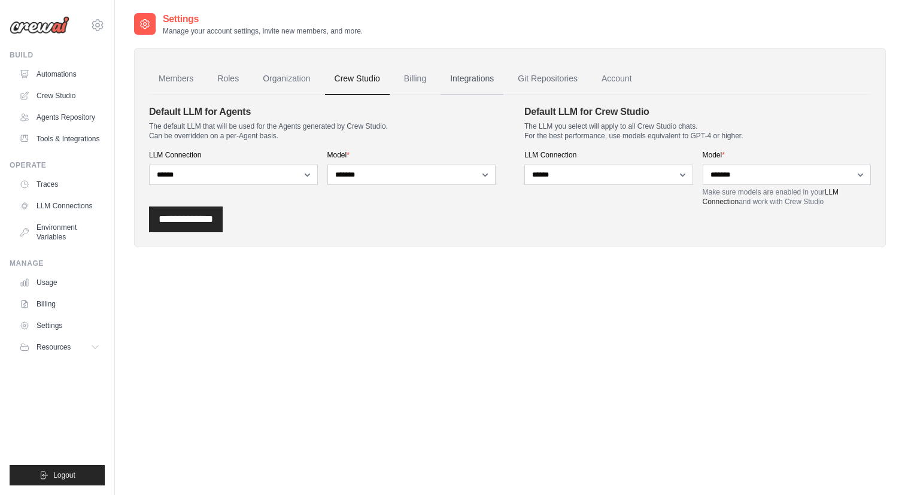
click at [465, 81] on link "Integrations" at bounding box center [471, 79] width 63 height 32
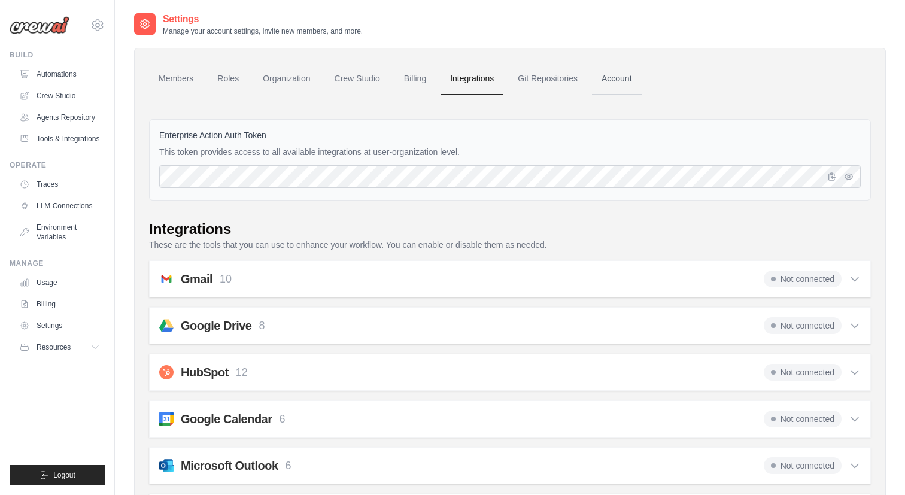
click at [624, 78] on link "Account" at bounding box center [617, 79] width 50 height 32
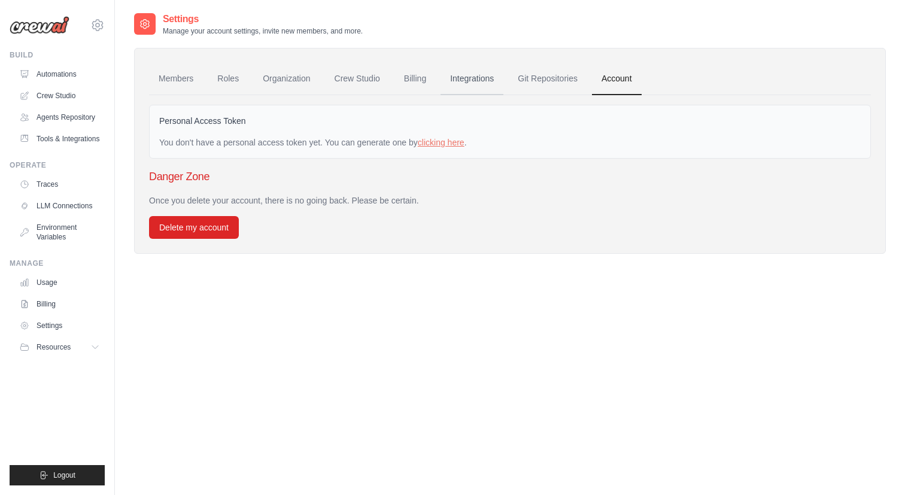
click at [470, 81] on link "Integrations" at bounding box center [471, 79] width 63 height 32
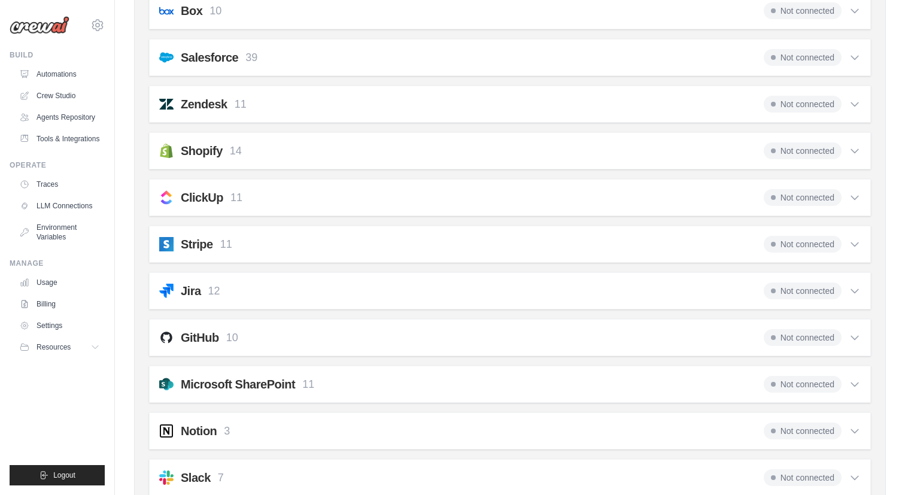
scroll to position [1102, 0]
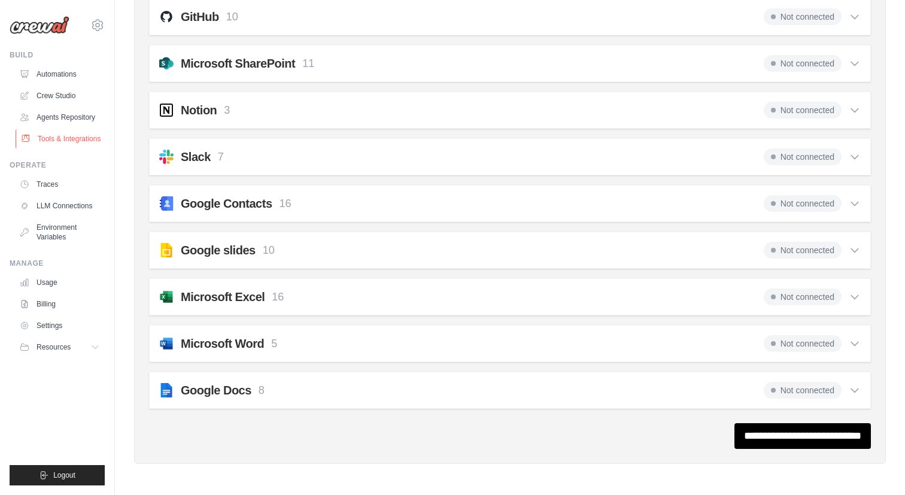
click at [55, 138] on link "Tools & Integrations" at bounding box center [61, 138] width 90 height 19
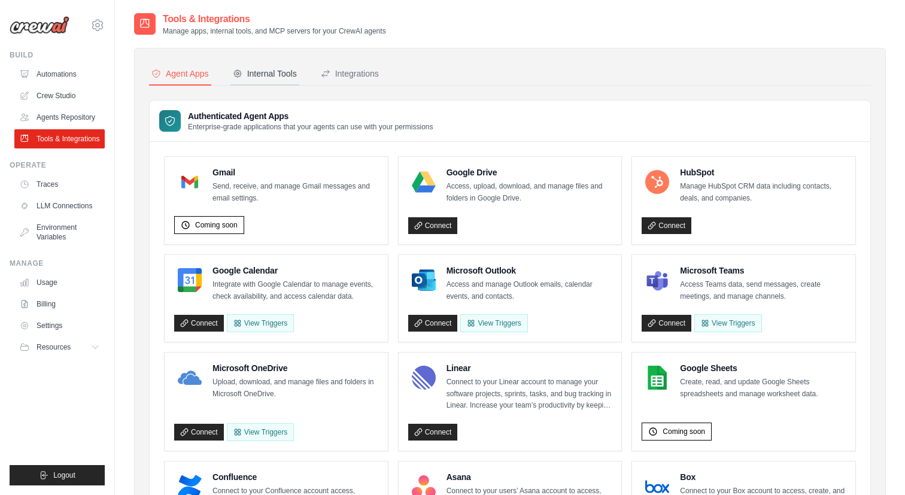
click at [263, 72] on div "Internal Tools" at bounding box center [265, 74] width 64 height 12
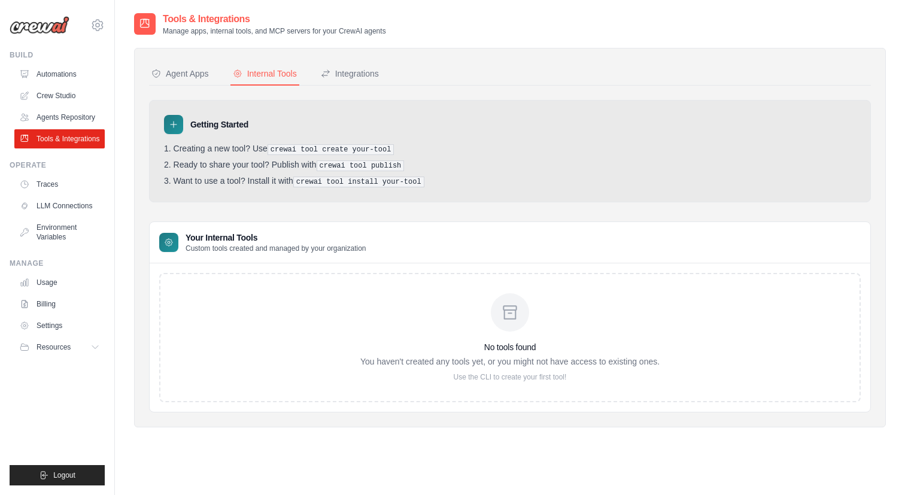
click at [297, 336] on div "No tools found You haven't created any tools yet, or you might not have access …" at bounding box center [509, 337] width 701 height 129
click at [358, 73] on div "Integrations" at bounding box center [350, 74] width 58 height 12
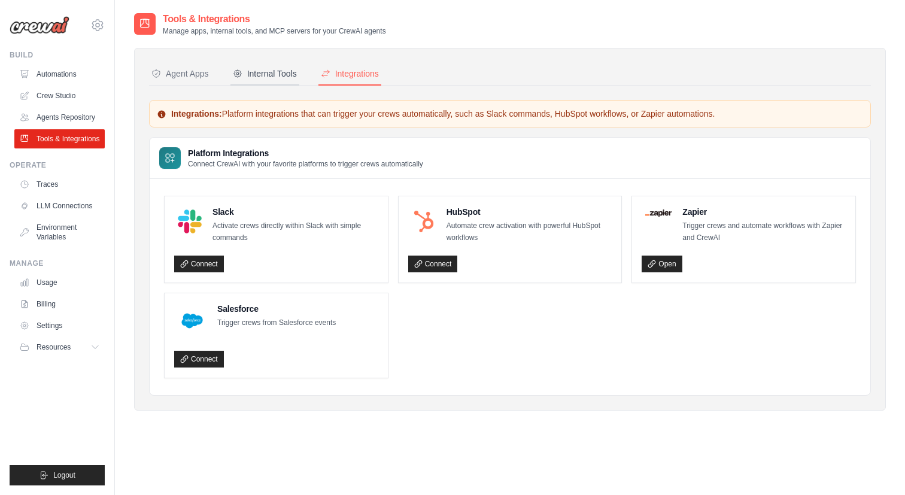
click at [296, 74] on button "Internal Tools" at bounding box center [264, 74] width 69 height 23
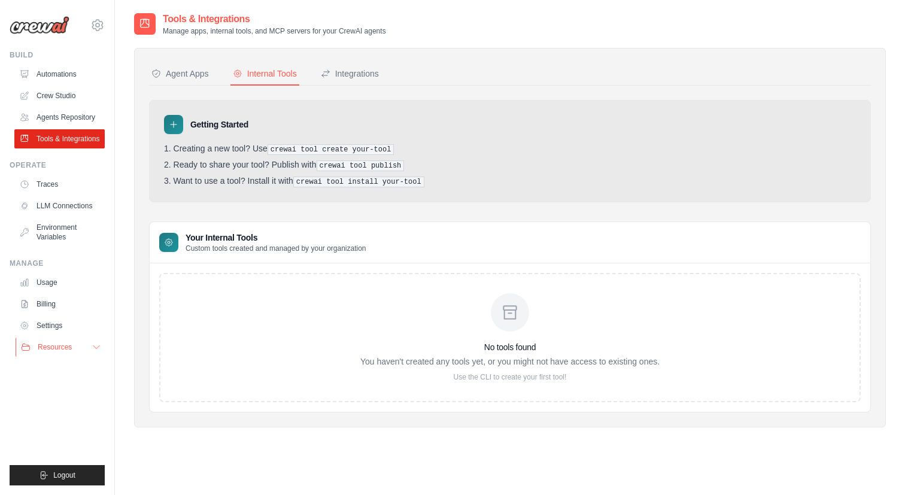
click at [57, 343] on span "Resources" at bounding box center [55, 347] width 34 height 10
click at [62, 369] on span "Documentation" at bounding box center [66, 368] width 48 height 10
click at [363, 71] on div "Integrations" at bounding box center [350, 74] width 58 height 12
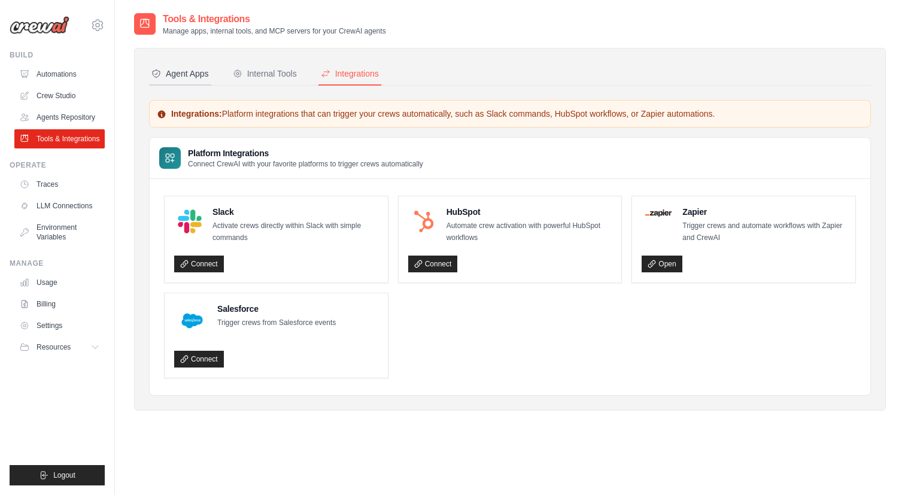
click at [195, 64] on button "Agent Apps" at bounding box center [180, 74] width 62 height 23
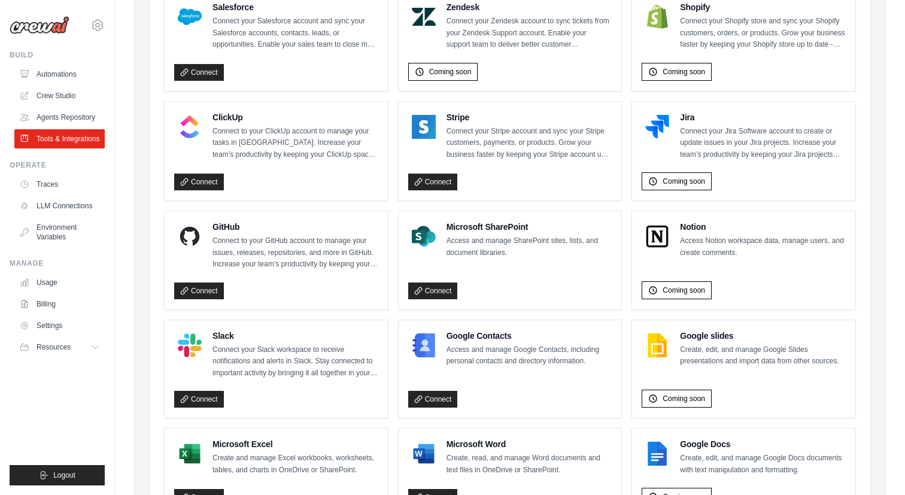
scroll to position [659, 0]
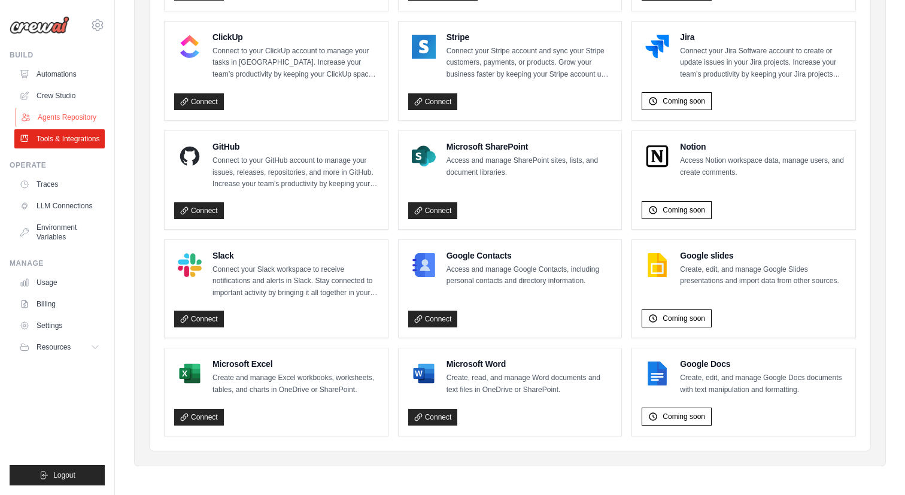
click at [78, 121] on link "Agents Repository" at bounding box center [61, 117] width 90 height 19
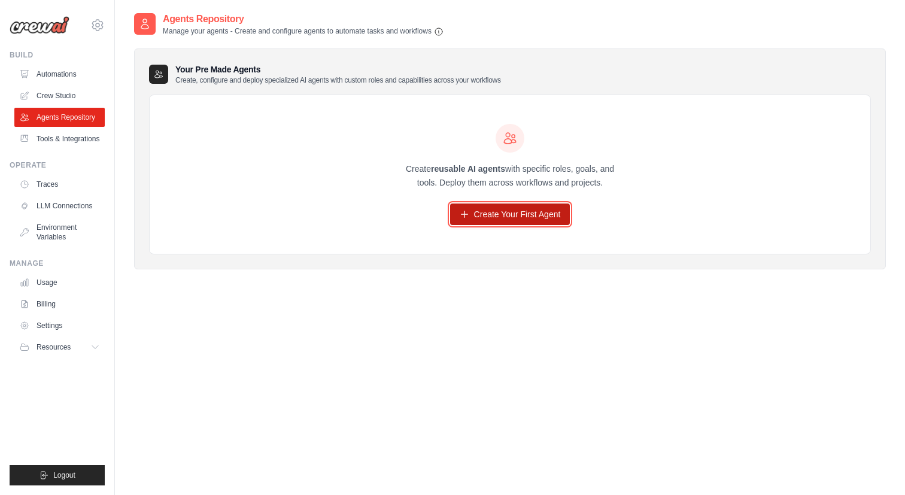
click at [513, 221] on link "Create Your First Agent" at bounding box center [510, 214] width 120 height 22
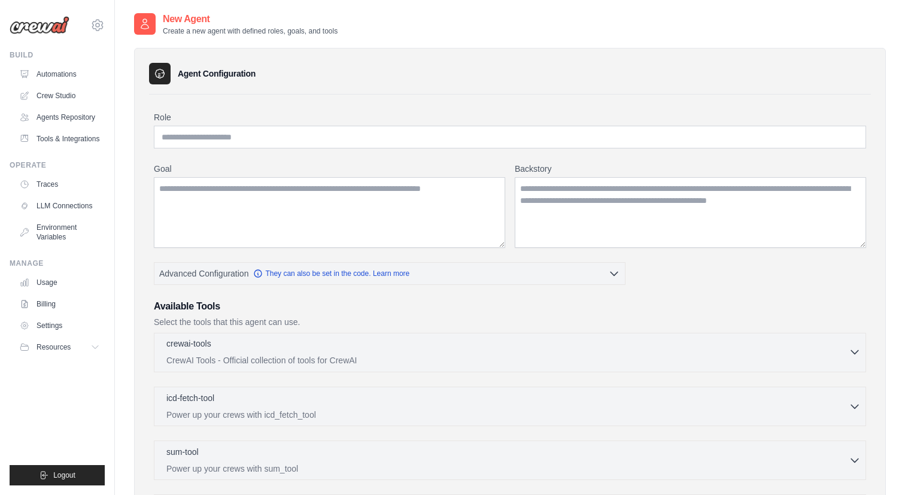
click at [457, 349] on div "crewai-tools 0 selected" at bounding box center [507, 344] width 682 height 14
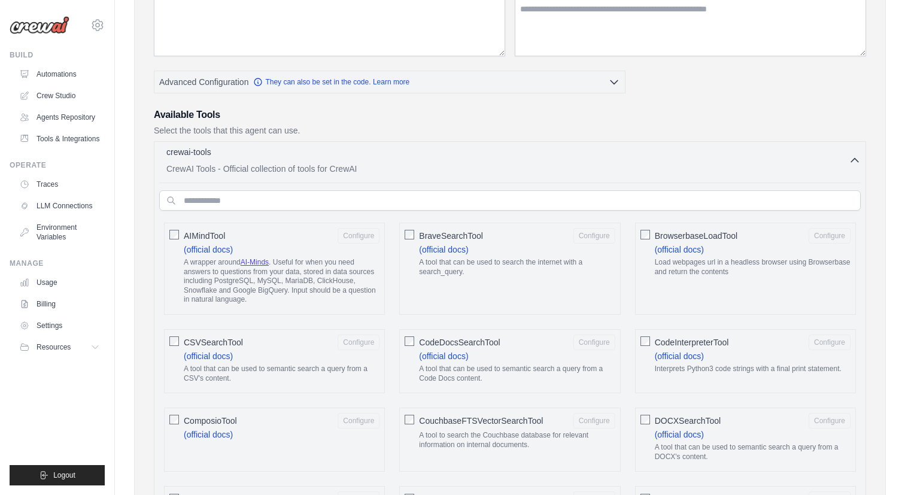
scroll to position [193, 0]
click at [470, 160] on div "crewai-tools 0 selected CrewAI Tools - Official collection of tools for CrewAI" at bounding box center [507, 159] width 682 height 29
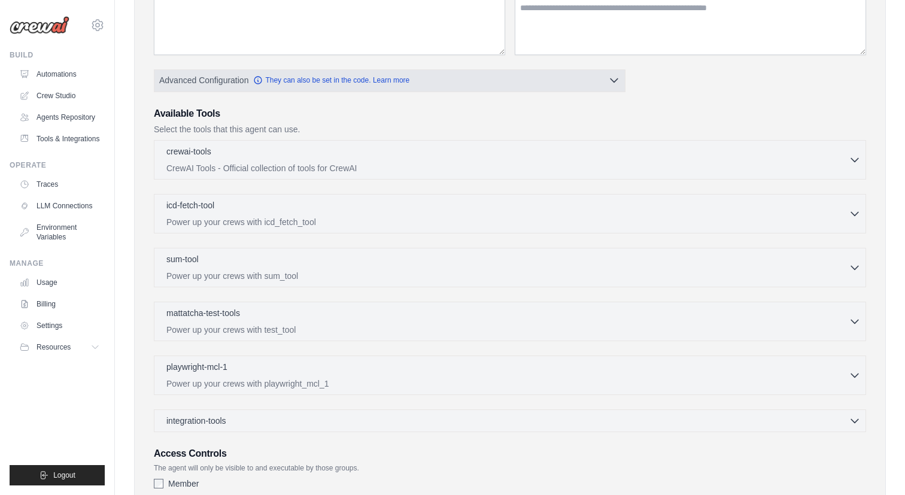
click at [447, 77] on button "Advanced Configuration They can also be set in the code. Learn more" at bounding box center [389, 80] width 470 height 22
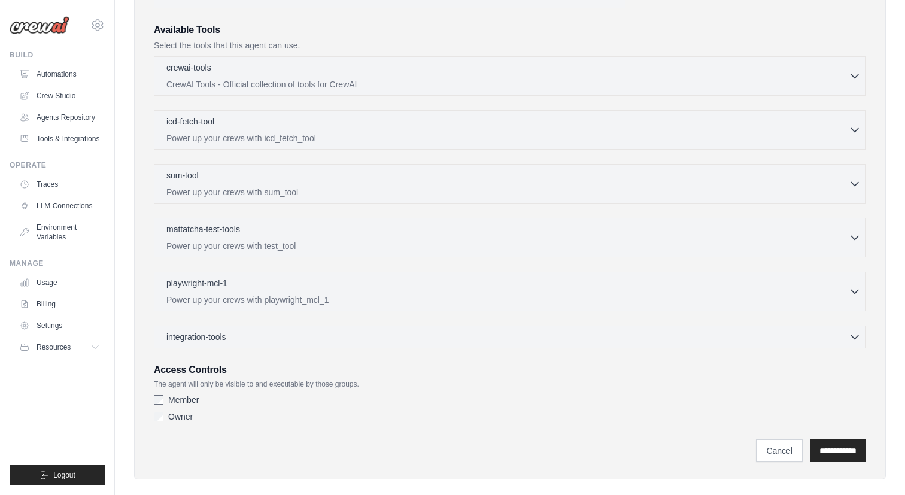
scroll to position [387, 0]
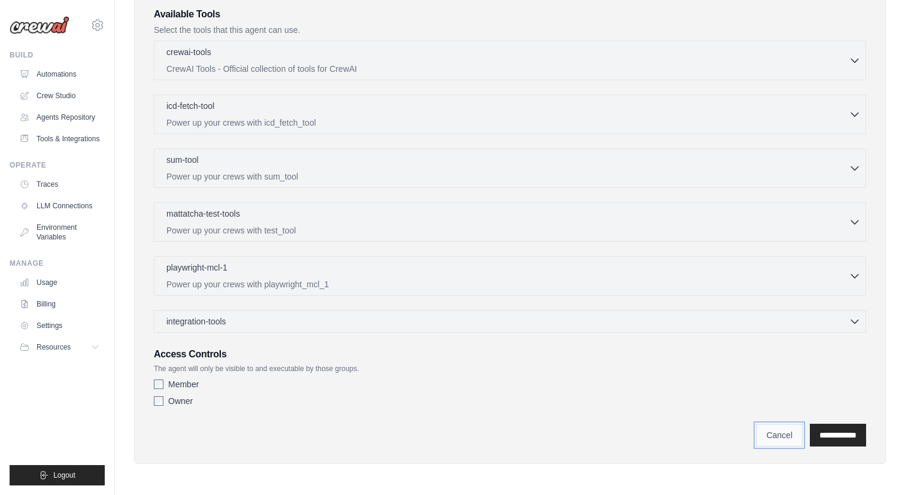
click at [756, 433] on link "Cancel" at bounding box center [779, 435] width 47 height 23
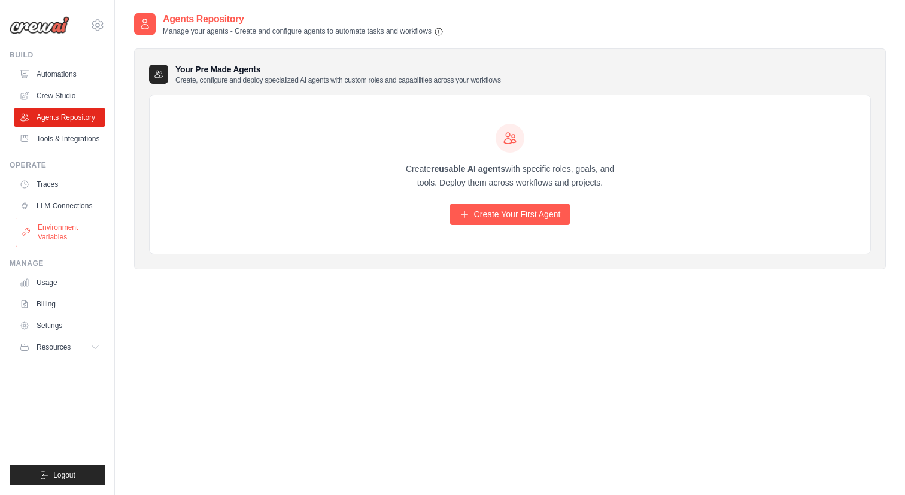
click at [58, 227] on link "Environment Variables" at bounding box center [61, 232] width 90 height 29
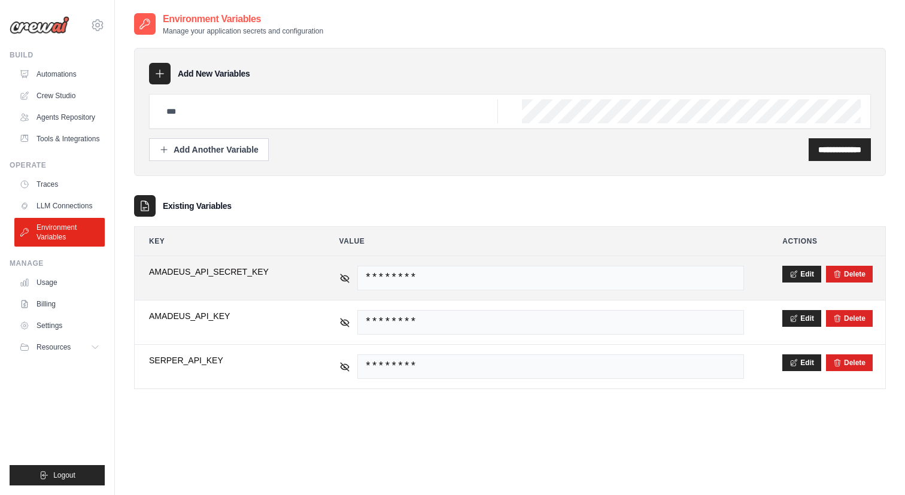
click at [223, 272] on span "AMADEUS_API_SECRET_KEY" at bounding box center [225, 272] width 152 height 12
copy tr "AMADEUS_API_SECRET_KEY"
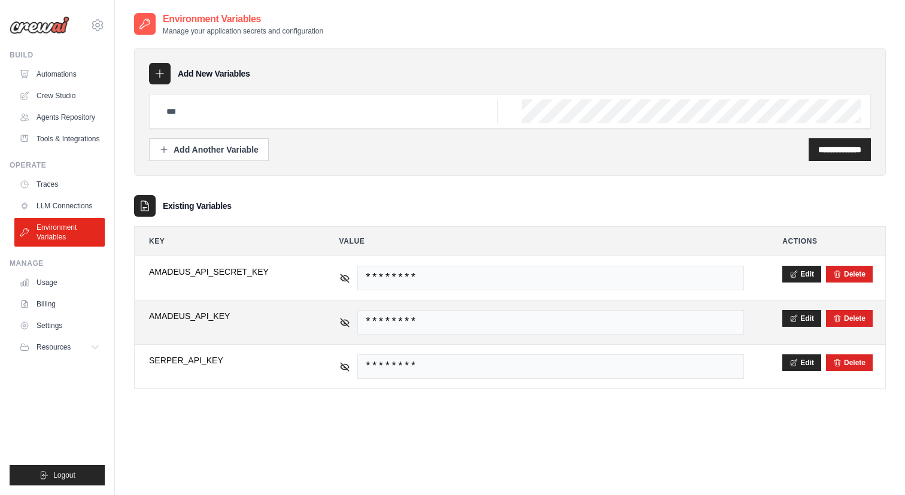
click at [194, 310] on span "AMADEUS_API_KEY" at bounding box center [225, 316] width 152 height 12
copy tr "AMADEUS_API_KEY"
